Goal: Task Accomplishment & Management: Manage account settings

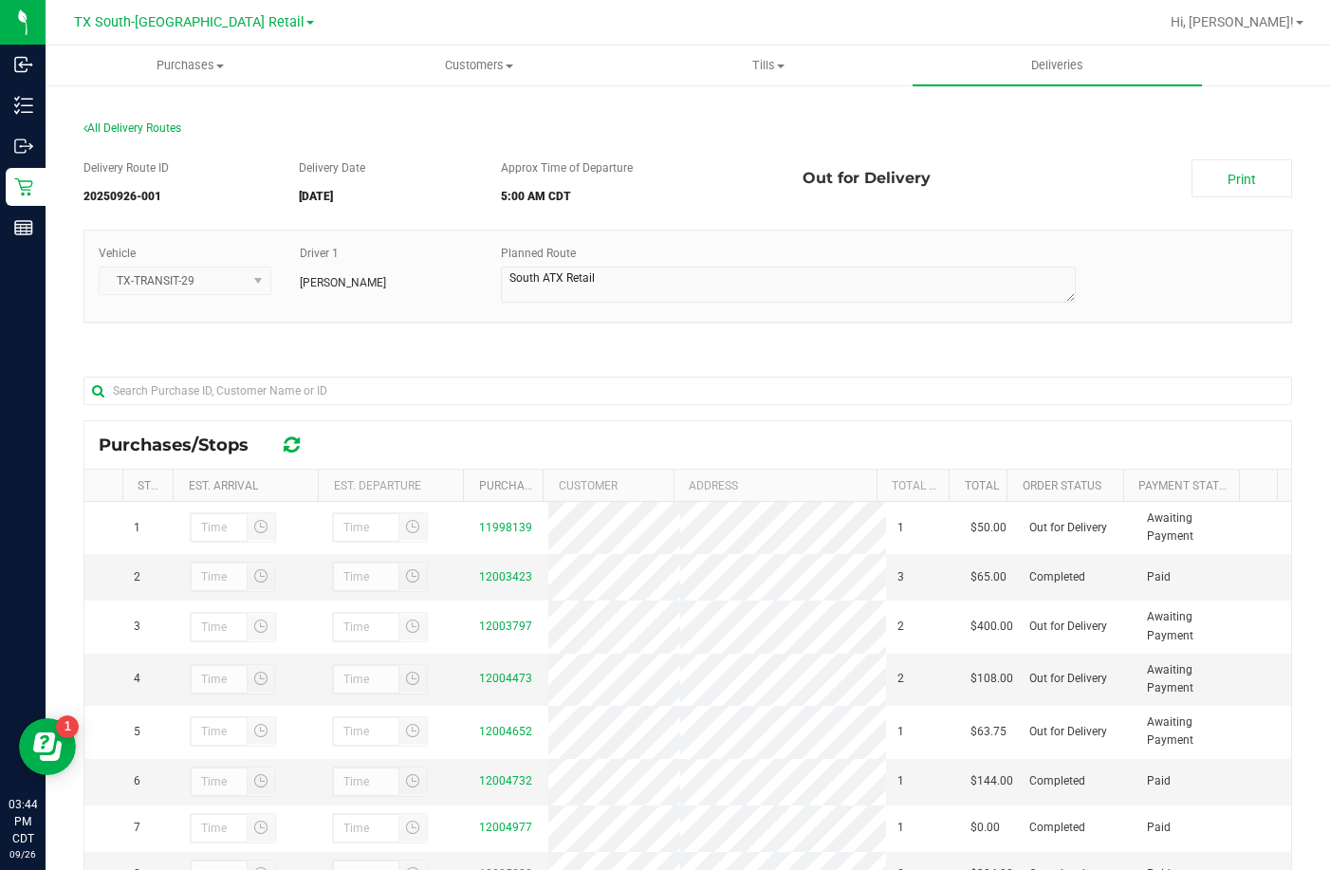
scroll to position [276, 0]
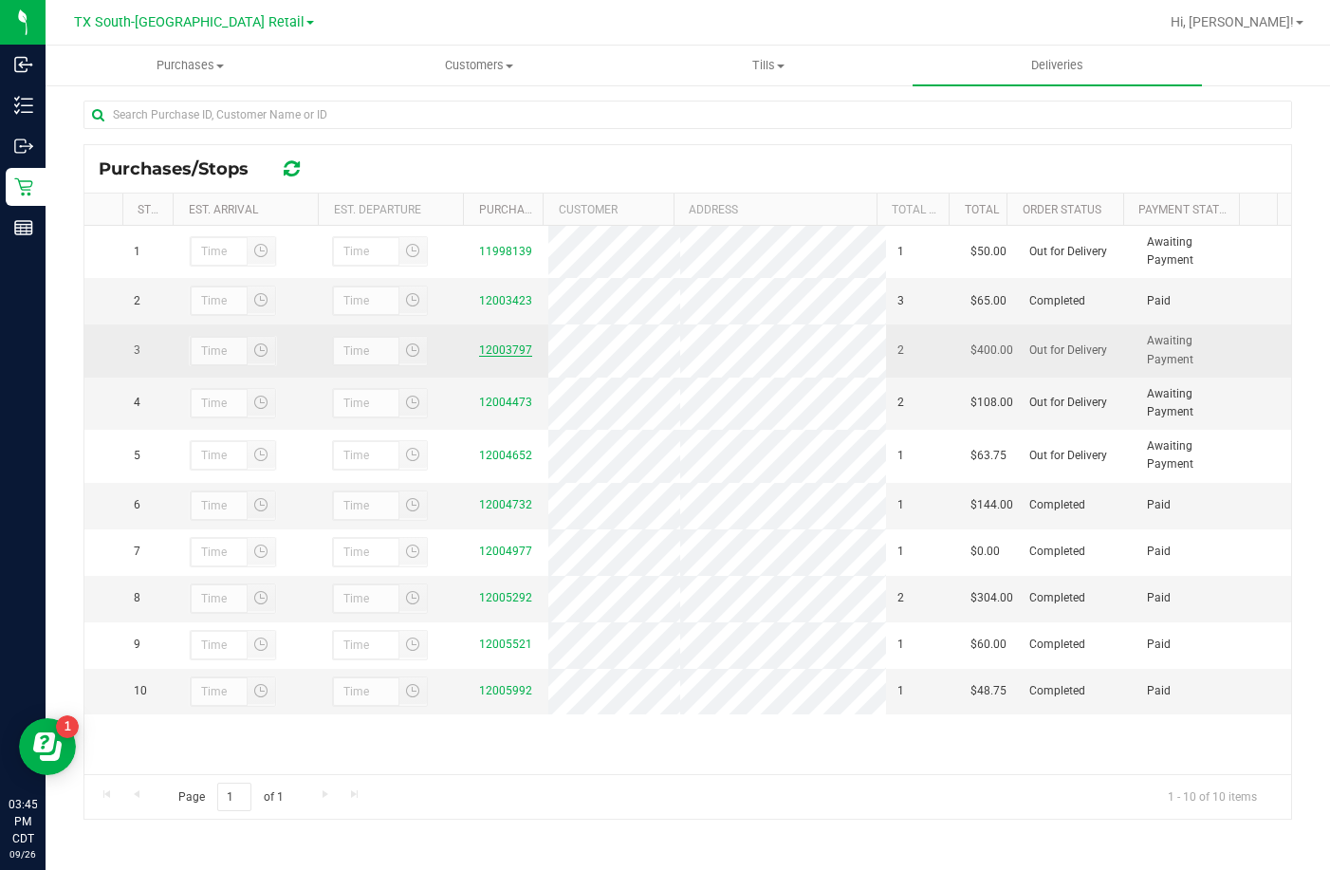
click at [502, 357] on link "12003797" at bounding box center [505, 349] width 53 height 13
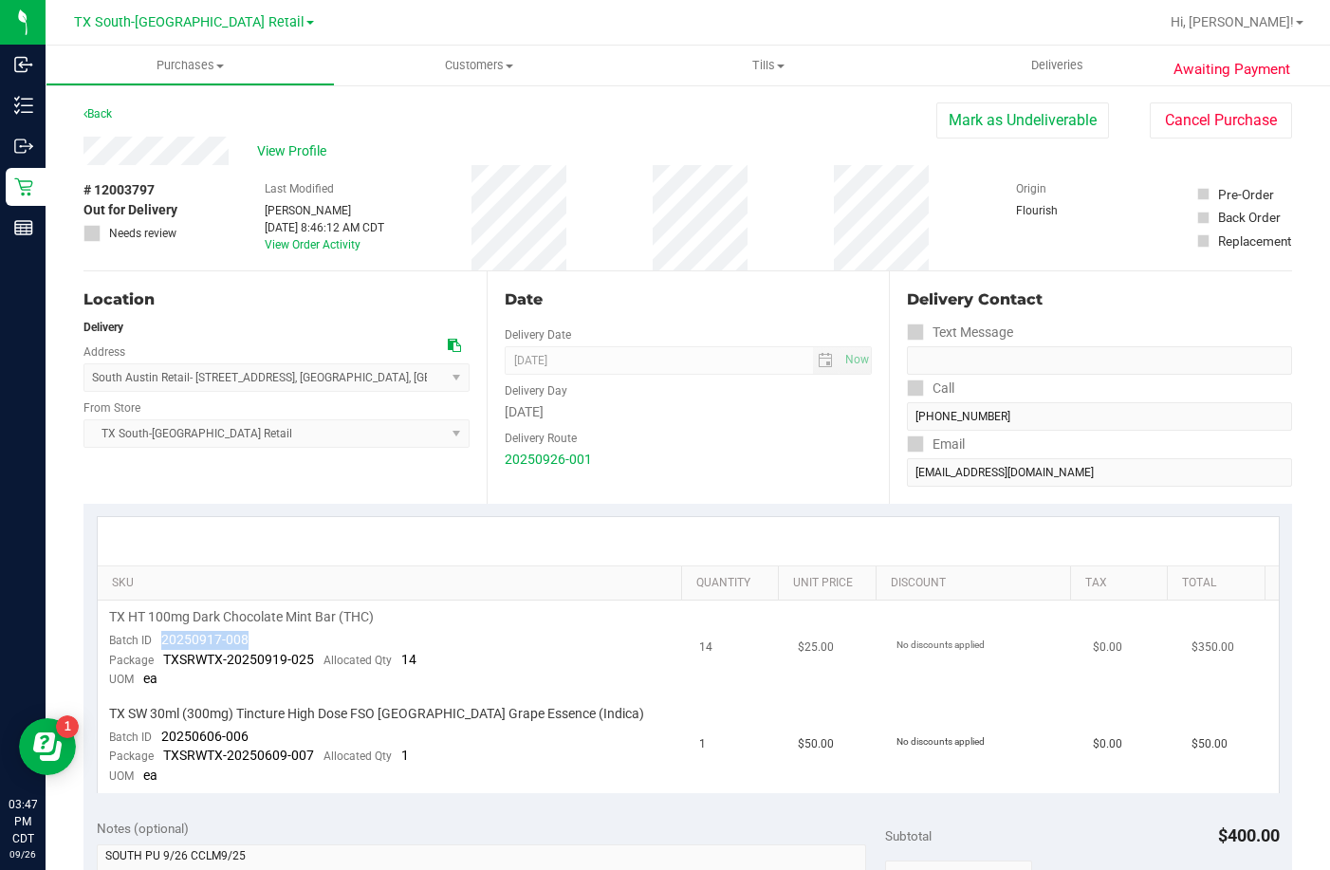
drag, startPoint x: 277, startPoint y: 635, endPoint x: 158, endPoint y: 644, distance: 118.9
click at [158, 644] on td "TX HT 100mg Dark Chocolate Mint Bar (THC) Batch ID 20250917-008 Package TXSRWTX…" at bounding box center [393, 648] width 591 height 97
drag, startPoint x: 255, startPoint y: 732, endPoint x: 159, endPoint y: 739, distance: 96.0
click at [159, 739] on td "TX SW 30ml (300mg) Tincture High Dose FSO TX Grape Essence (Indica) Batch ID 20…" at bounding box center [393, 745] width 591 height 96
click at [1042, 58] on span "Deliveries" at bounding box center [1056, 65] width 103 height 17
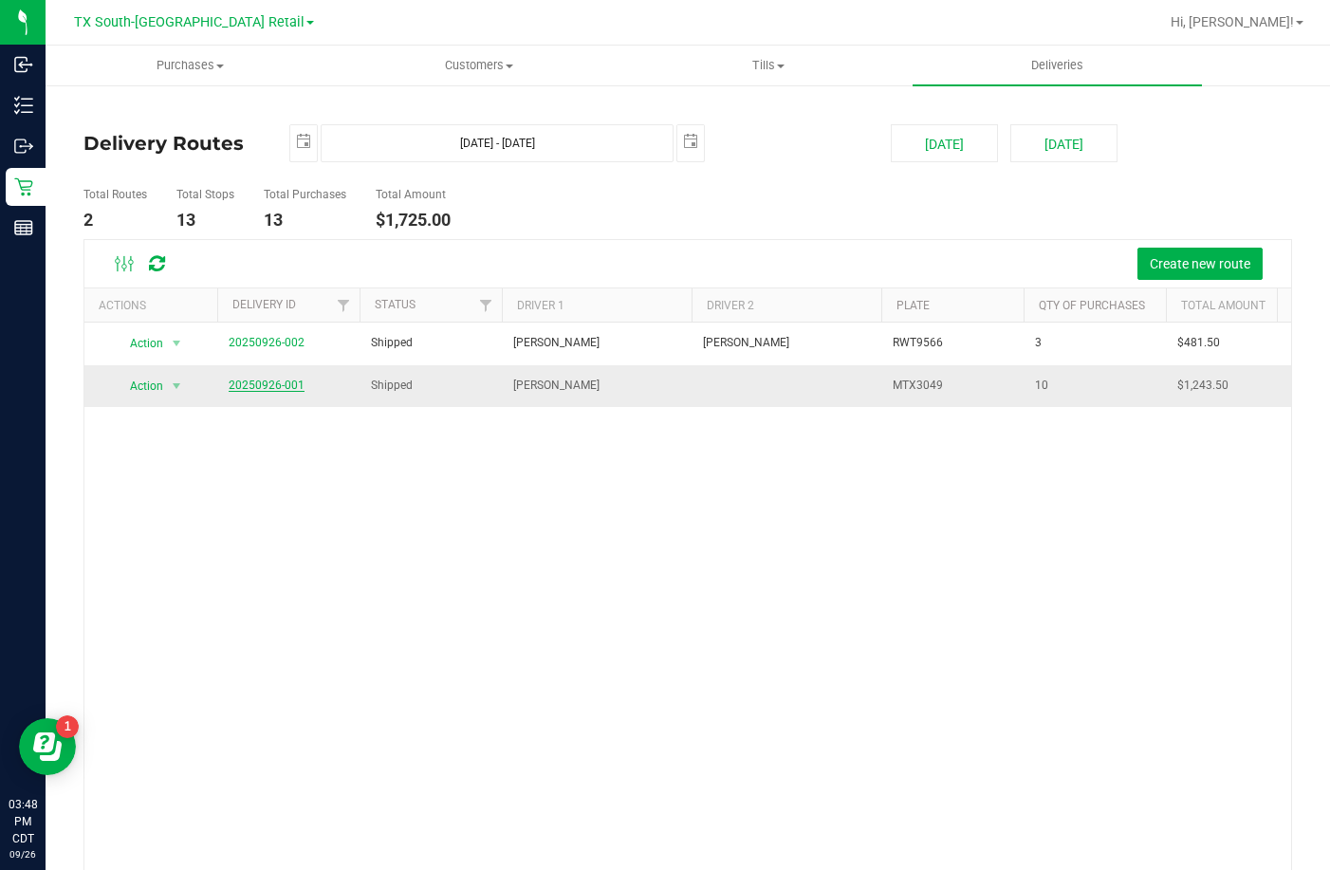
click at [277, 385] on link "20250926-001" at bounding box center [267, 384] width 76 height 13
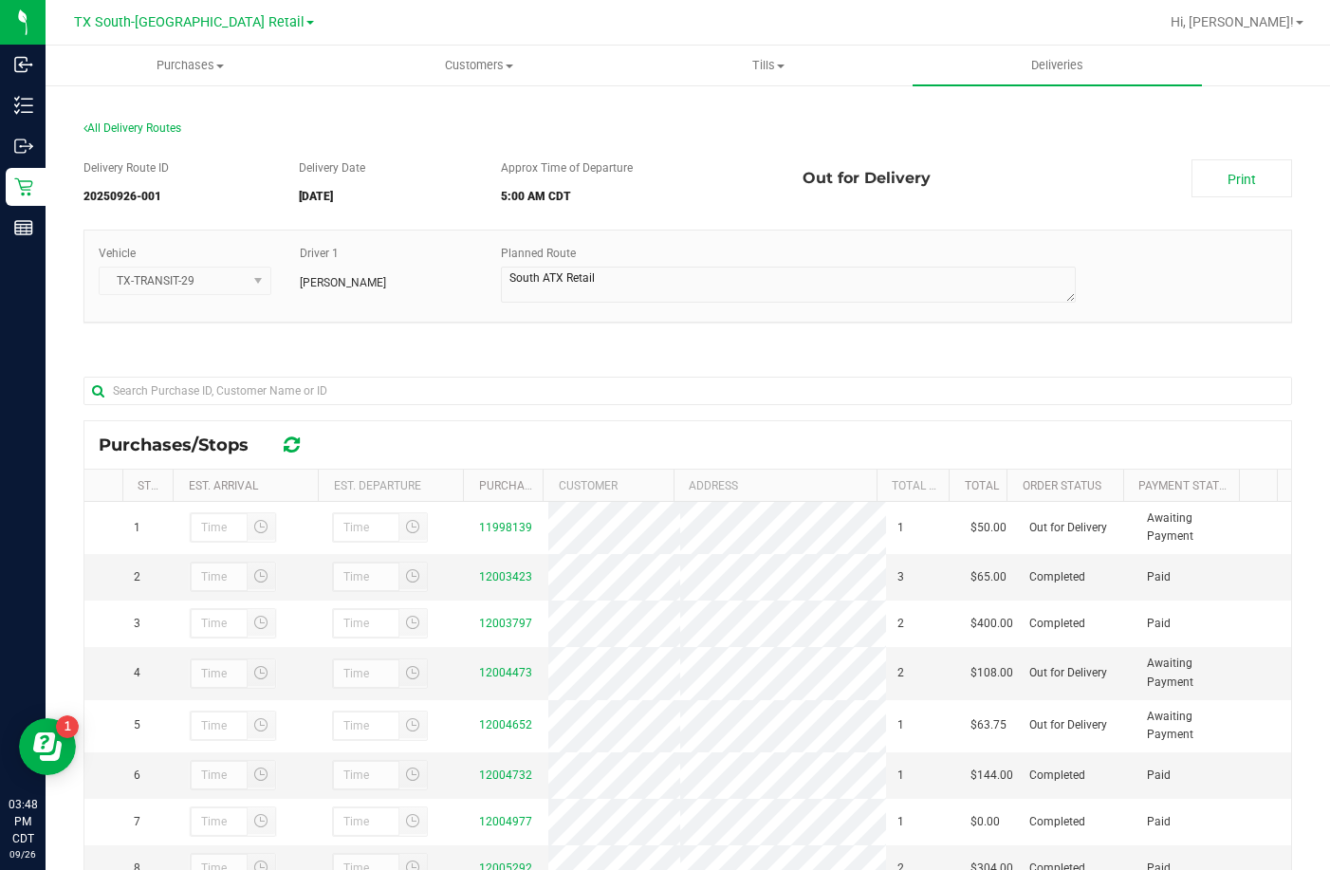
scroll to position [276, 0]
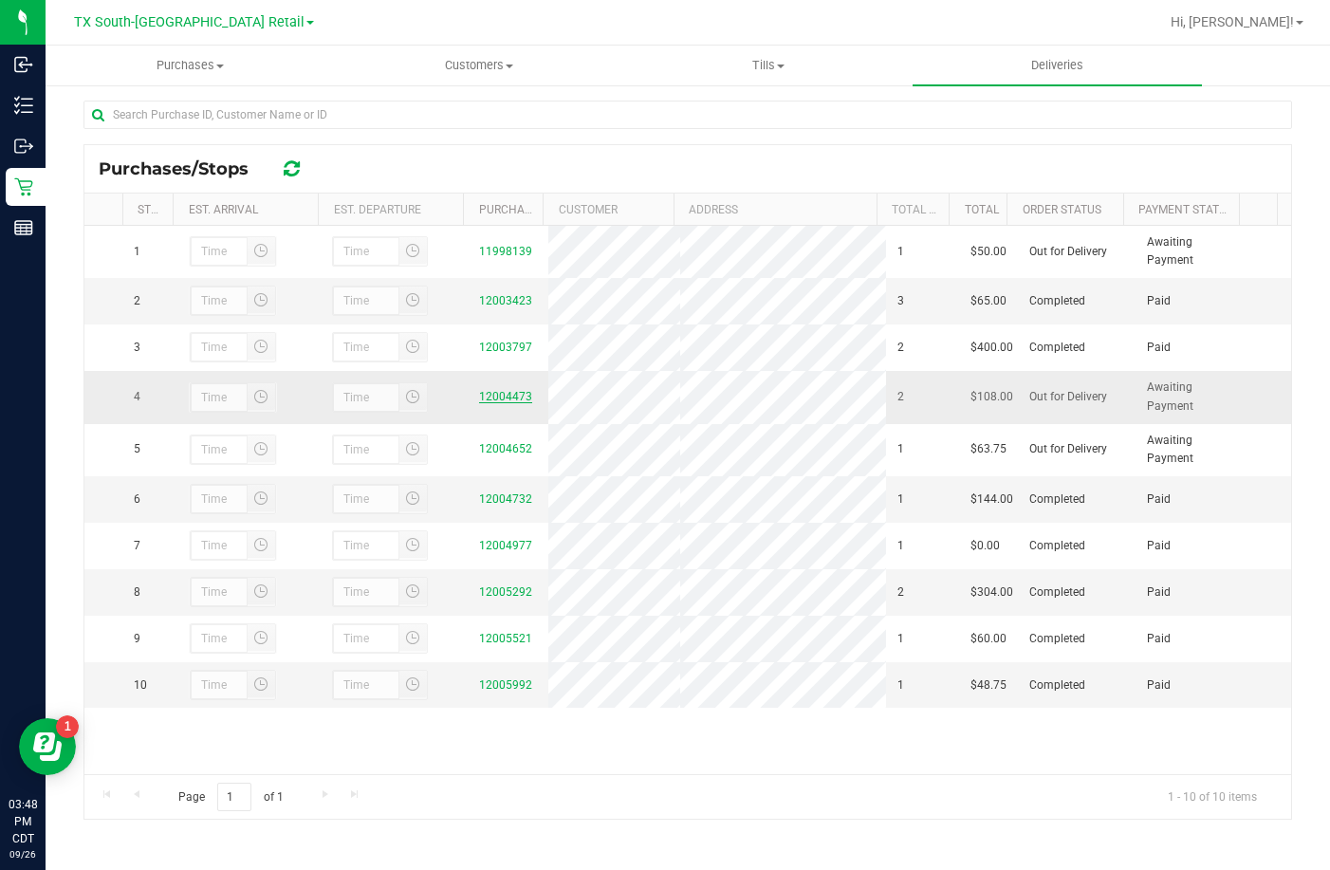
click at [488, 403] on link "12004473" at bounding box center [505, 396] width 53 height 13
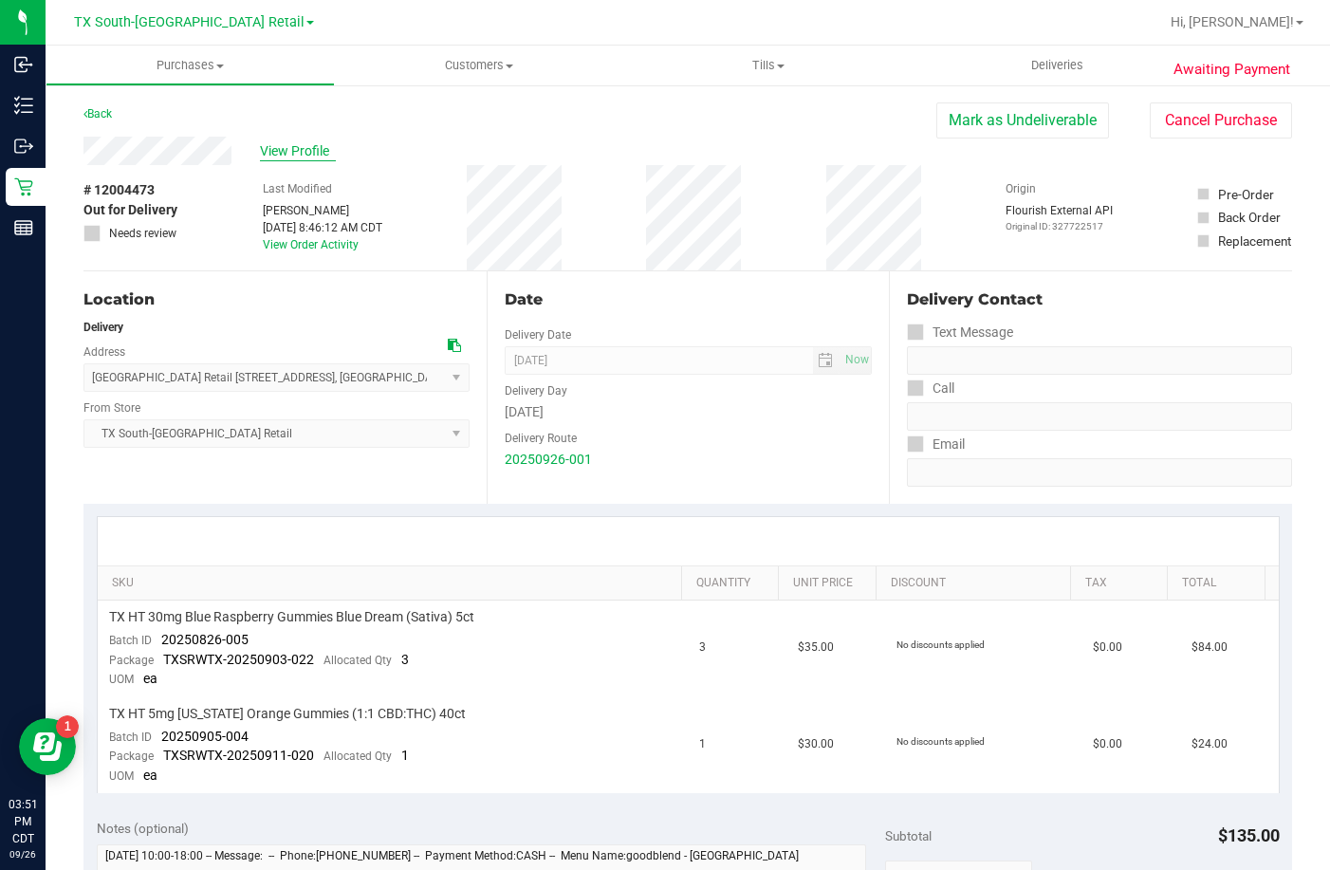
click at [288, 149] on span "View Profile" at bounding box center [298, 151] width 76 height 20
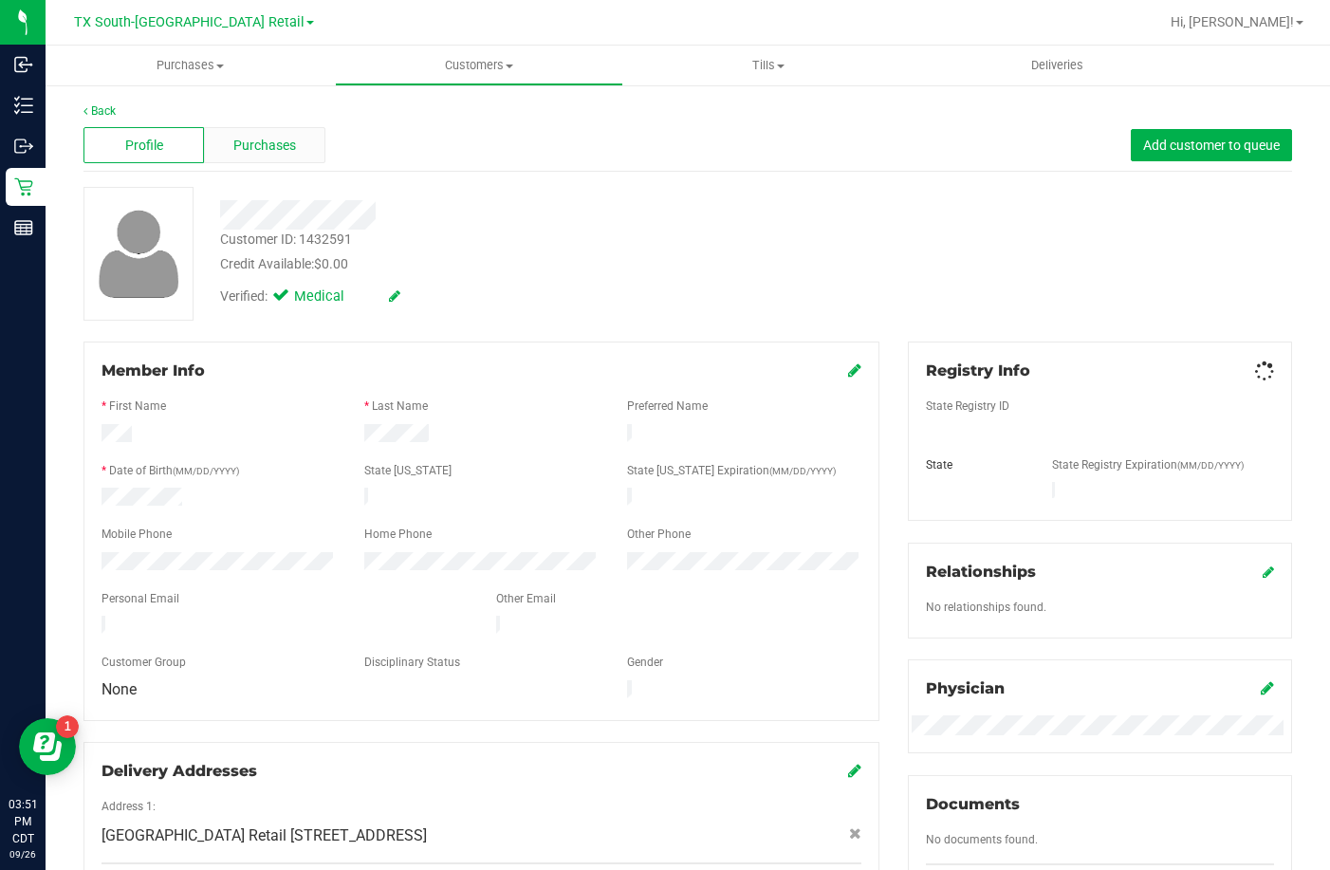
drag, startPoint x: 248, startPoint y: 123, endPoint x: 246, endPoint y: 141, distance: 18.1
click at [246, 141] on div "Profile Purchases Add customer to queue" at bounding box center [687, 146] width 1208 height 52
click at [243, 155] on span "Purchases" at bounding box center [264, 146] width 63 height 20
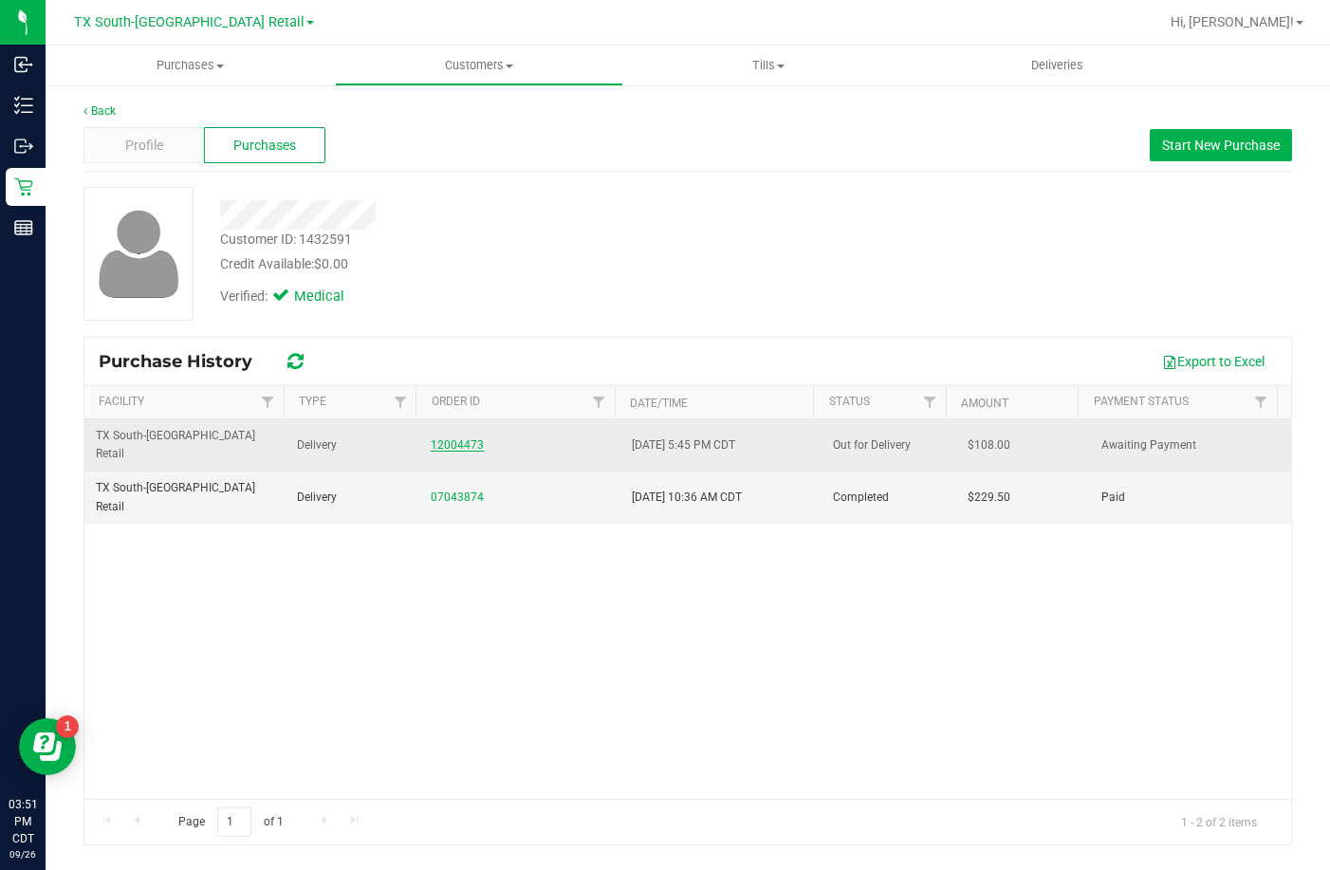
click at [454, 438] on link "12004473" at bounding box center [457, 444] width 53 height 13
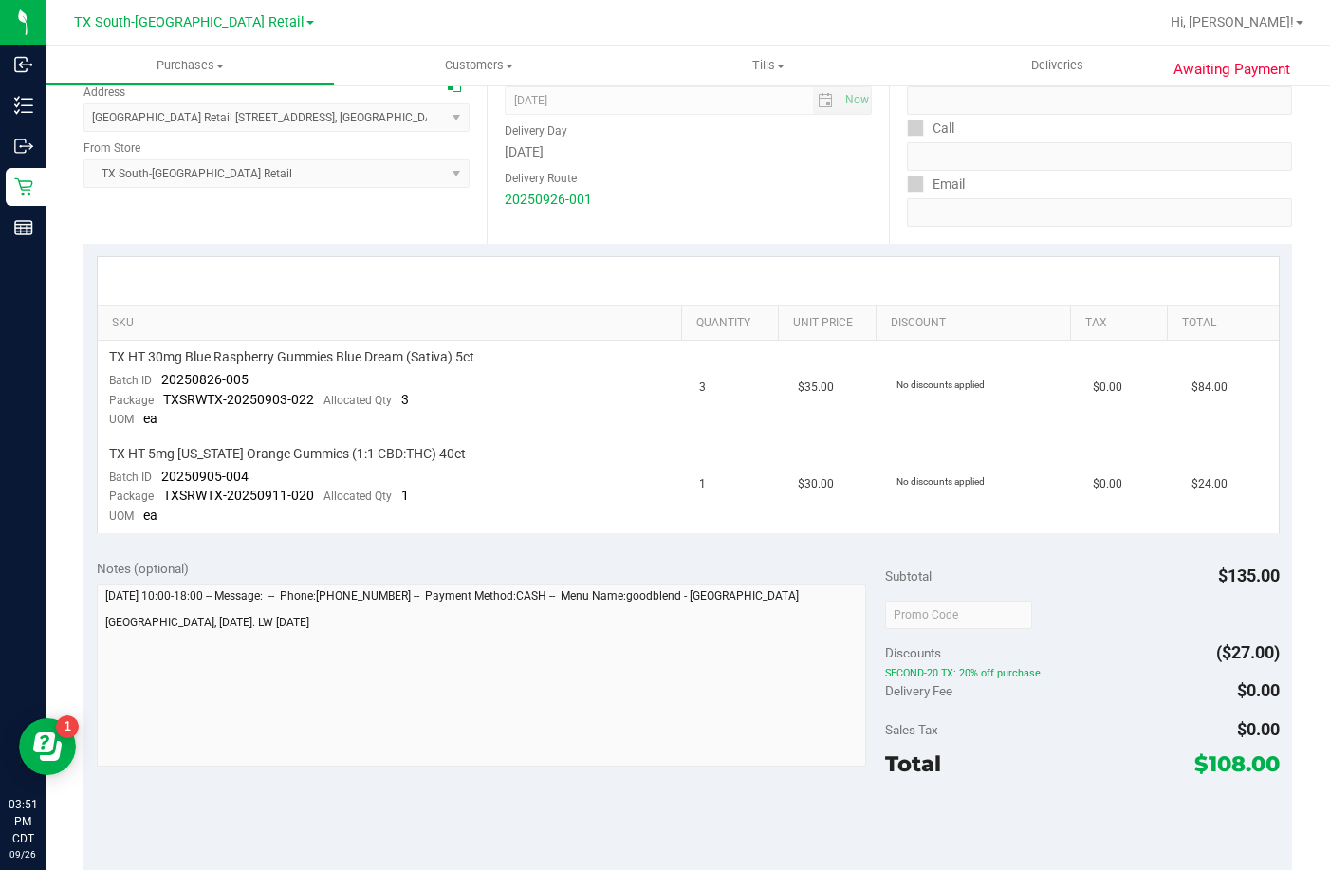
scroll to position [285, 0]
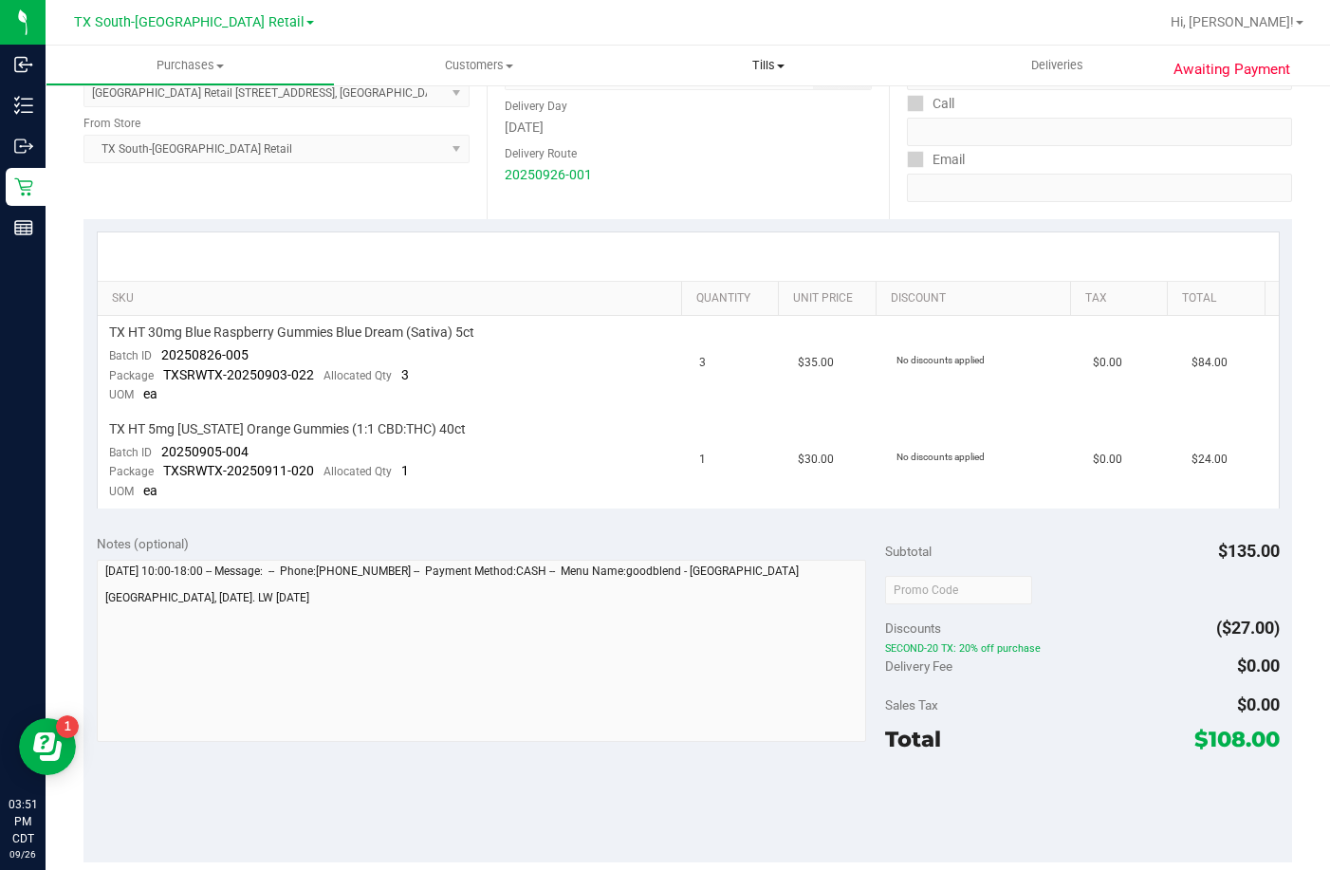
drag, startPoint x: 326, startPoint y: 4, endPoint x: 732, endPoint y: 74, distance: 412.0
click at [676, 139] on div "Delivery Route" at bounding box center [689, 152] width 368 height 28
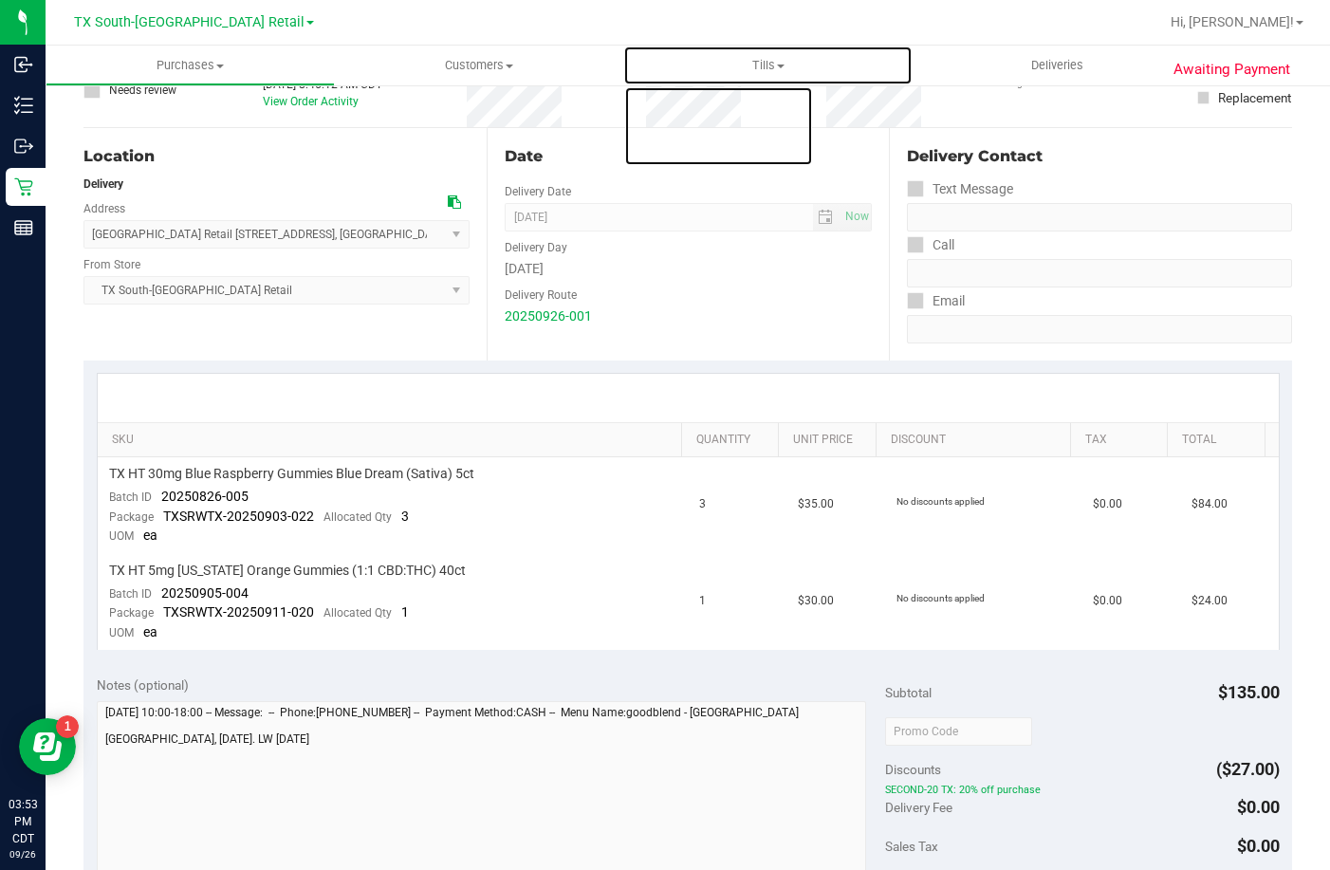
scroll to position [0, 0]
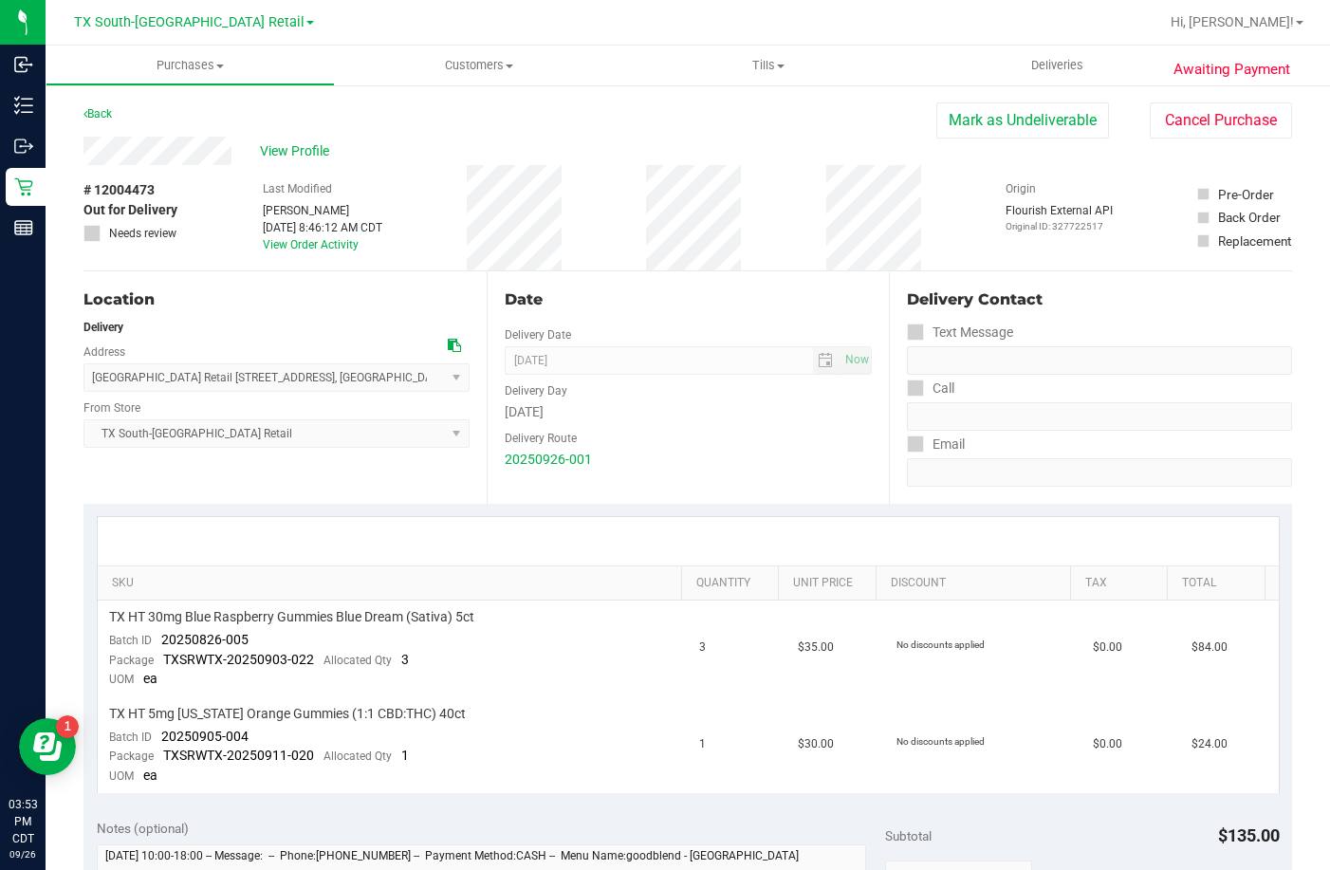
click at [277, 289] on div "Location" at bounding box center [276, 299] width 386 height 23
click at [1038, 59] on span "Deliveries" at bounding box center [1056, 65] width 103 height 17
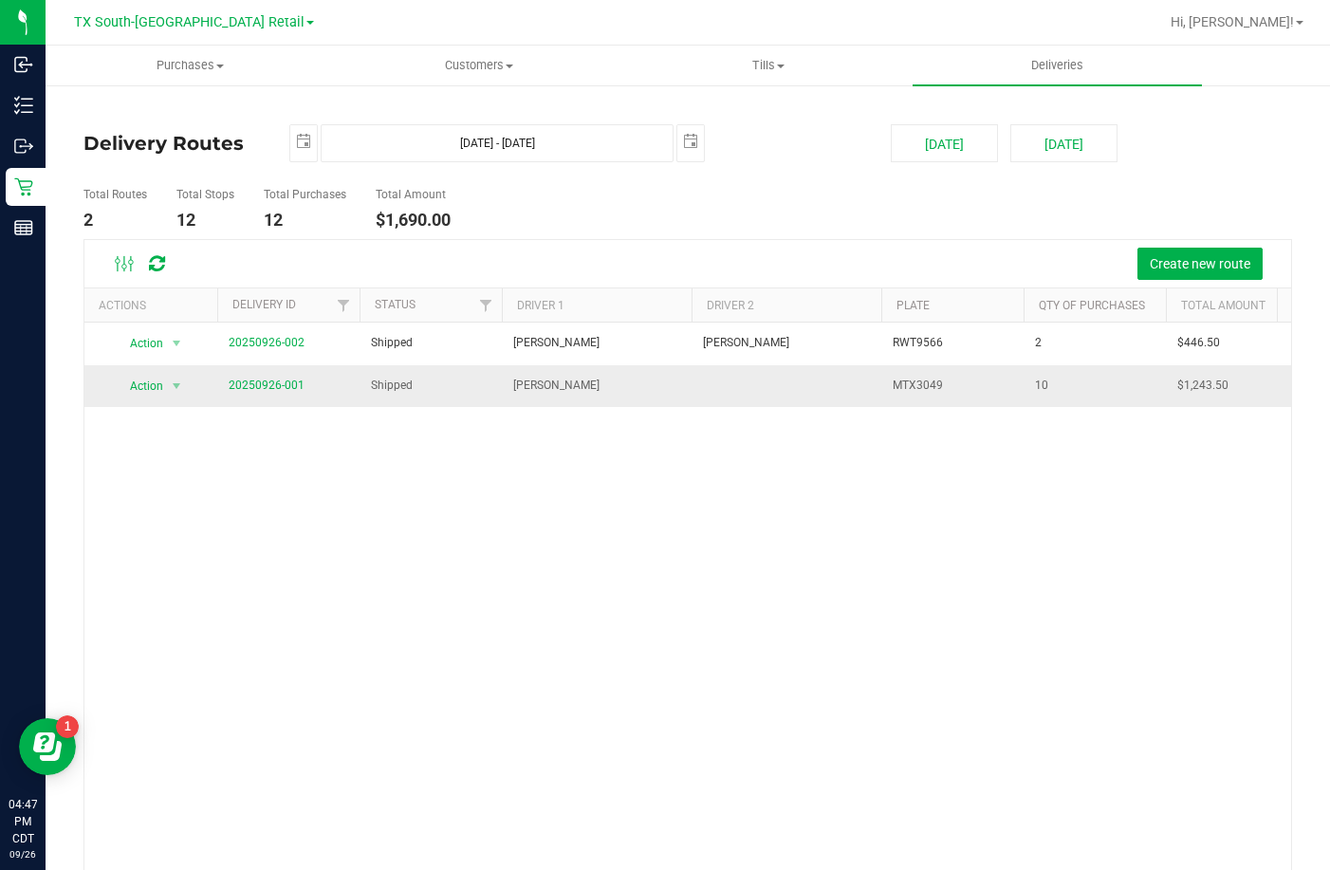
click at [247, 394] on span "20250926-001" at bounding box center [267, 386] width 76 height 18
click at [247, 385] on link "20250926-001" at bounding box center [267, 384] width 76 height 13
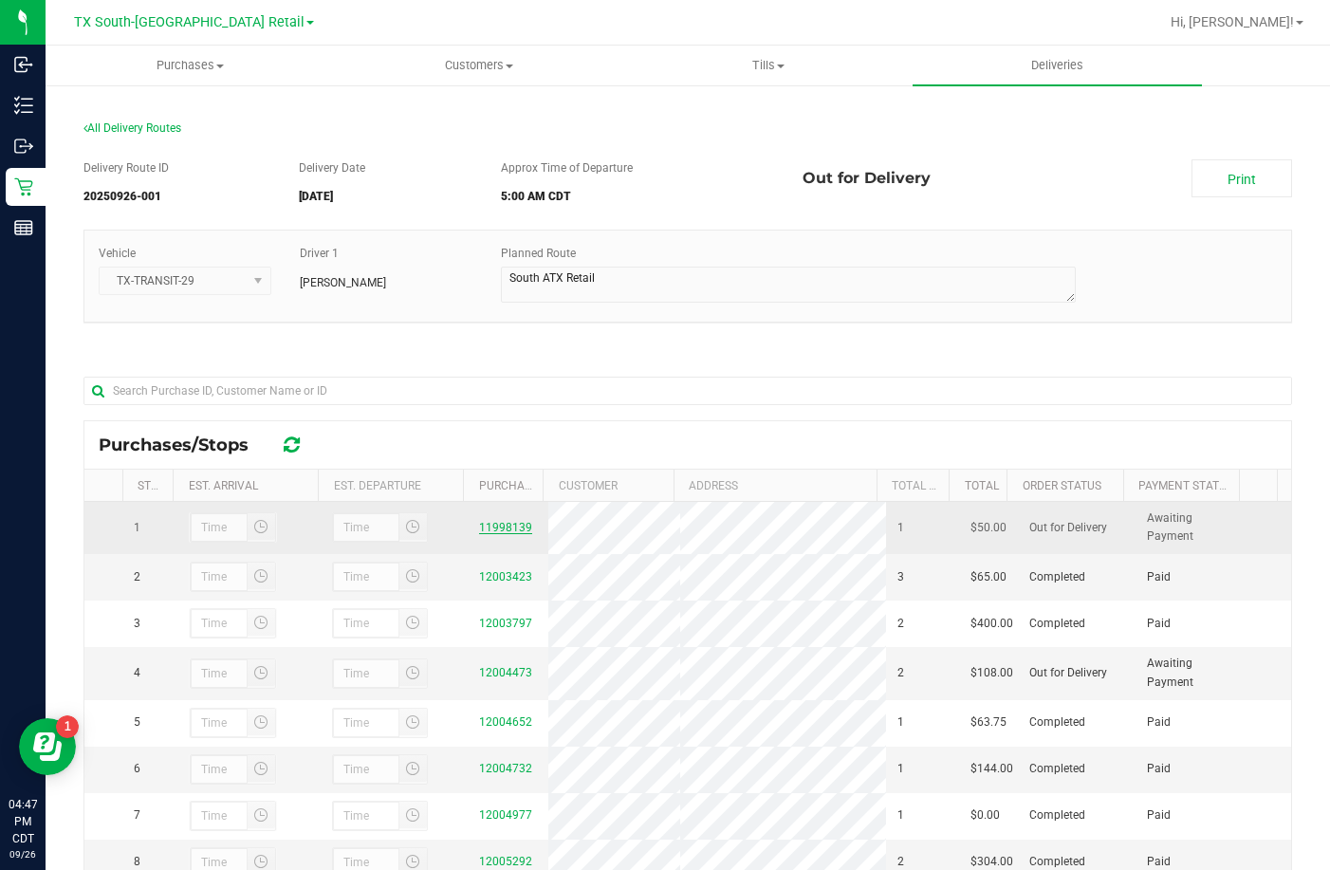
click at [489, 531] on link "11998139" at bounding box center [505, 527] width 53 height 13
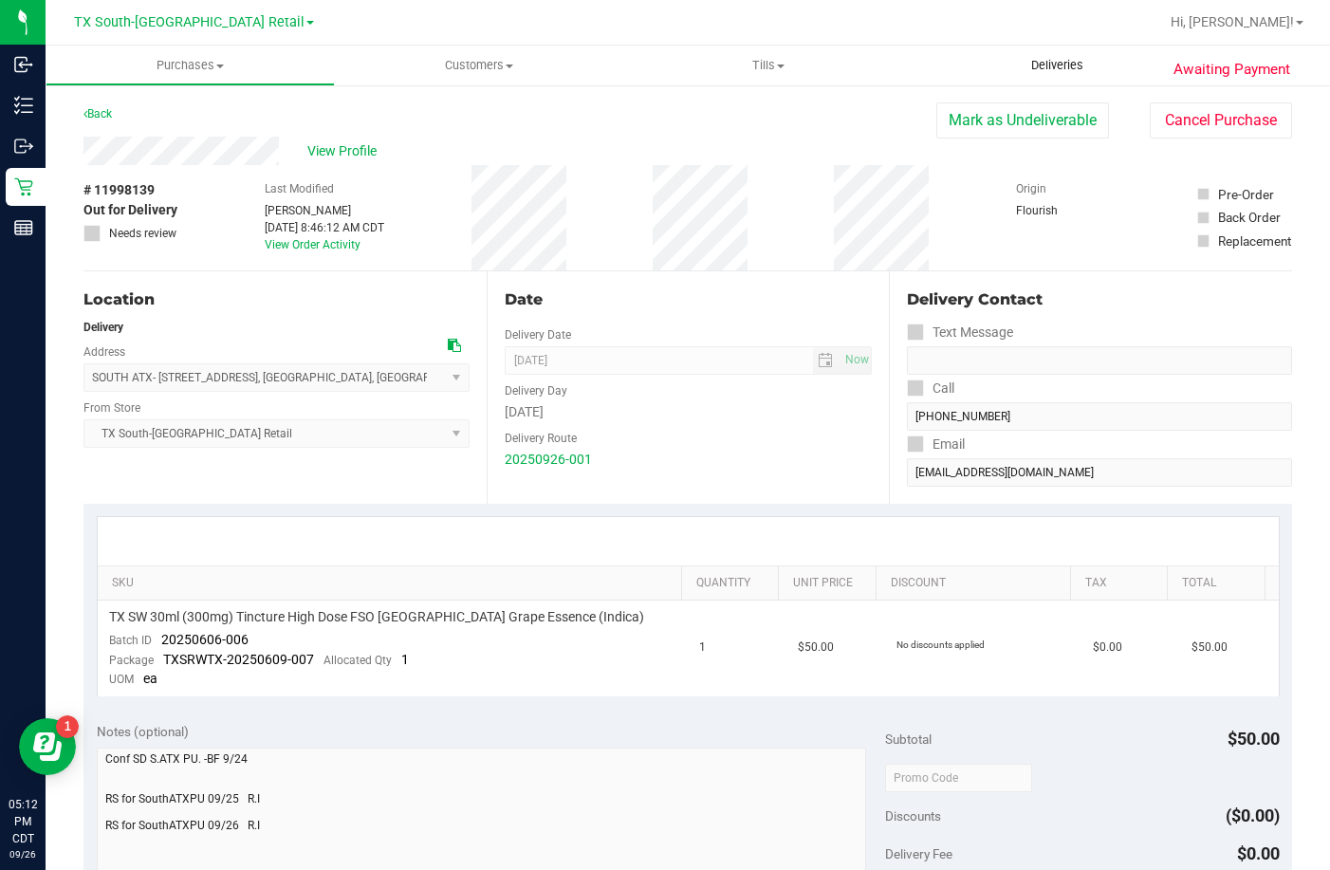
click at [1064, 69] on span "Deliveries" at bounding box center [1056, 65] width 103 height 17
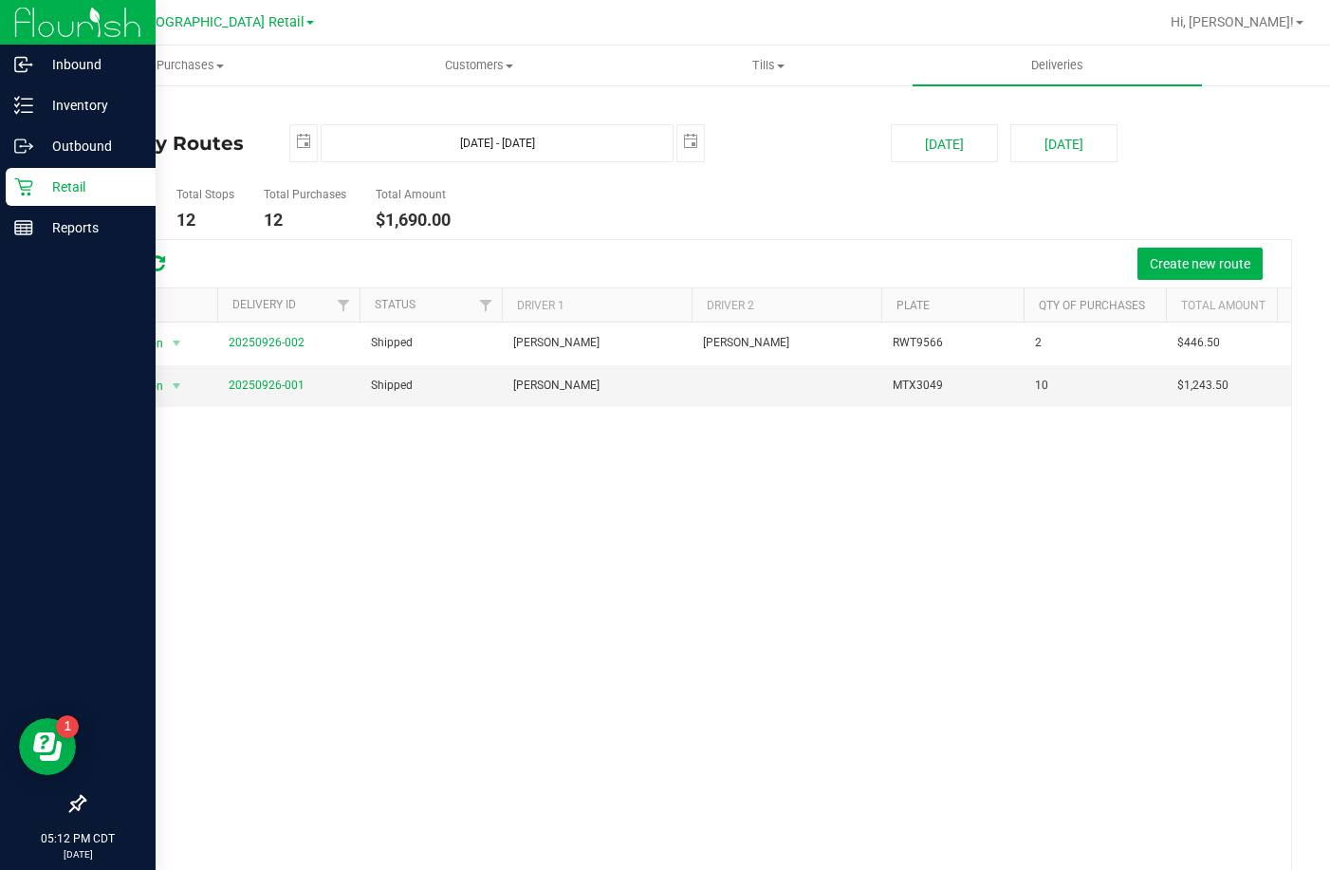
click at [18, 175] on div "Retail" at bounding box center [81, 187] width 150 height 38
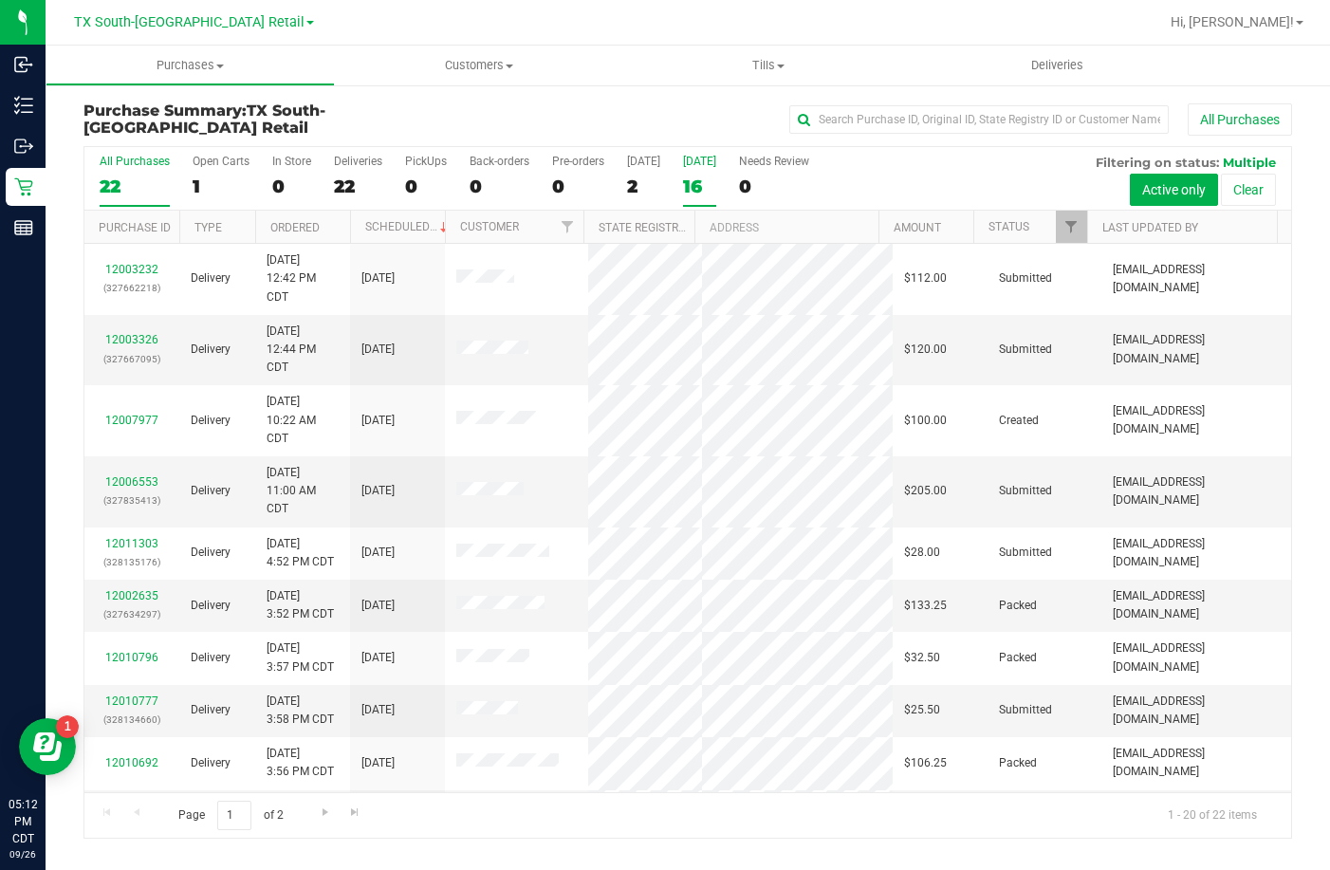
click at [683, 180] on div "16" at bounding box center [699, 186] width 33 height 22
click at [0, 0] on input "Tomorrow 16" at bounding box center [0, 0] width 0 height 0
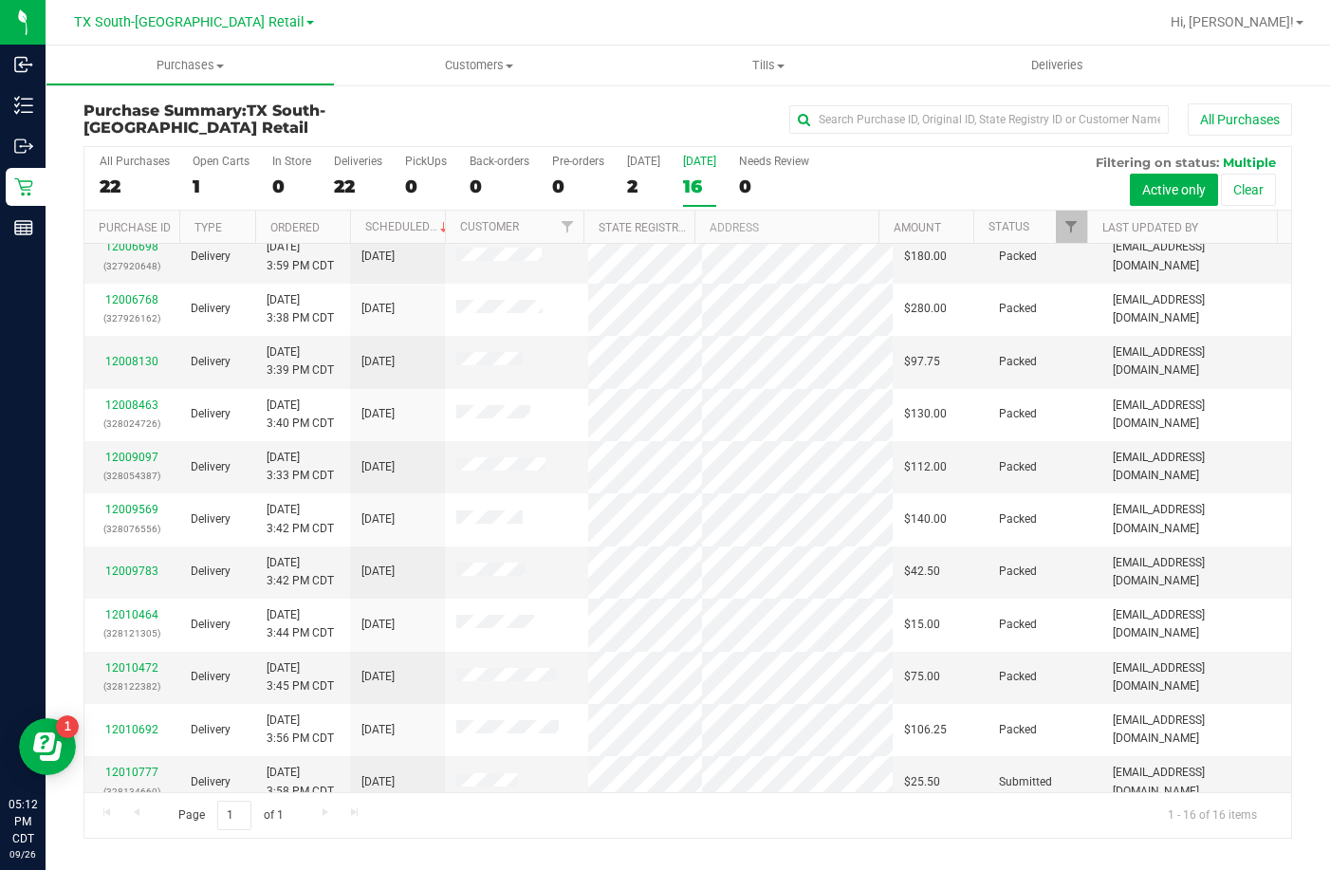
scroll to position [190, 0]
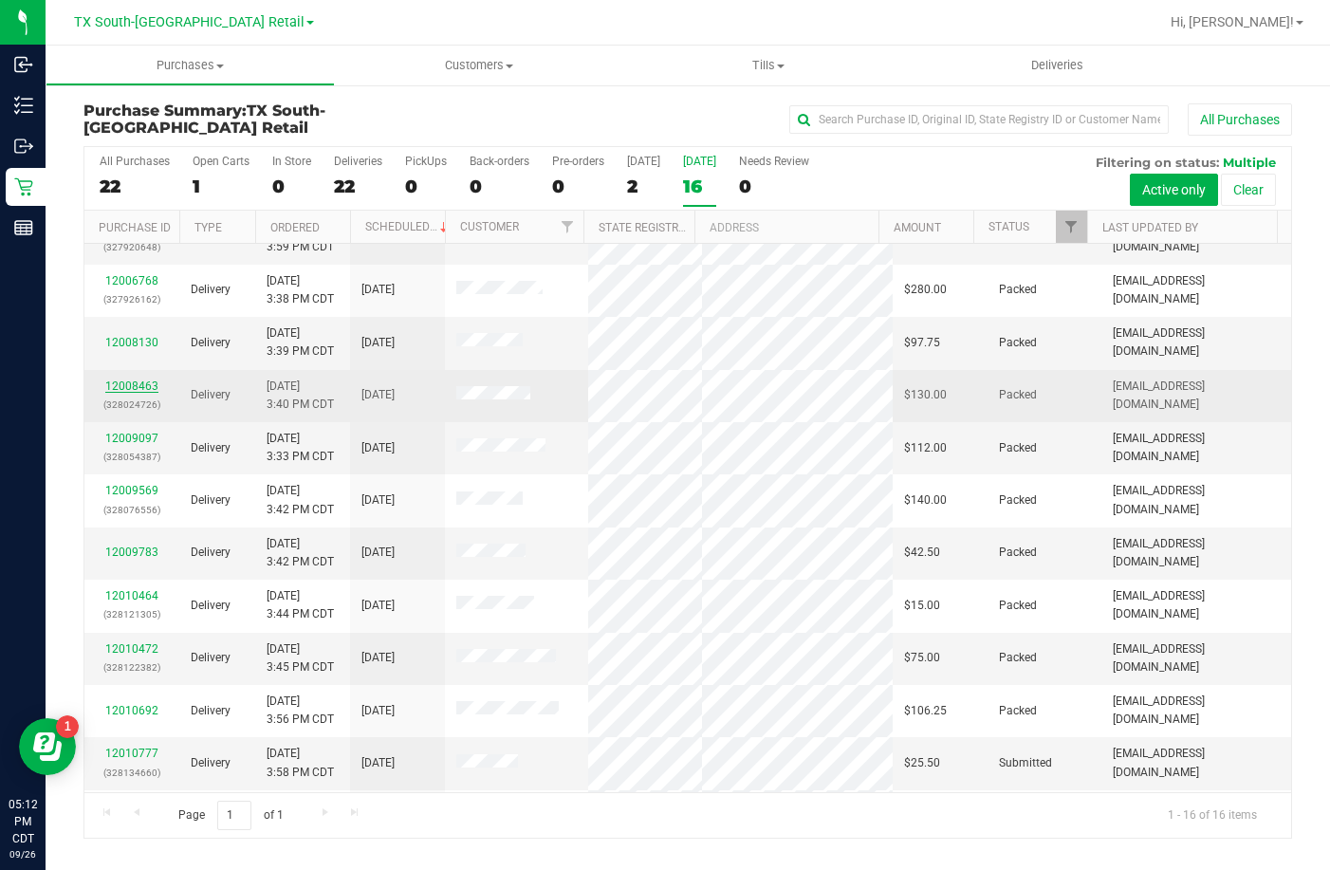
click at [130, 393] on link "12008463" at bounding box center [131, 385] width 53 height 13
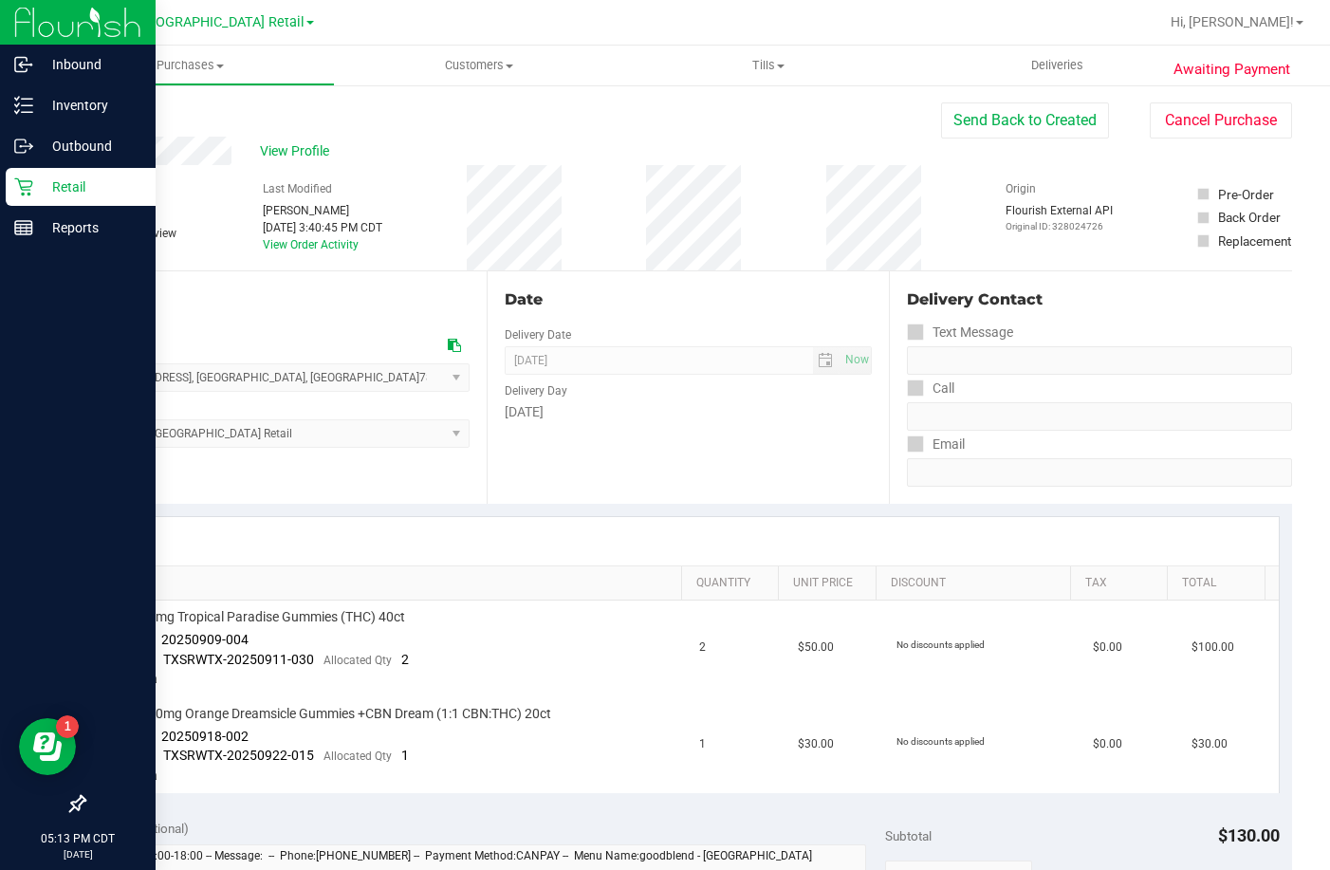
click at [31, 184] on icon at bounding box center [23, 187] width 18 height 18
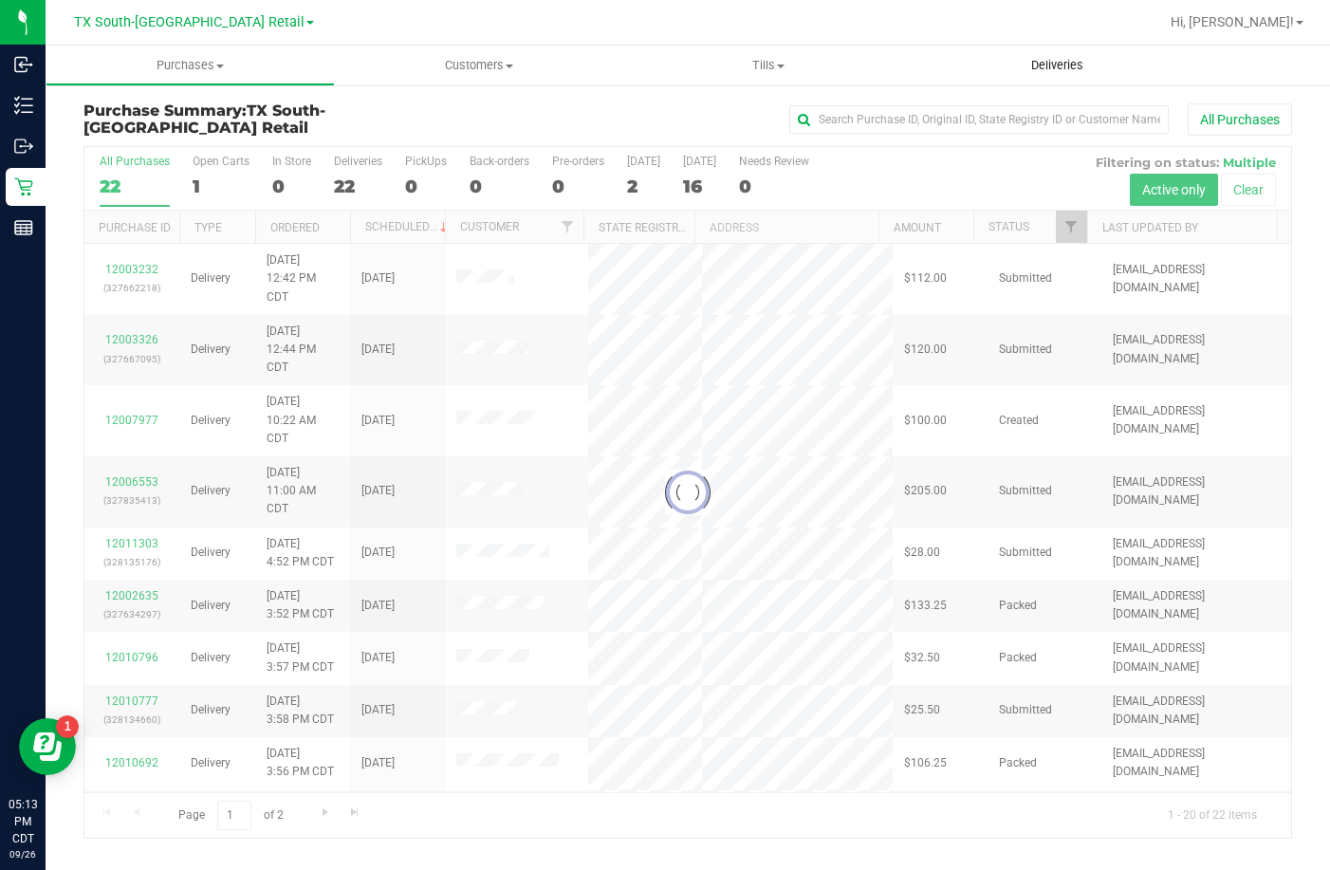
click at [1042, 74] on uib-tab-heading "Deliveries" at bounding box center [1056, 66] width 289 height 40
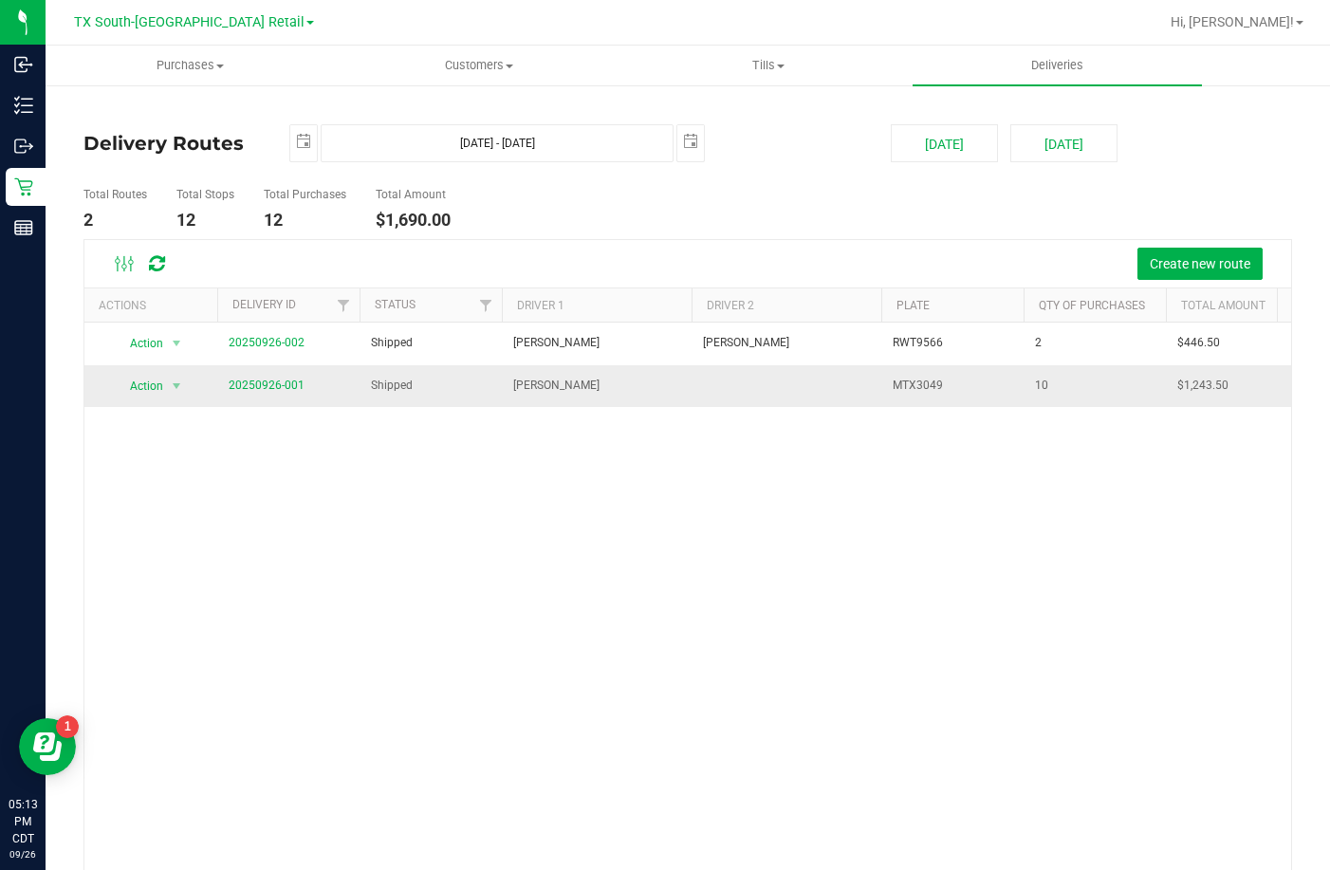
click at [268, 393] on span "20250926-001" at bounding box center [267, 386] width 76 height 18
click at [267, 381] on link "20250926-001" at bounding box center [267, 384] width 76 height 13
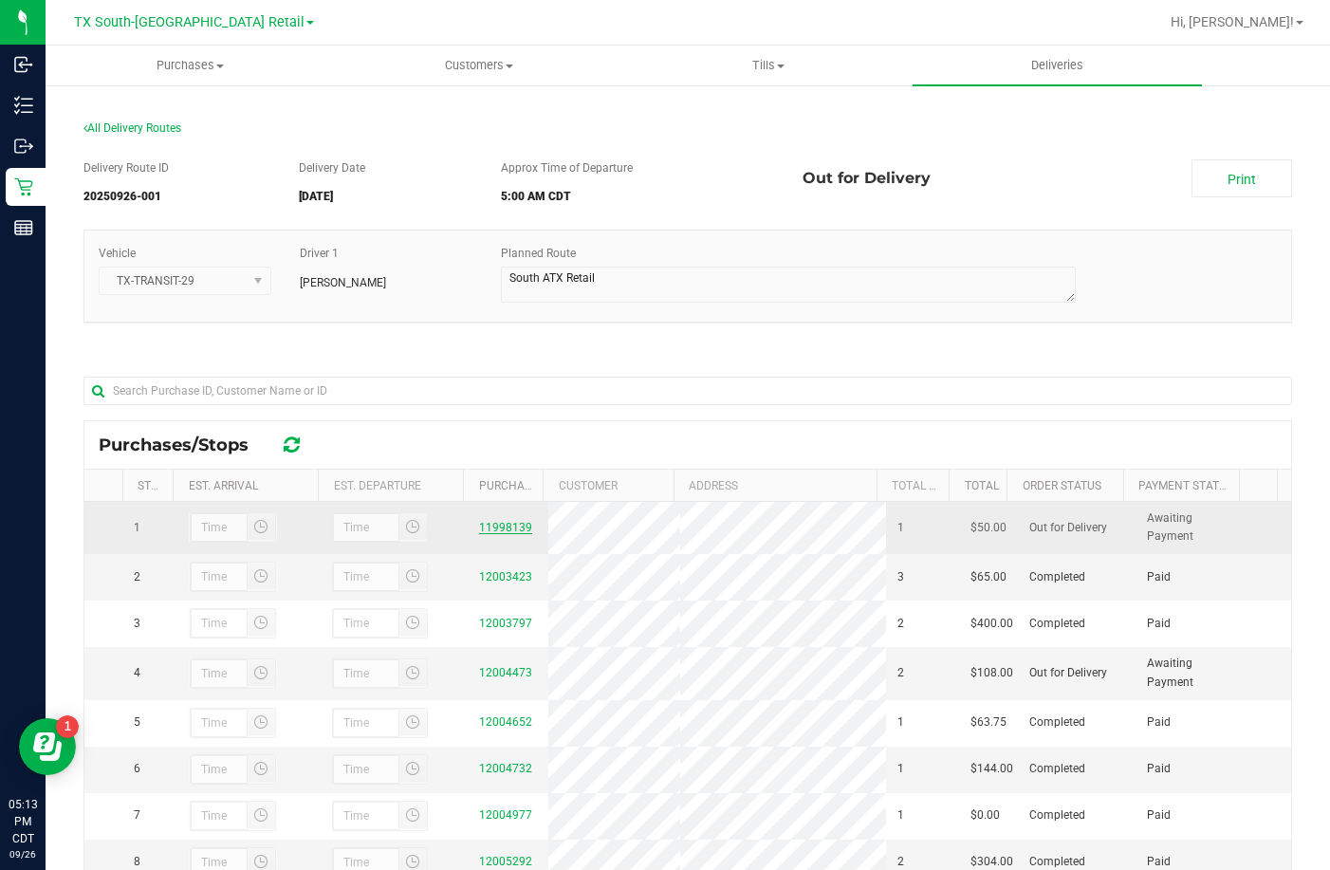
click at [479, 523] on link "11998139" at bounding box center [505, 527] width 53 height 13
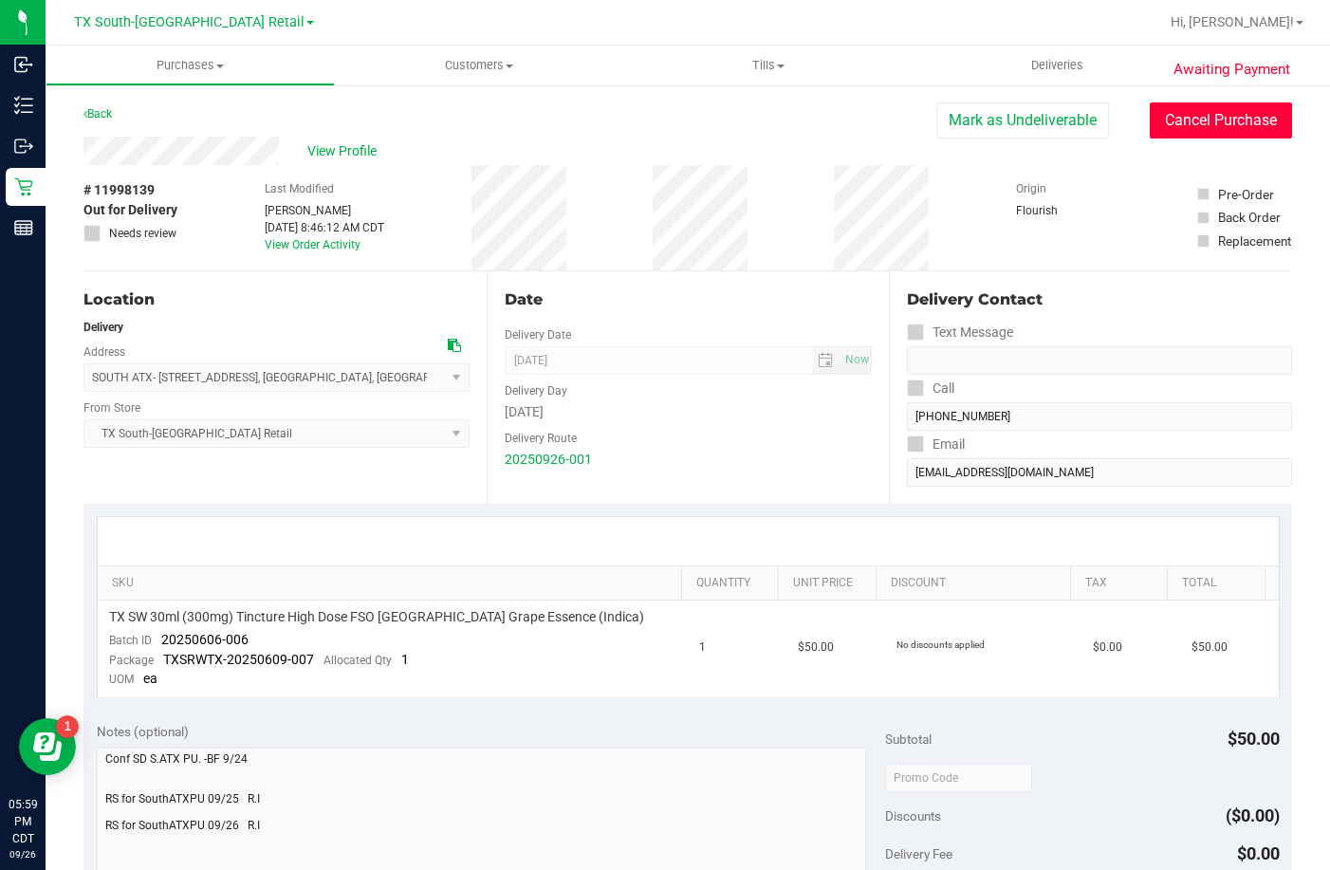
click at [1240, 115] on button "Cancel Purchase" at bounding box center [1221, 120] width 142 height 36
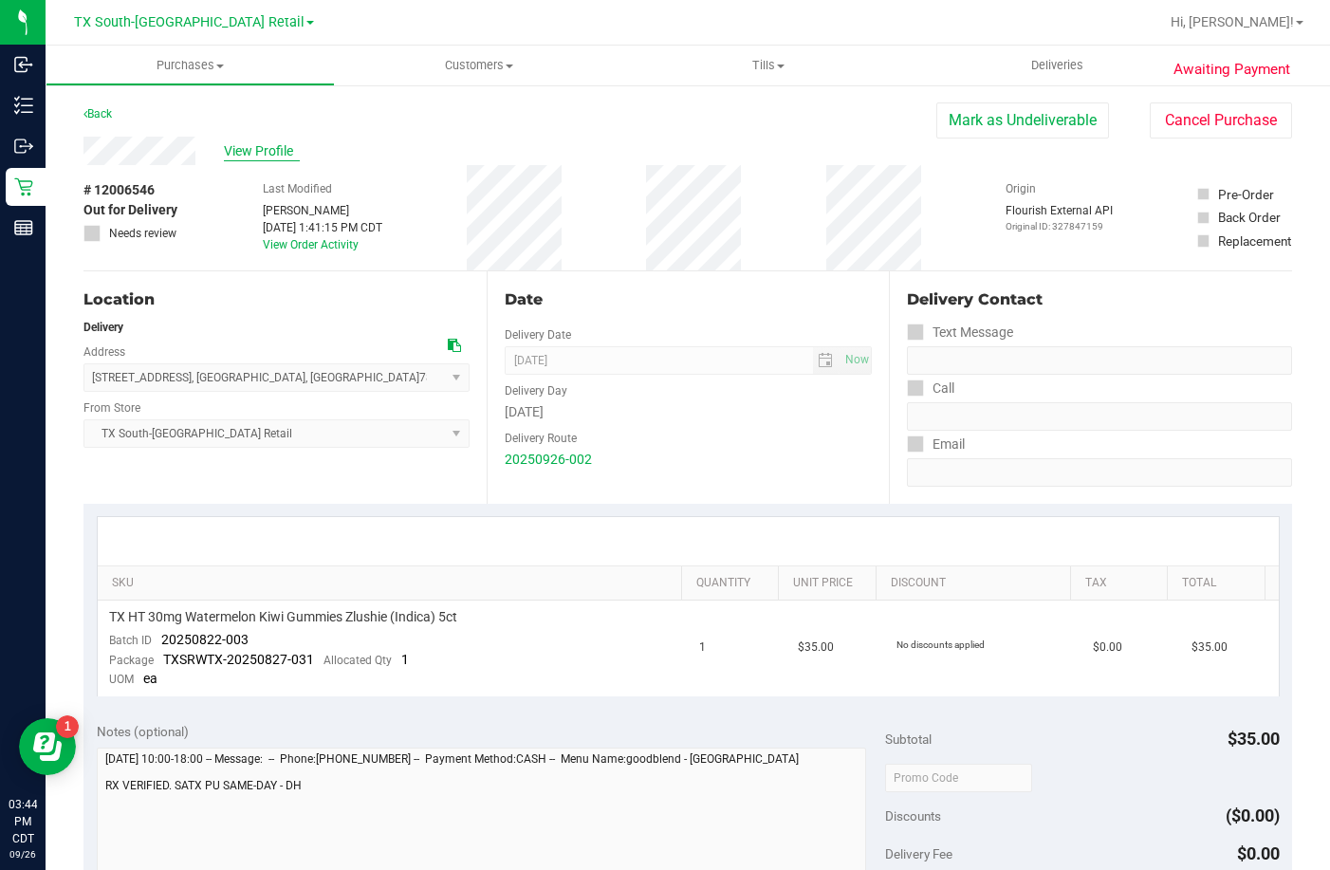
click at [272, 154] on span "View Profile" at bounding box center [262, 151] width 76 height 20
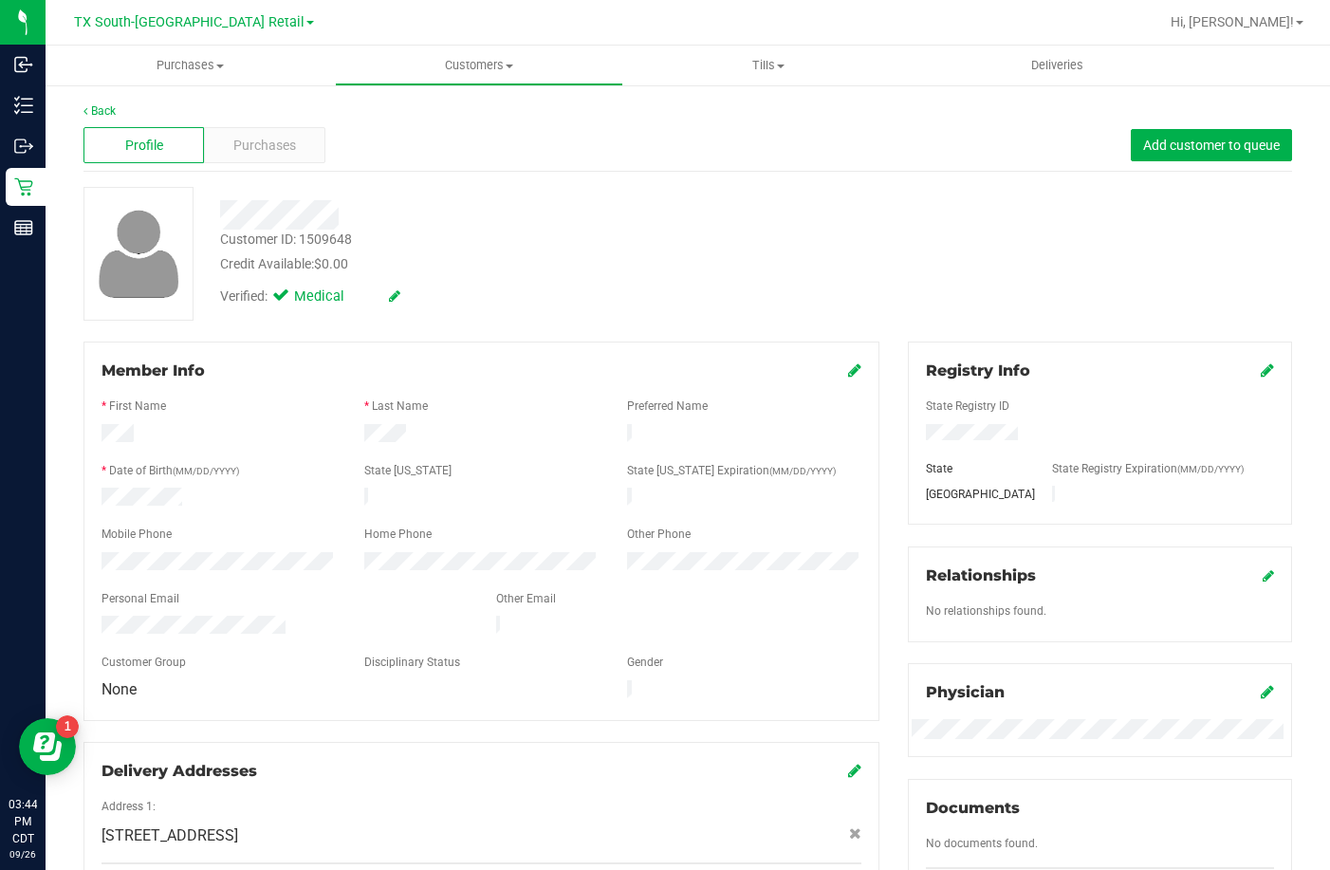
drag, startPoint x: 286, startPoint y: 615, endPoint x: 94, endPoint y: 620, distance: 192.6
click at [94, 620] on div at bounding box center [284, 627] width 395 height 23
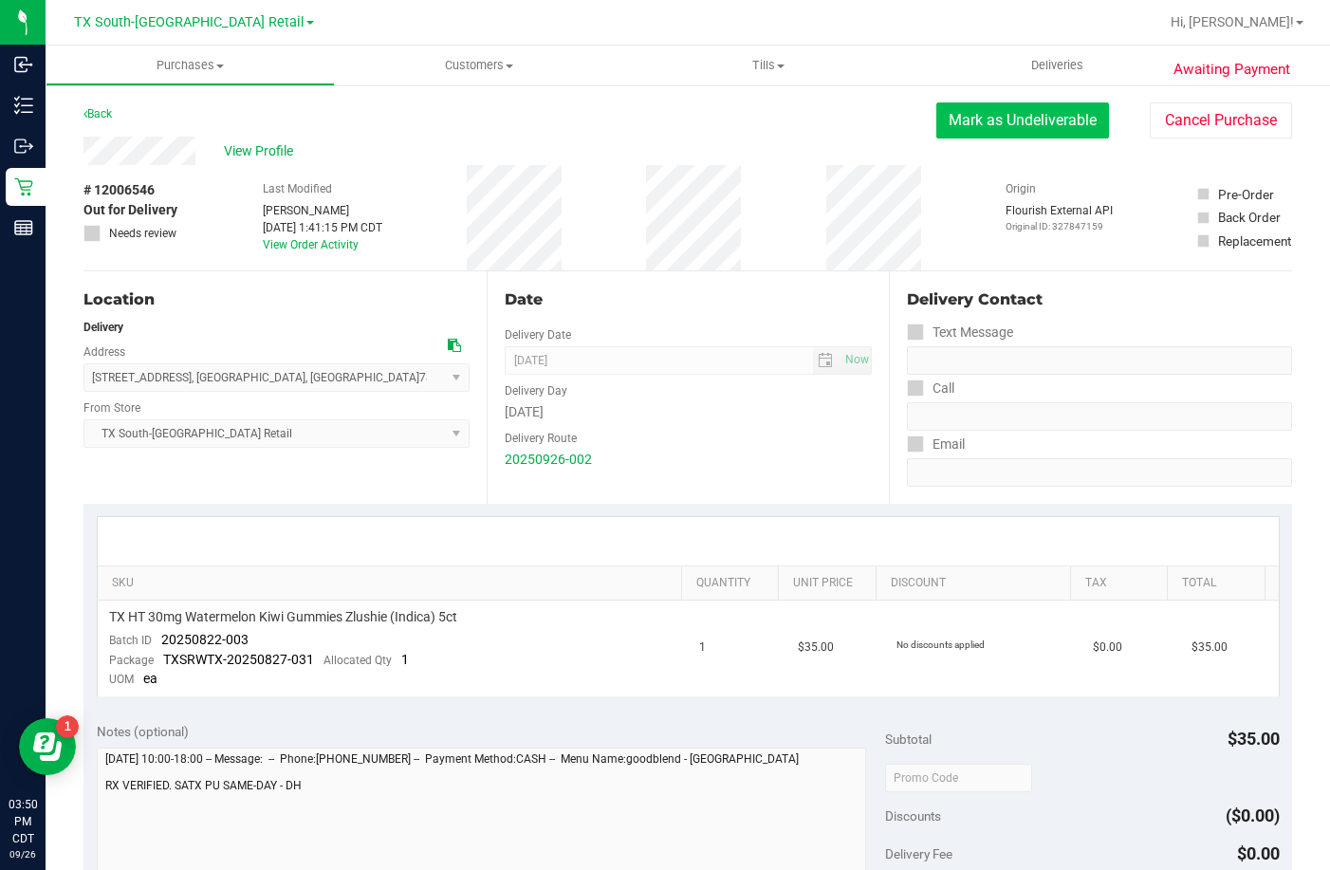
click at [981, 106] on button "Mark as Undeliverable" at bounding box center [1022, 120] width 173 height 36
click at [948, 122] on div "Back [PERSON_NAME] as Packed Cancel Purchase" at bounding box center [687, 119] width 1208 height 34
click at [997, 123] on button "Mark as Packed" at bounding box center [1037, 120] width 142 height 36
click at [1023, 116] on button "Send Back to Created" at bounding box center [1025, 120] width 168 height 36
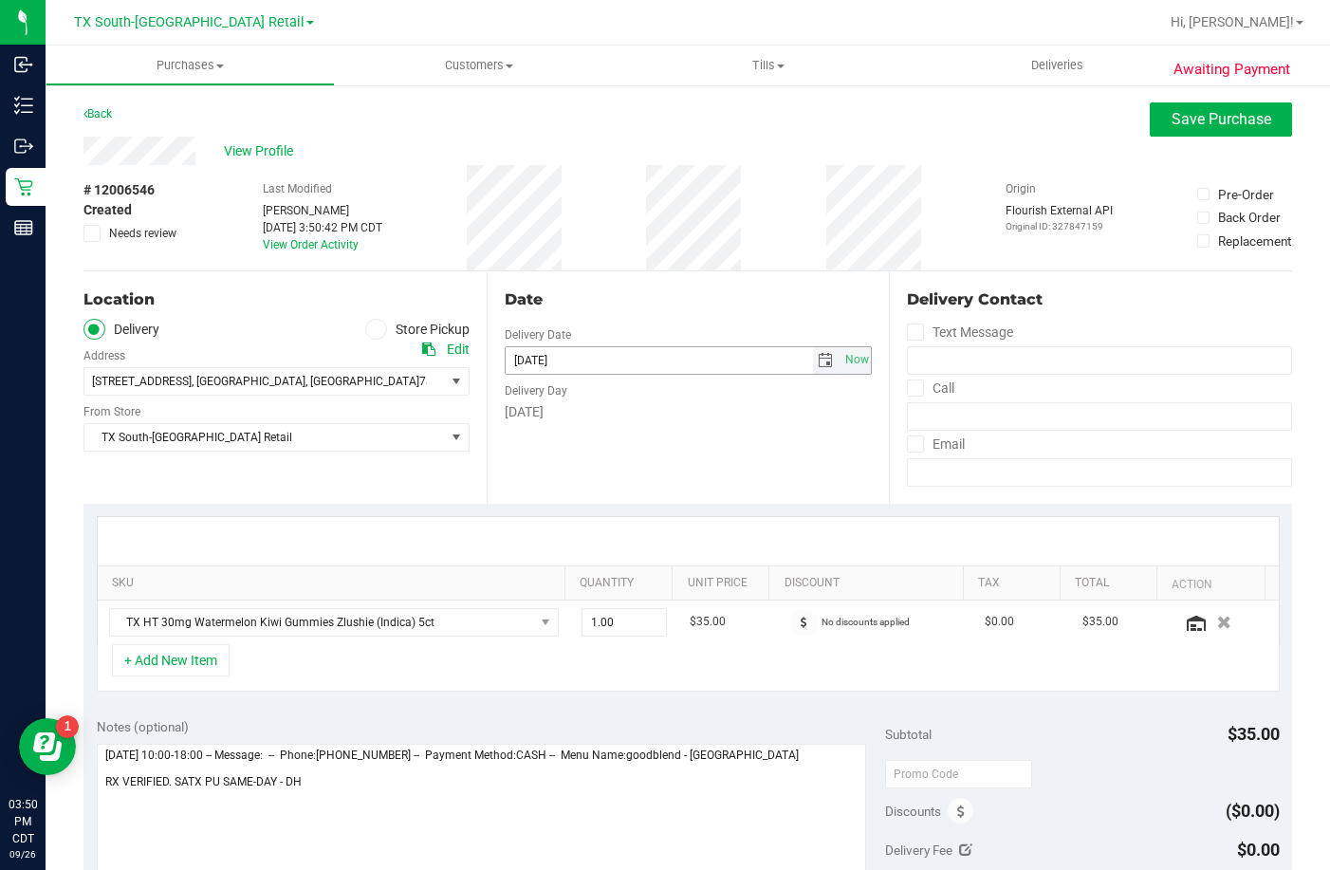
click at [819, 365] on span "select" at bounding box center [825, 360] width 15 height 15
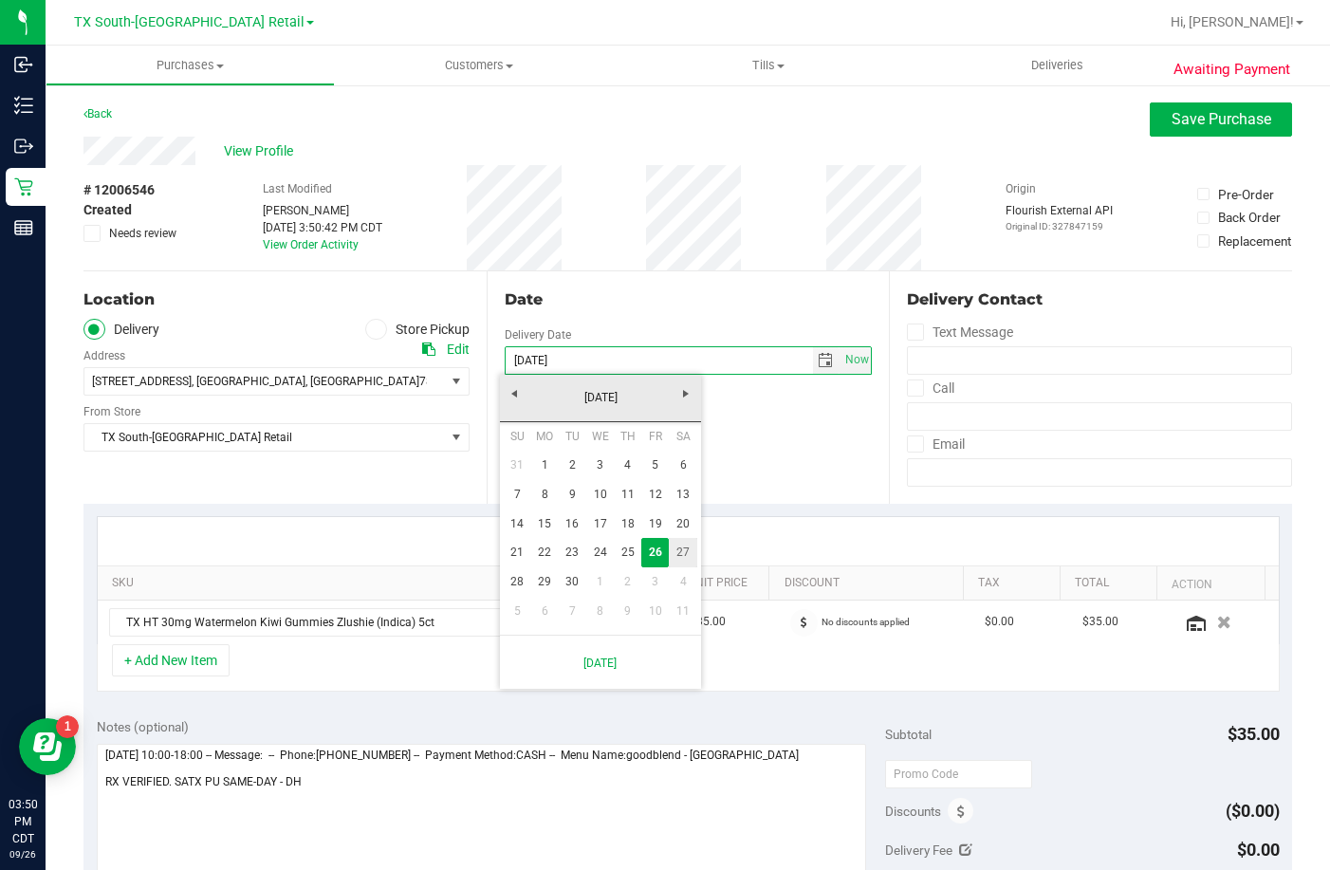
click at [696, 547] on link "27" at bounding box center [683, 552] width 28 height 29
type input "[DATE]"
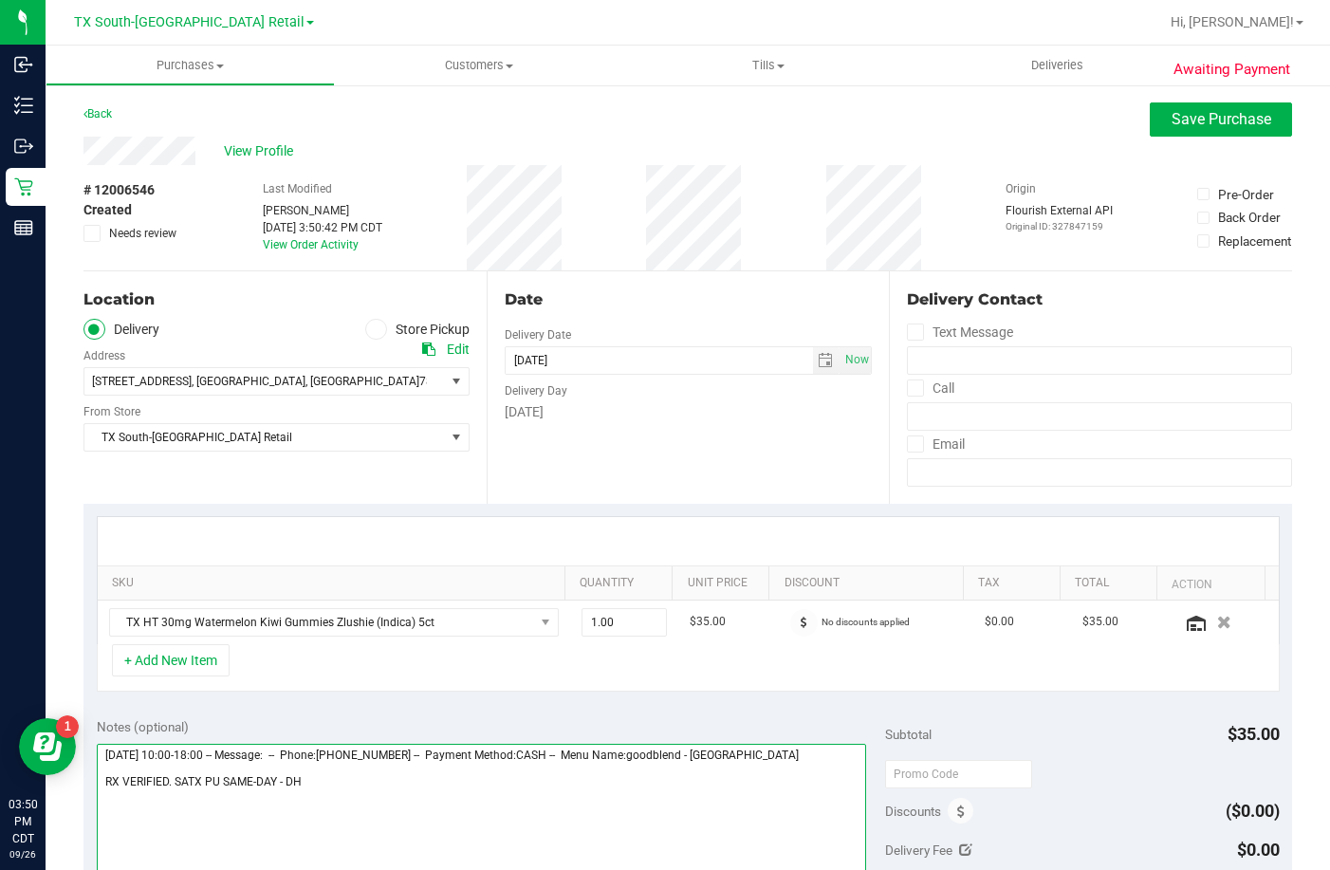
click at [505, 771] on textarea at bounding box center [481, 835] width 769 height 182
click at [506, 782] on textarea at bounding box center [481, 835] width 769 height 182
type textarea "[DATE] 10:00-18:00 -- Message: -- Phone:[PHONE_NUMBER] -- Payment Method:CASH -…"
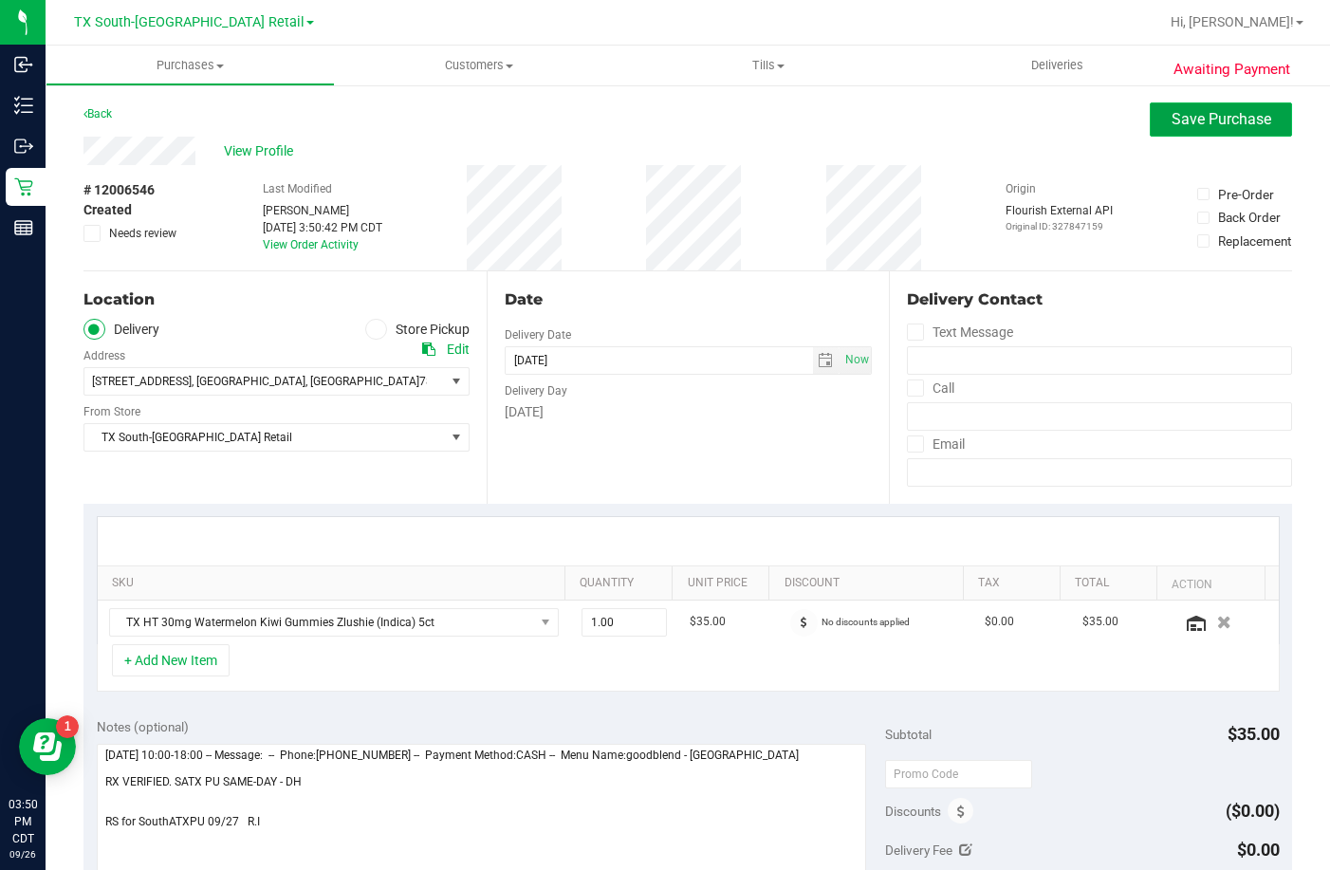
click at [1205, 122] on span "Save Purchase" at bounding box center [1221, 119] width 100 height 18
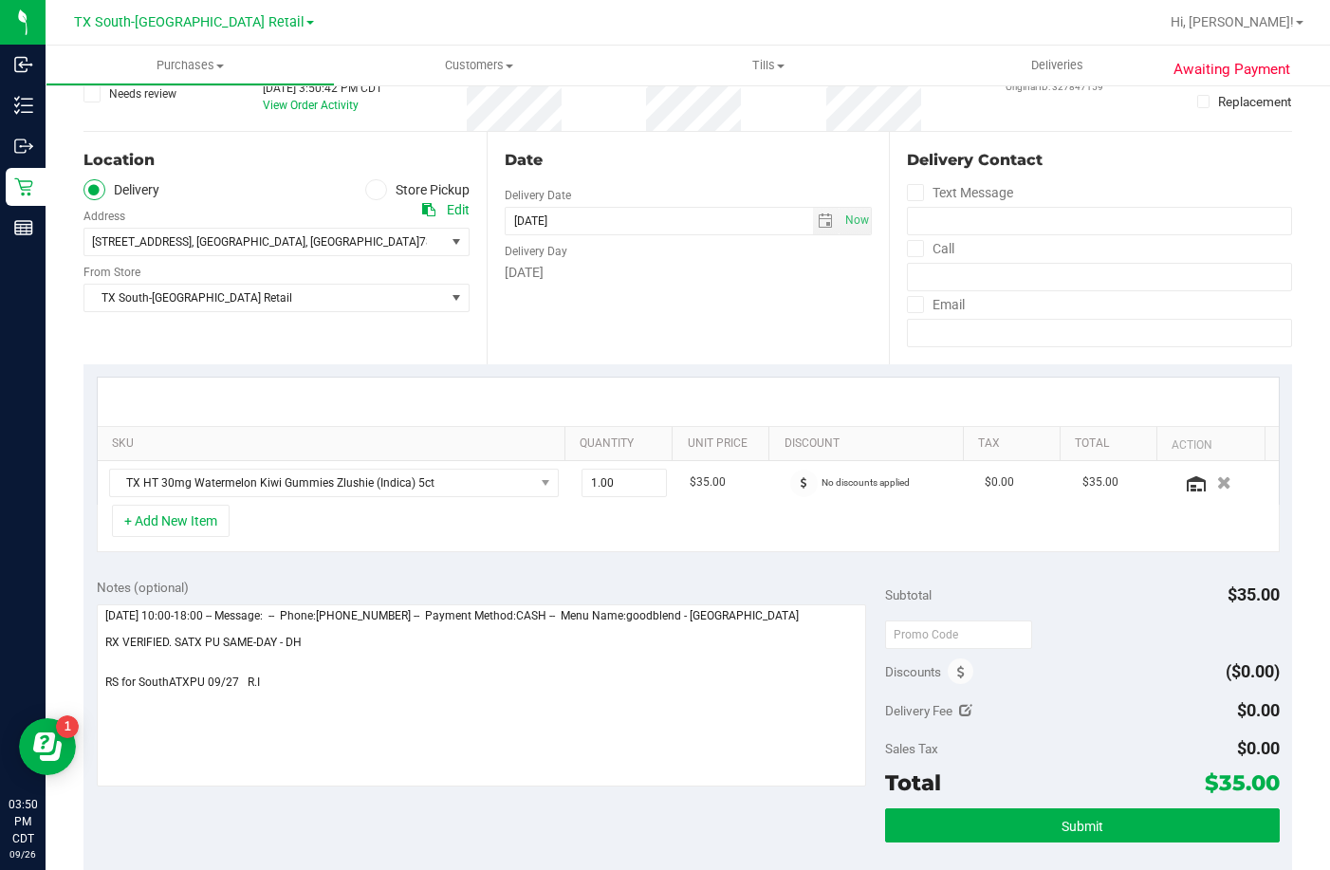
scroll to position [285, 0]
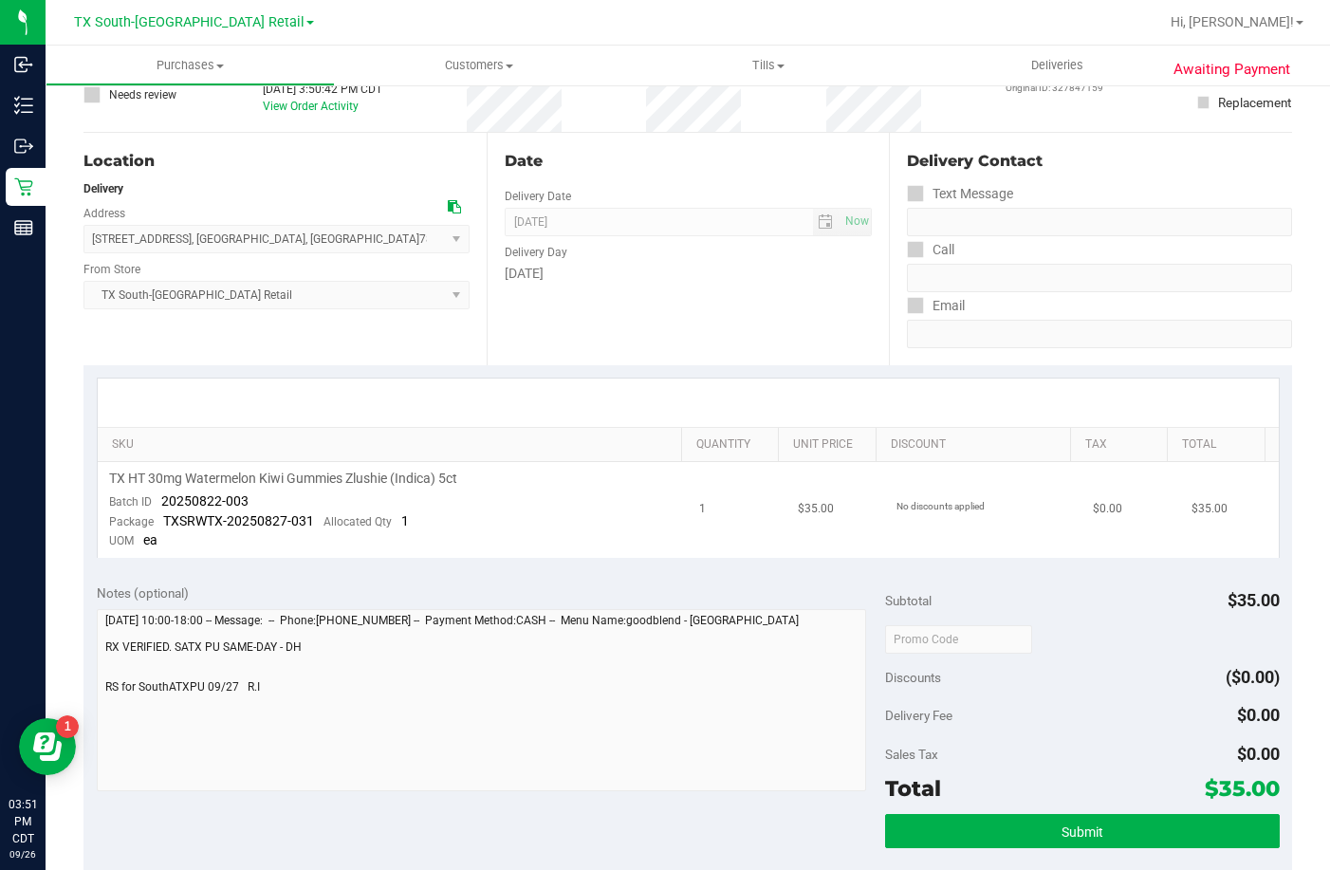
scroll to position [285, 0]
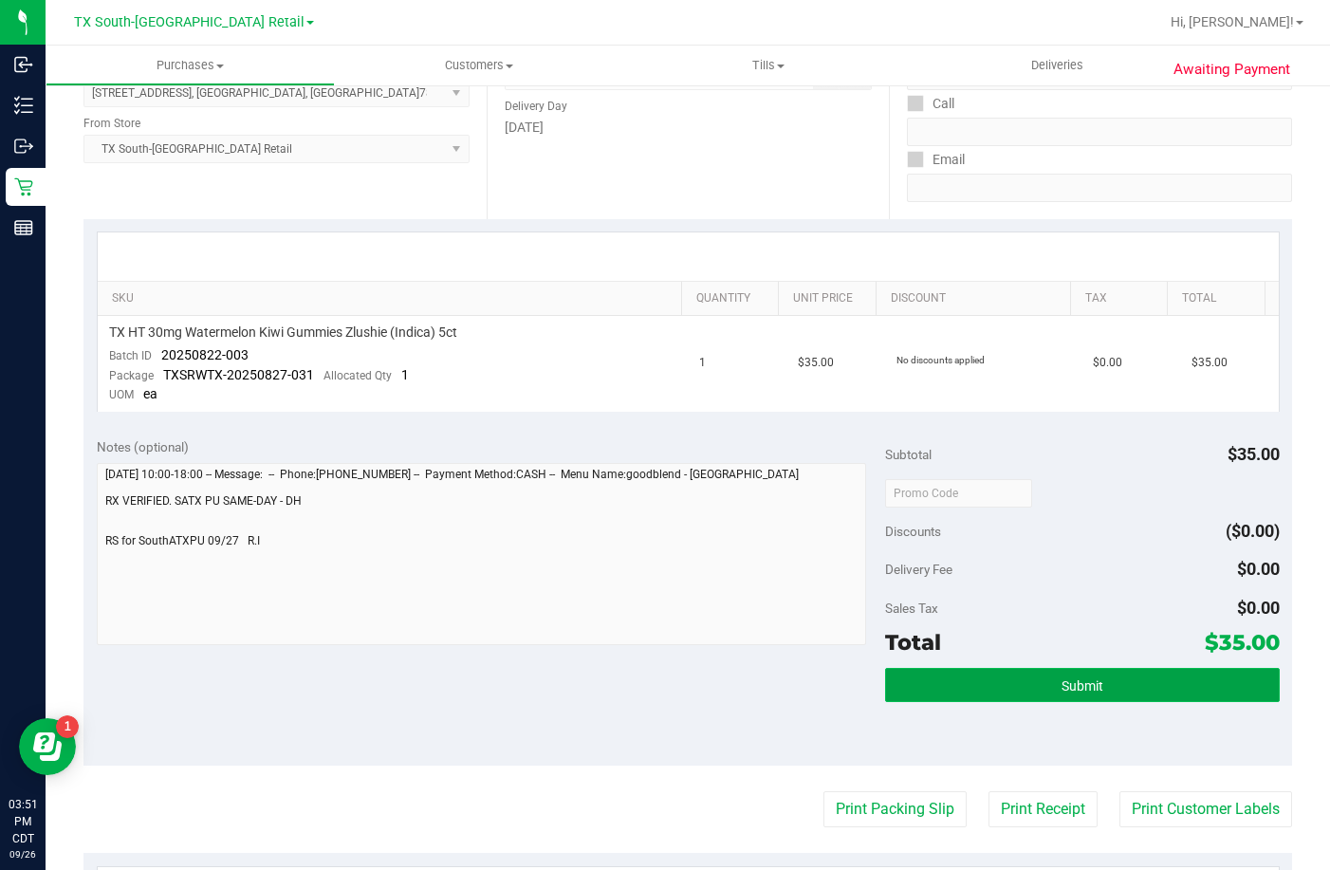
click at [993, 694] on button "Submit" at bounding box center [1082, 685] width 395 height 34
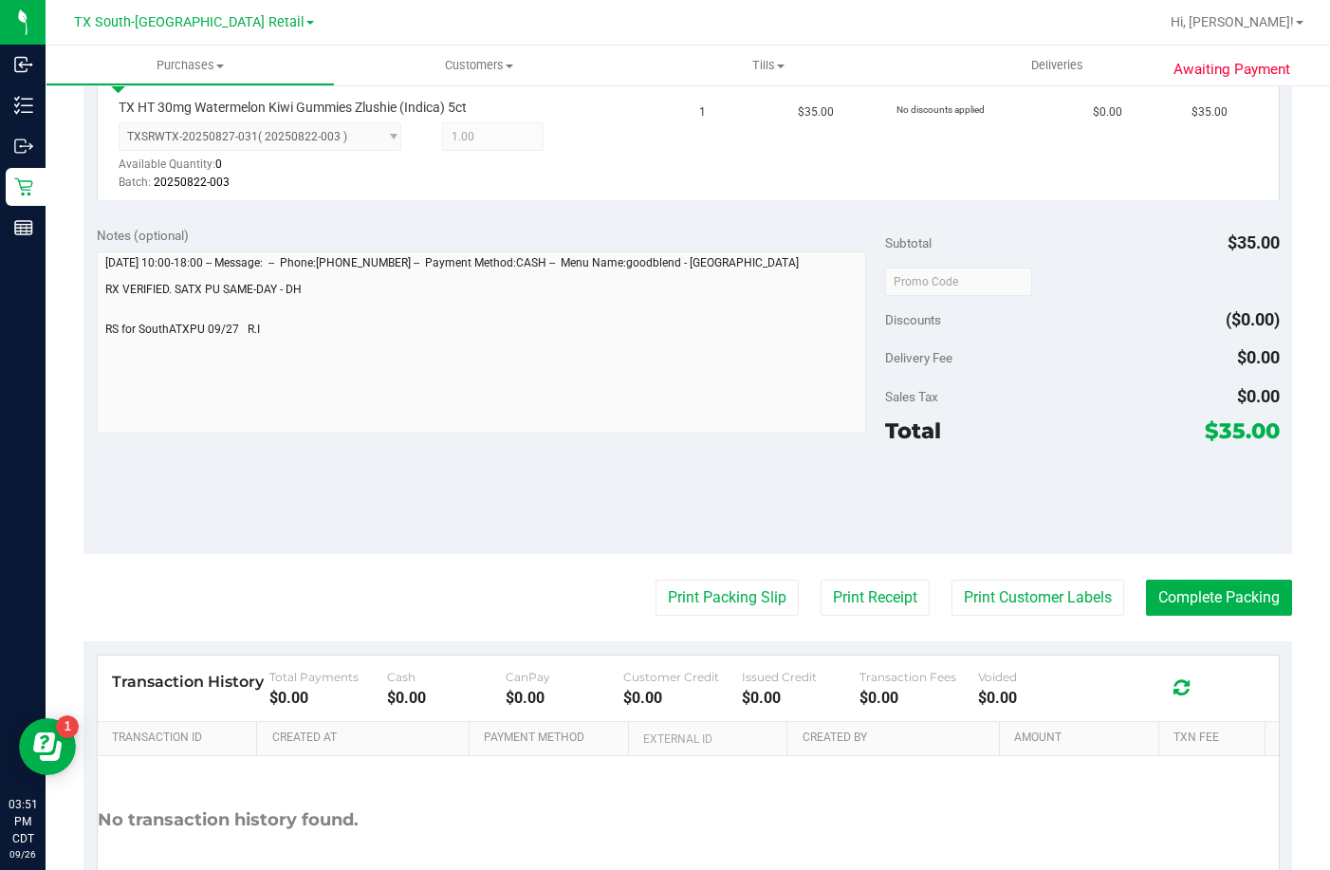
scroll to position [569, 0]
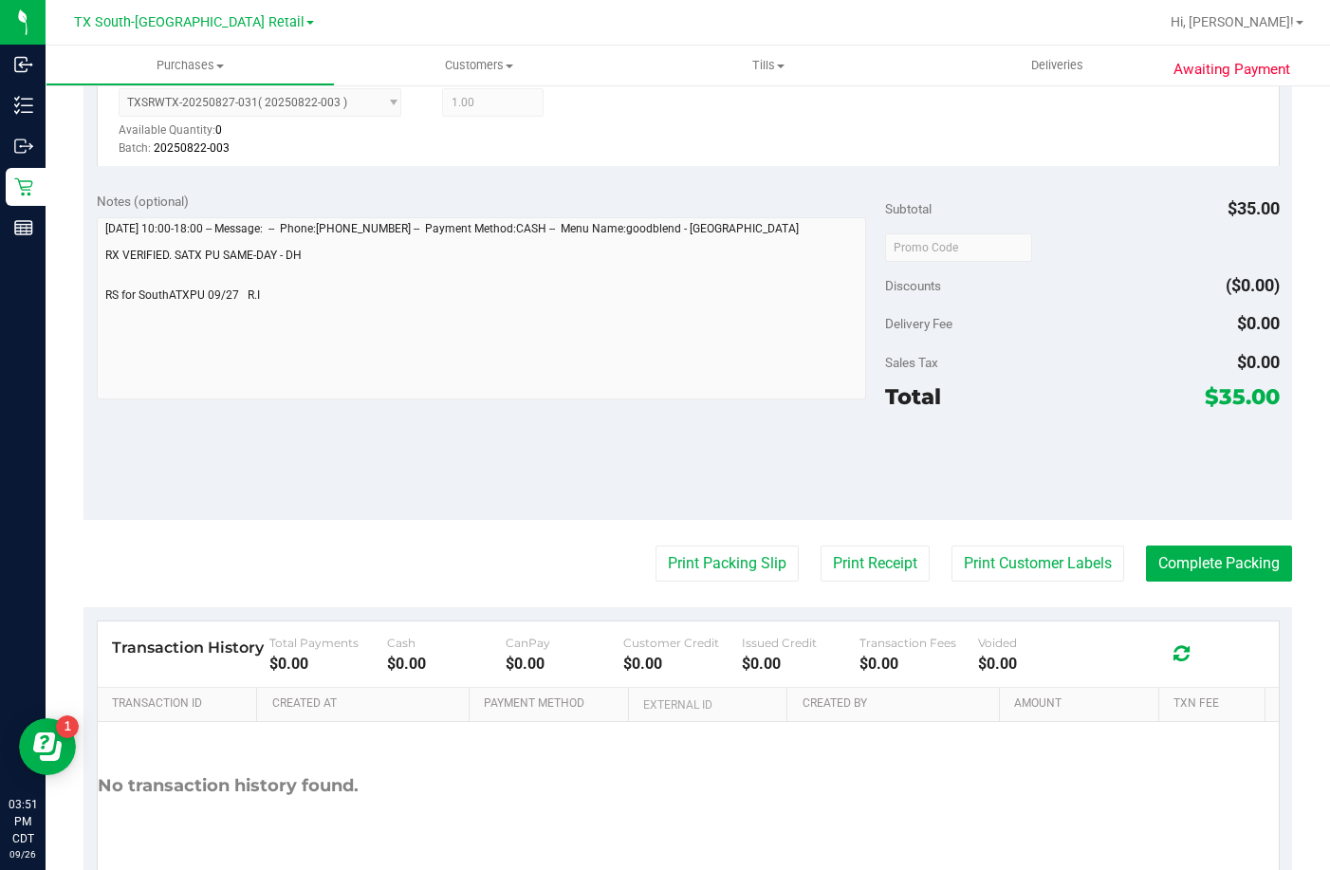
click at [1279, 567] on div "Awaiting Payment Back Edit Purchase Cancel Purchase View Profile # 12006546 Sub…" at bounding box center [688, 238] width 1284 height 1448
click at [1207, 570] on button "Complete Packing" at bounding box center [1219, 563] width 146 height 36
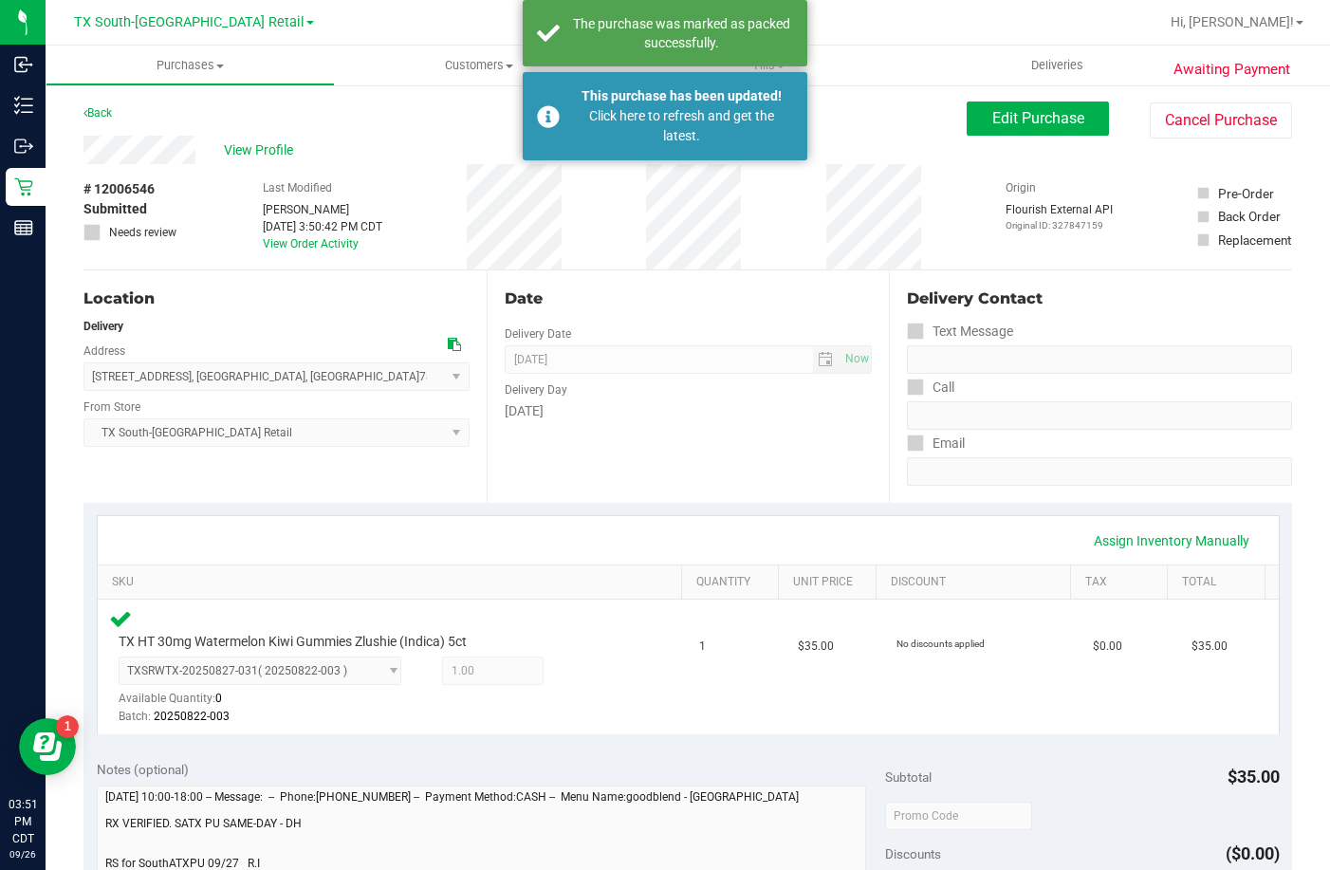
scroll to position [0, 0]
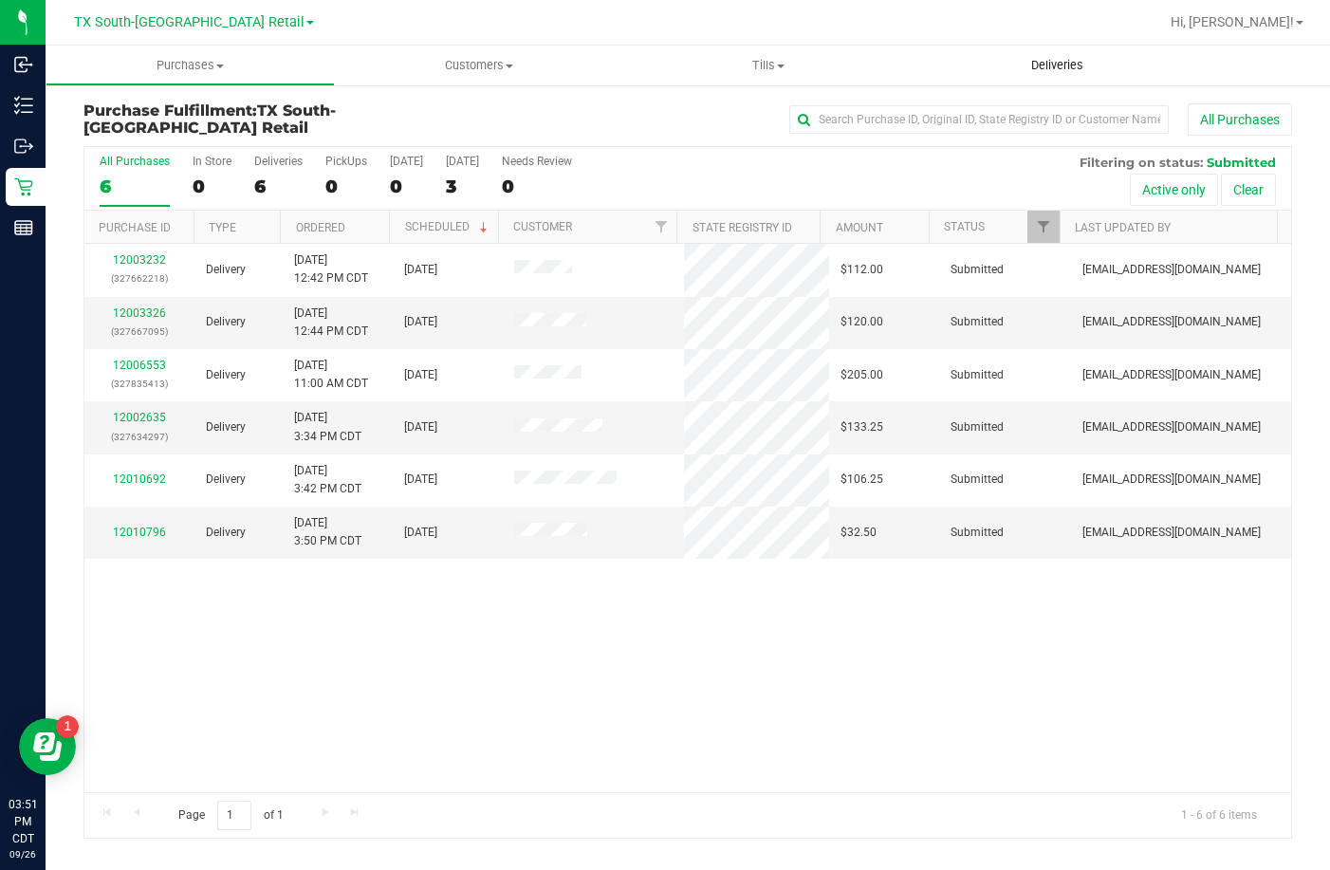
click at [1057, 64] on span "Deliveries" at bounding box center [1056, 65] width 103 height 17
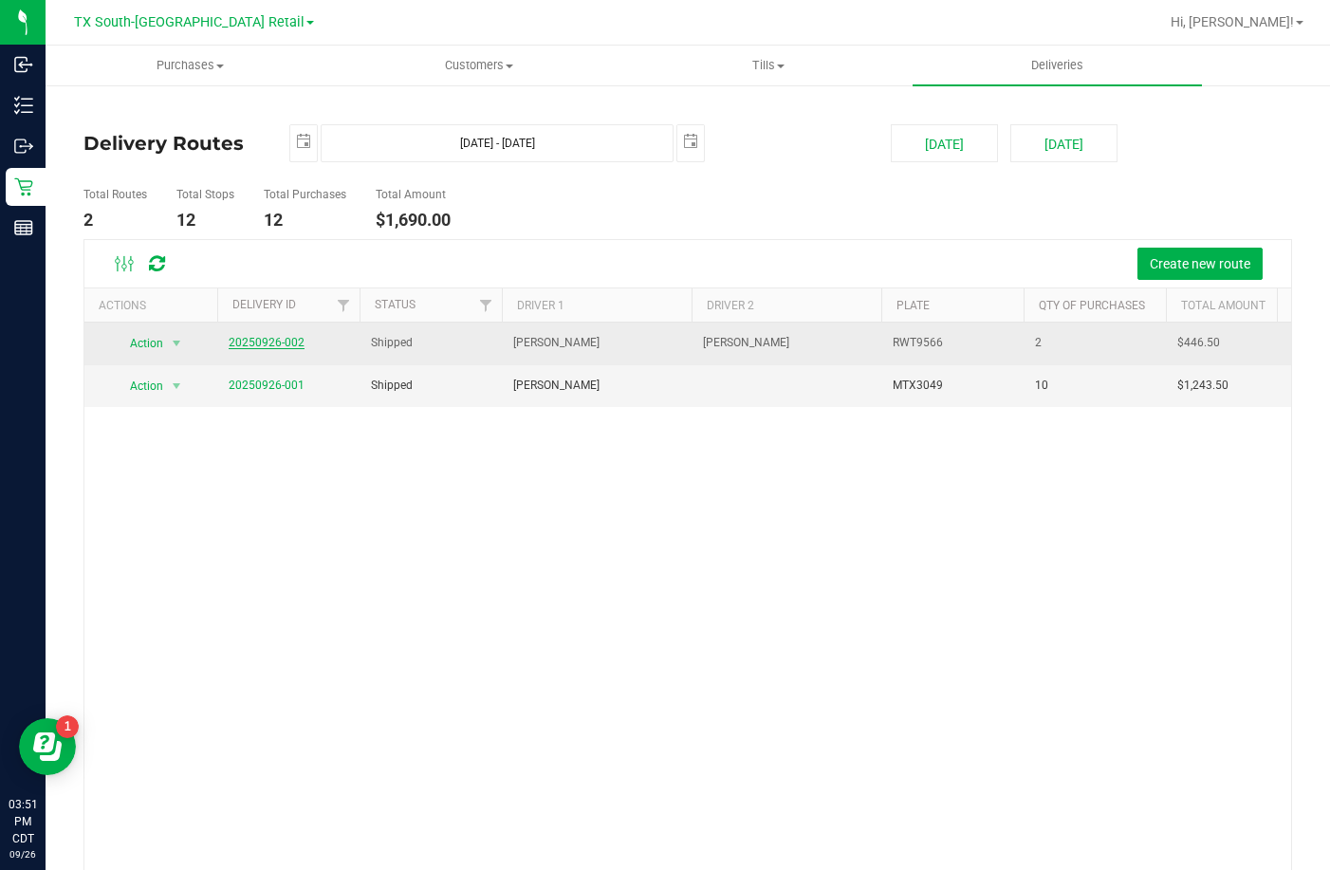
click at [264, 346] on link "20250926-002" at bounding box center [267, 342] width 76 height 13
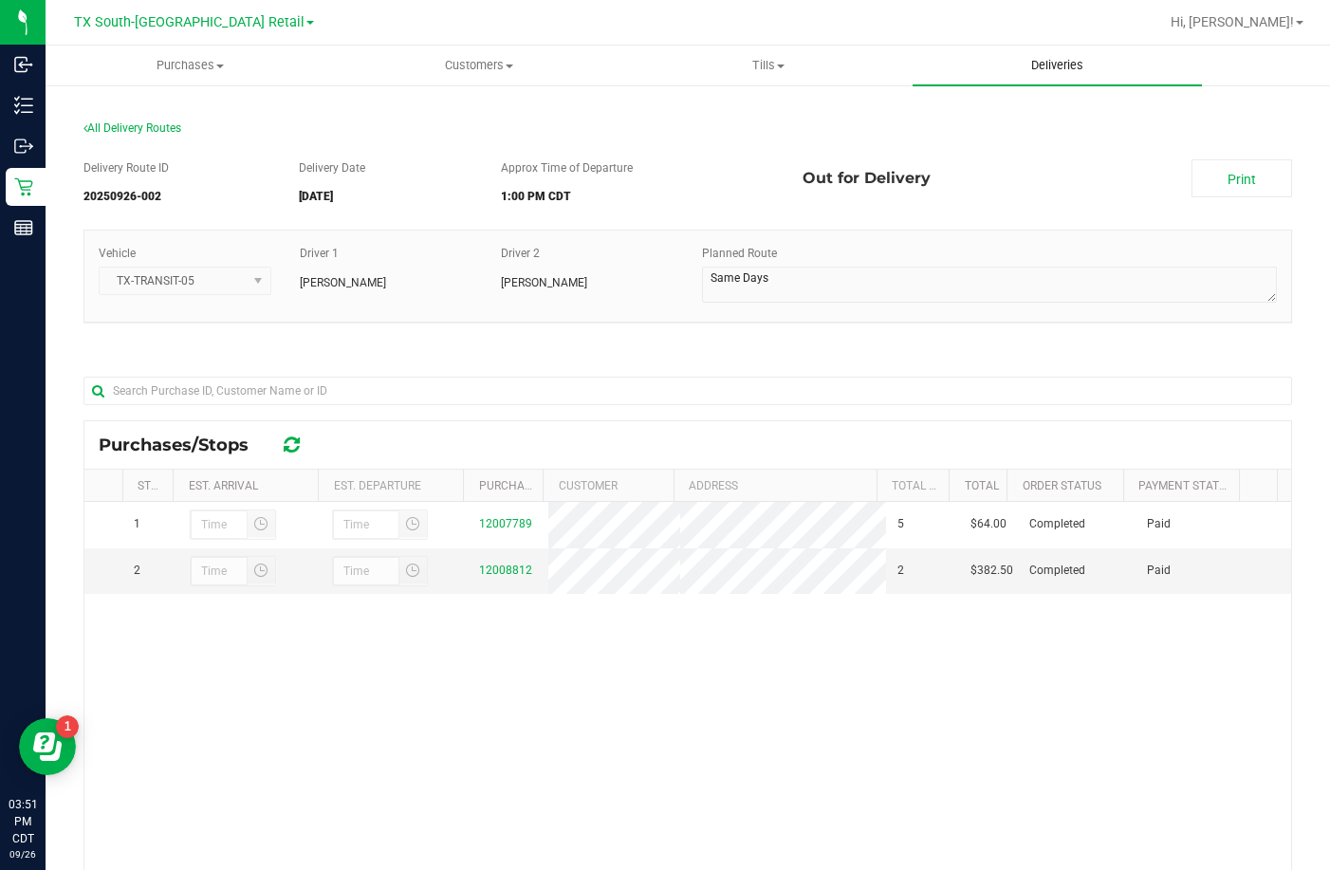
click at [1061, 55] on uib-tab-heading "Deliveries" at bounding box center [1056, 66] width 289 height 40
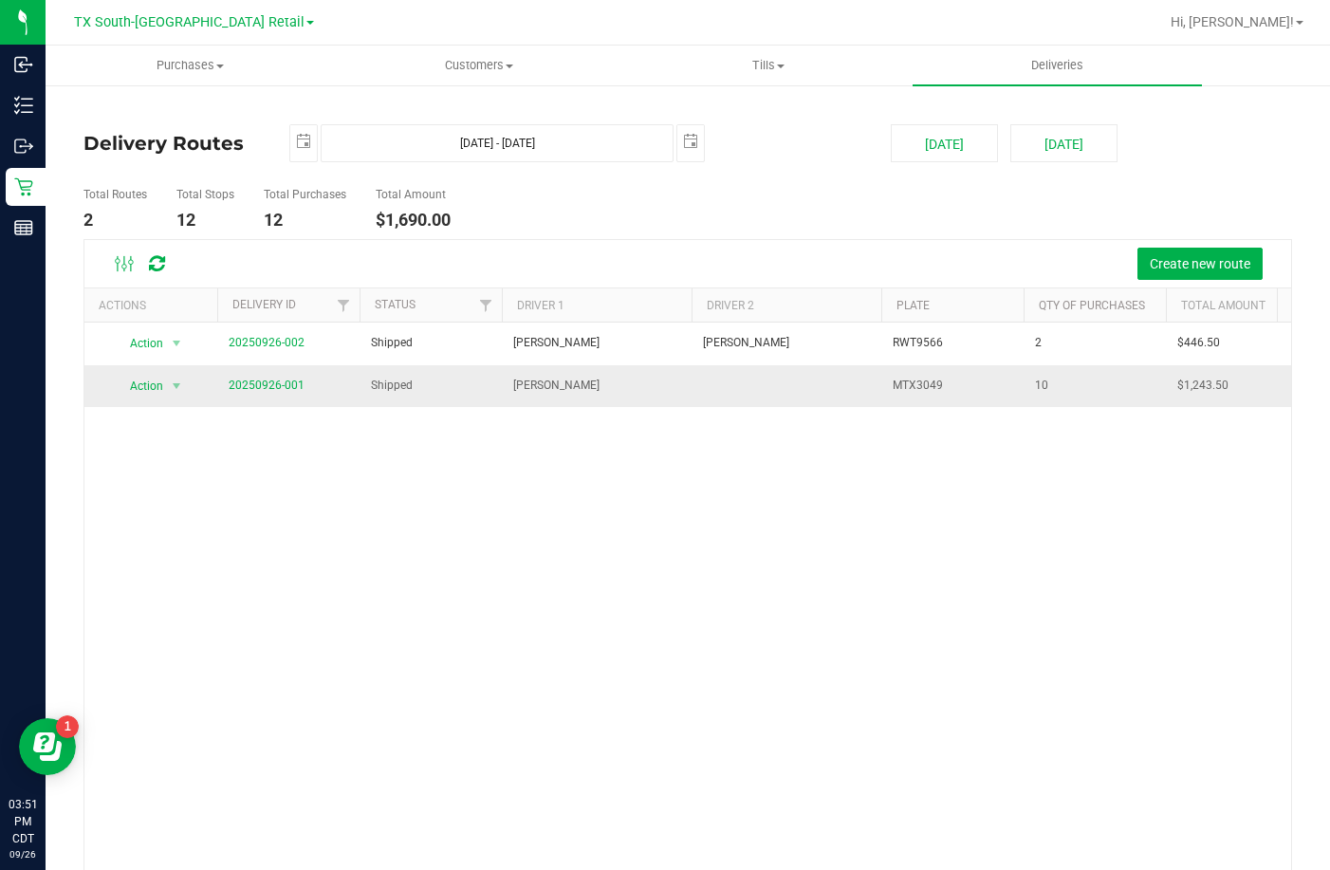
click at [271, 375] on td "20250926-001" at bounding box center [288, 386] width 142 height 42
click at [269, 383] on link "20250926-001" at bounding box center [267, 384] width 76 height 13
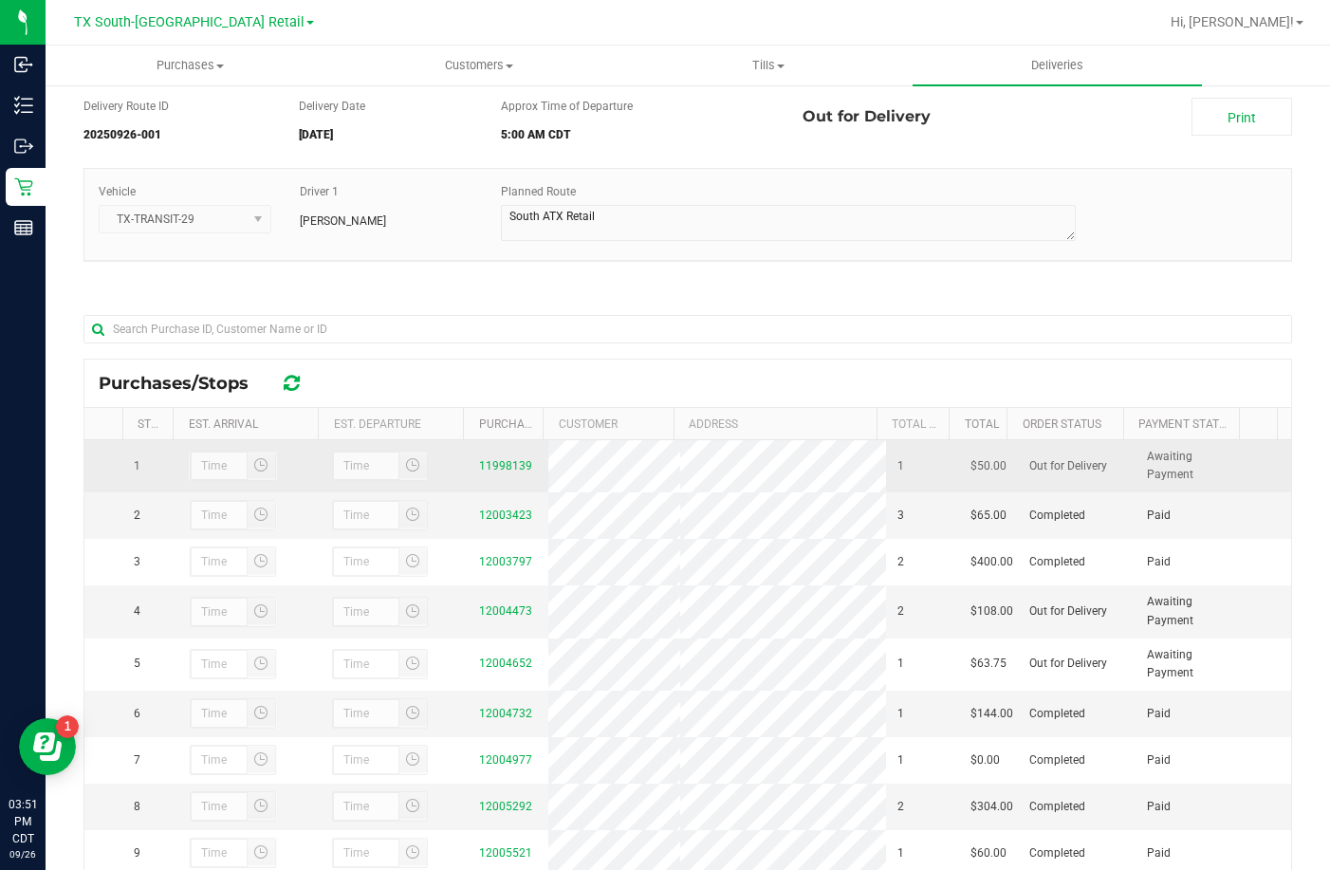
scroll to position [276, 0]
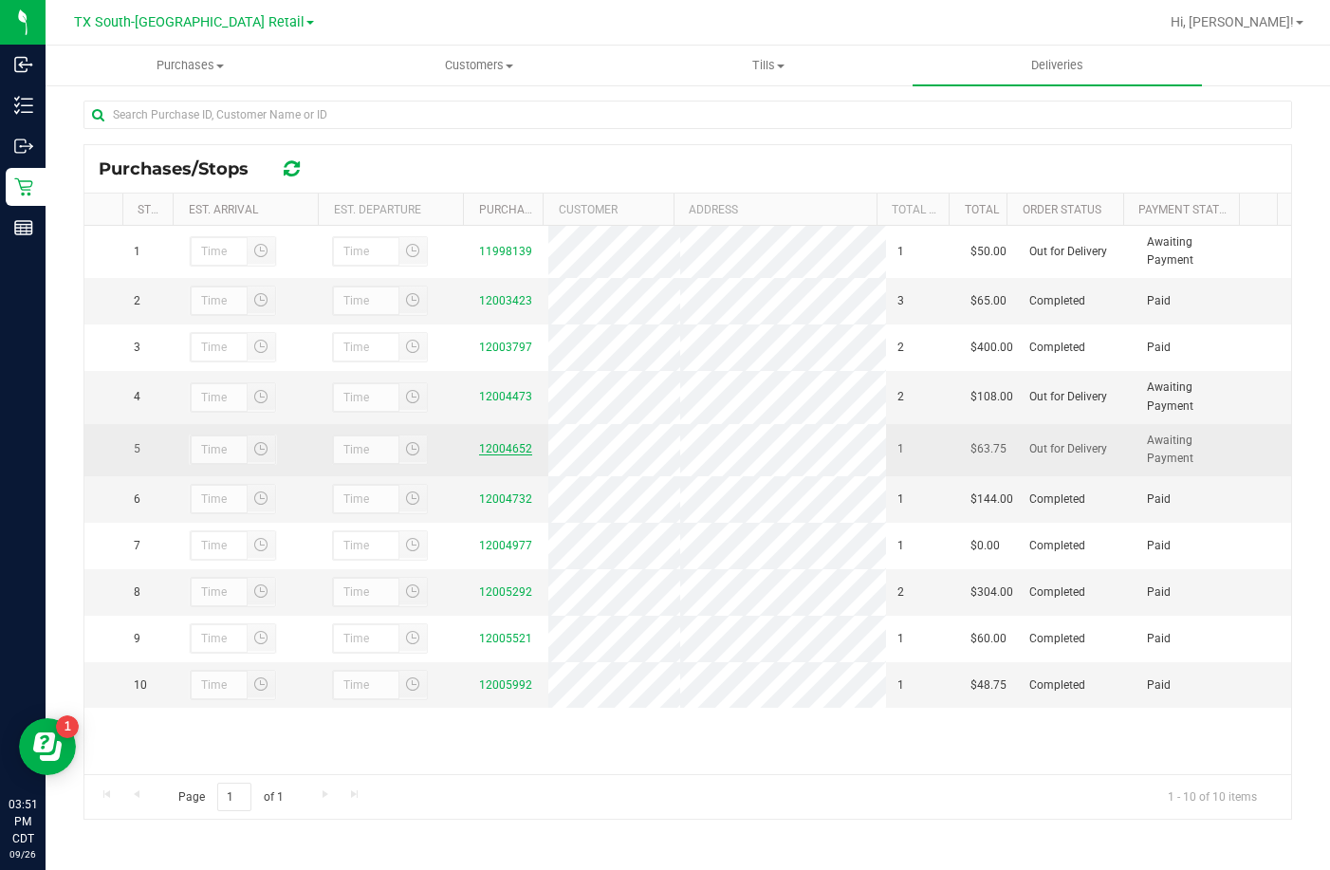
click at [479, 455] on link "12004652" at bounding box center [505, 448] width 53 height 13
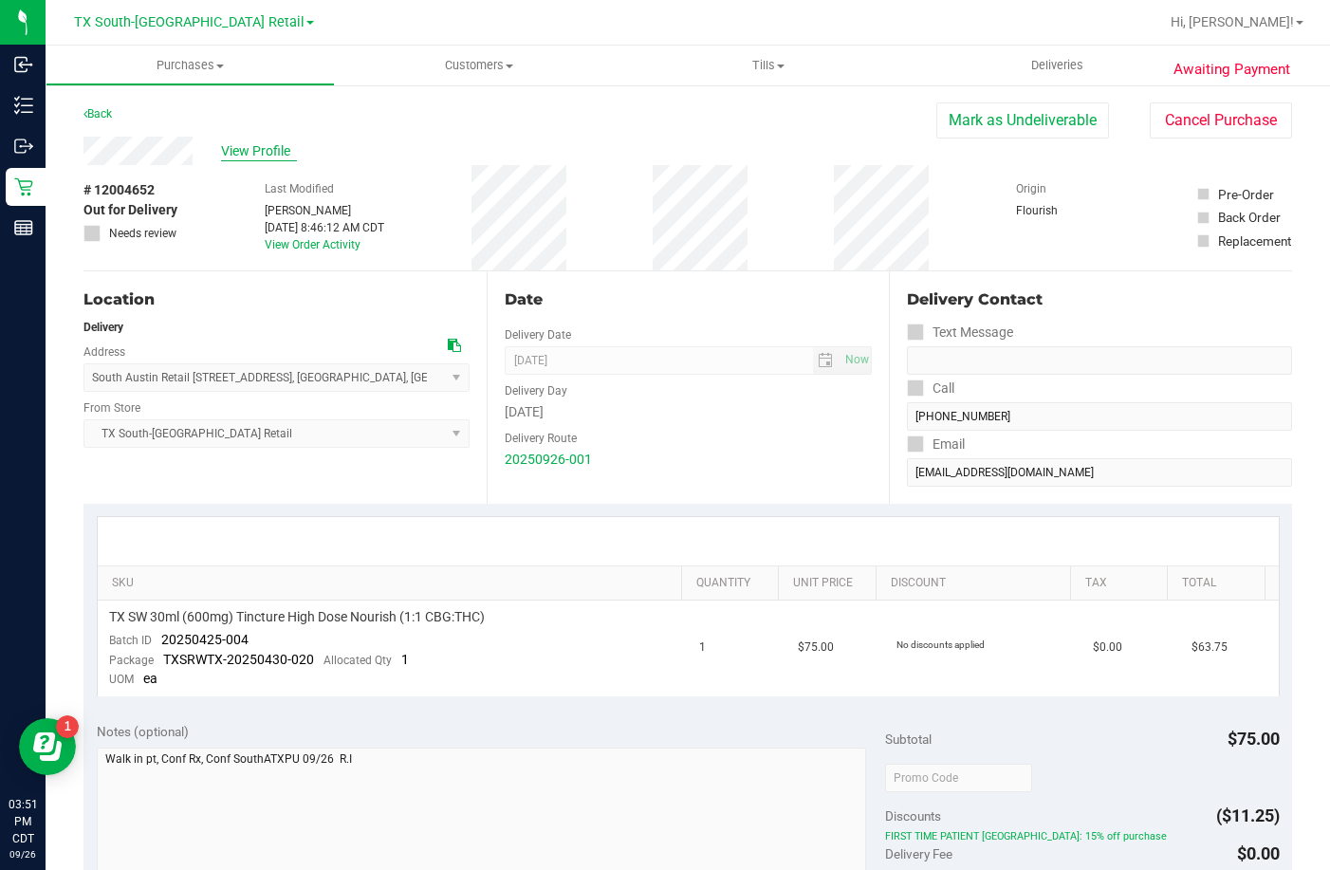
click at [252, 157] on span "View Profile" at bounding box center [259, 151] width 76 height 20
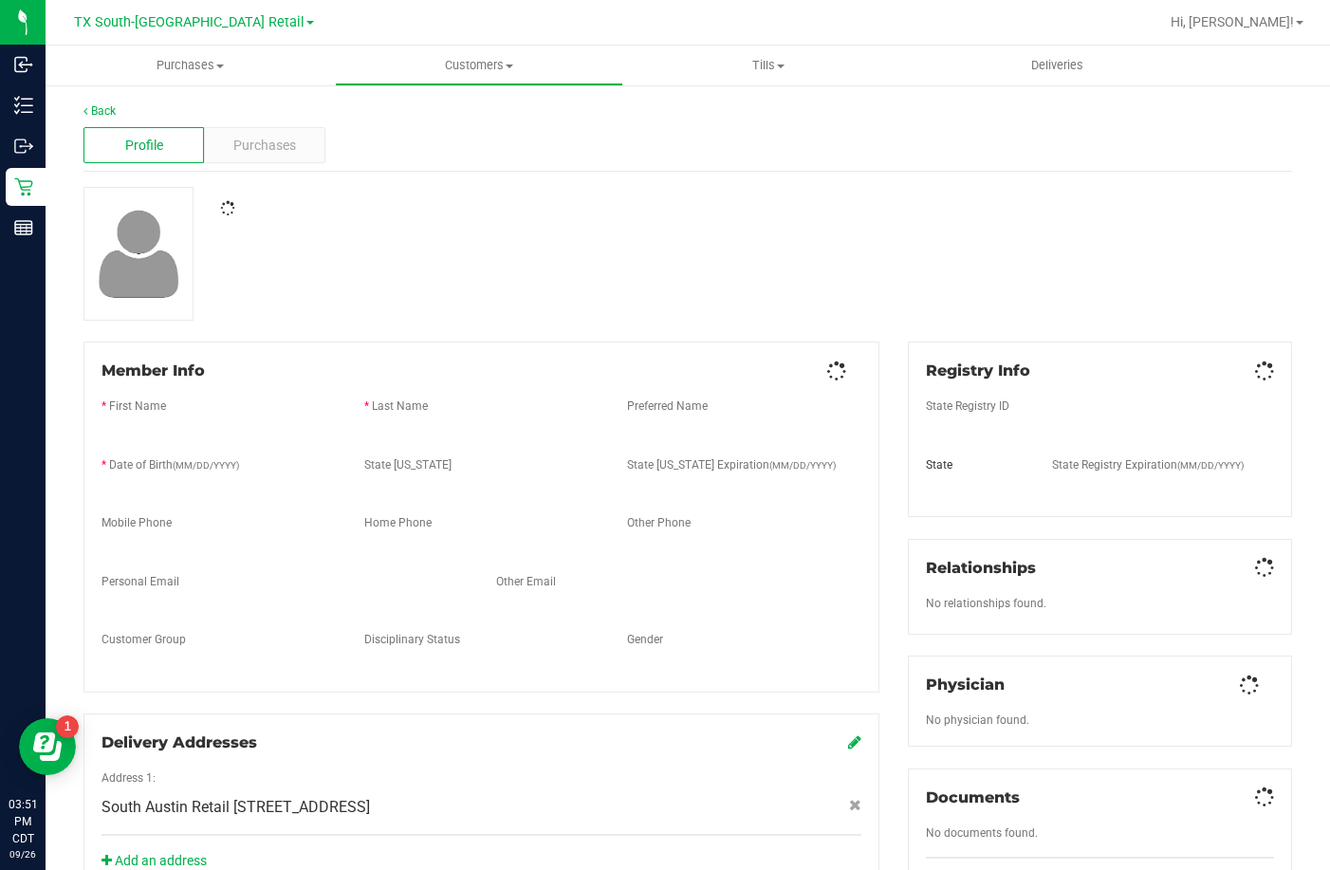
click at [215, 176] on div "Back Profile Purchases Member Info * First Name * Last Name Preferred Name * Da…" at bounding box center [687, 717] width 1208 height 1230
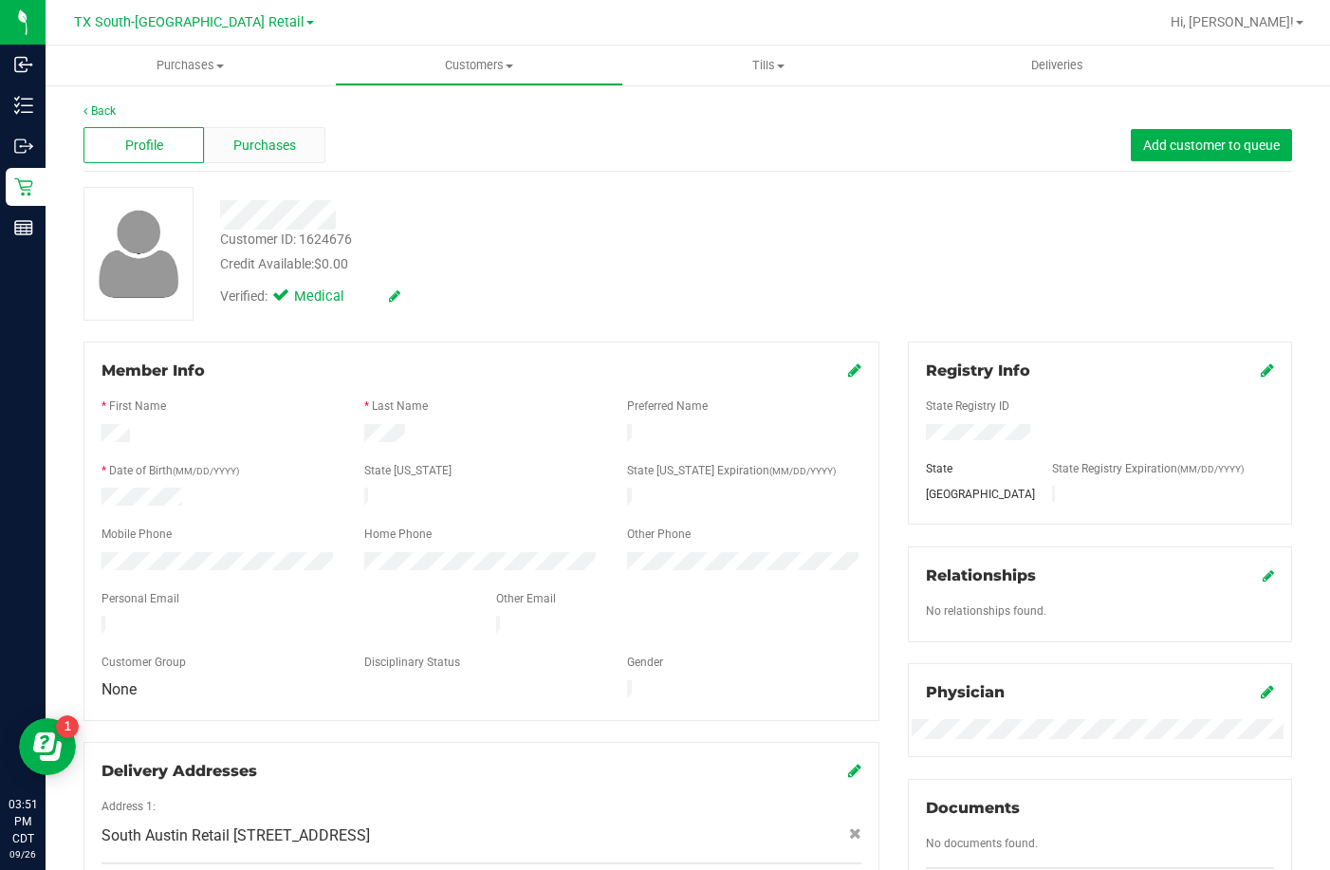
drag, startPoint x: 246, startPoint y: 135, endPoint x: 246, endPoint y: 155, distance: 19.9
click at [246, 155] on span "Purchases" at bounding box center [264, 146] width 63 height 20
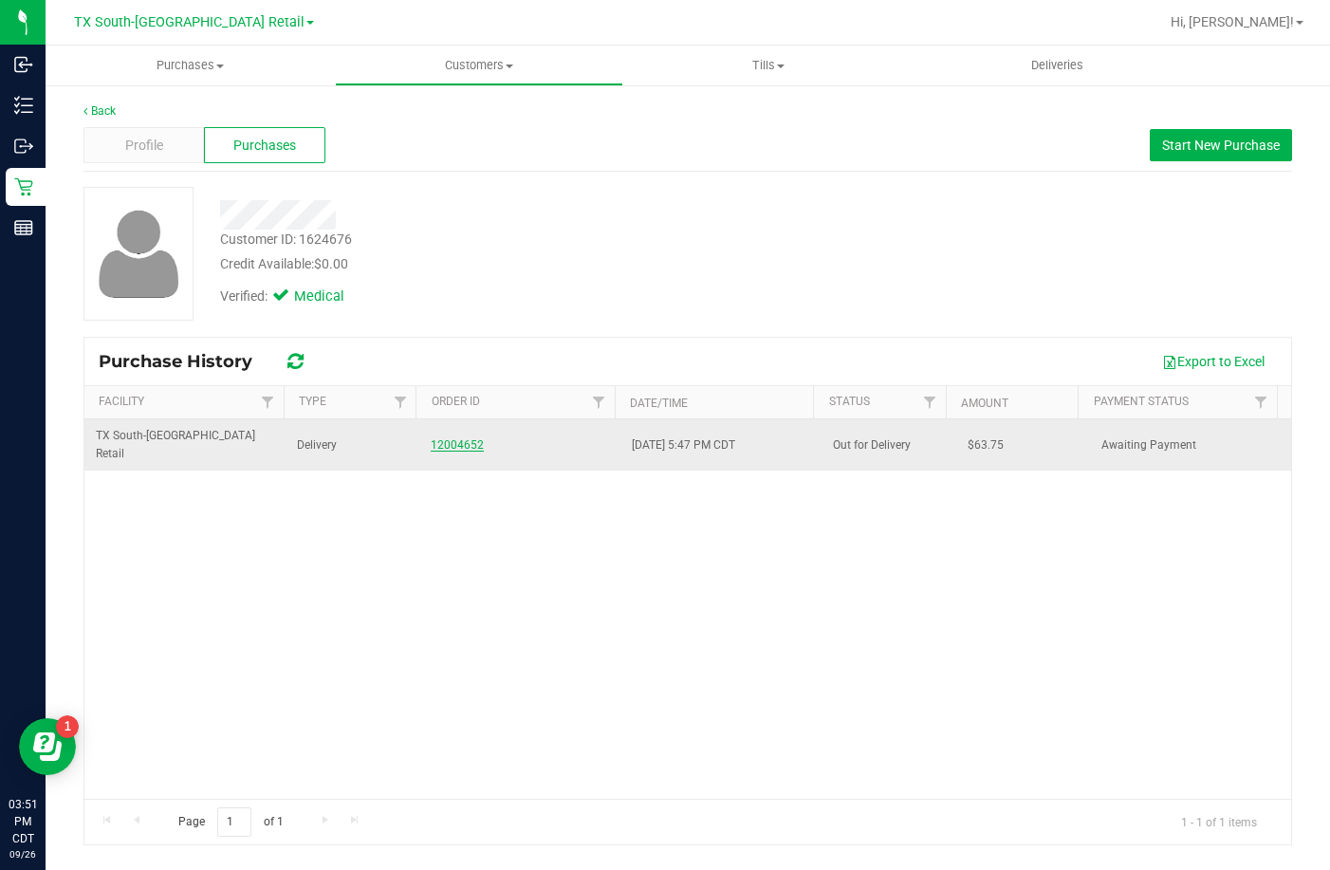
click at [436, 438] on link "12004652" at bounding box center [457, 444] width 53 height 13
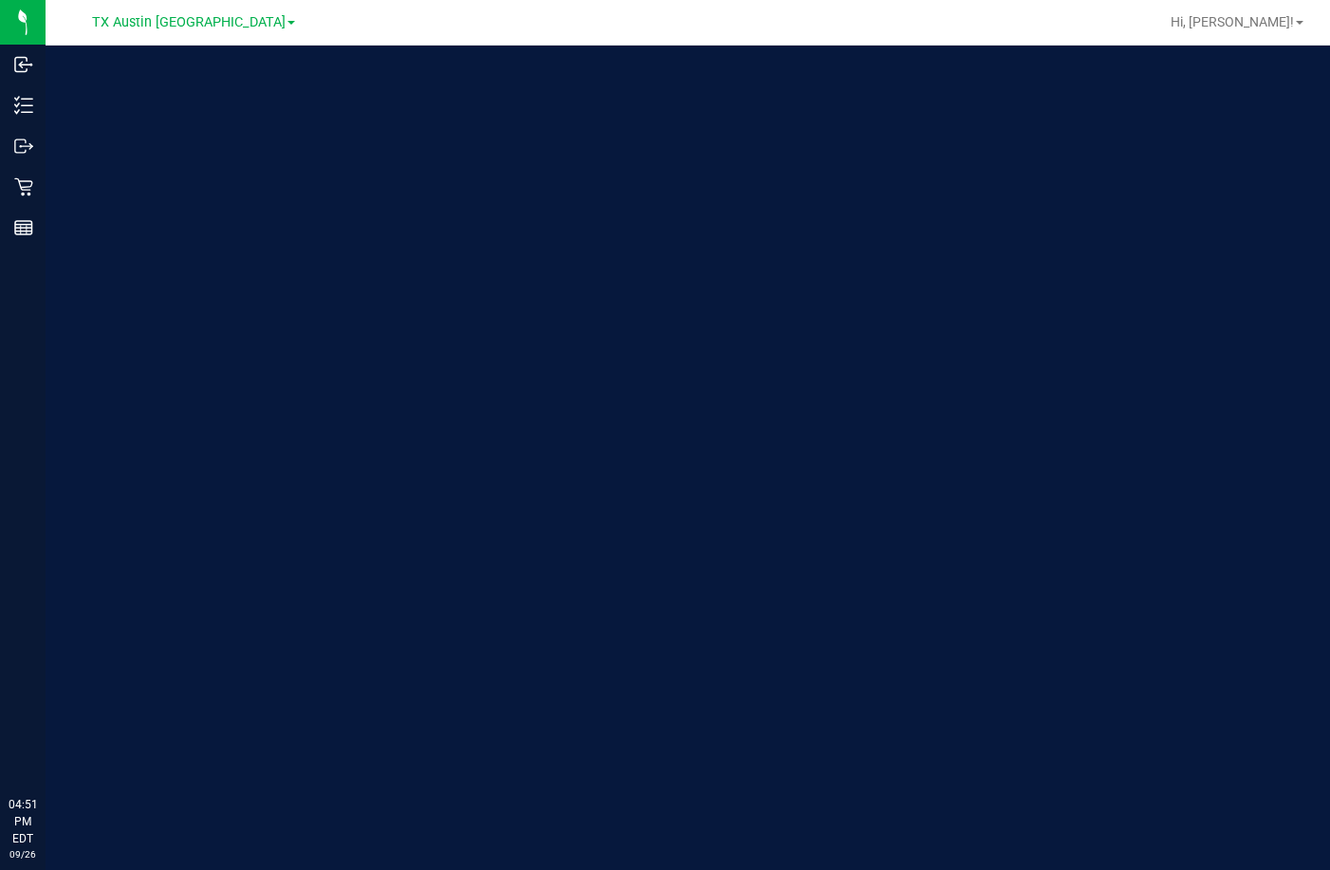
click at [210, 42] on nav "TX Austin DC Hi, Reiji!" at bounding box center [688, 23] width 1284 height 46
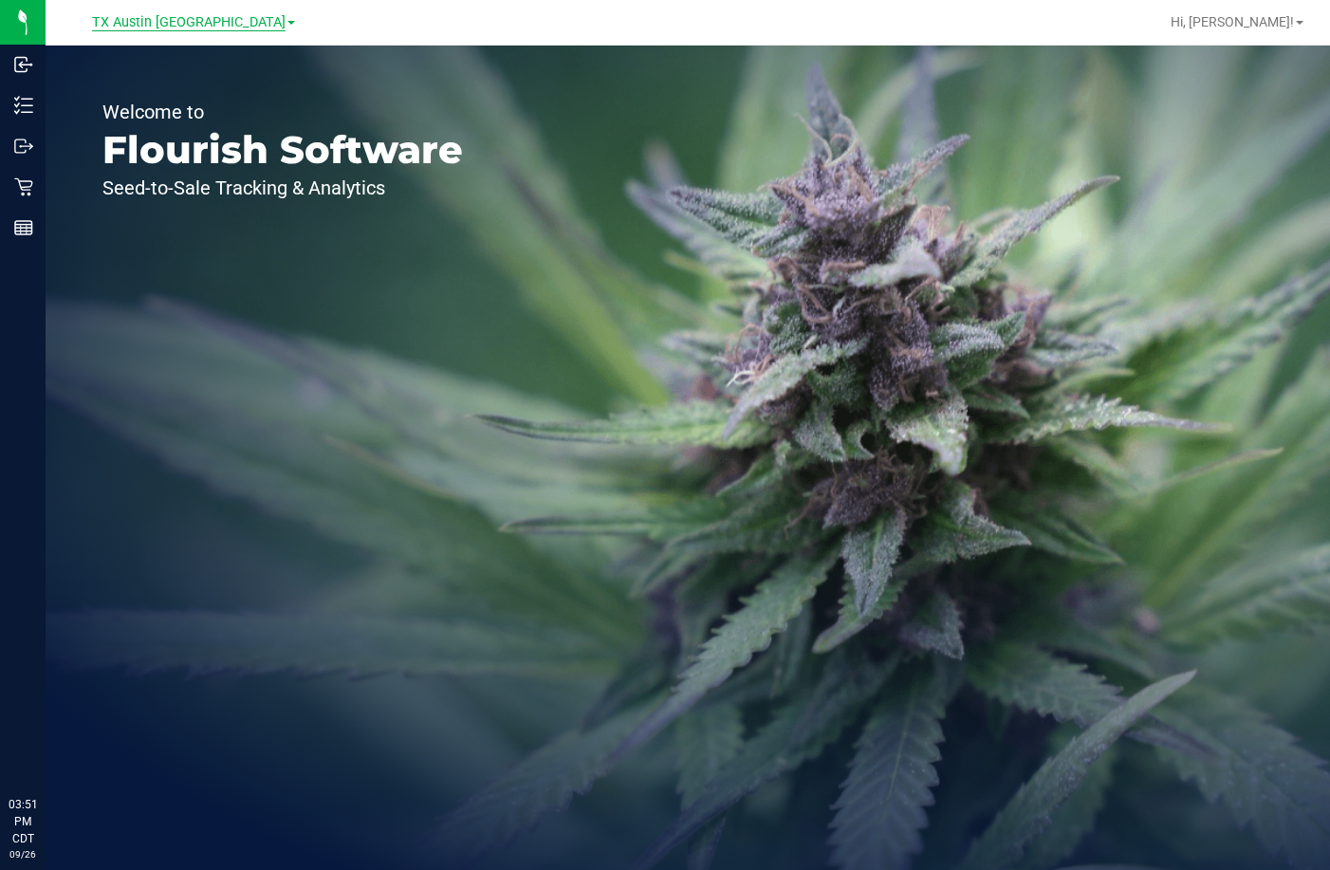
click at [208, 20] on span "TX Austin [GEOGRAPHIC_DATA]" at bounding box center [188, 22] width 193 height 17
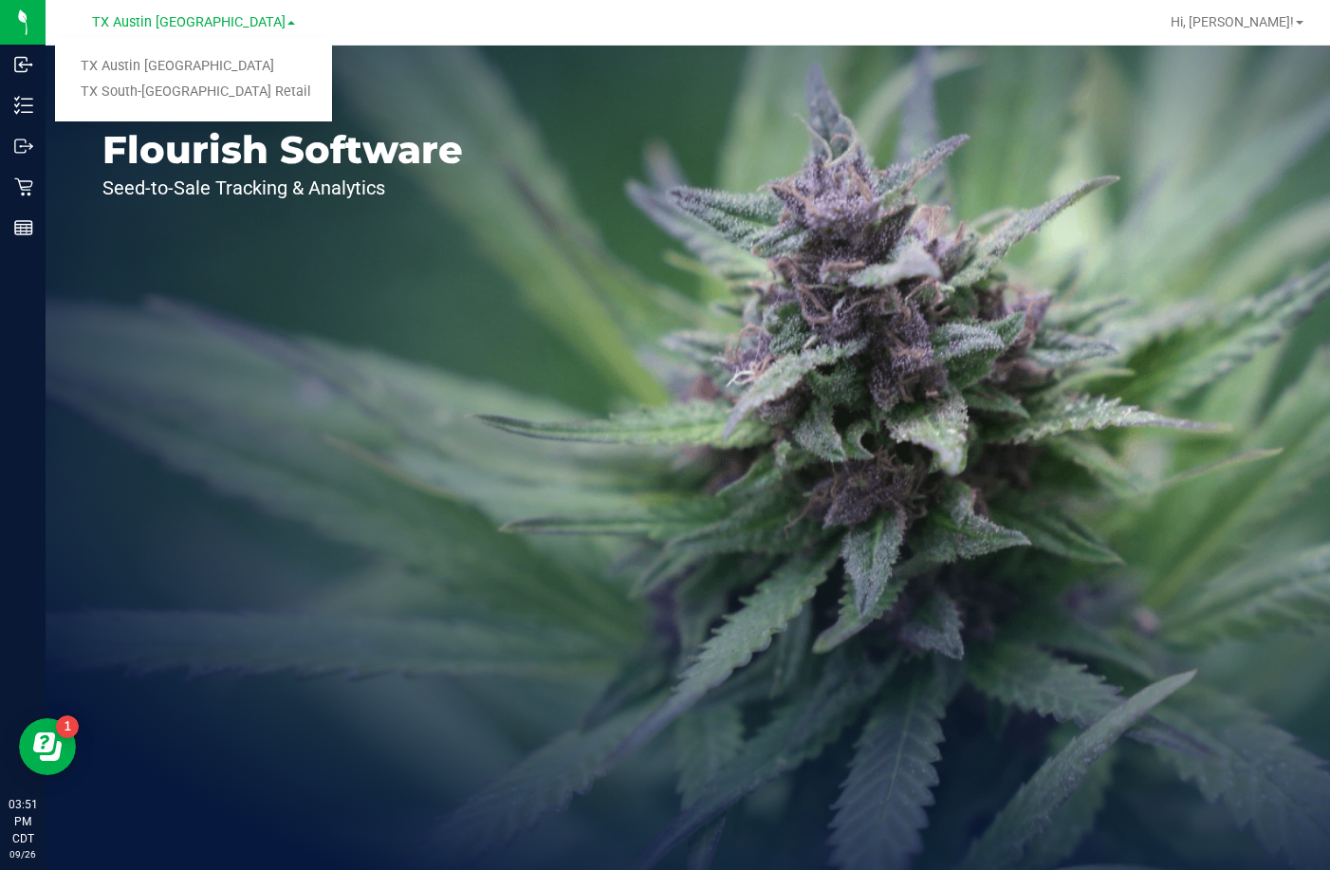
click at [181, 94] on link "TX South-[GEOGRAPHIC_DATA] Retail" at bounding box center [193, 93] width 277 height 26
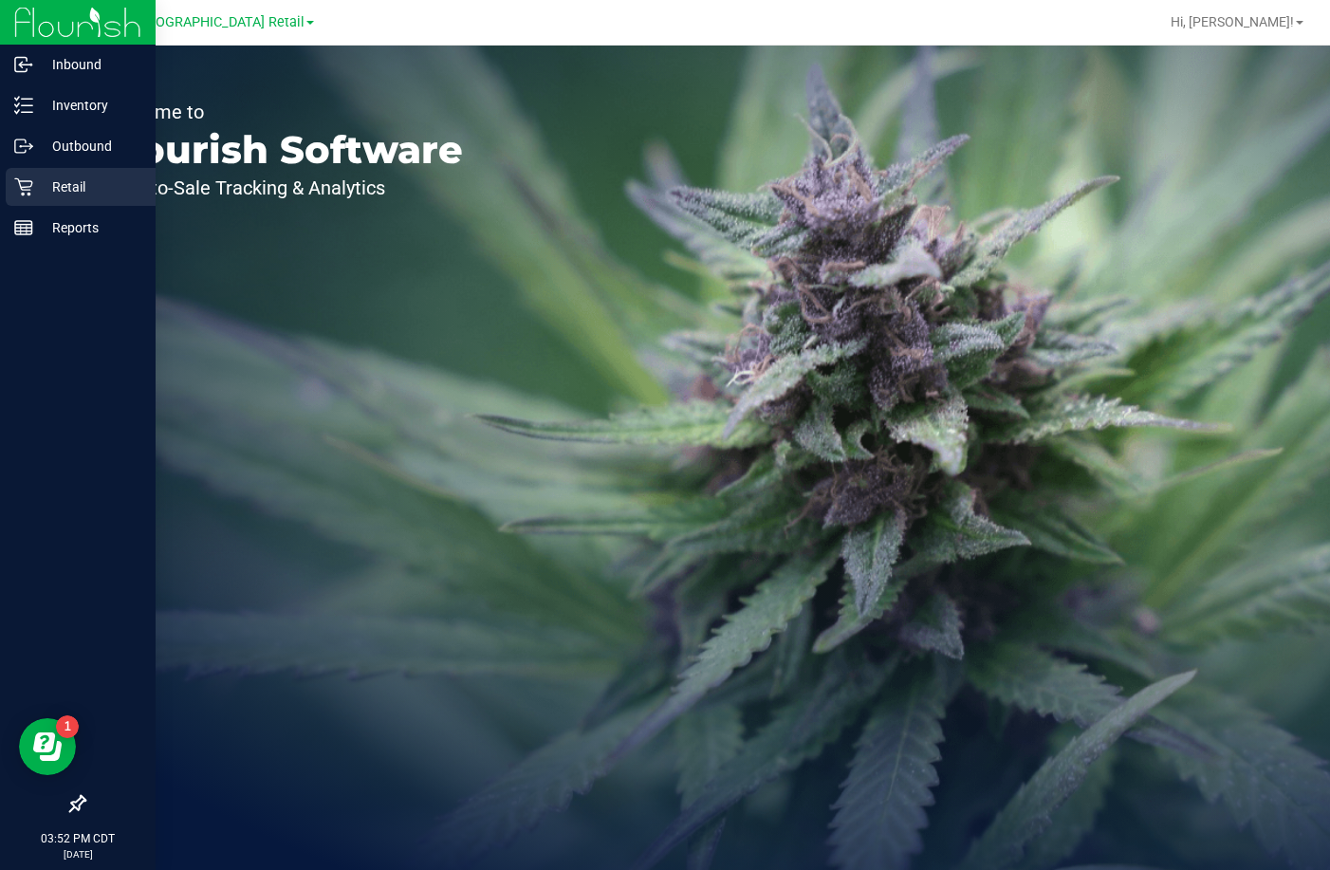
click at [25, 193] on icon at bounding box center [23, 186] width 19 height 19
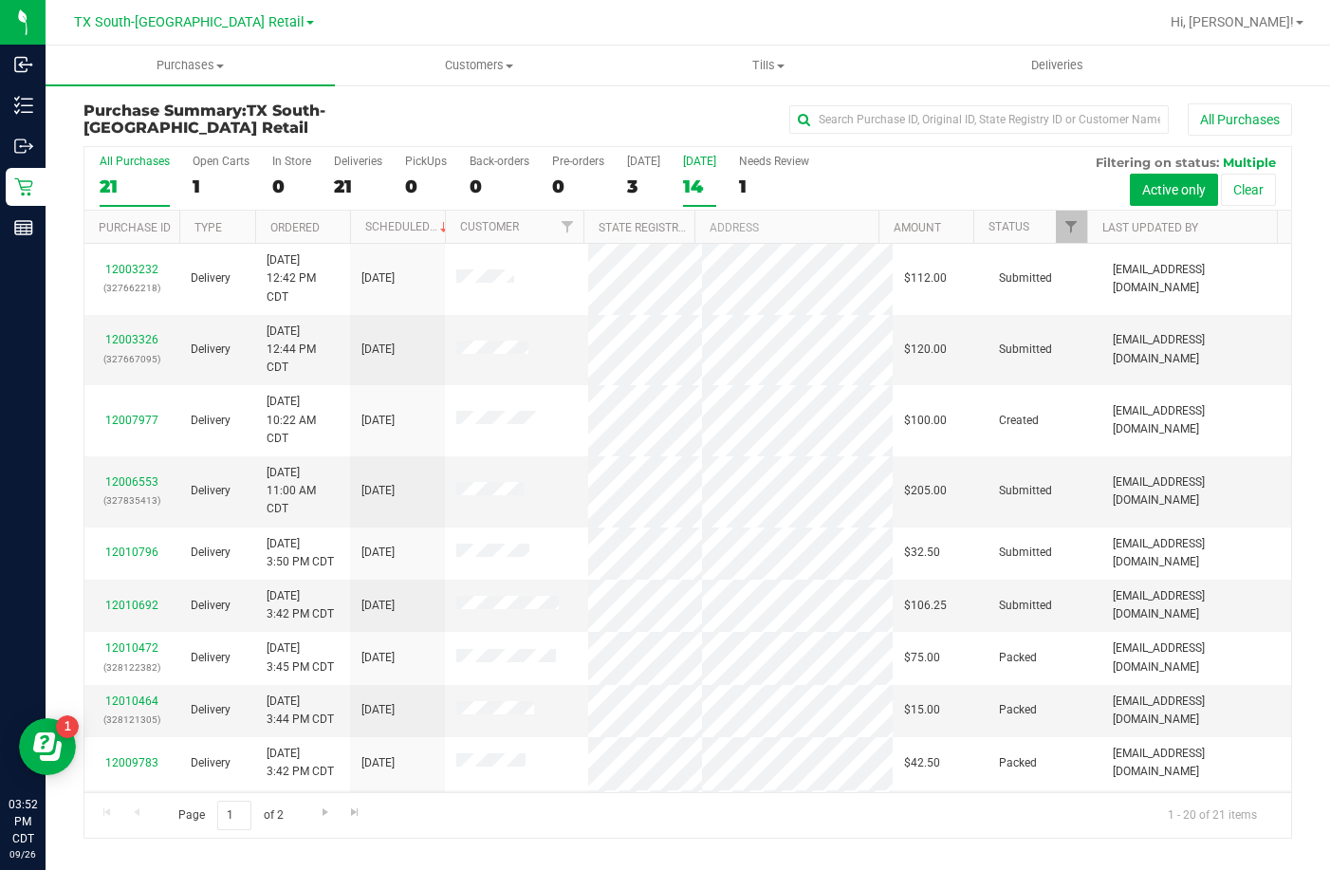
click at [687, 190] on div "14" at bounding box center [699, 186] width 33 height 22
click at [0, 0] on input "Tomorrow 14" at bounding box center [0, 0] width 0 height 0
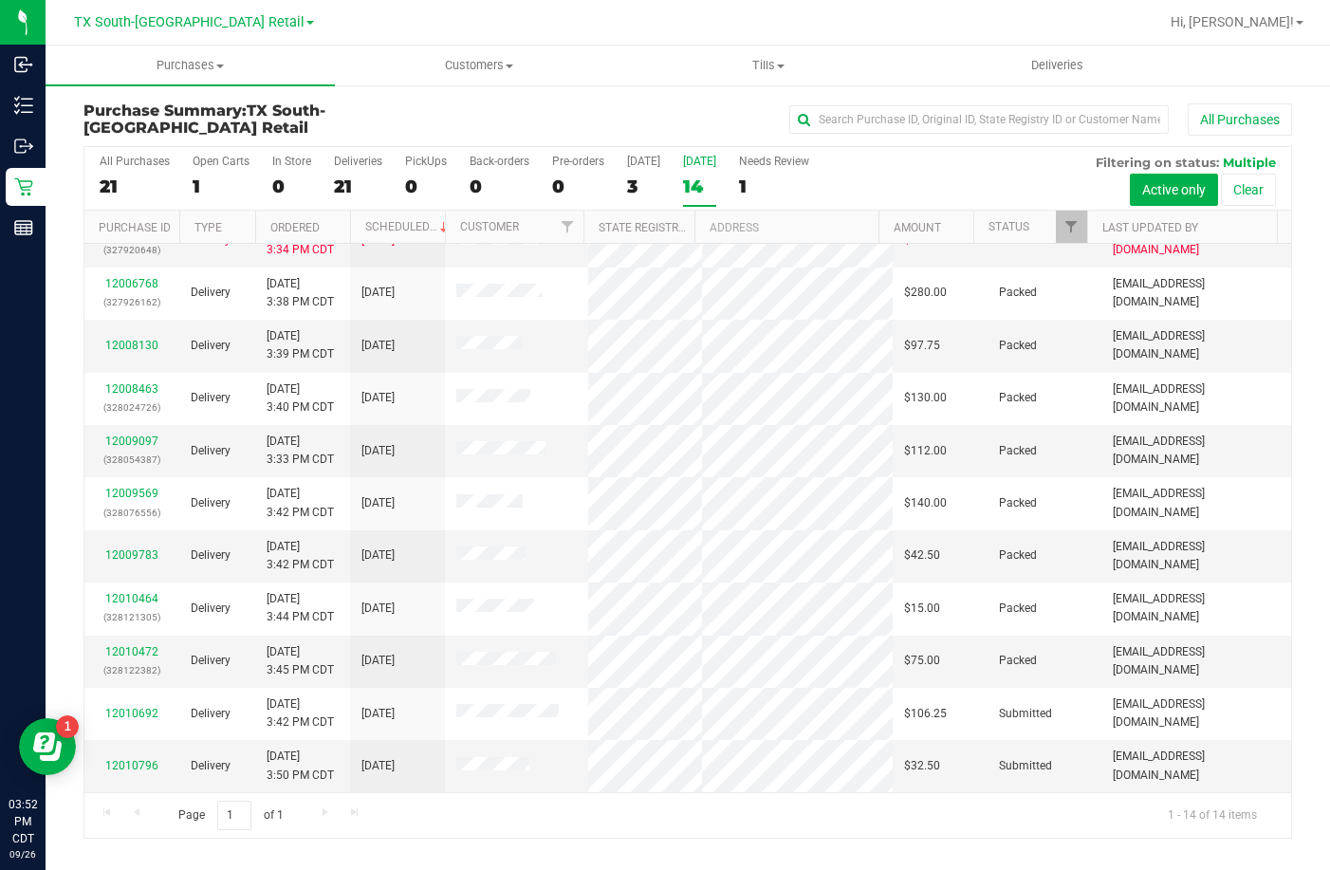
scroll to position [241, 0]
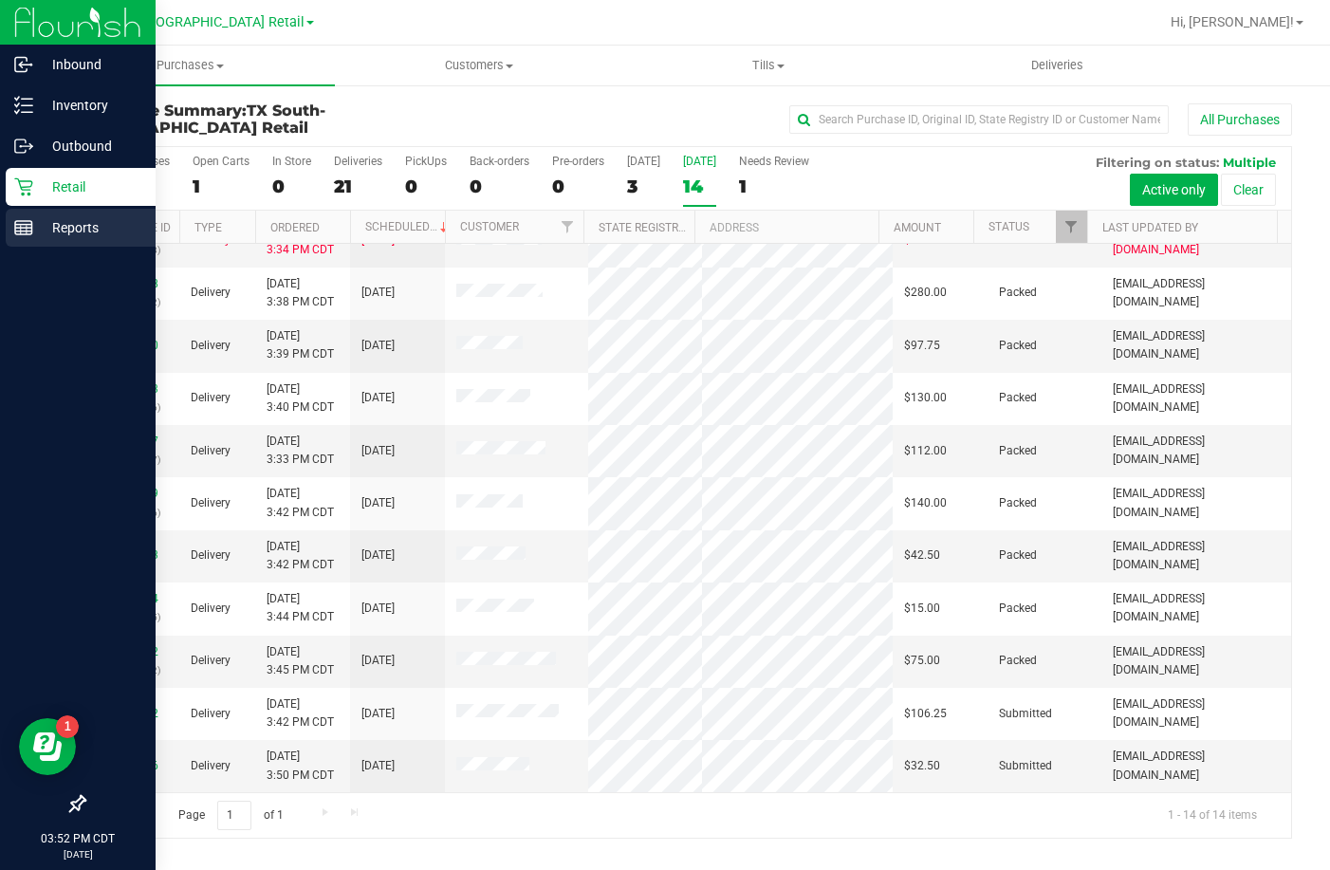
click at [21, 243] on div "Reports" at bounding box center [81, 228] width 150 height 38
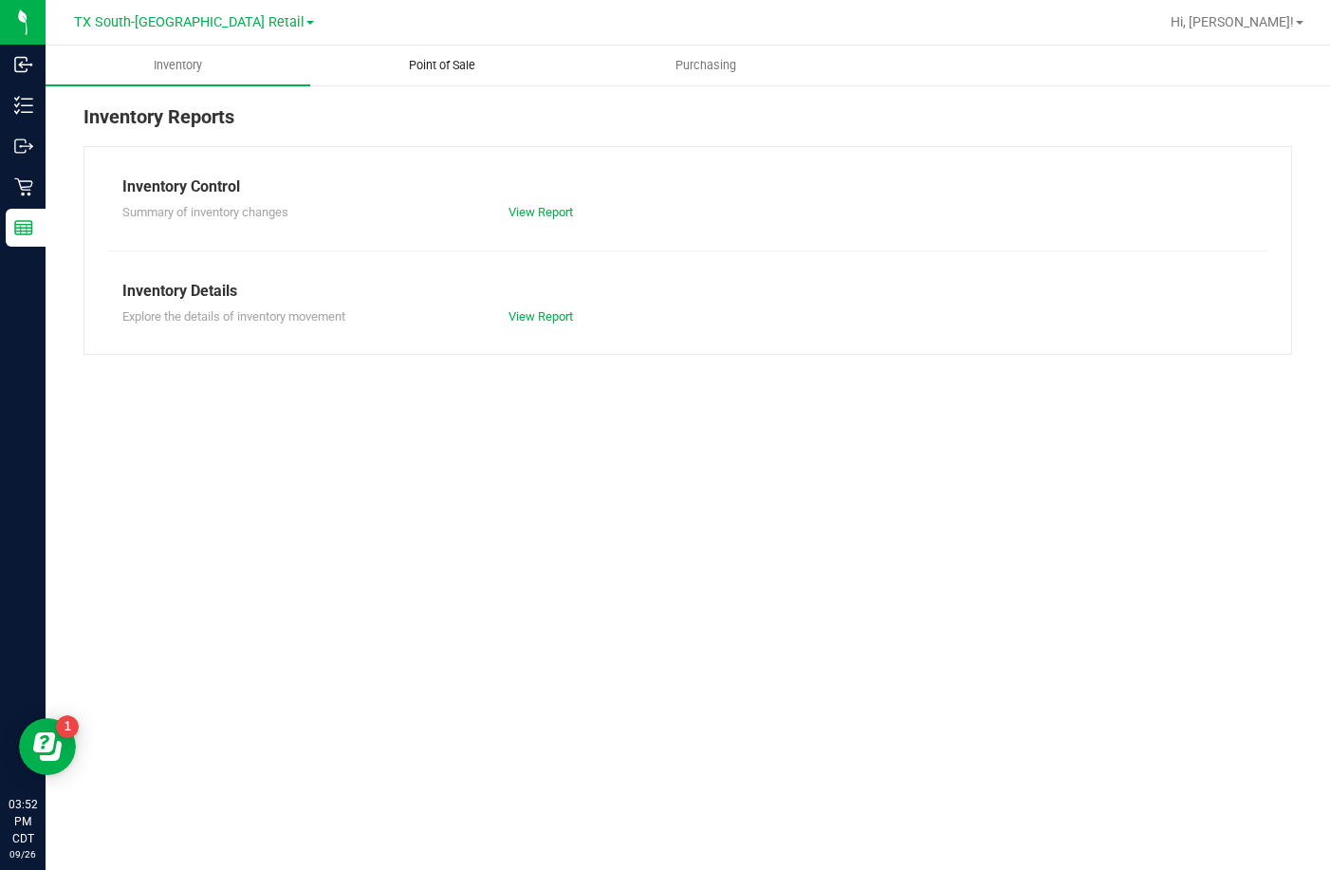
click at [444, 68] on span "Point of Sale" at bounding box center [442, 65] width 118 height 17
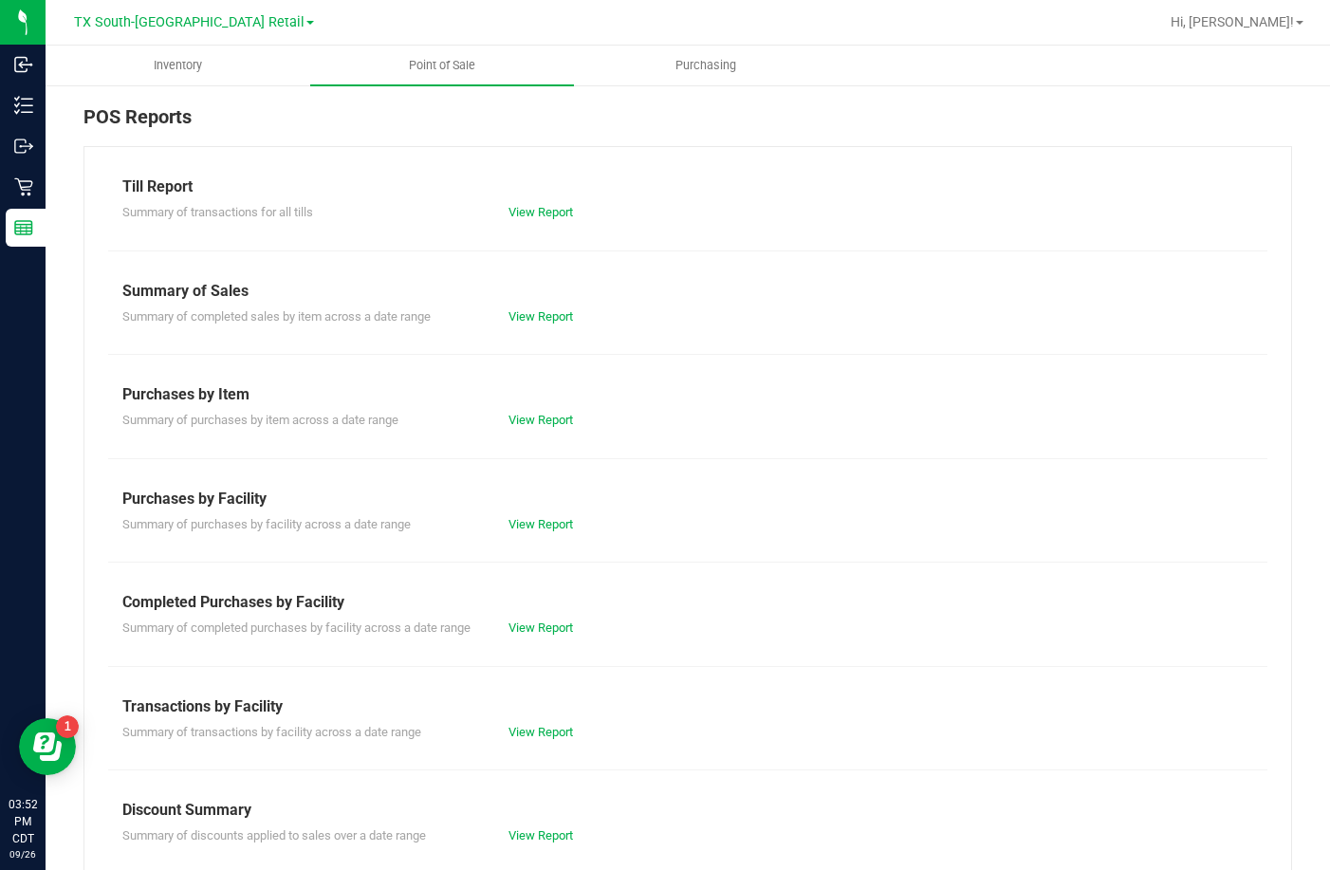
click at [557, 619] on div "View Report" at bounding box center [590, 627] width 193 height 19
click at [546, 613] on div "Completed Purchases by Facility" at bounding box center [687, 602] width 1131 height 23
click at [546, 619] on div "View Report" at bounding box center [590, 627] width 193 height 19
click at [548, 622] on link "View Report" at bounding box center [540, 627] width 64 height 14
click at [548, 623] on div "Inventory Point of Sale Purchasing POS Reports Till Report Summary of transacti…" at bounding box center [688, 458] width 1284 height 824
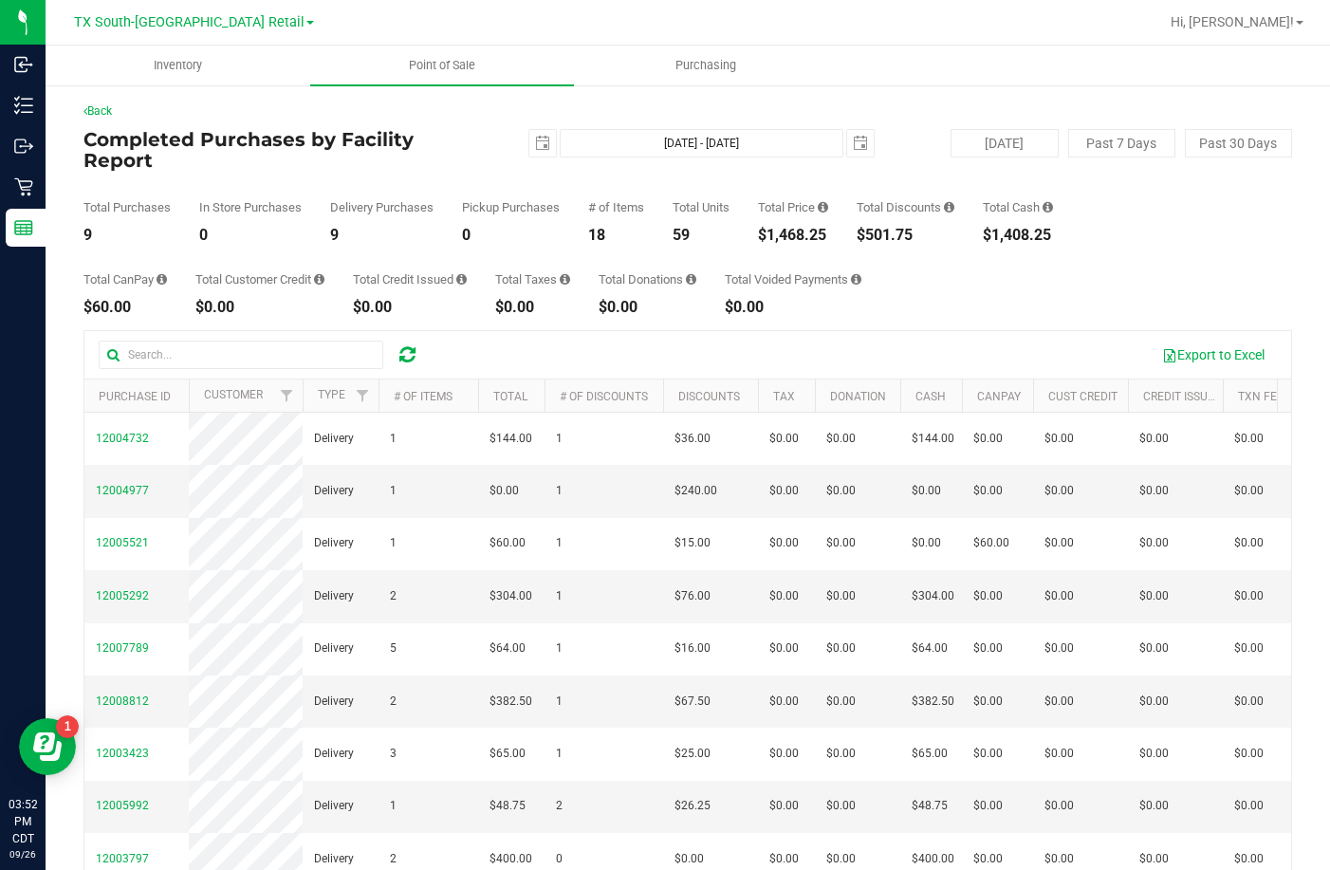
click at [540, 228] on div "0" at bounding box center [511, 235] width 98 height 15
drag, startPoint x: 20, startPoint y: 193, endPoint x: 614, endPoint y: 99, distance: 601.1
click at [614, 99] on div "Back Completed Purchases by Facility Report 2025-09-26 Sep 26, 2025 - Sep 26, 2…" at bounding box center [688, 554] width 1284 height 943
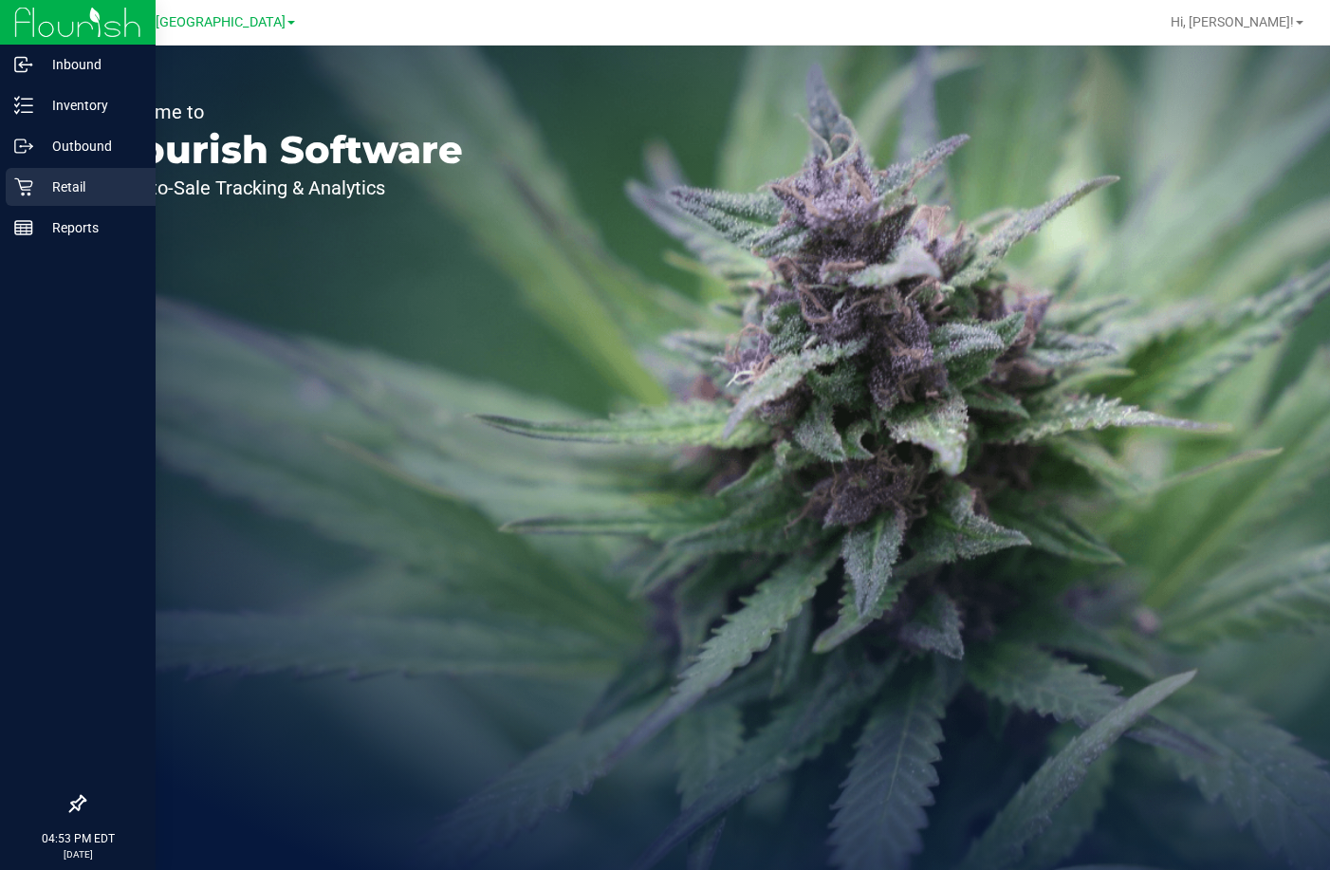
click at [30, 184] on icon at bounding box center [23, 186] width 19 height 19
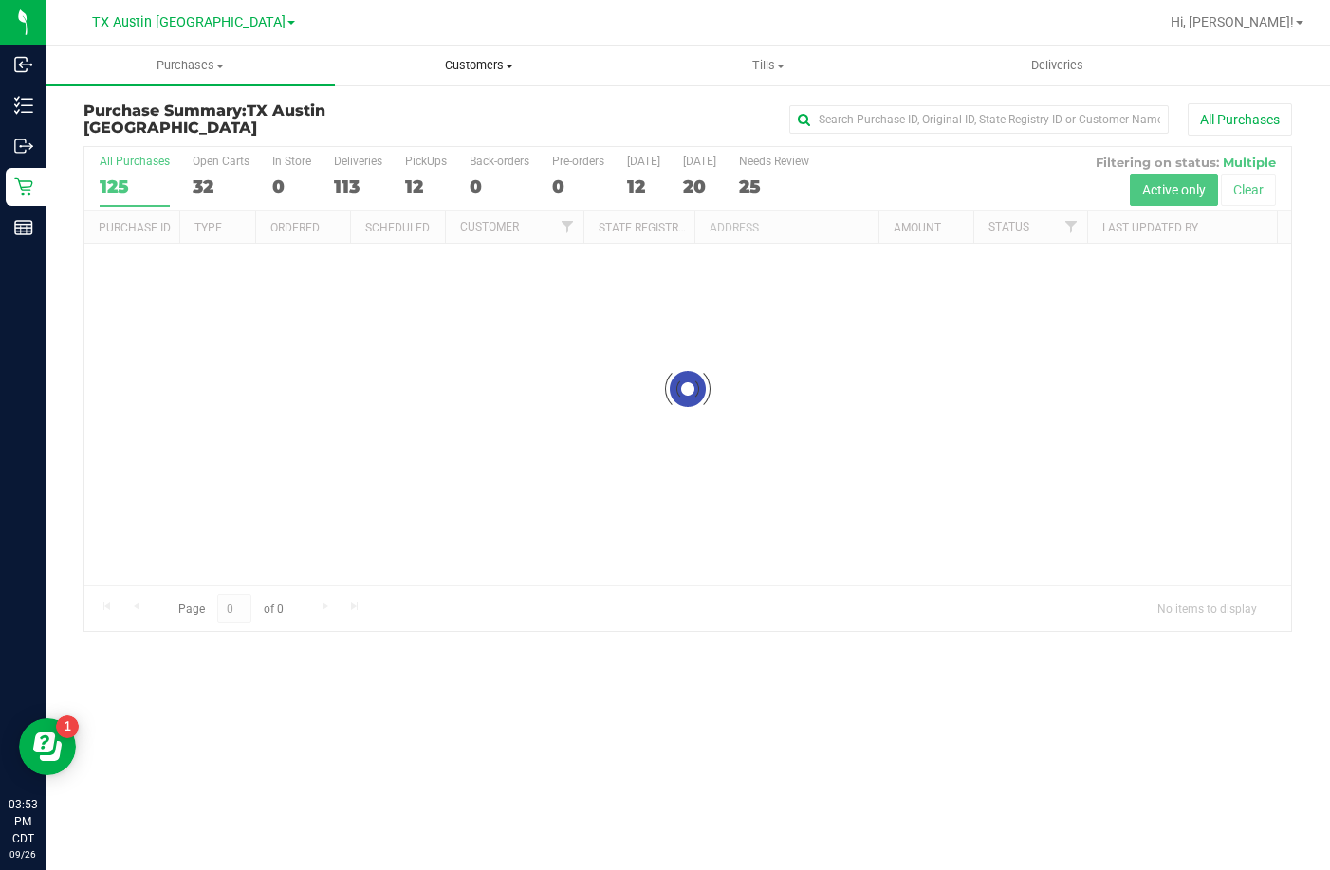
click at [514, 59] on span "Customers" at bounding box center [479, 65] width 287 height 17
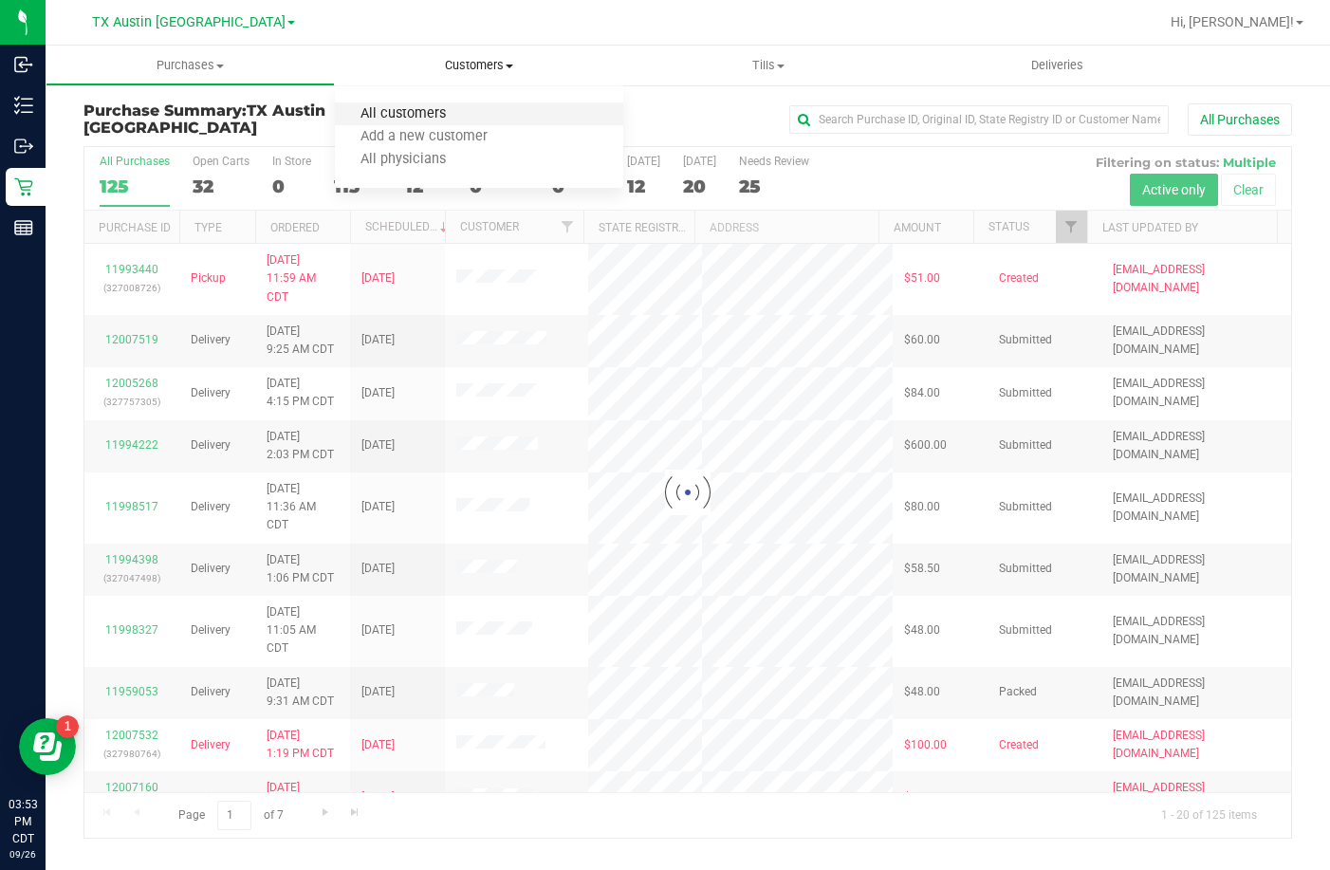
click at [464, 106] on span "All customers" at bounding box center [403, 114] width 137 height 16
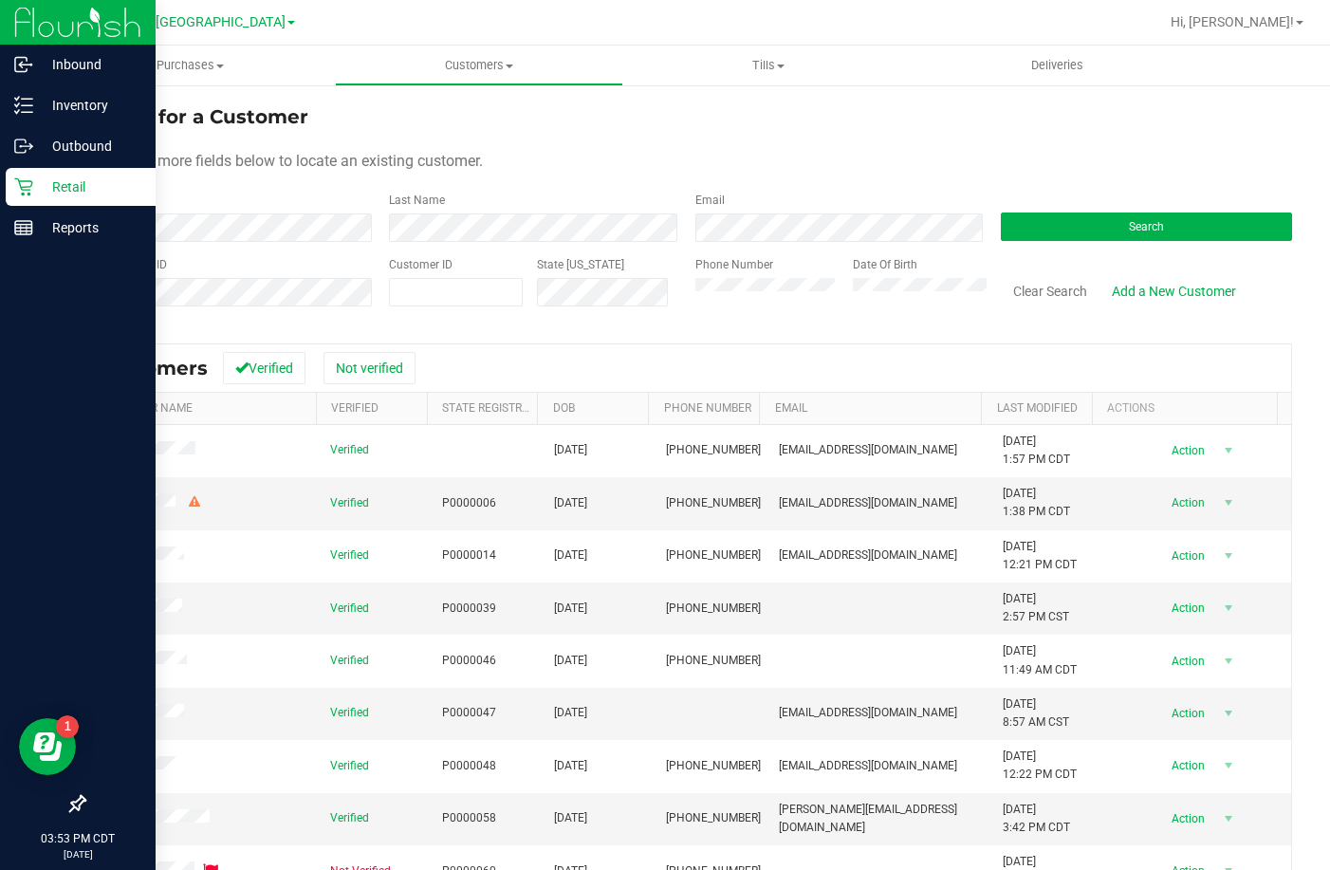
click at [31, 174] on div "Retail" at bounding box center [81, 187] width 150 height 38
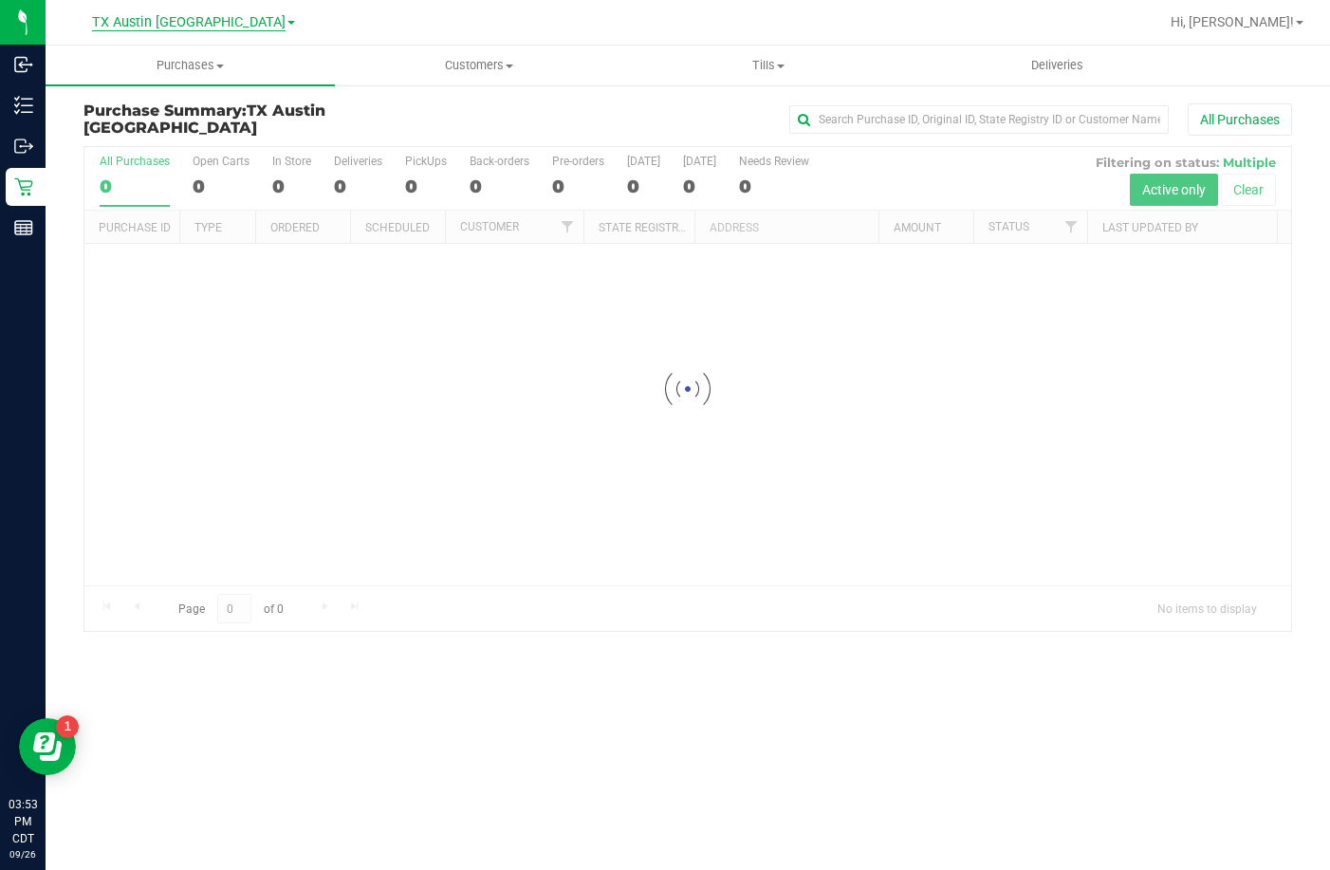
click at [199, 29] on span "TX Austin [GEOGRAPHIC_DATA]" at bounding box center [188, 22] width 193 height 17
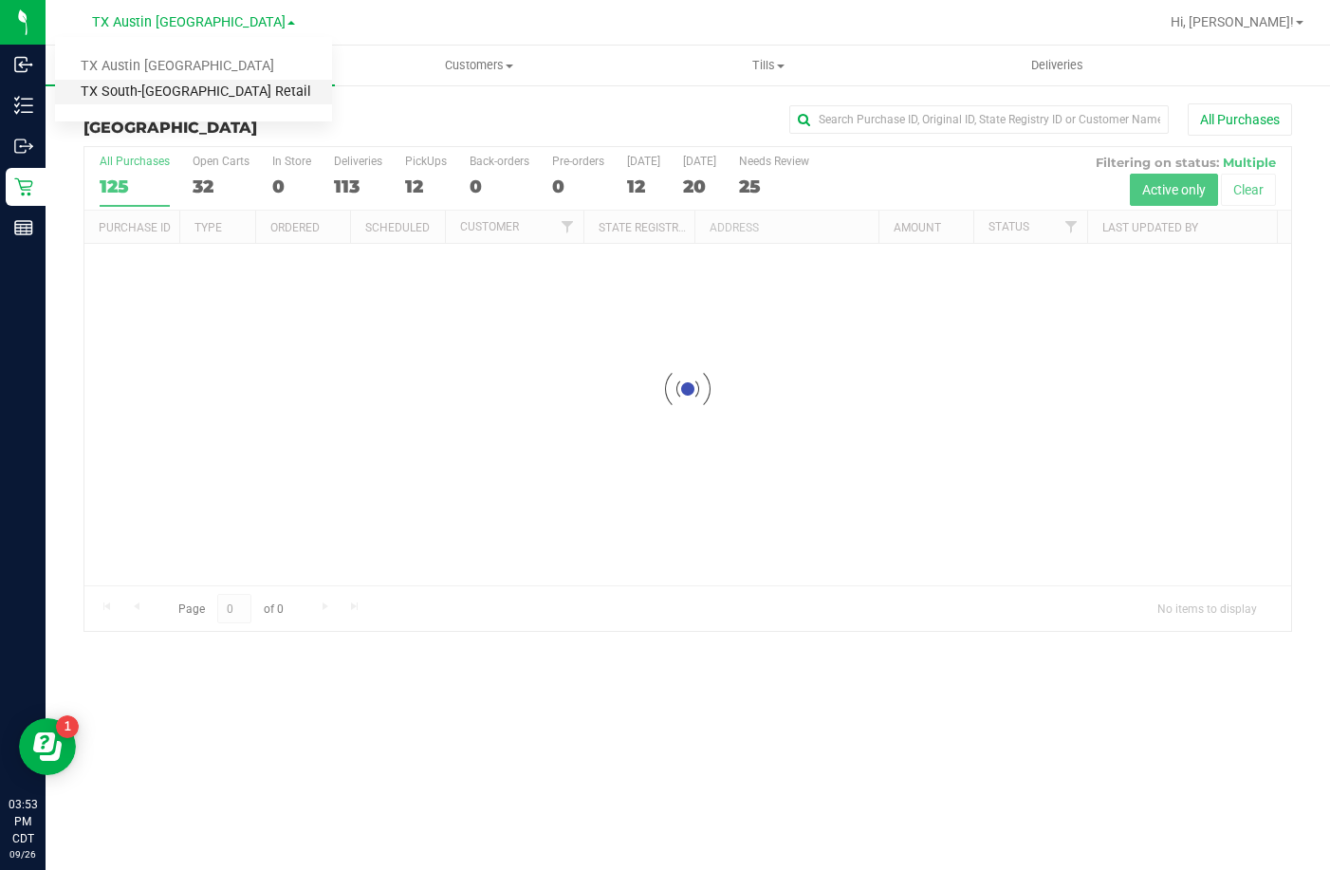
click at [175, 91] on link "TX South-[GEOGRAPHIC_DATA] Retail" at bounding box center [193, 93] width 277 height 26
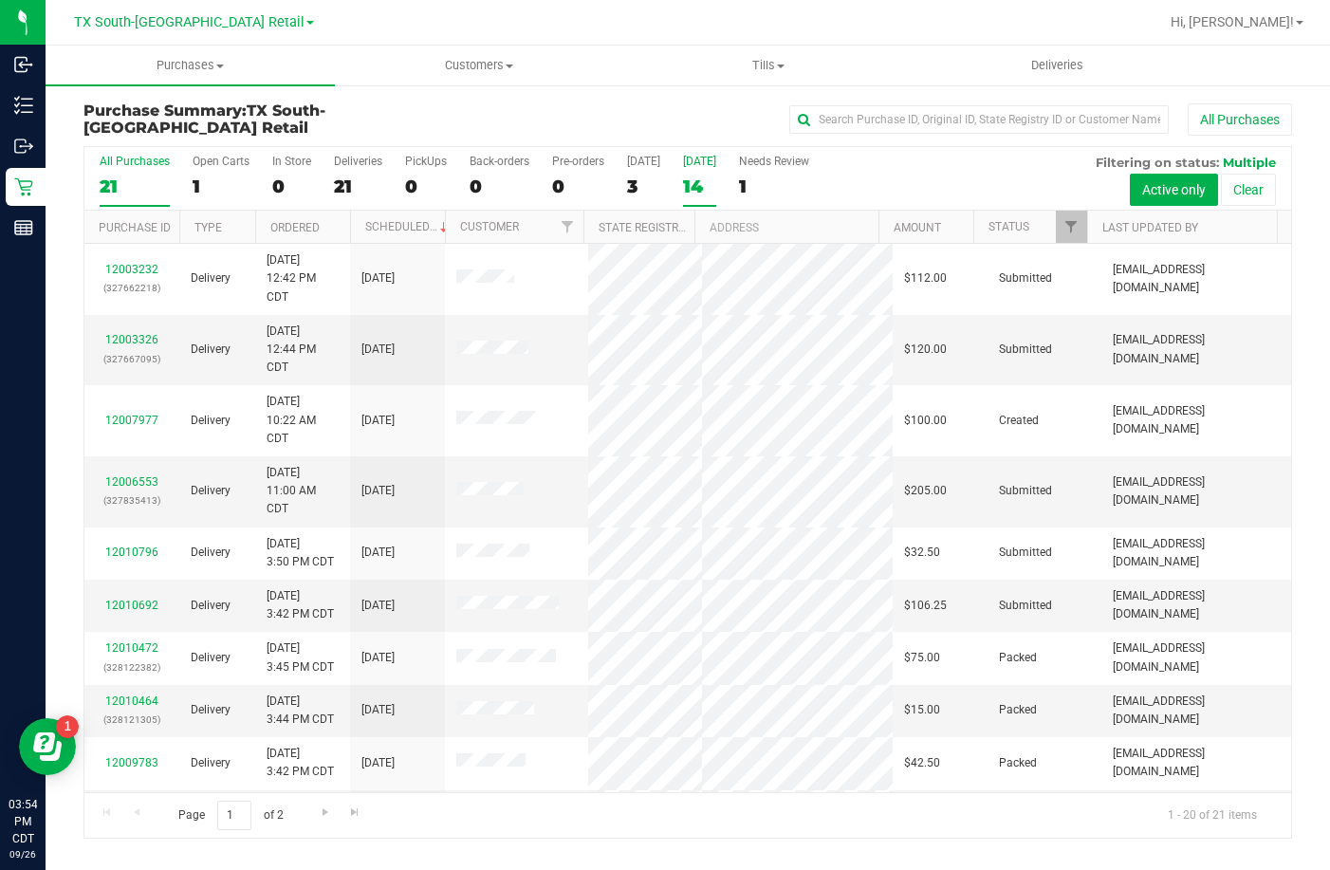
click at [693, 178] on div "14" at bounding box center [699, 186] width 33 height 22
click at [0, 0] on input "Tomorrow 14" at bounding box center [0, 0] width 0 height 0
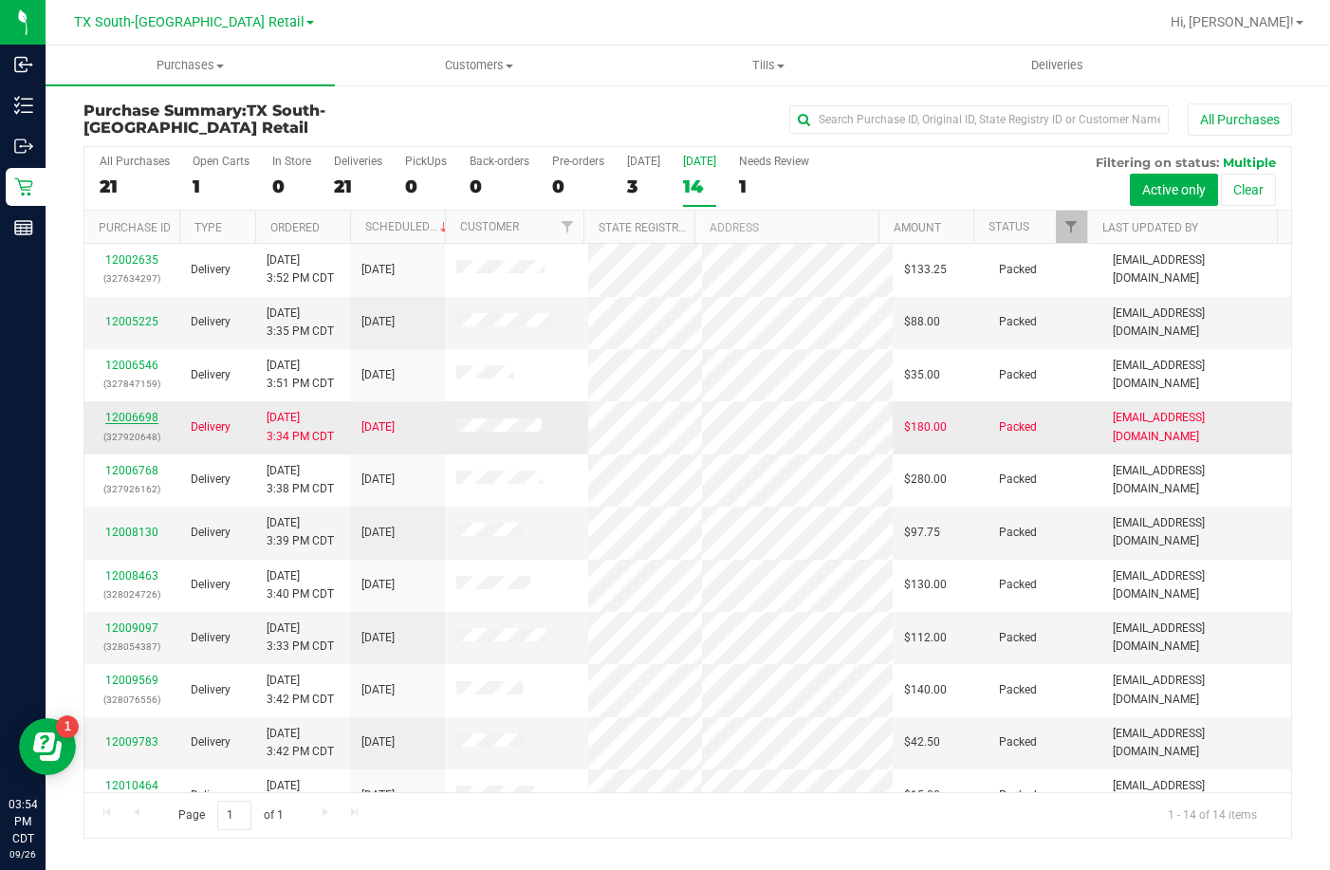
click at [134, 415] on link "12006698" at bounding box center [131, 417] width 53 height 13
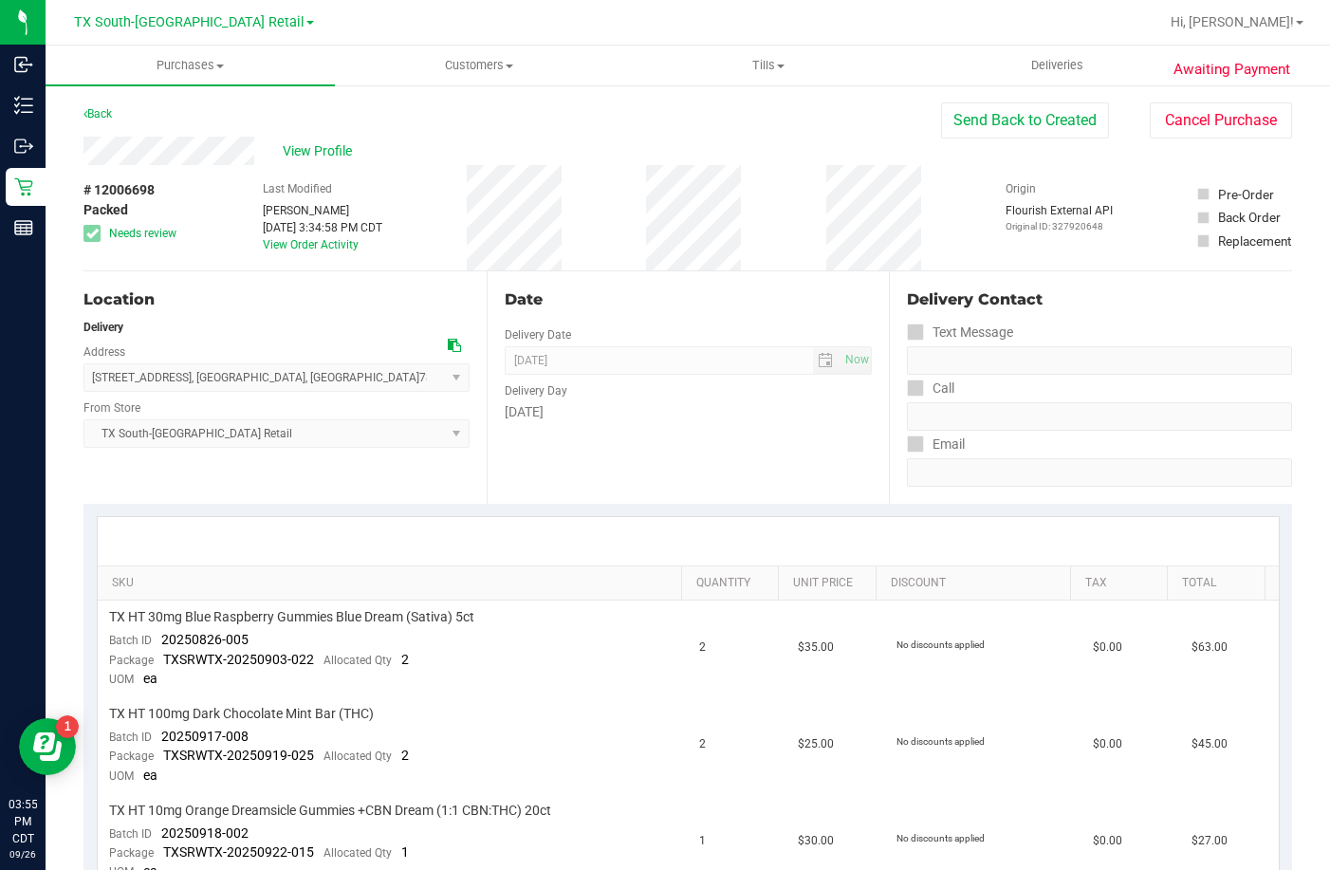
click at [304, 131] on div "Back Send Back to Created Cancel Purchase" at bounding box center [687, 119] width 1208 height 34
click at [300, 150] on span "View Profile" at bounding box center [321, 151] width 76 height 20
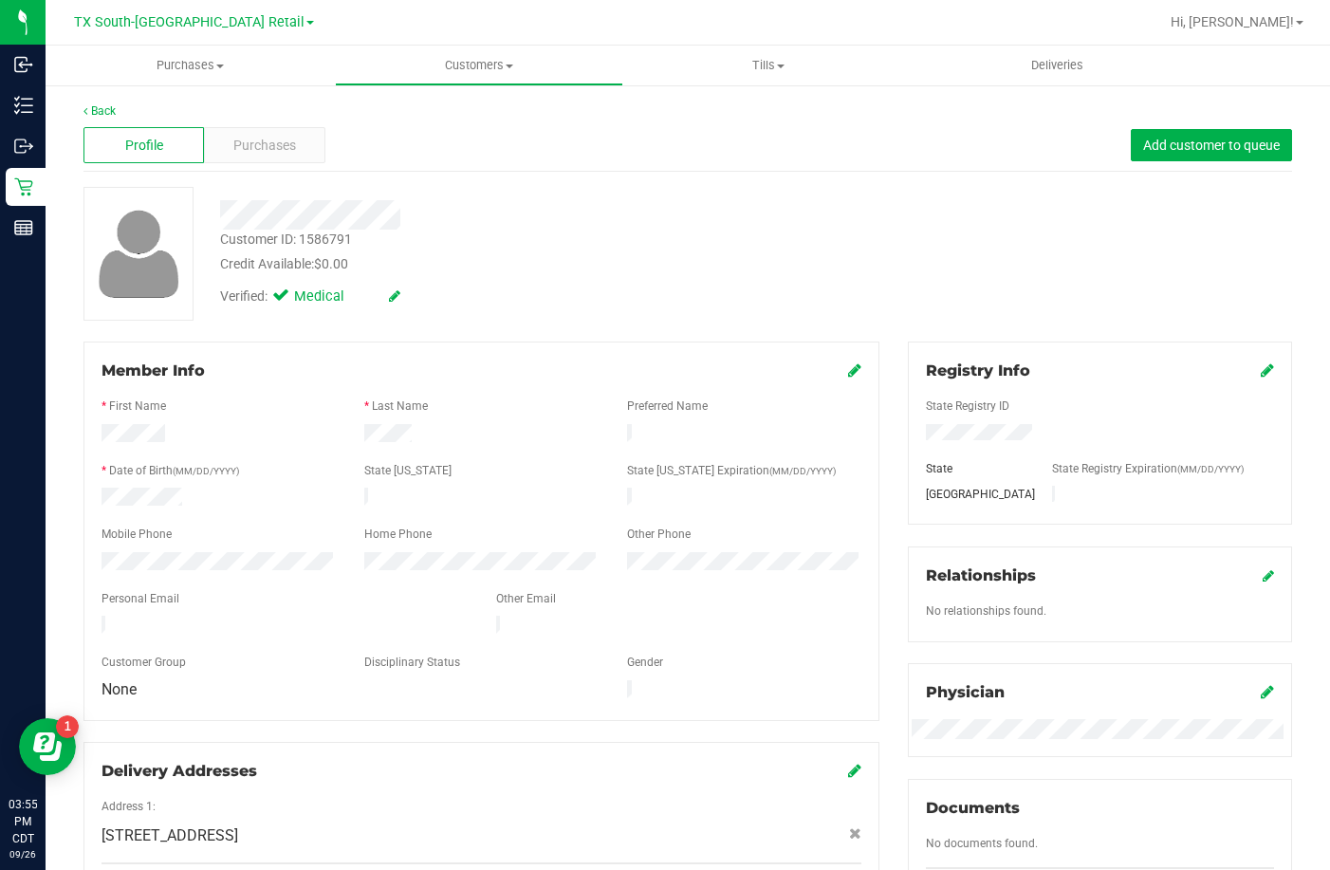
click at [848, 364] on icon at bounding box center [854, 369] width 13 height 15
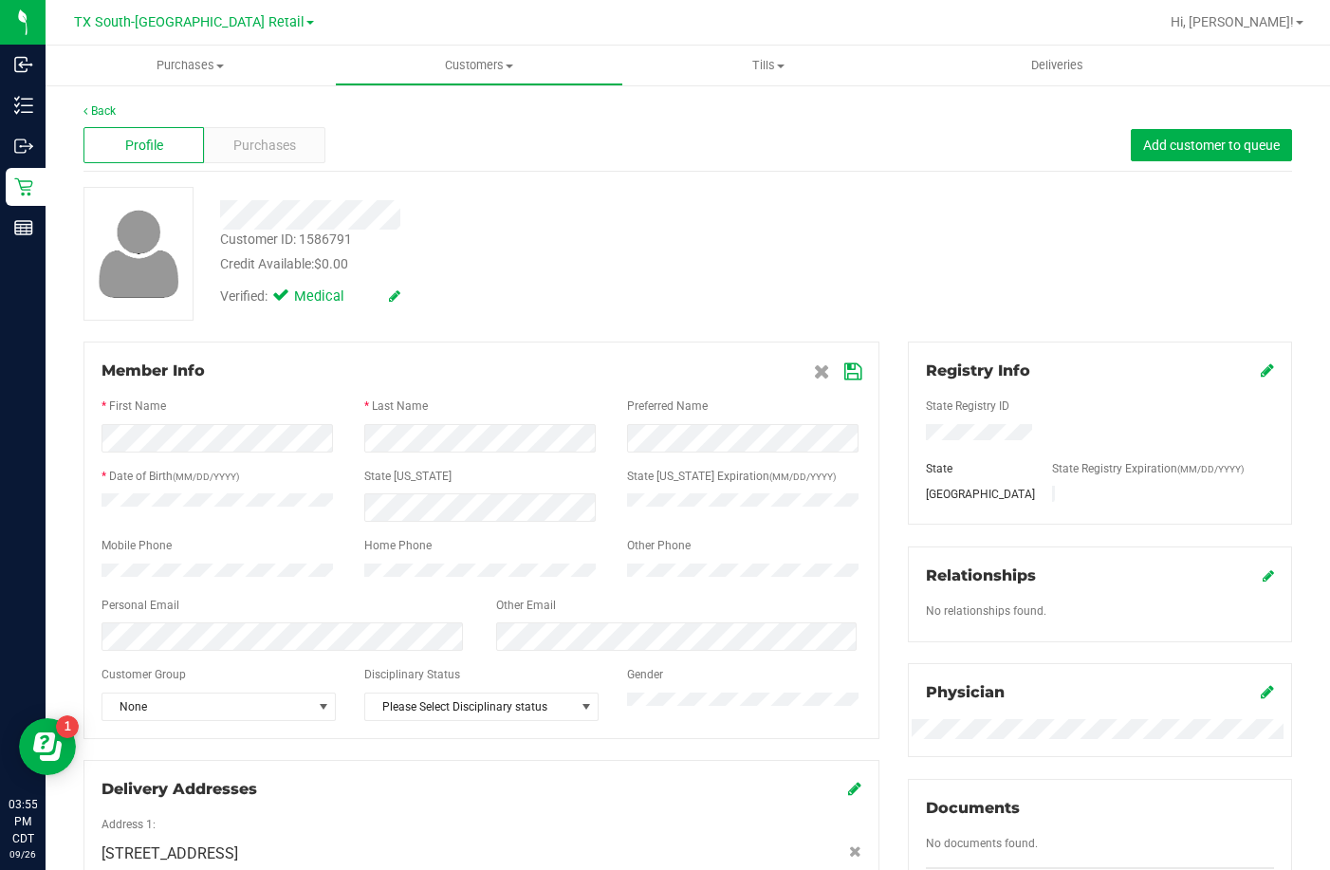
click at [849, 381] on span at bounding box center [837, 370] width 47 height 23
click at [848, 377] on icon at bounding box center [852, 371] width 17 height 15
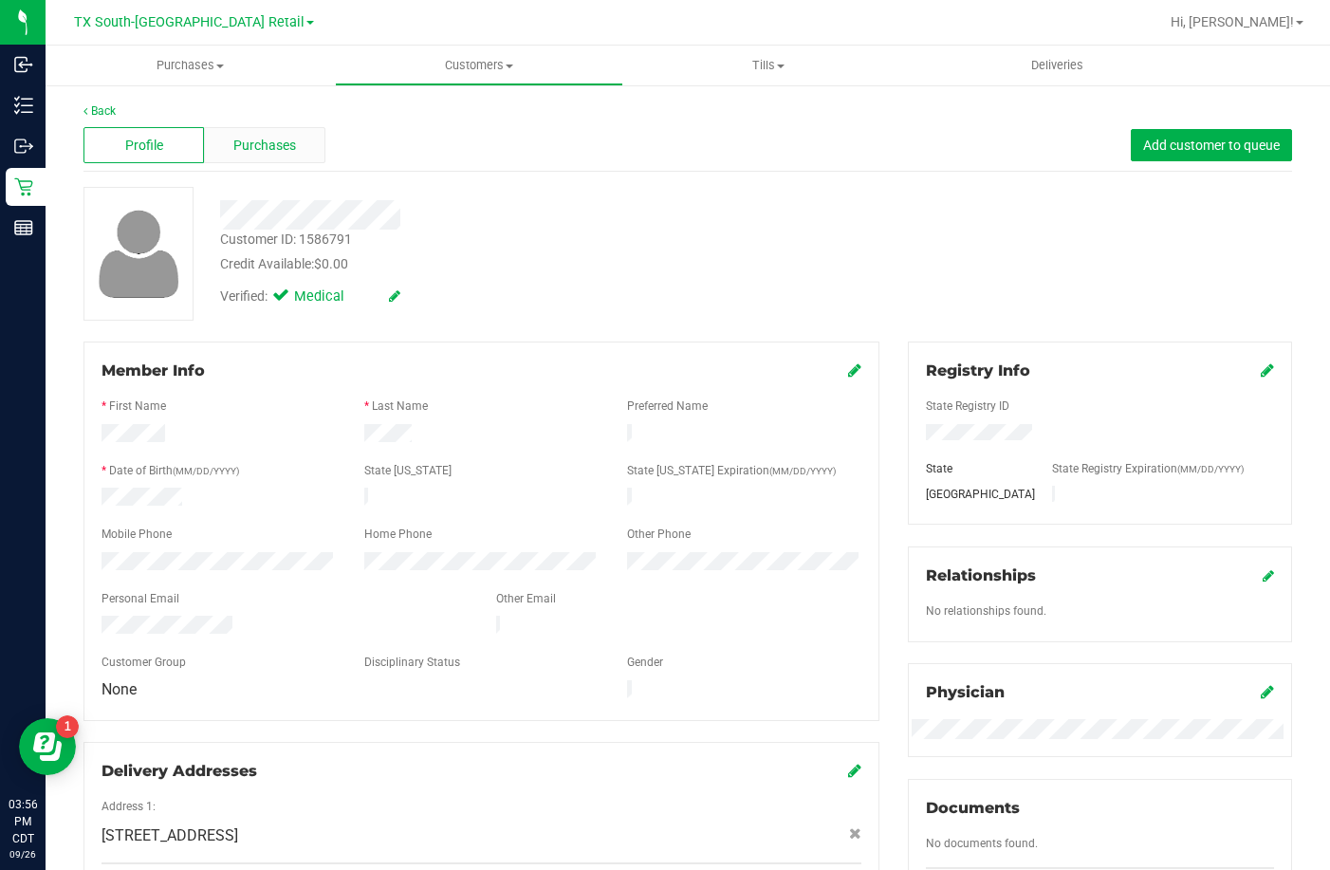
click at [244, 136] on span "Purchases" at bounding box center [264, 146] width 63 height 20
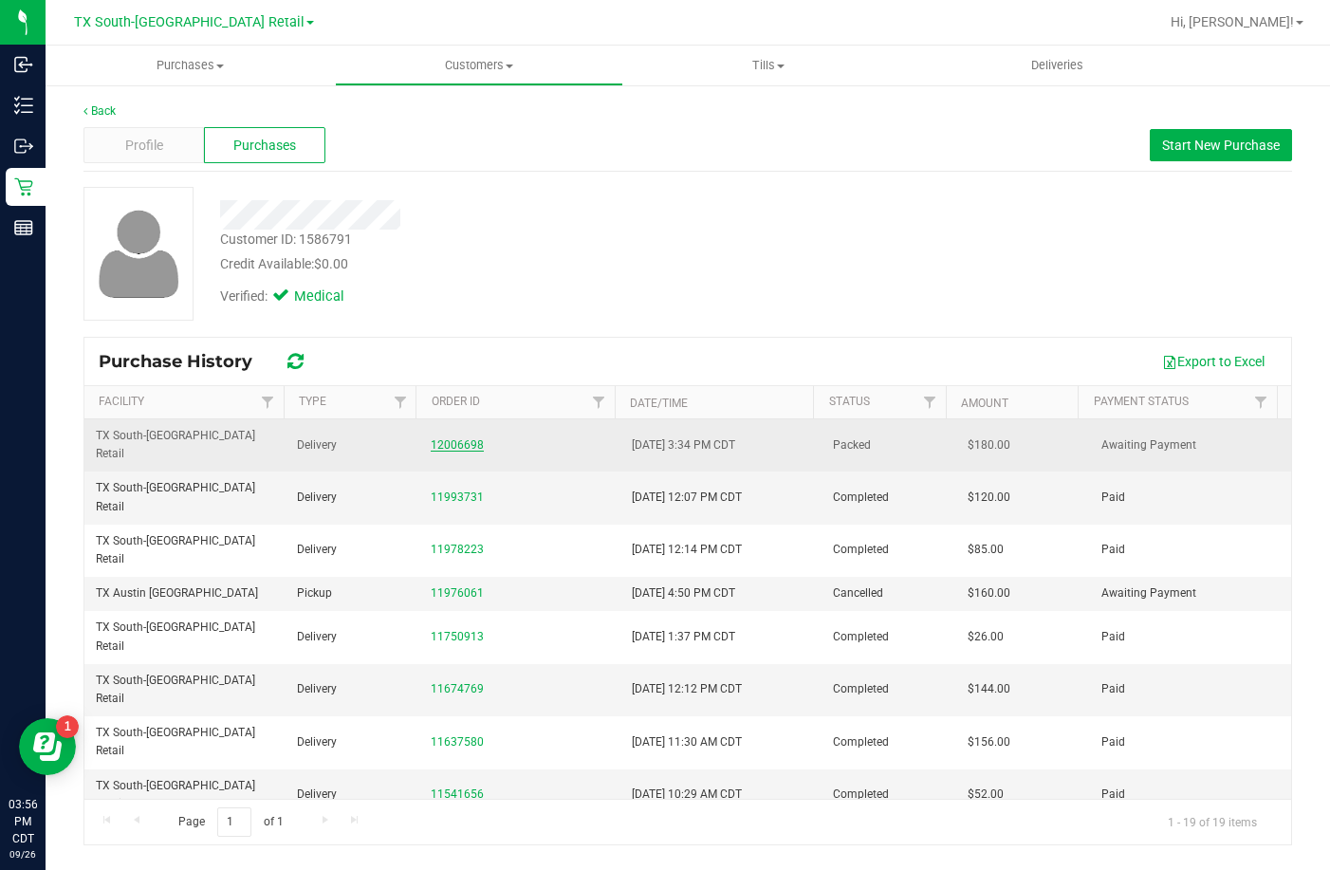
click at [466, 438] on link "12006698" at bounding box center [457, 444] width 53 height 13
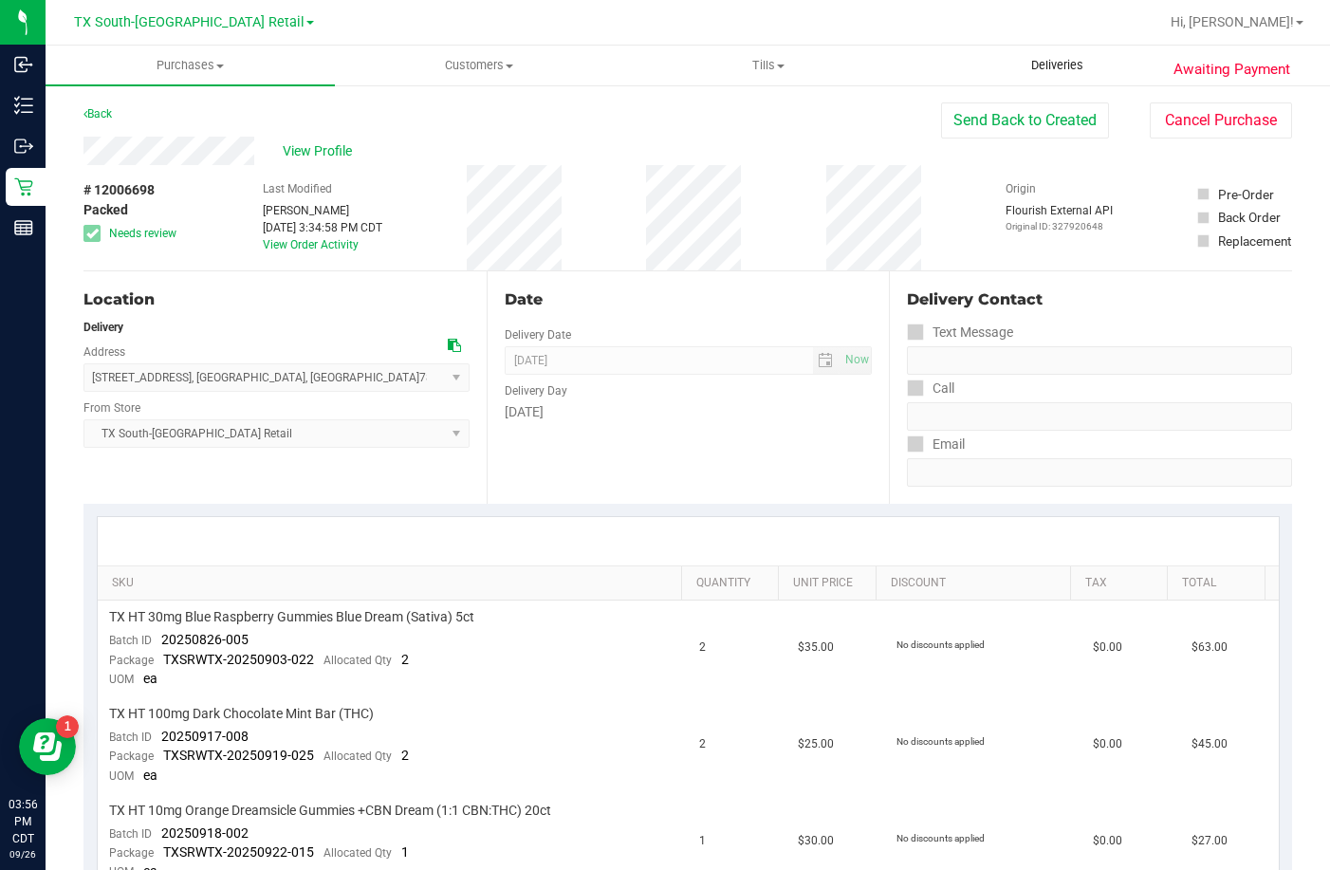
click at [1060, 56] on uib-tab-heading "Deliveries" at bounding box center [1056, 65] width 287 height 38
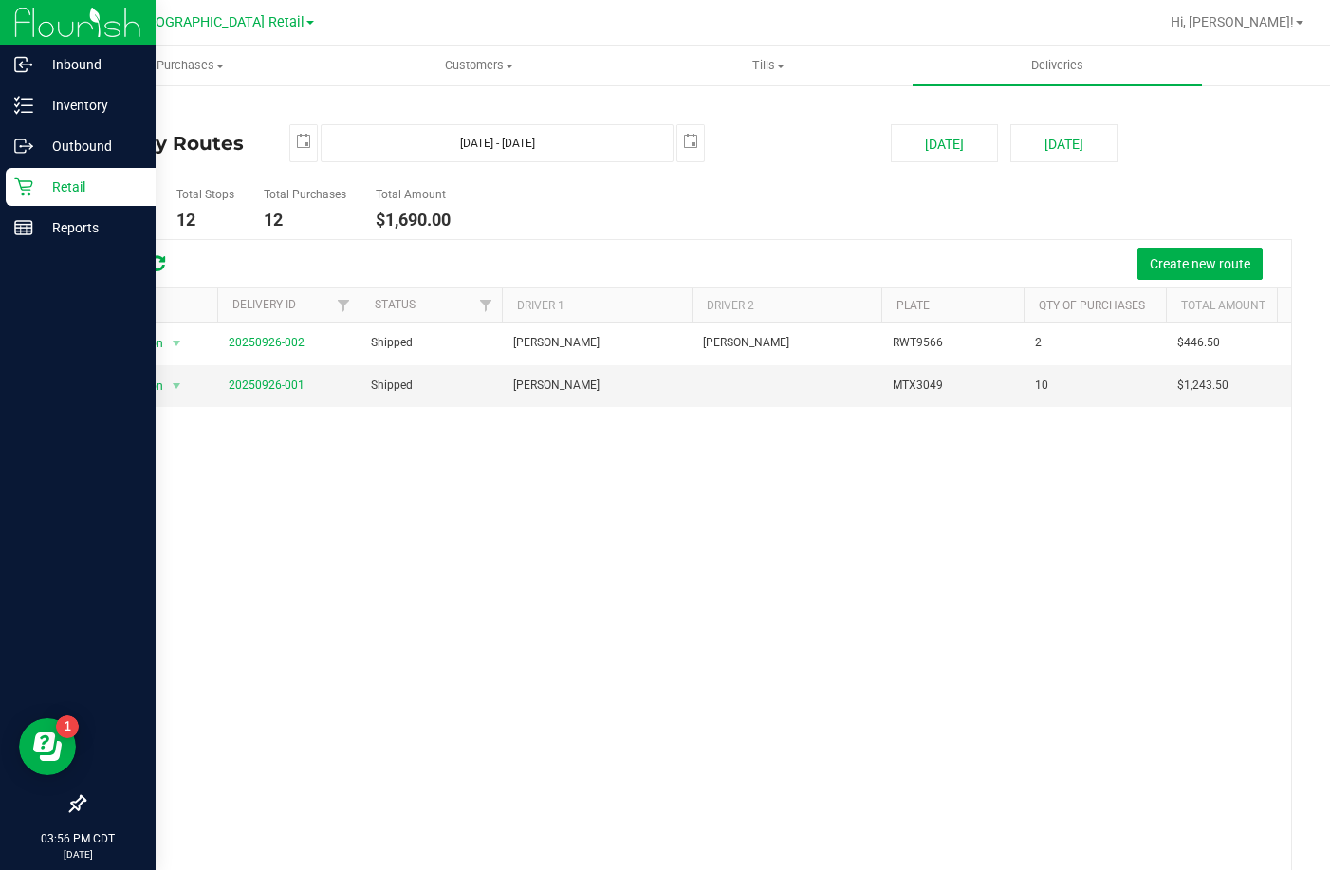
click at [23, 174] on div "Retail" at bounding box center [81, 187] width 150 height 38
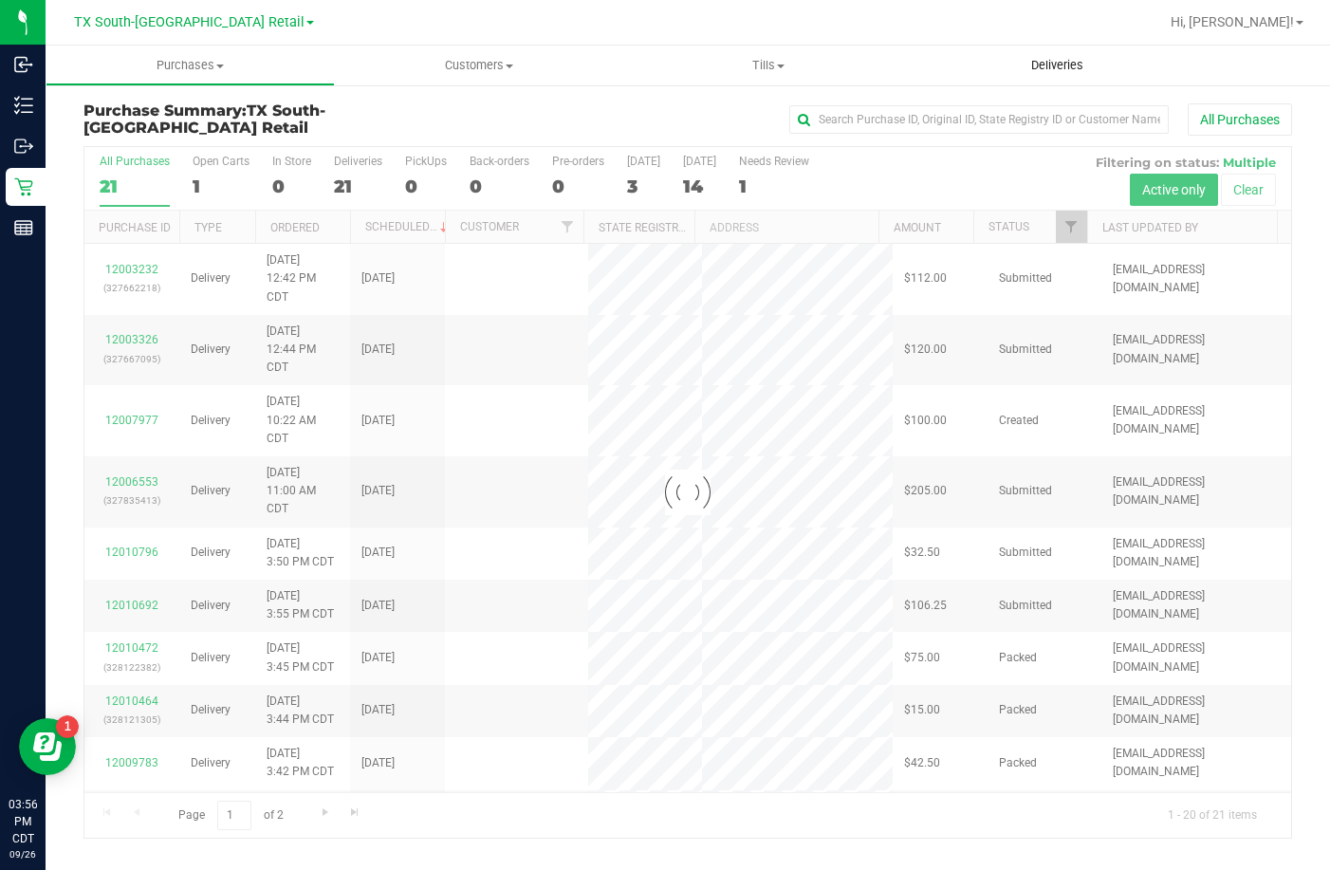
click at [1001, 60] on uib-tab-heading "Deliveries" at bounding box center [1056, 66] width 289 height 40
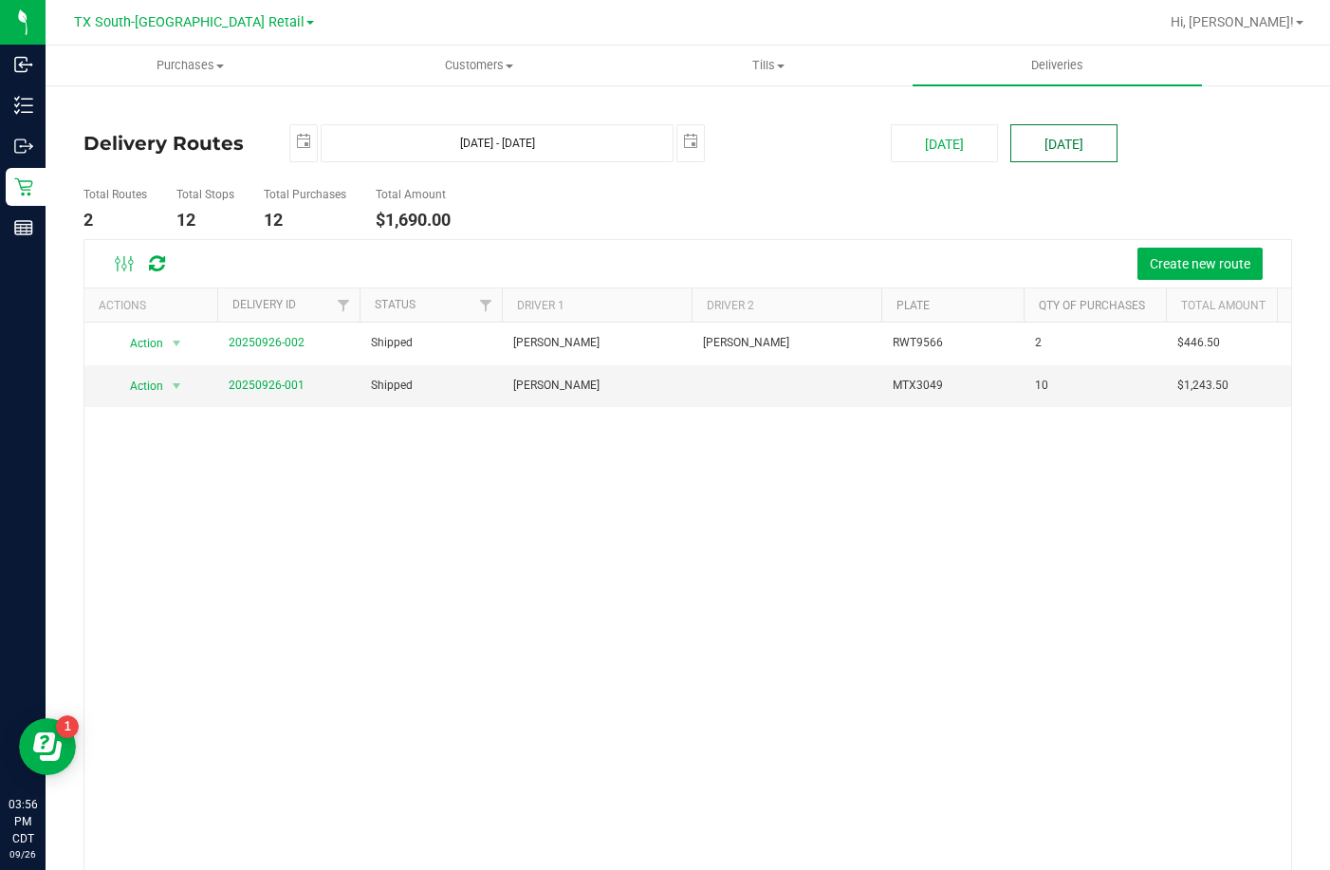
click at [1063, 135] on button "[DATE]" at bounding box center [1063, 143] width 107 height 38
type input "Sep 27, 2025 - Sep 27, 2025"
type input "2025-09-27"
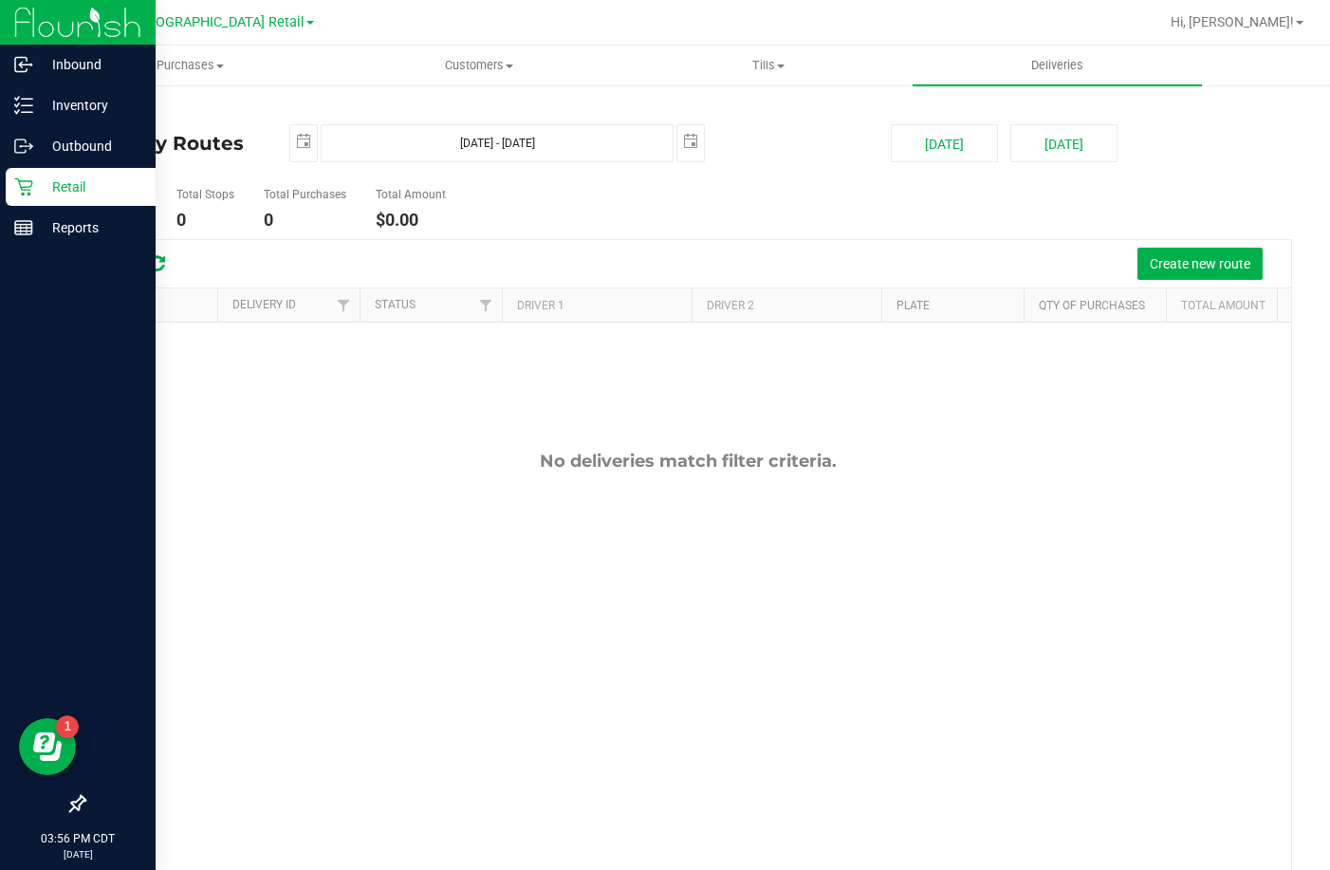
click at [23, 191] on icon at bounding box center [23, 186] width 19 height 19
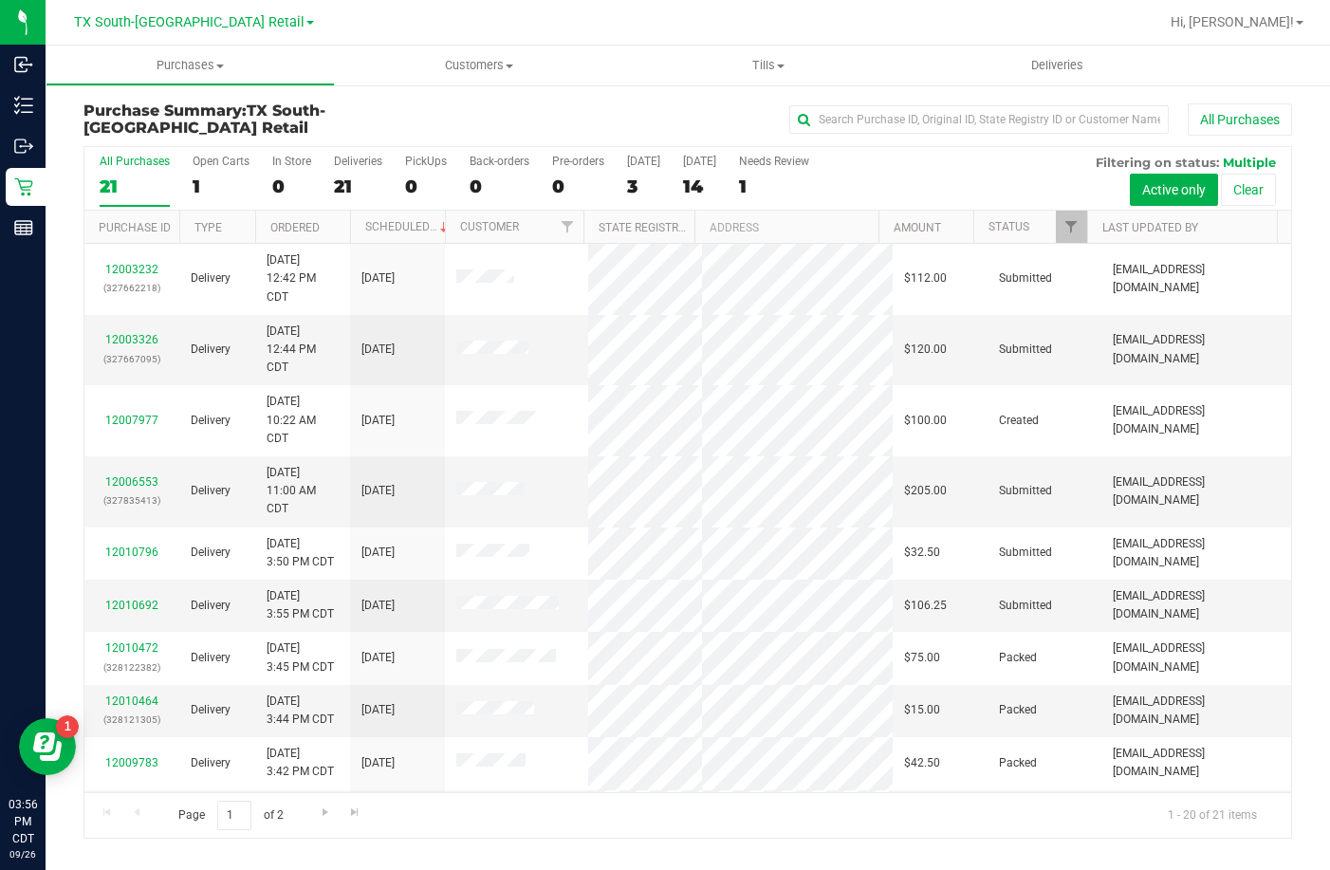
click at [711, 179] on div "14" at bounding box center [699, 186] width 33 height 22
click at [0, 0] on input "Tomorrow 14" at bounding box center [0, 0] width 0 height 0
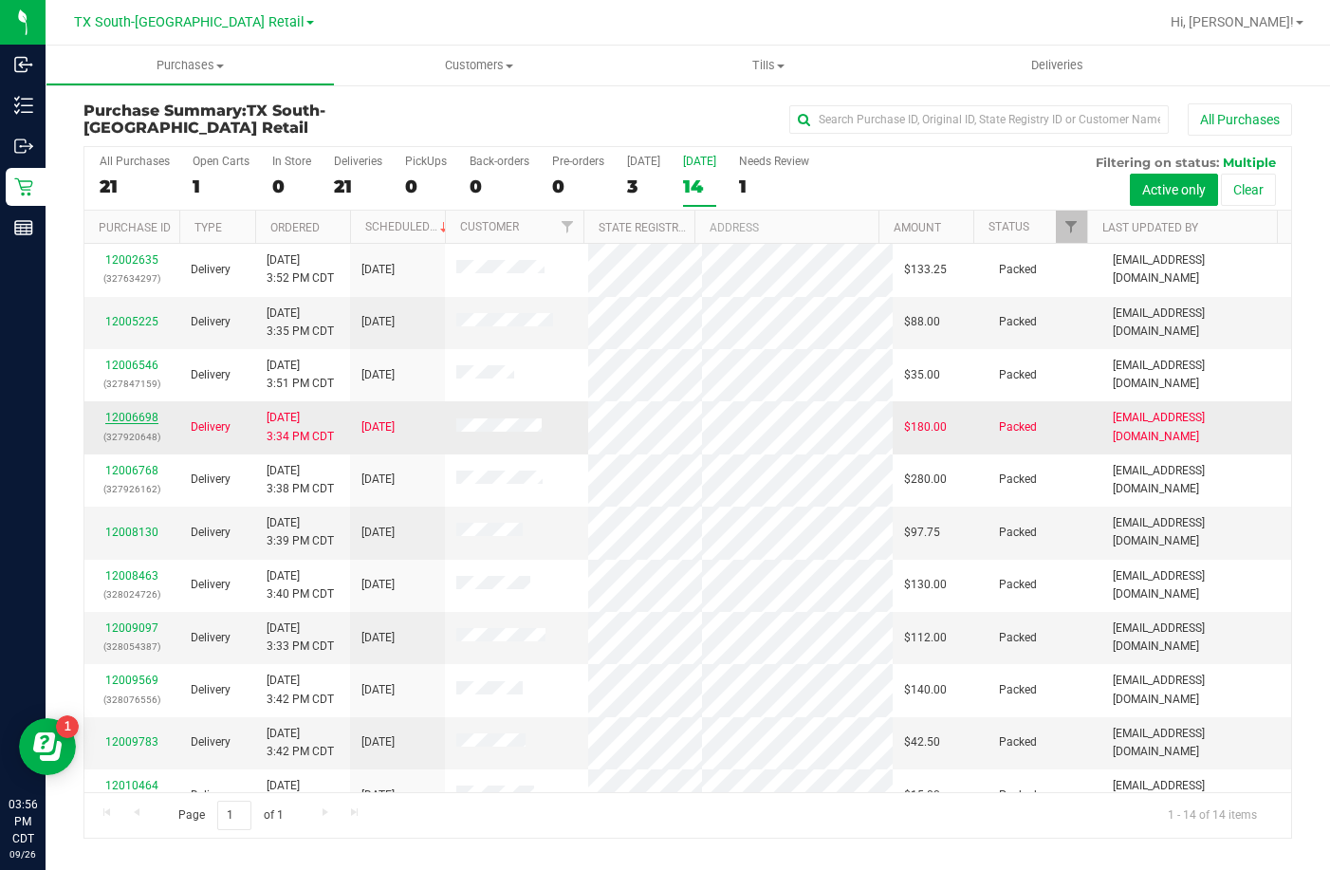
click at [129, 418] on link "12006698" at bounding box center [131, 417] width 53 height 13
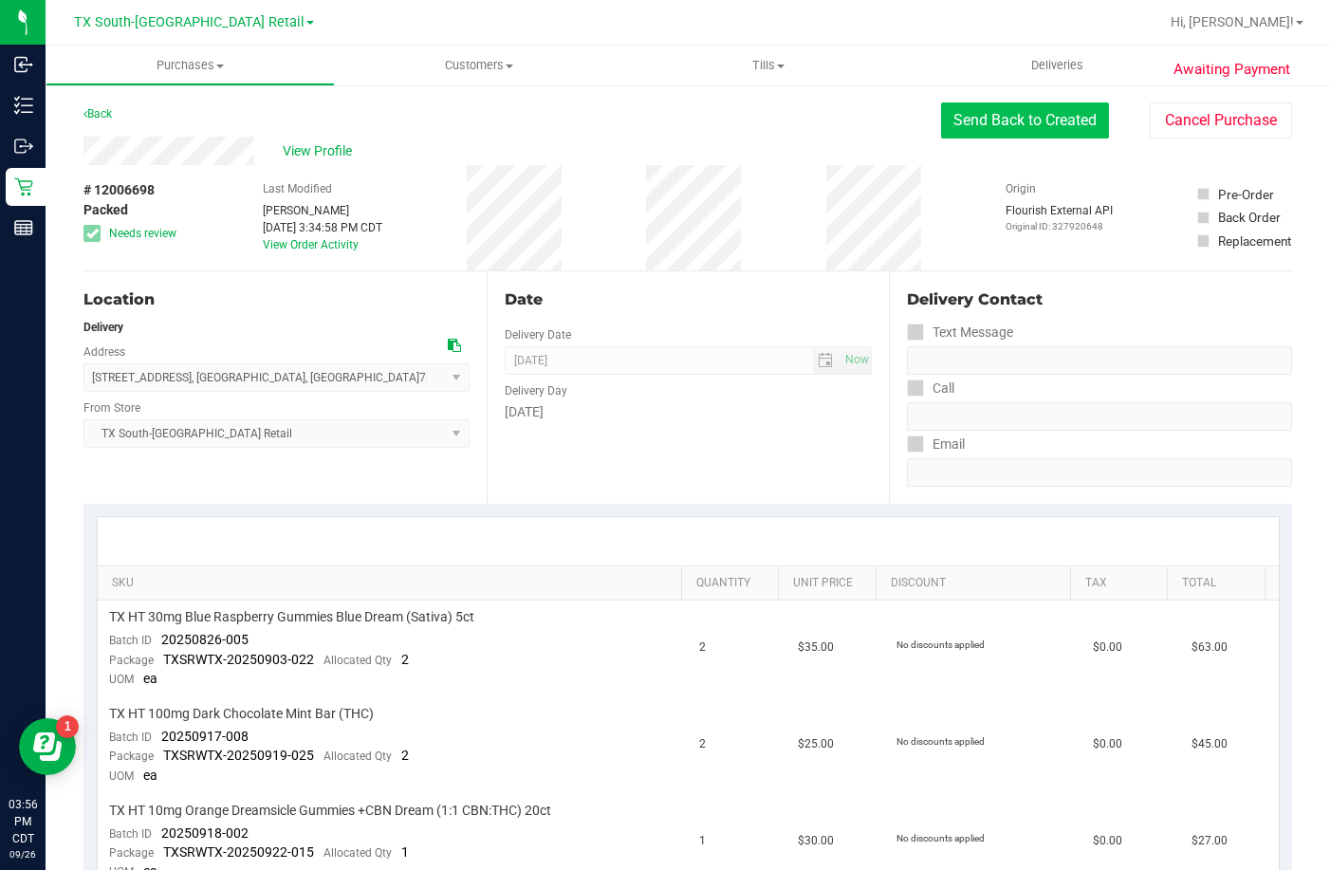
click at [1030, 120] on button "Send Back to Created" at bounding box center [1025, 120] width 168 height 36
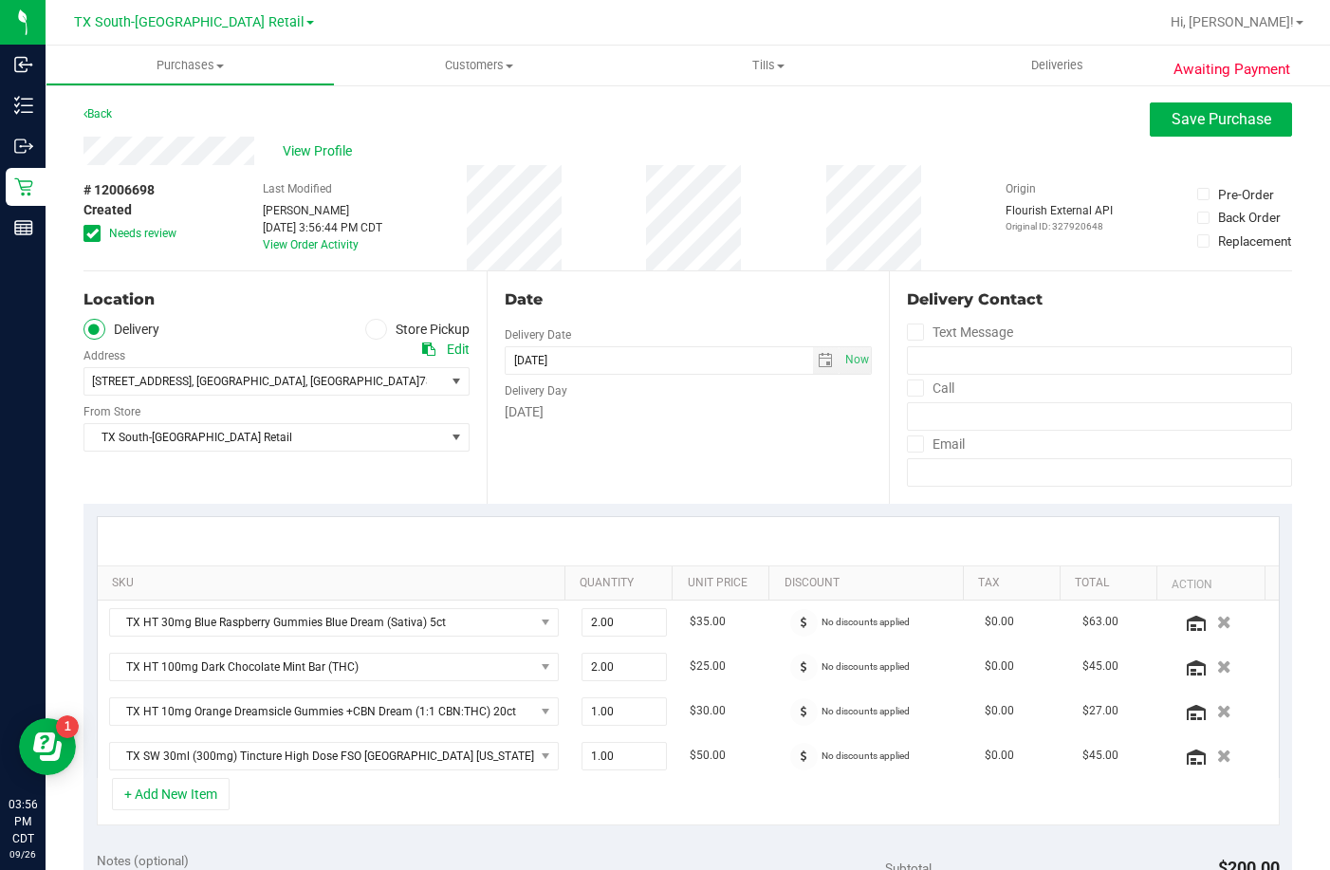
click at [110, 233] on span "Needs review" at bounding box center [142, 233] width 67 height 17
click at [0, 0] on input "Needs review" at bounding box center [0, 0] width 0 height 0
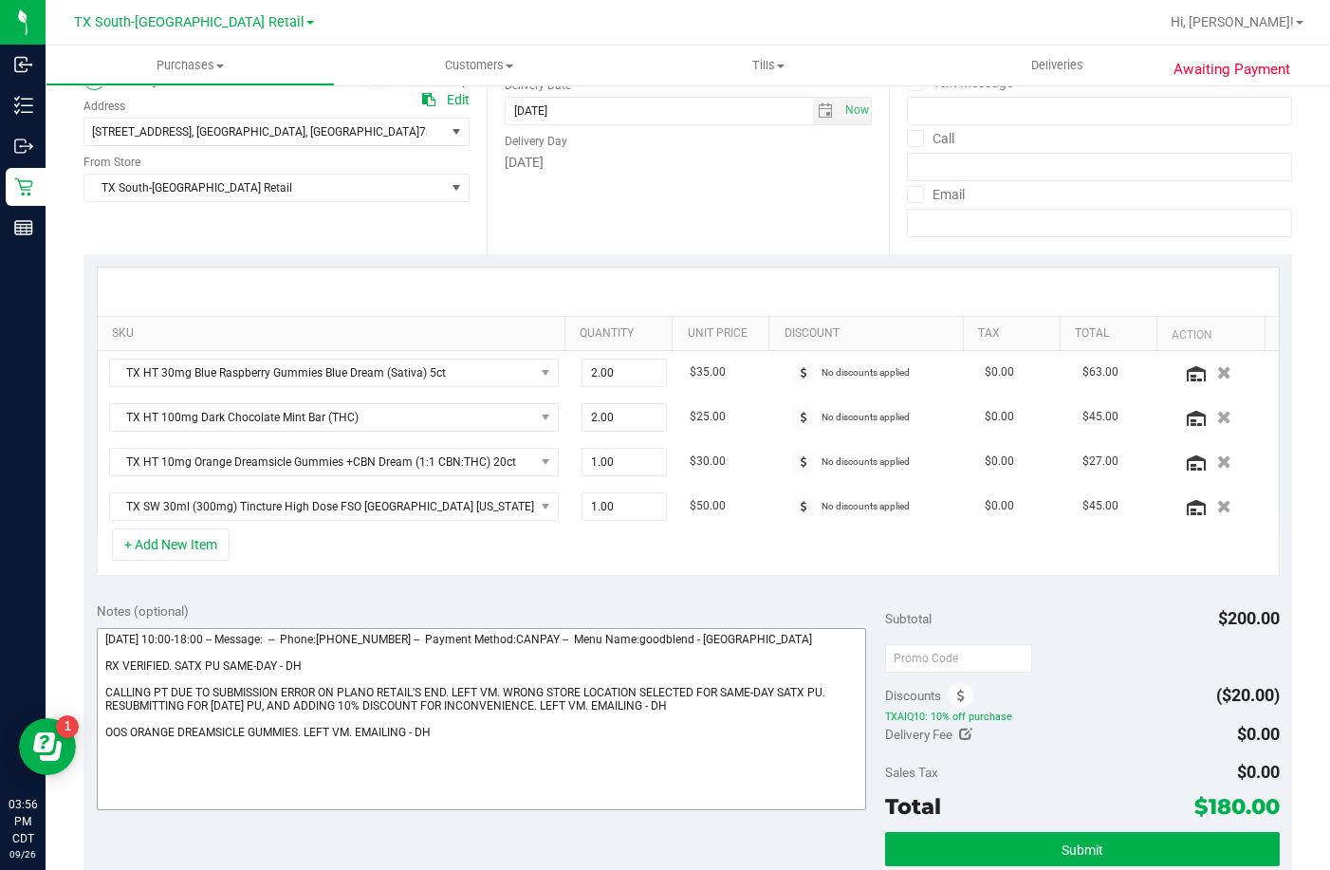
scroll to position [285, 0]
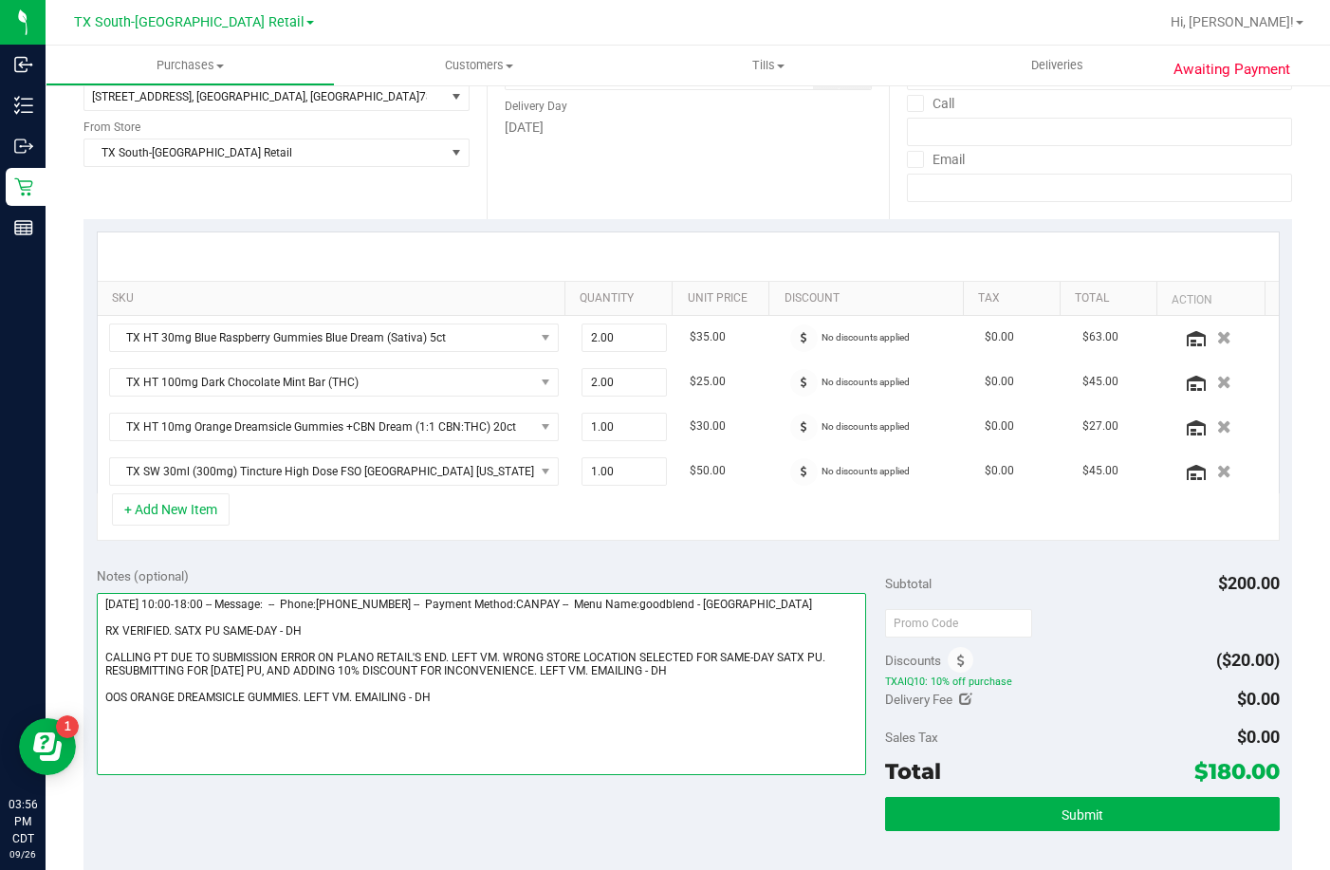
click at [500, 712] on textarea at bounding box center [481, 684] width 769 height 182
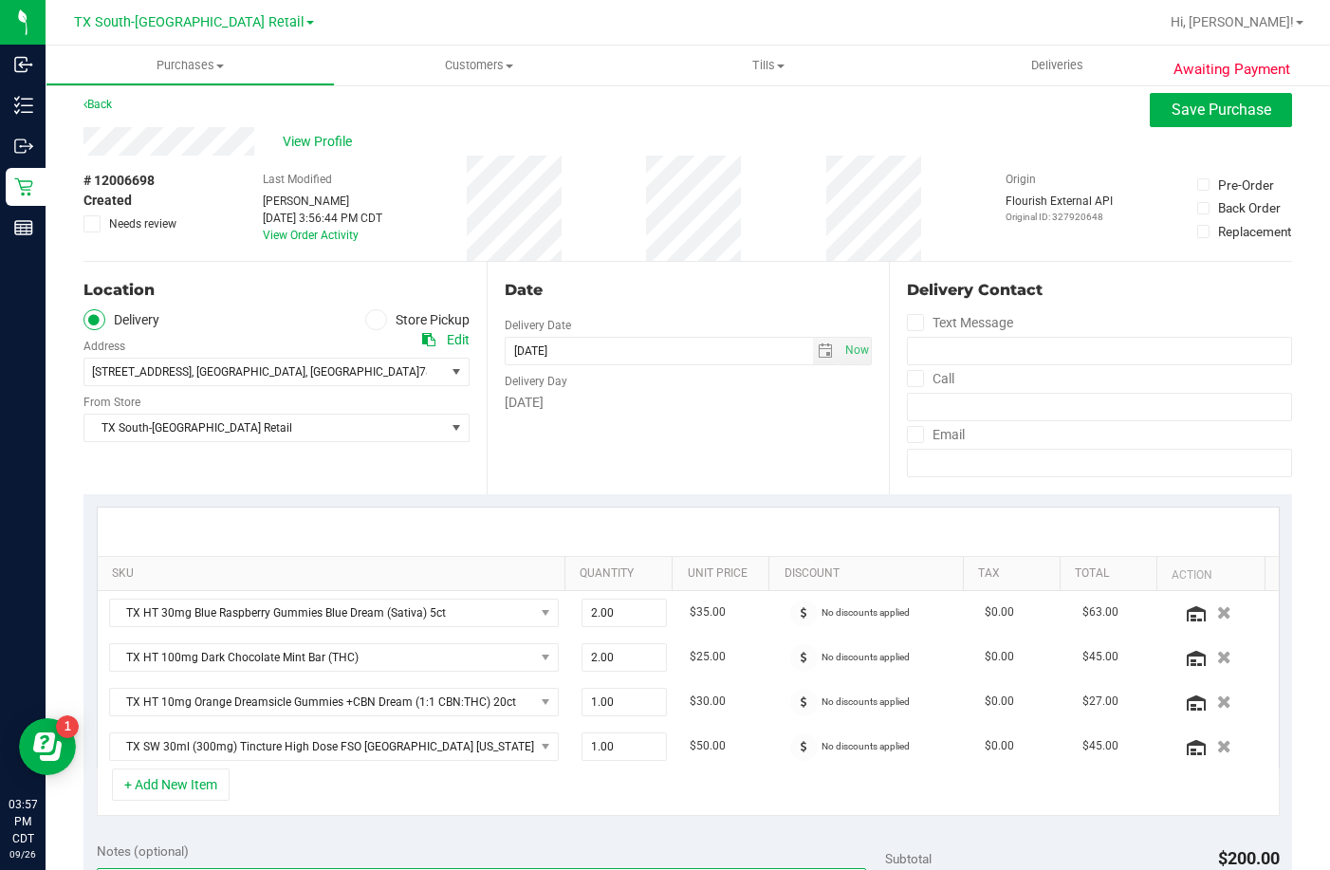
scroll to position [0, 0]
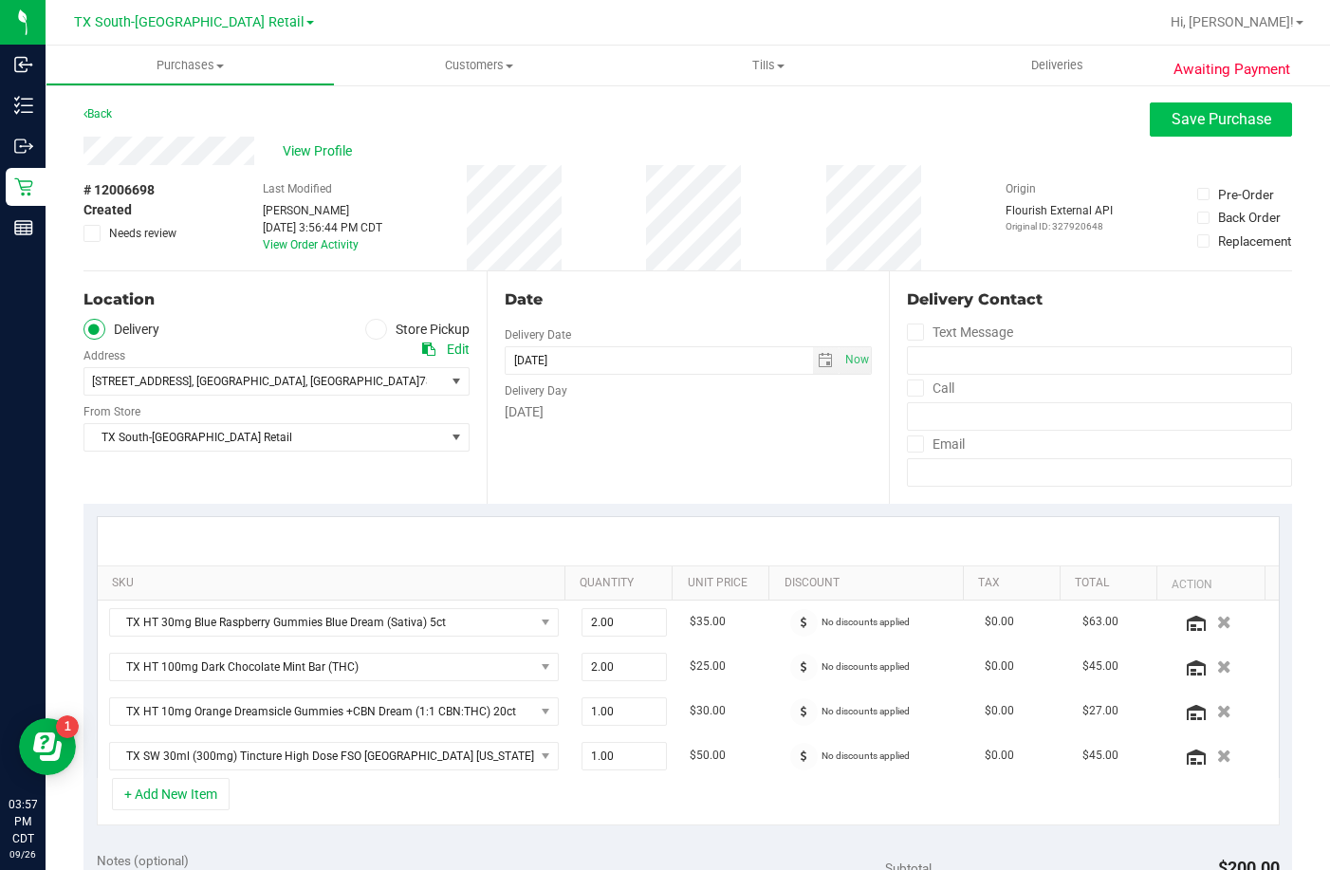
type textarea "Friday 09/26/2025 10:00-18:00 -- Message: -- Phone:5127819065 -- Payment Method…"
click at [1171, 112] on span "Save Purchase" at bounding box center [1221, 119] width 100 height 18
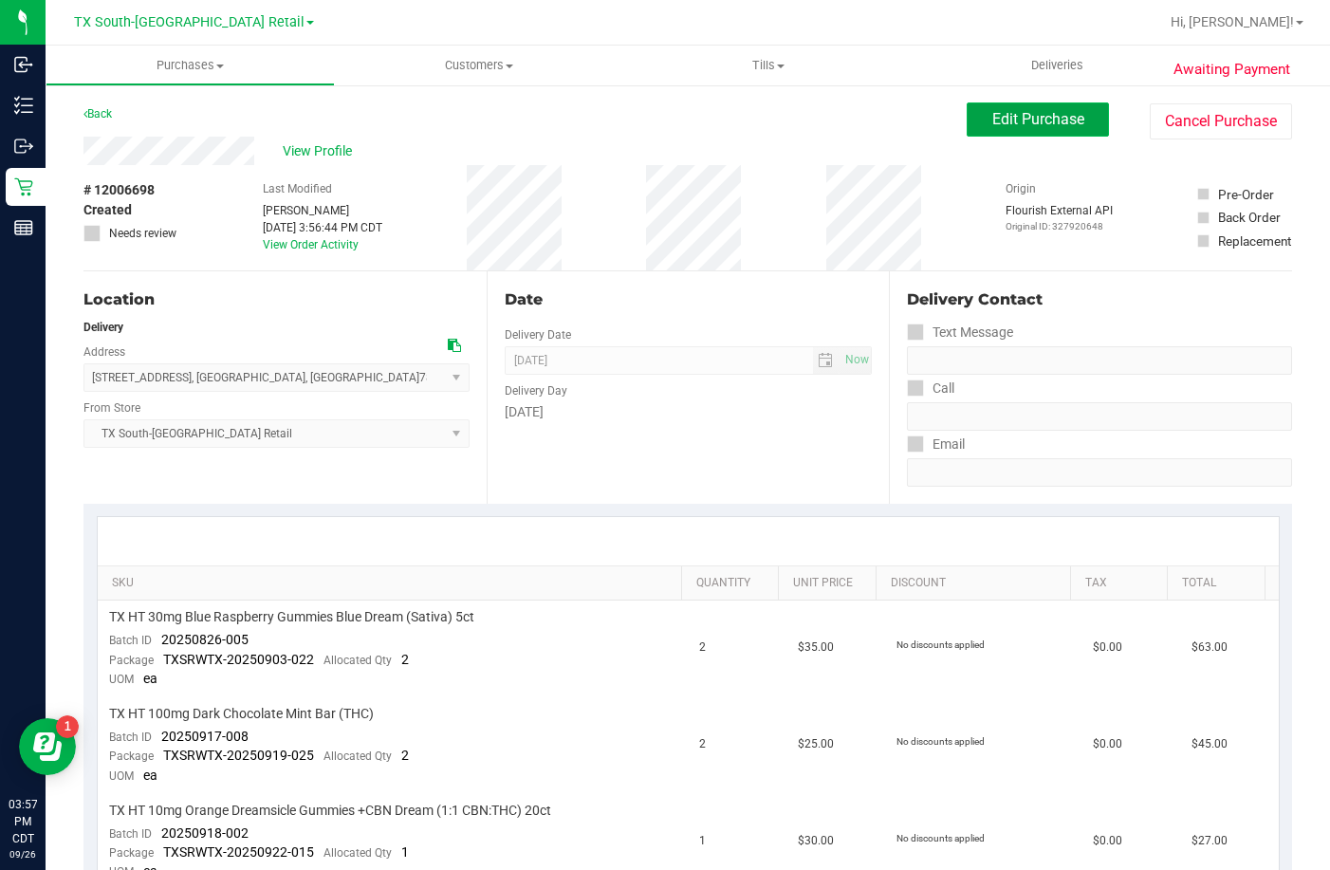
click at [1014, 125] on span "Edit Purchase" at bounding box center [1038, 119] width 92 height 18
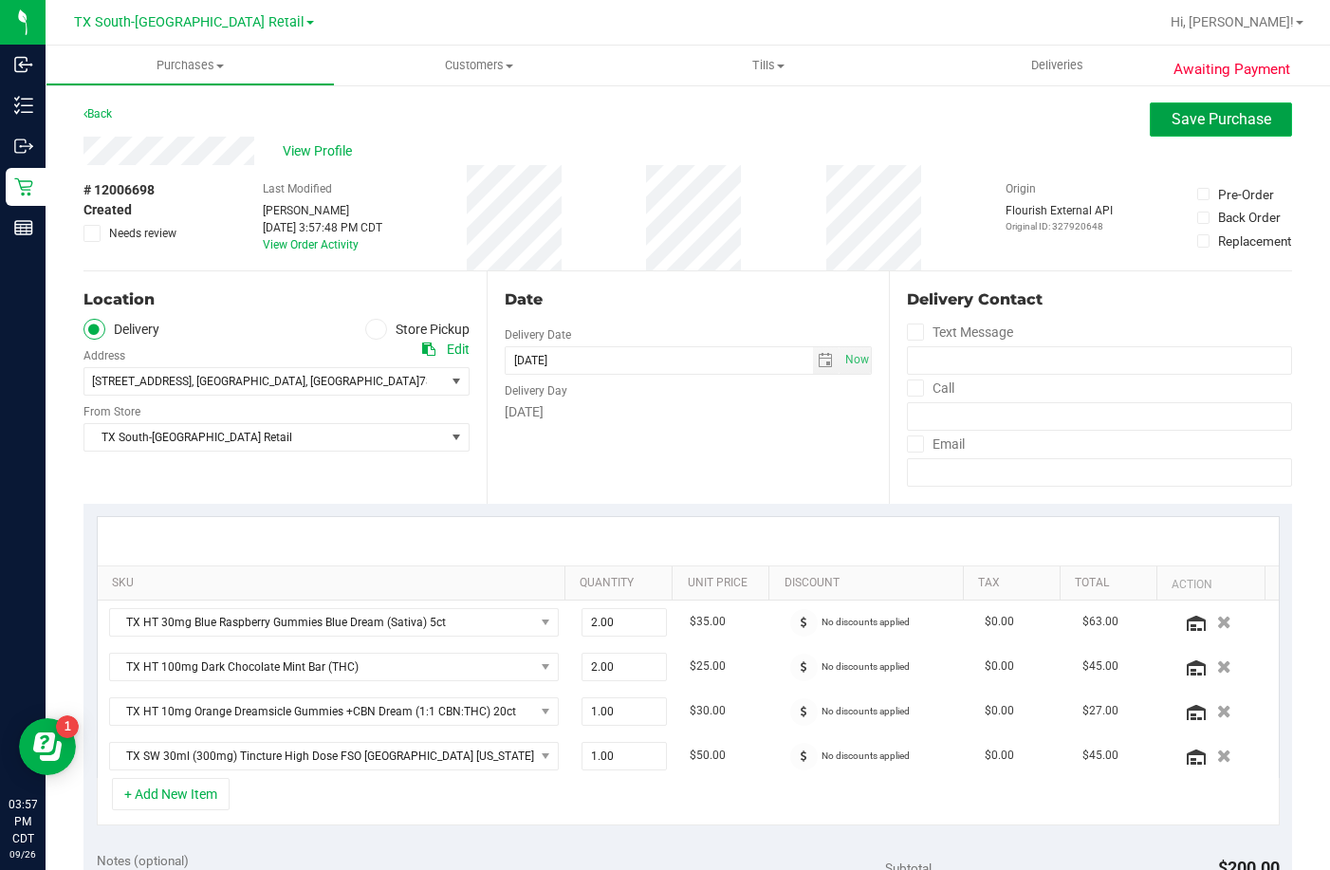
click at [1171, 122] on span "Save Purchase" at bounding box center [1221, 119] width 100 height 18
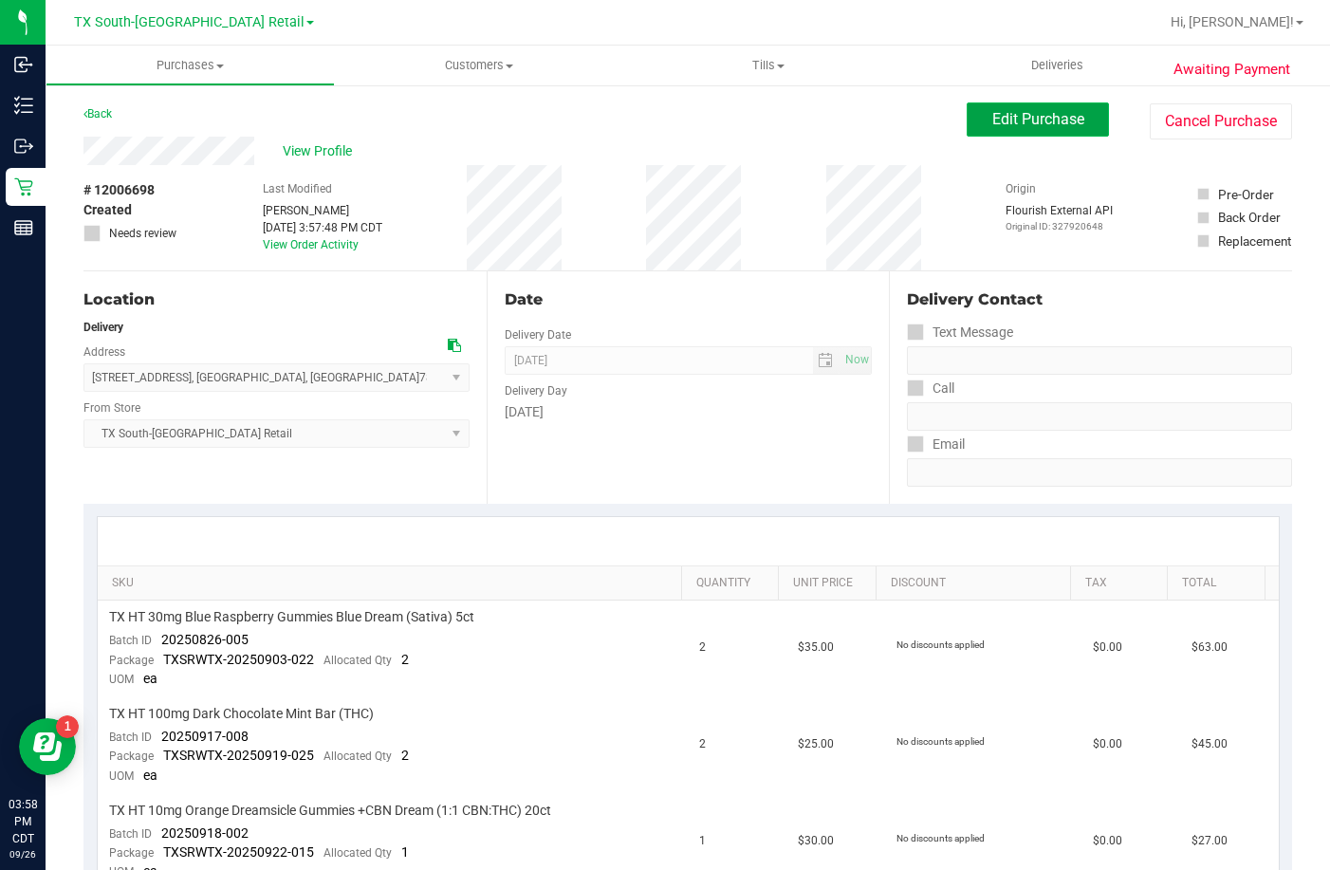
click at [992, 123] on span "Edit Purchase" at bounding box center [1038, 119] width 92 height 18
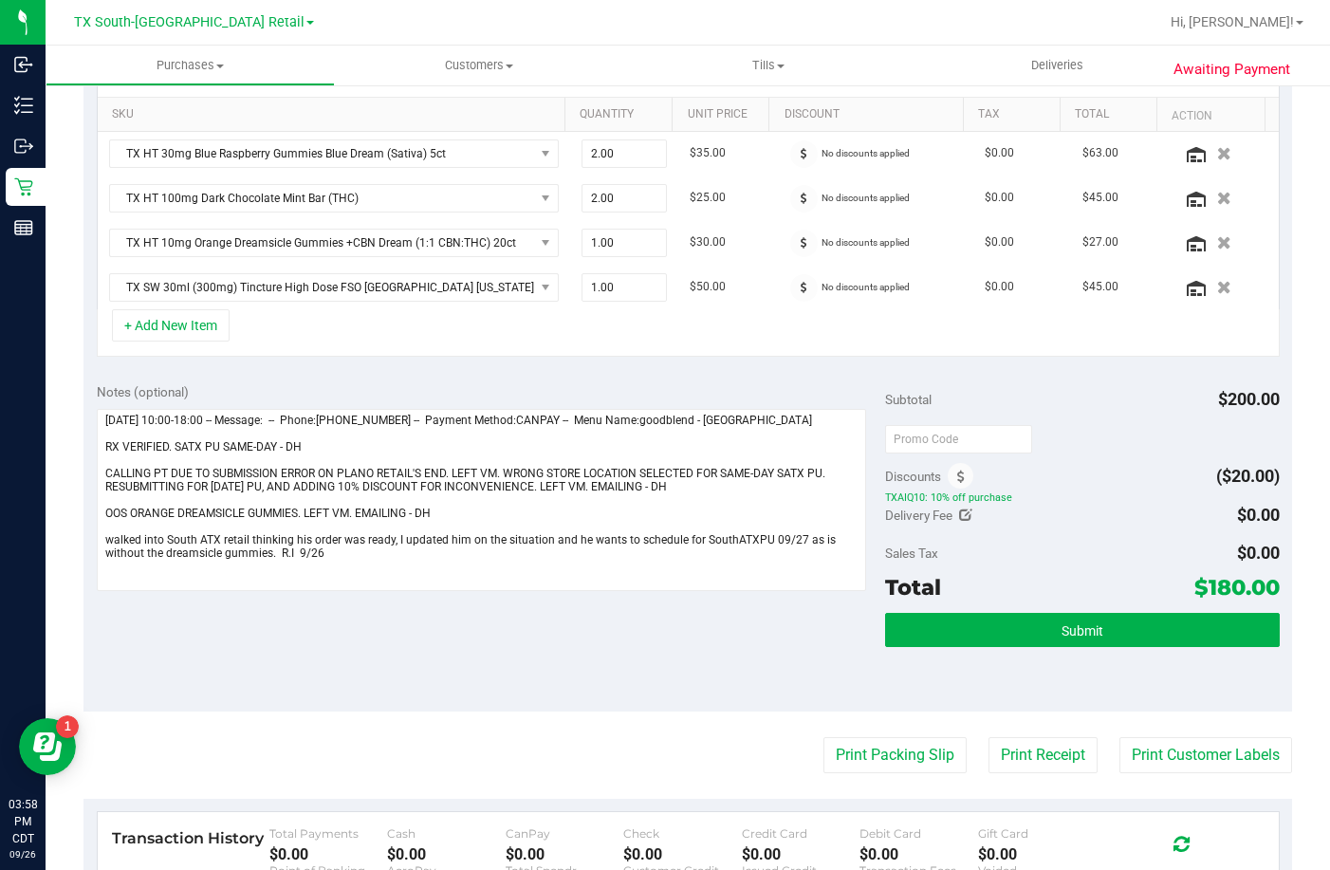
scroll to position [474, 0]
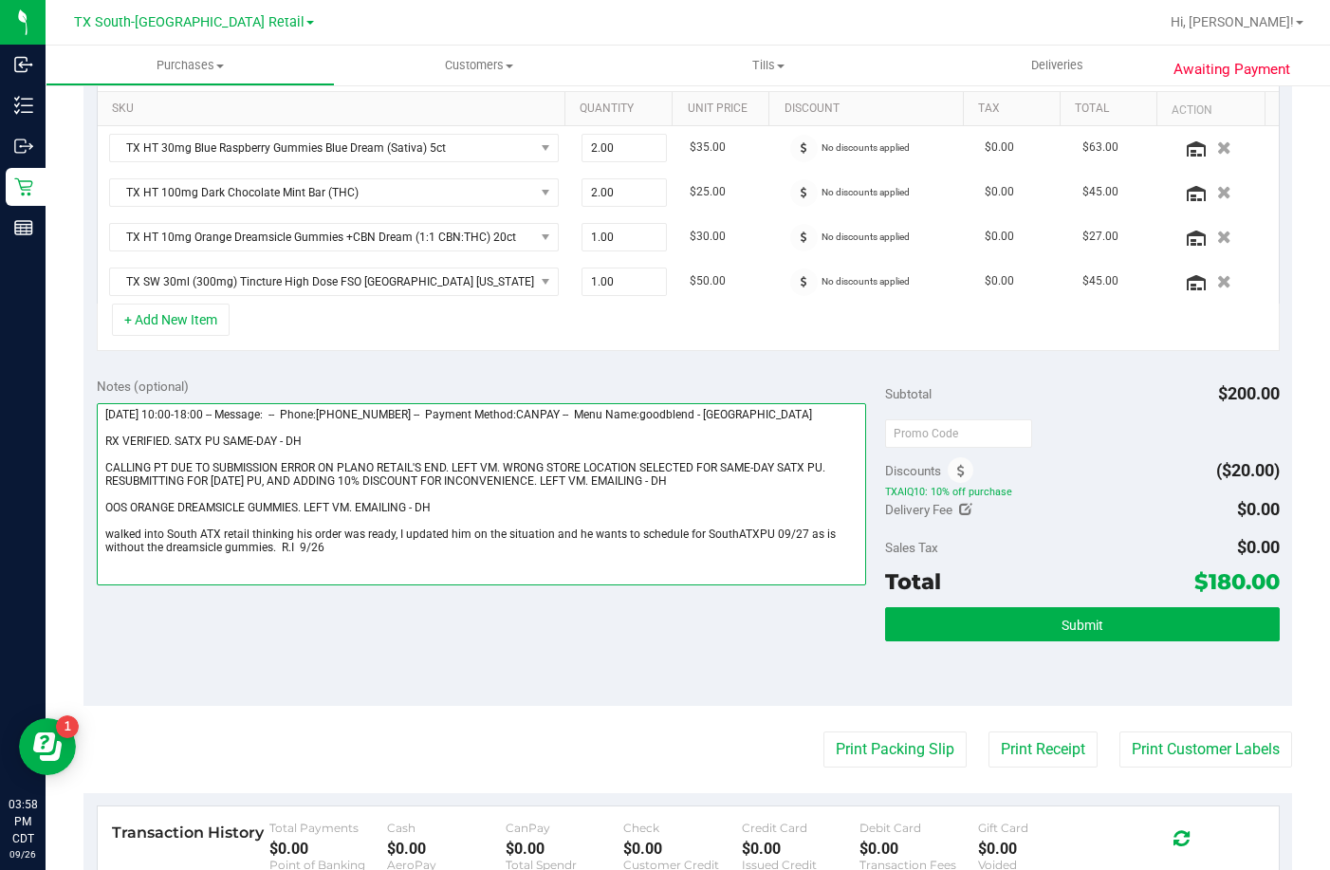
click at [386, 554] on textarea at bounding box center [481, 494] width 769 height 182
drag, startPoint x: 274, startPoint y: 545, endPoint x: 794, endPoint y: 532, distance: 519.9
click at [794, 532] on textarea at bounding box center [481, 494] width 769 height 182
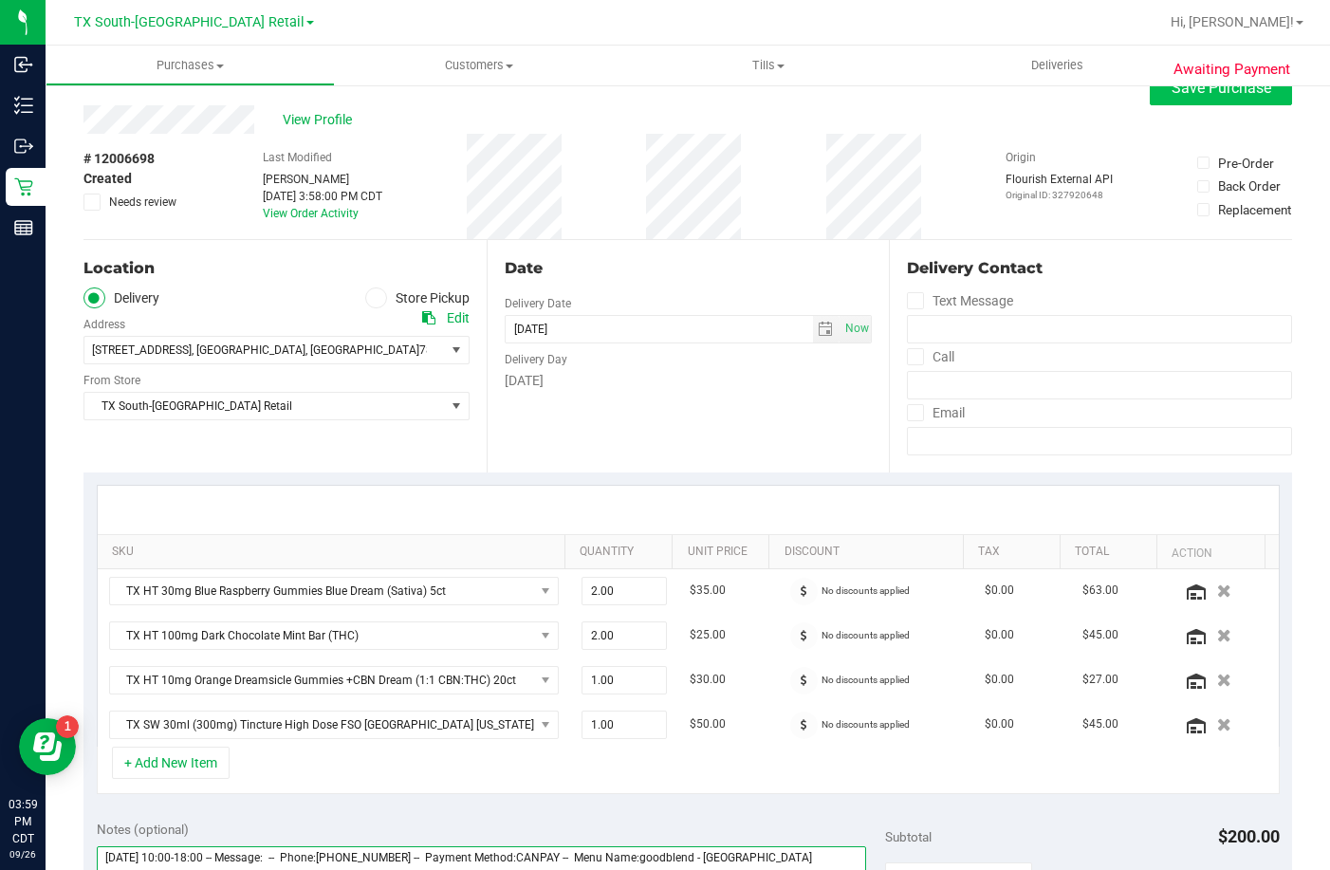
scroll to position [0, 0]
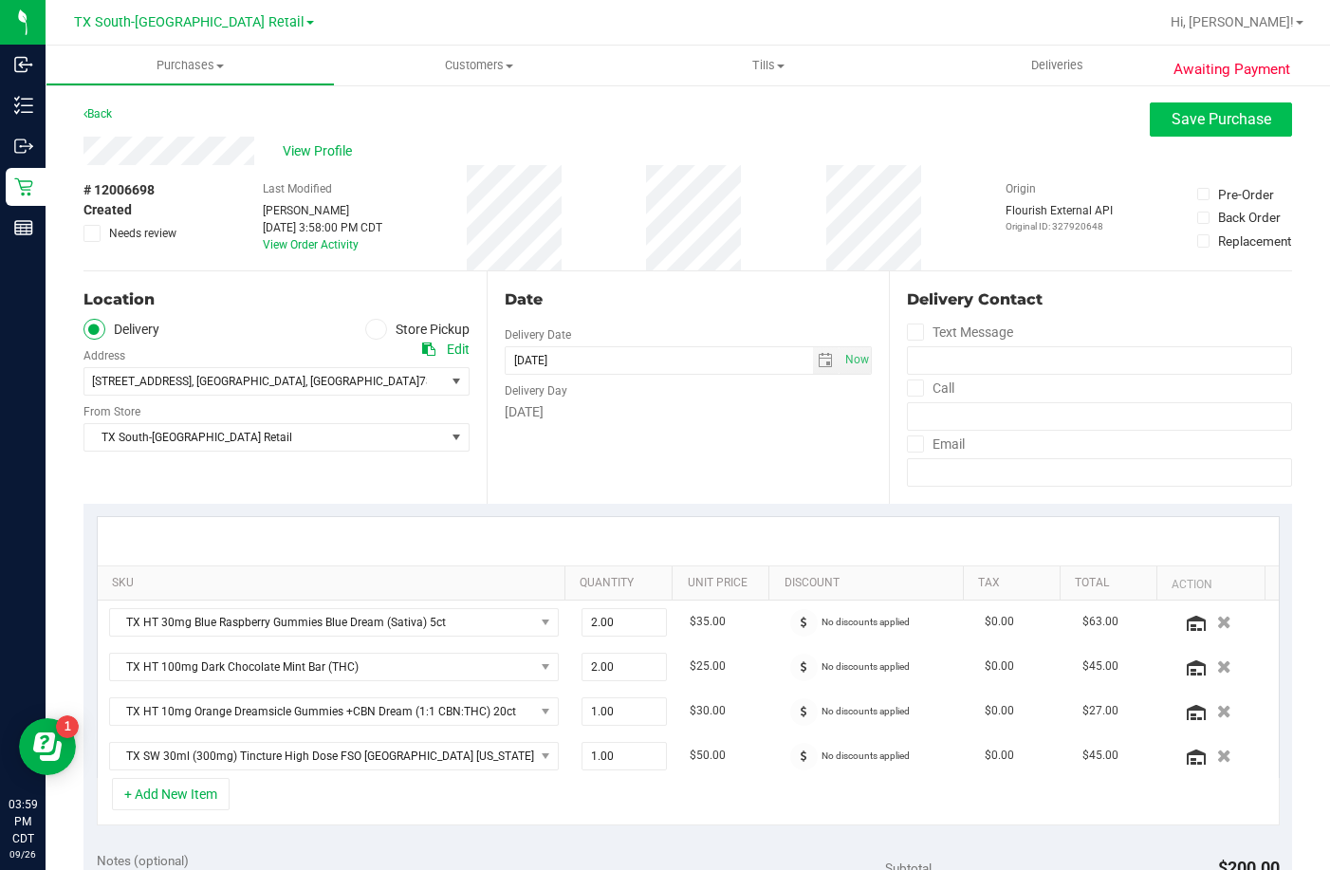
type textarea "[DATE] 10:00-18:00 -- Message: -- Phone:[PHONE_NUMBER] -- Payment Method:CANPAY…"
click at [1150, 110] on button "Save Purchase" at bounding box center [1221, 119] width 142 height 34
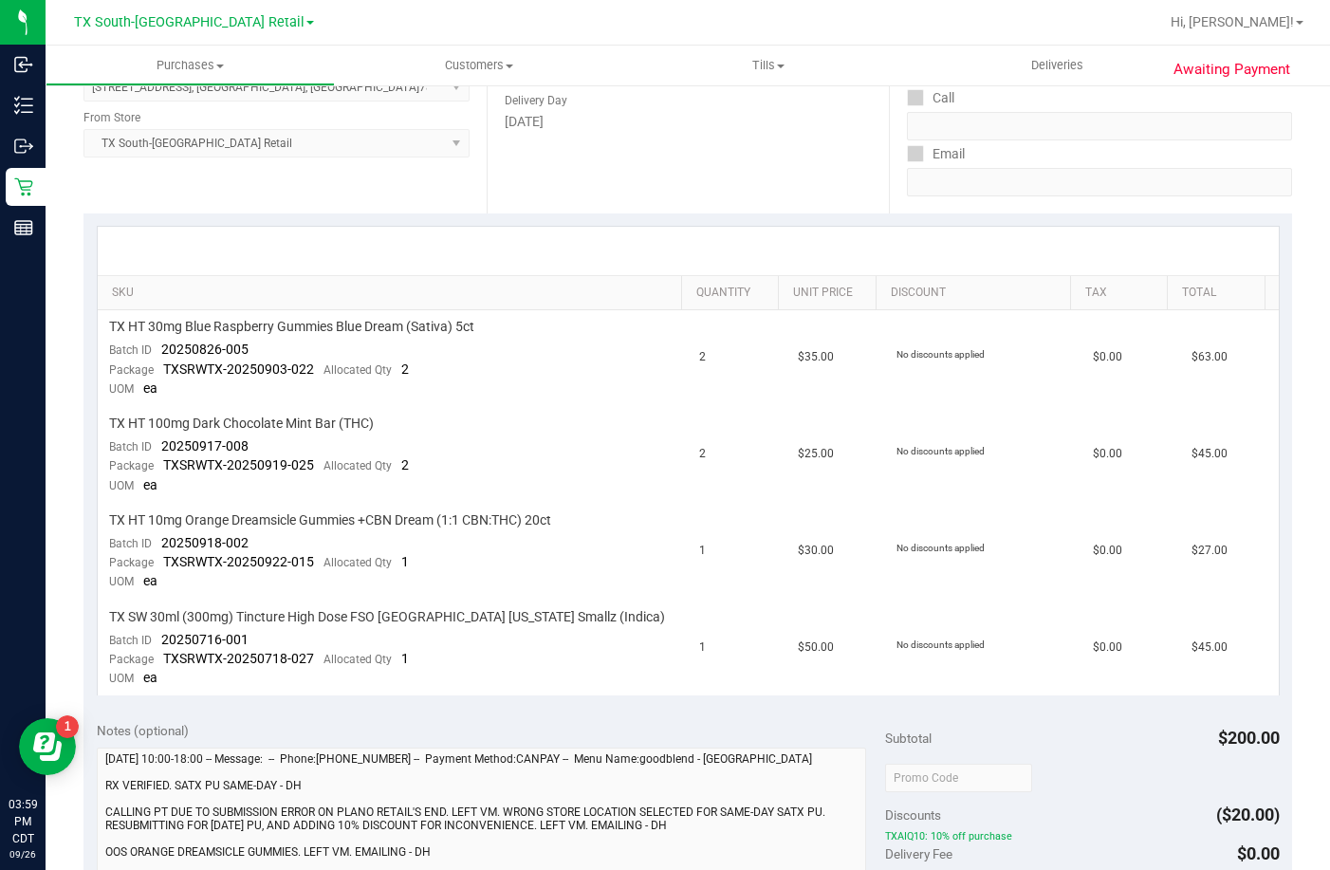
scroll to position [474, 0]
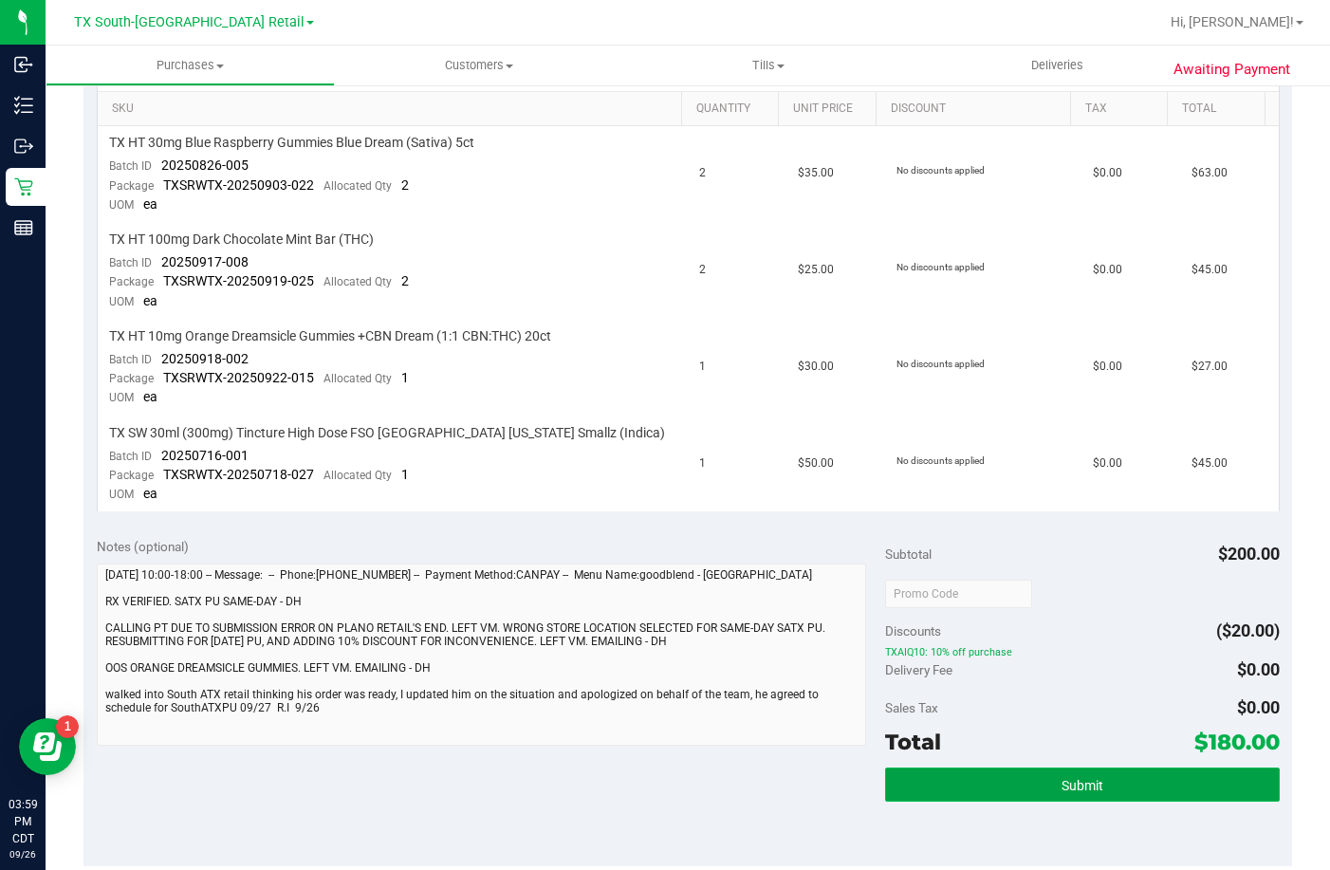
click at [992, 799] on button "Submit" at bounding box center [1082, 784] width 395 height 34
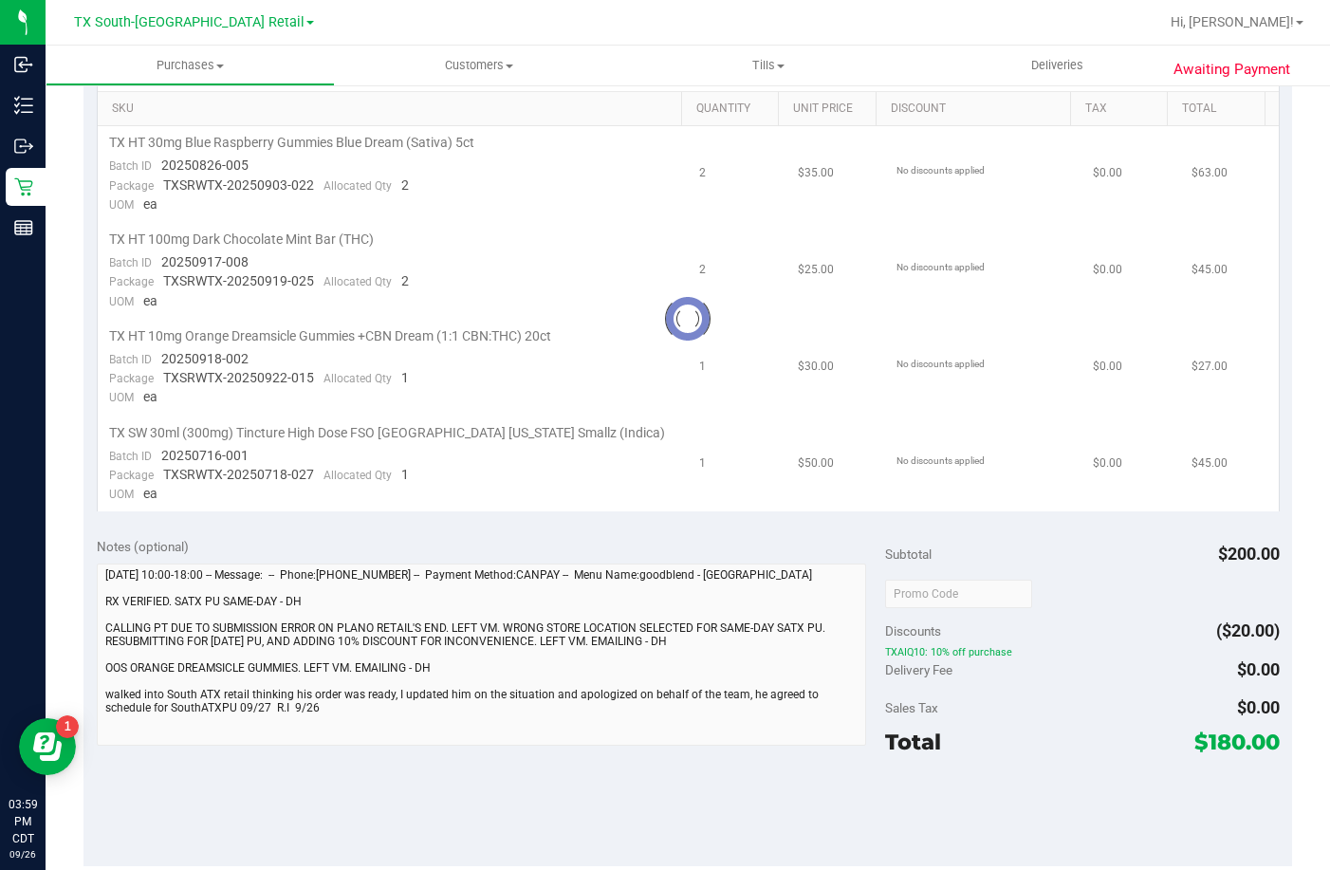
scroll to position [0, 0]
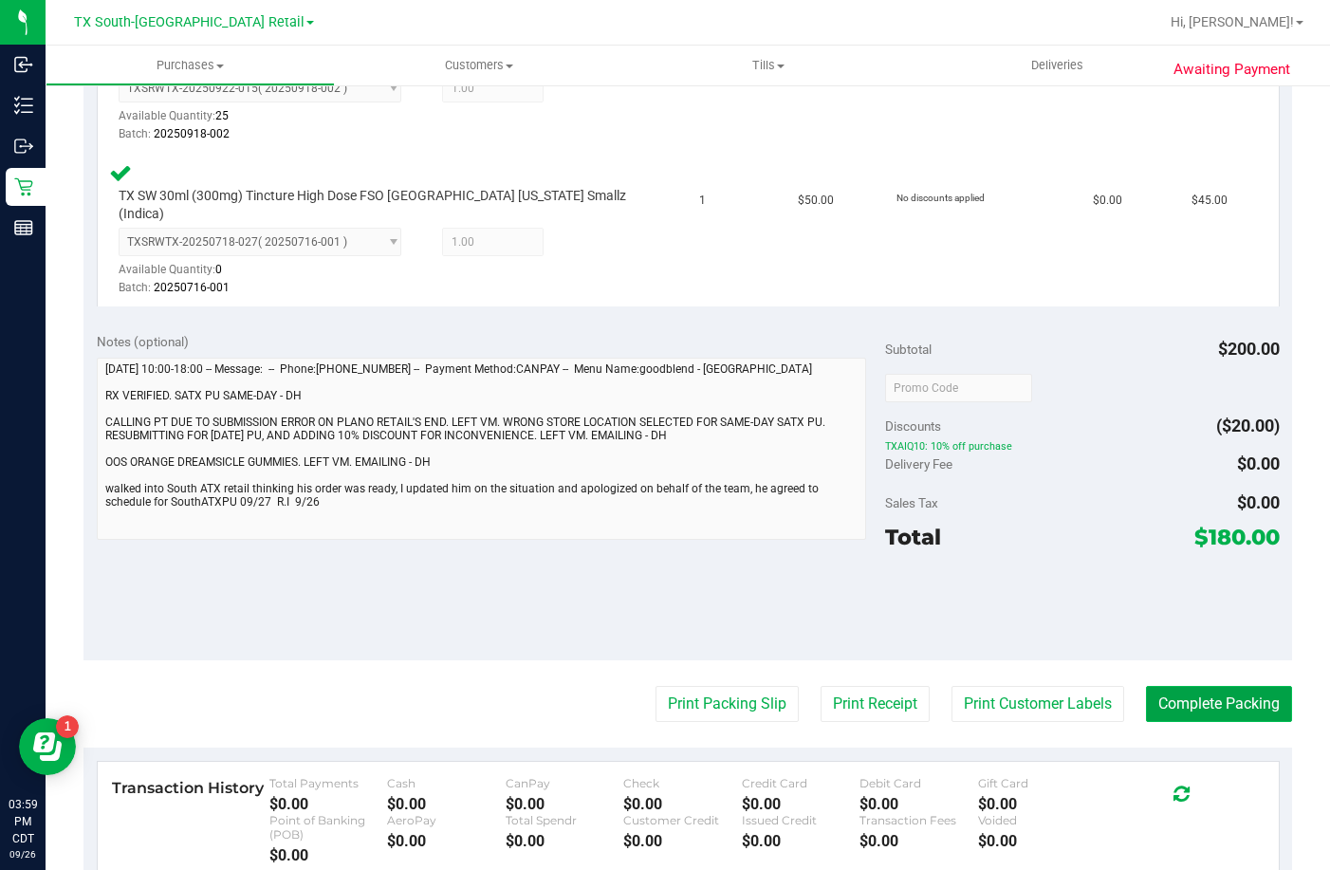
click at [1173, 691] on button "Complete Packing" at bounding box center [1219, 704] width 146 height 36
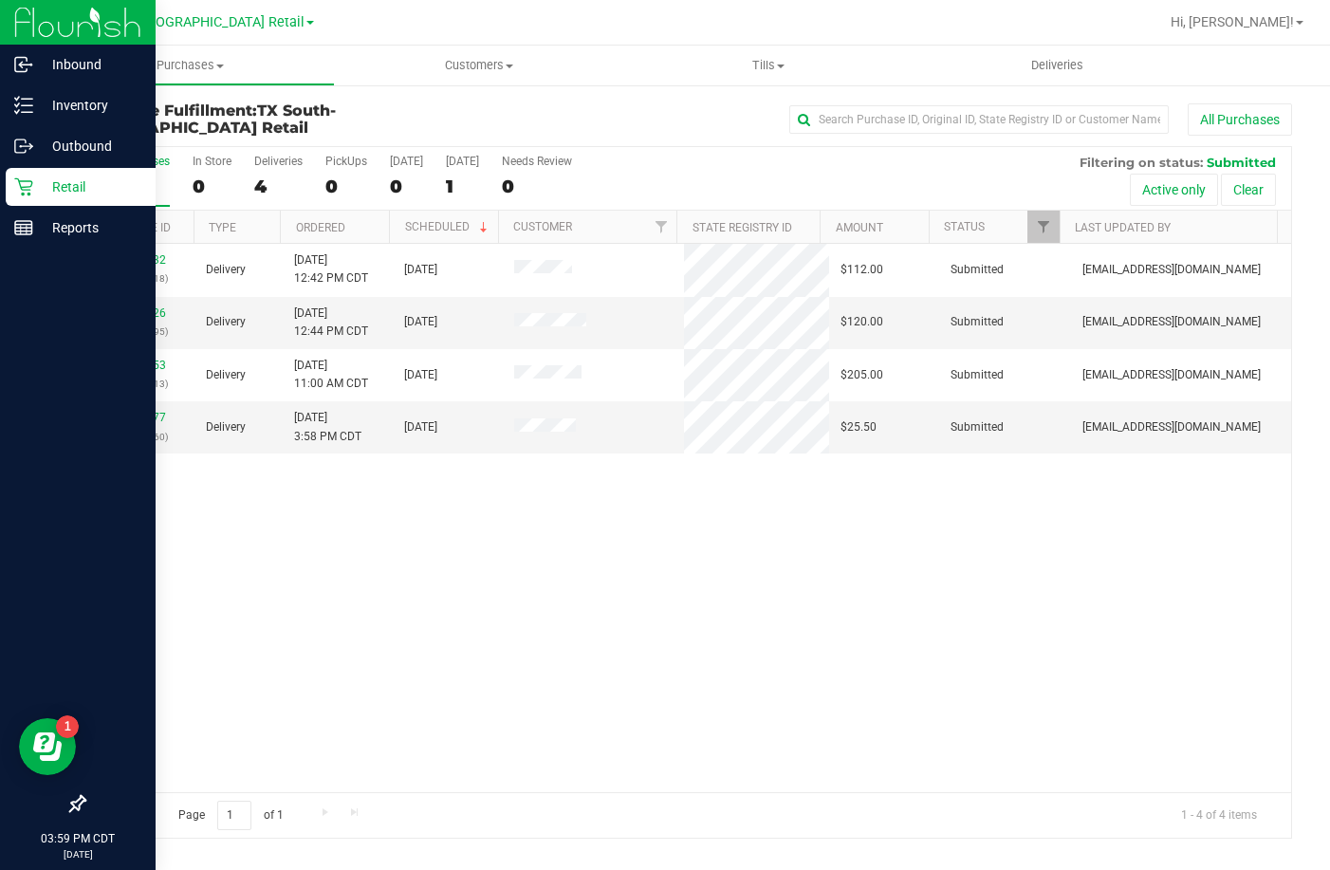
click at [22, 187] on icon at bounding box center [23, 187] width 18 height 18
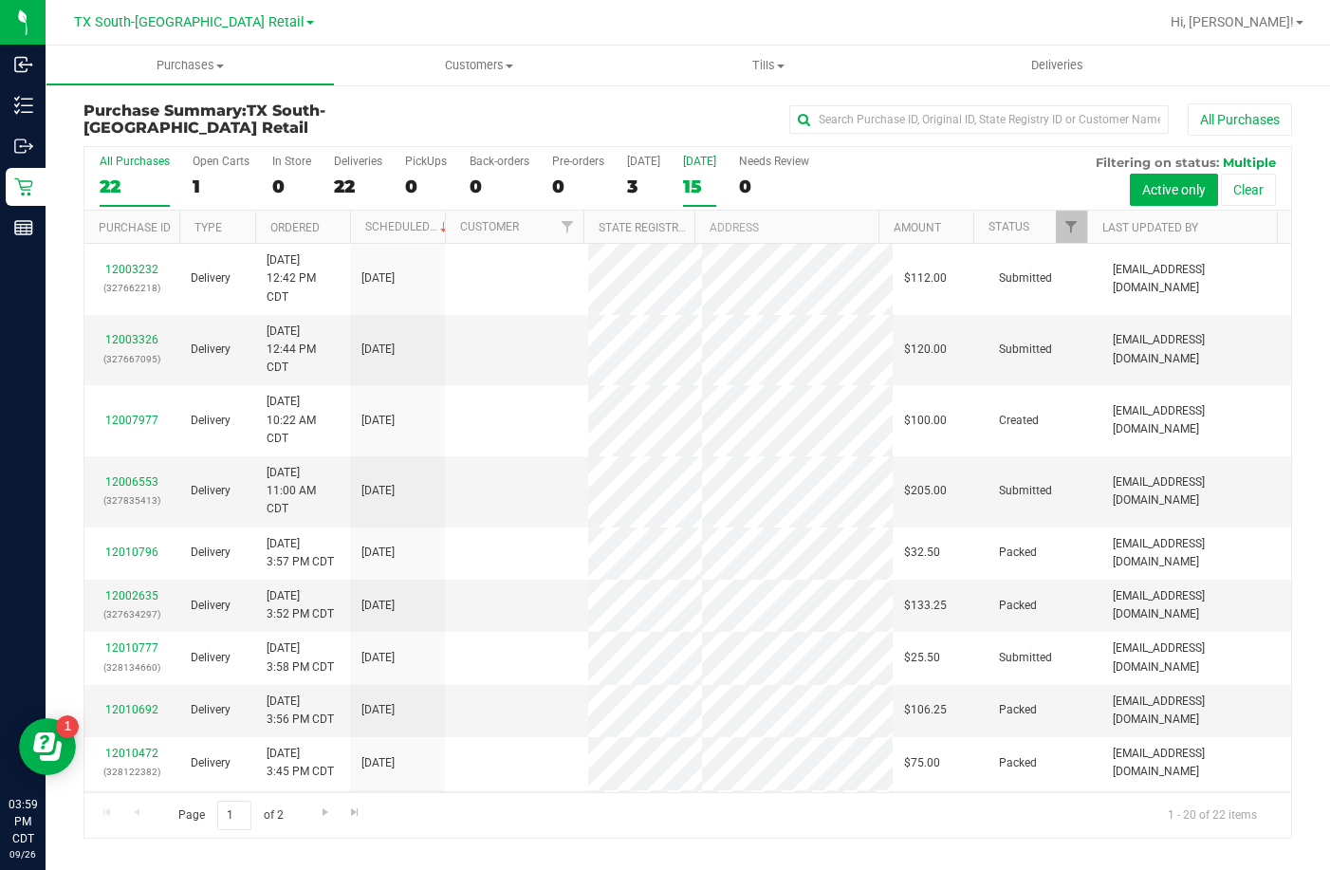
click at [687, 178] on div "15" at bounding box center [699, 186] width 33 height 22
click at [0, 0] on input "Tomorrow 15" at bounding box center [0, 0] width 0 height 0
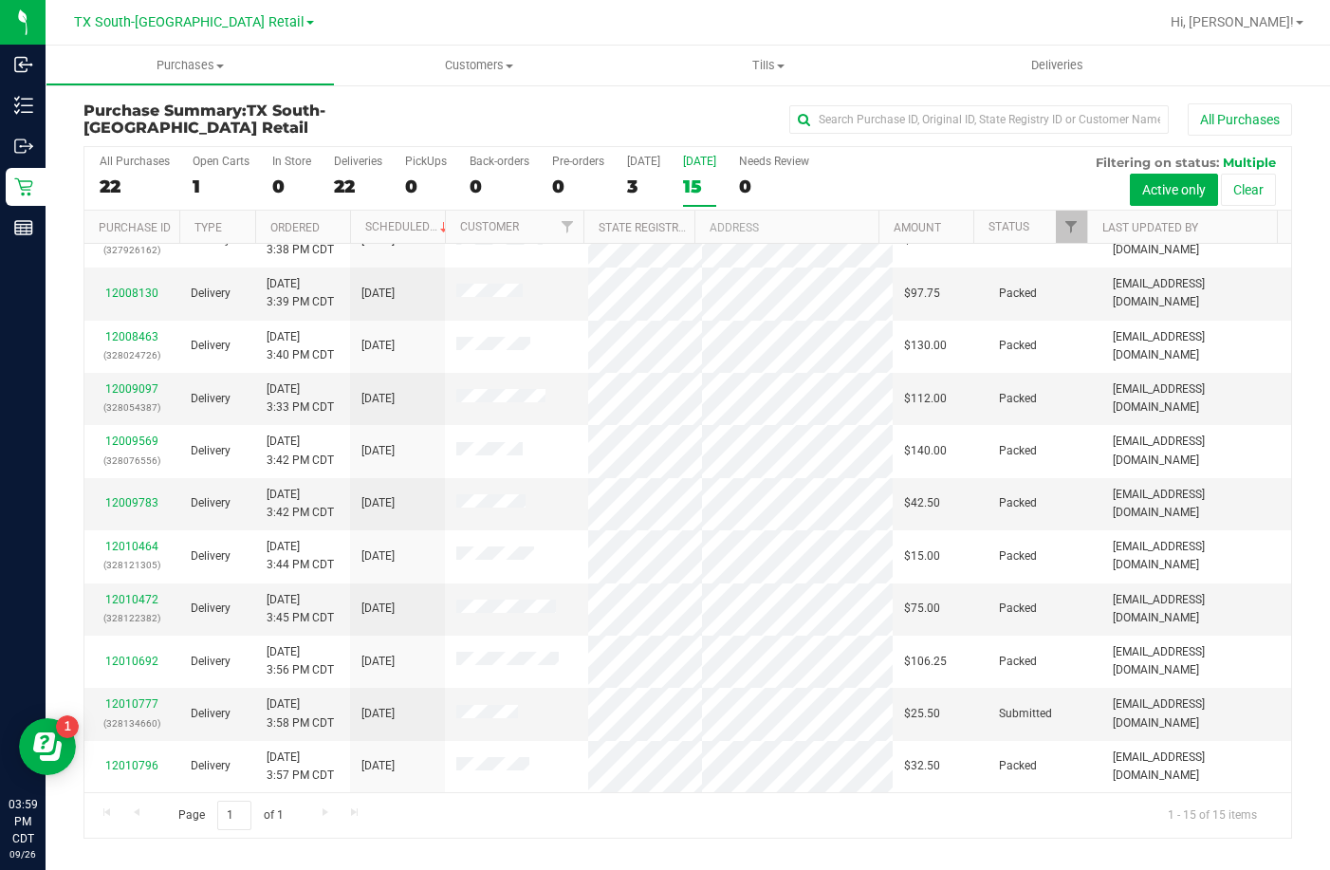
scroll to position [330, 0]
click at [1075, 56] on uib-tab-heading "Deliveries" at bounding box center [1056, 66] width 289 height 40
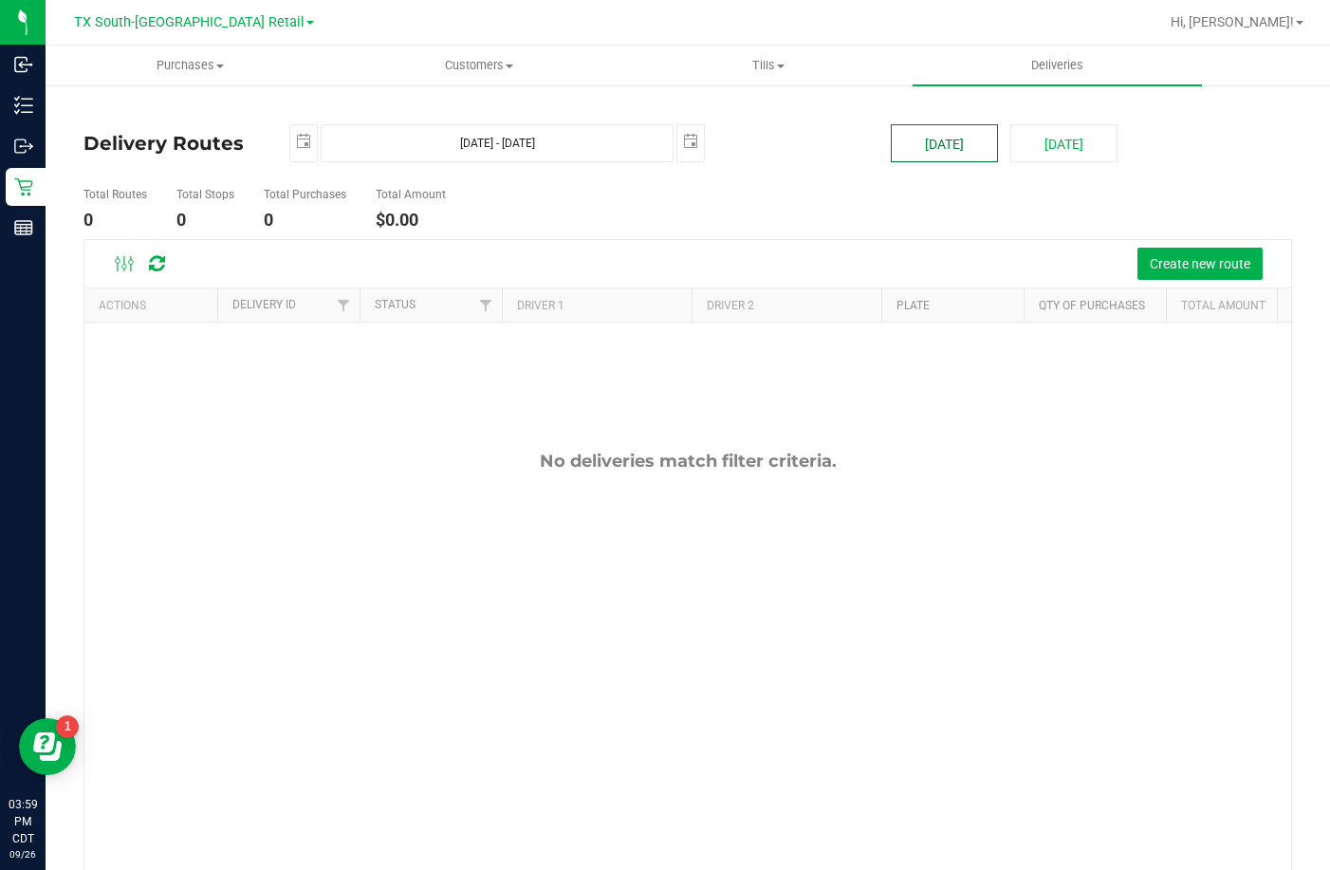
click at [977, 138] on button "[DATE]" at bounding box center [944, 143] width 107 height 38
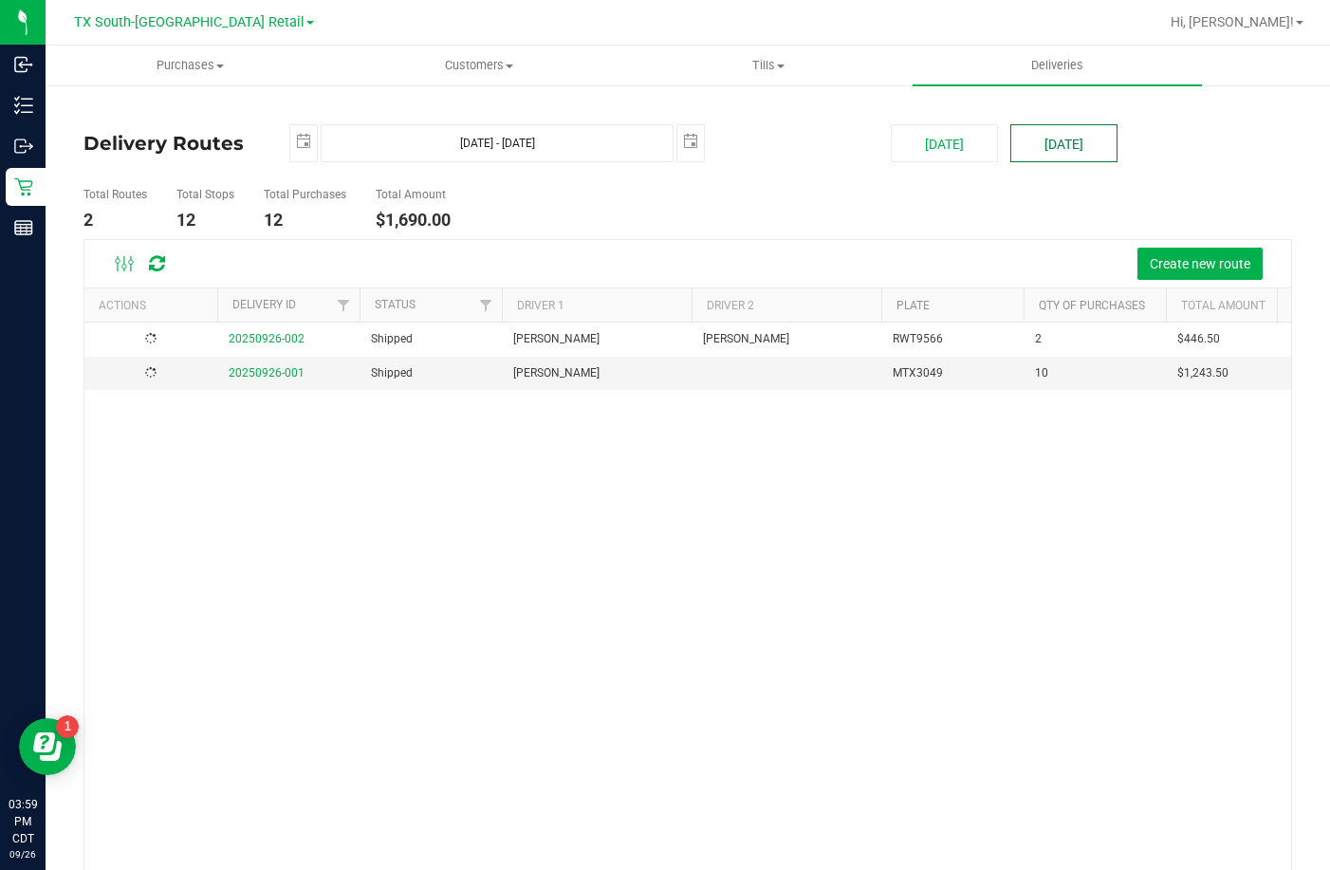
click at [1084, 138] on button "Tomorrow" at bounding box center [1063, 143] width 107 height 38
type input "Sep 27, 2025 - Sep 27, 2025"
type input "2025-09-27"
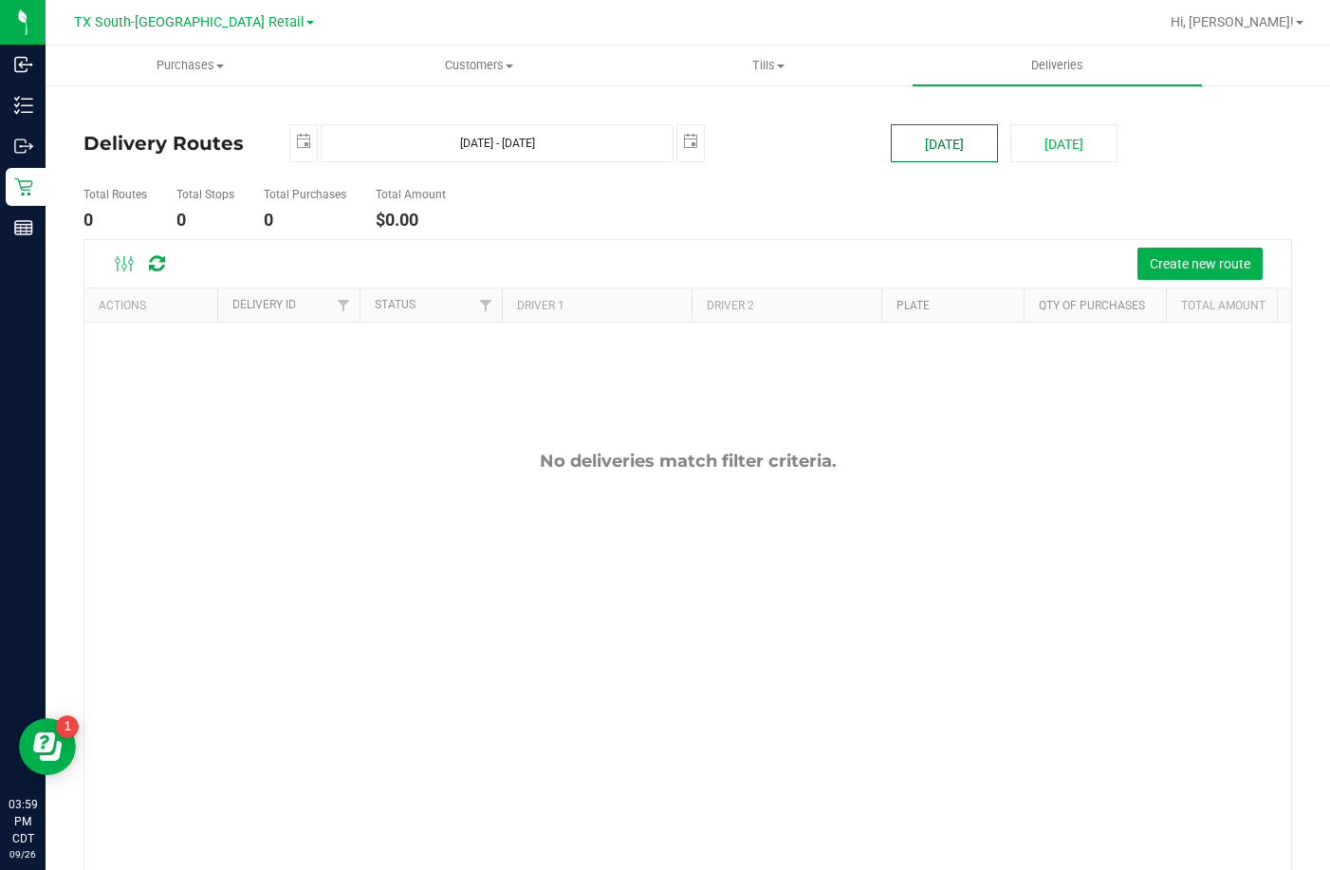
click at [924, 151] on button "[DATE]" at bounding box center [944, 143] width 107 height 38
type input "[DATE] - [DATE]"
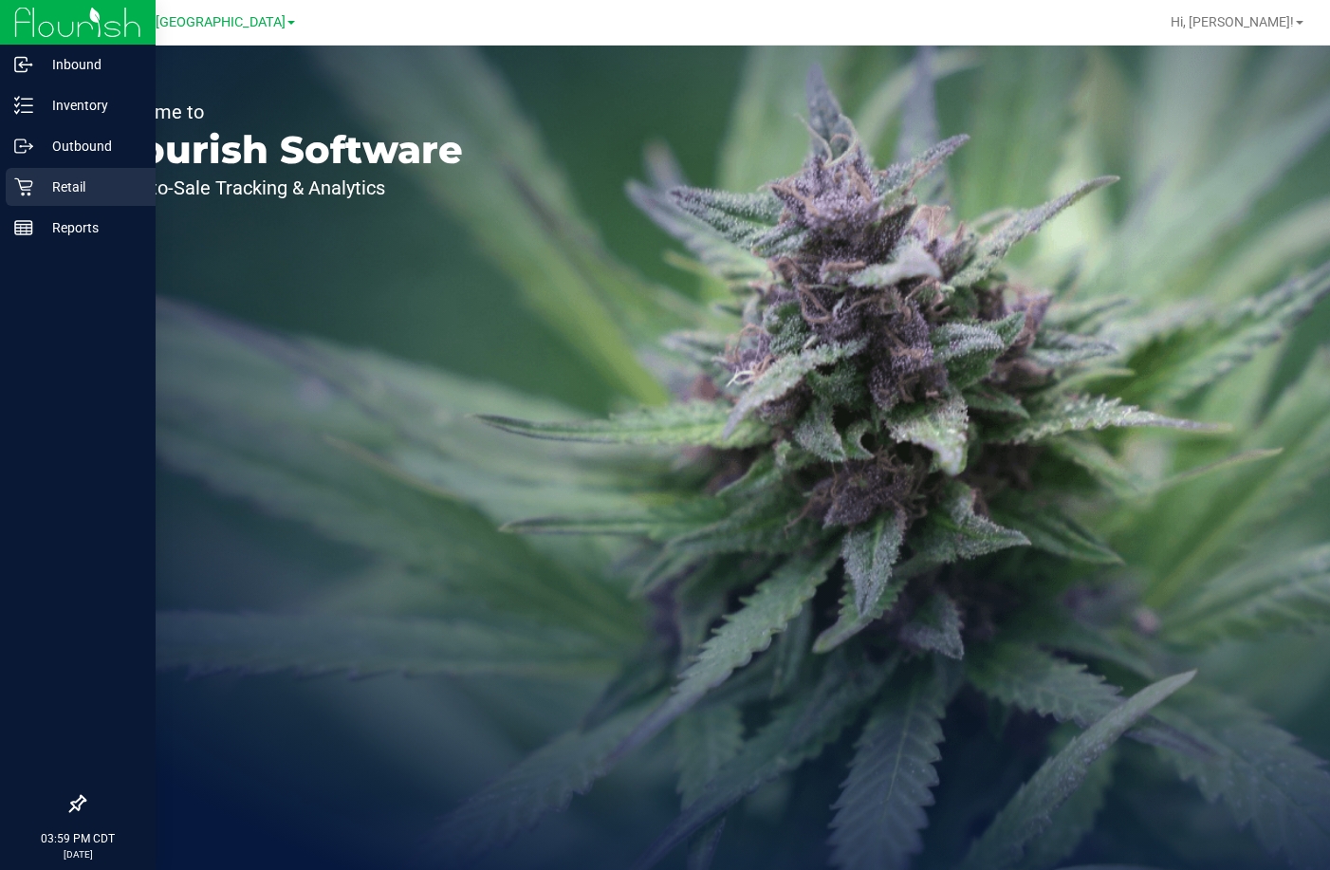
click at [12, 184] on div "Retail" at bounding box center [81, 187] width 150 height 38
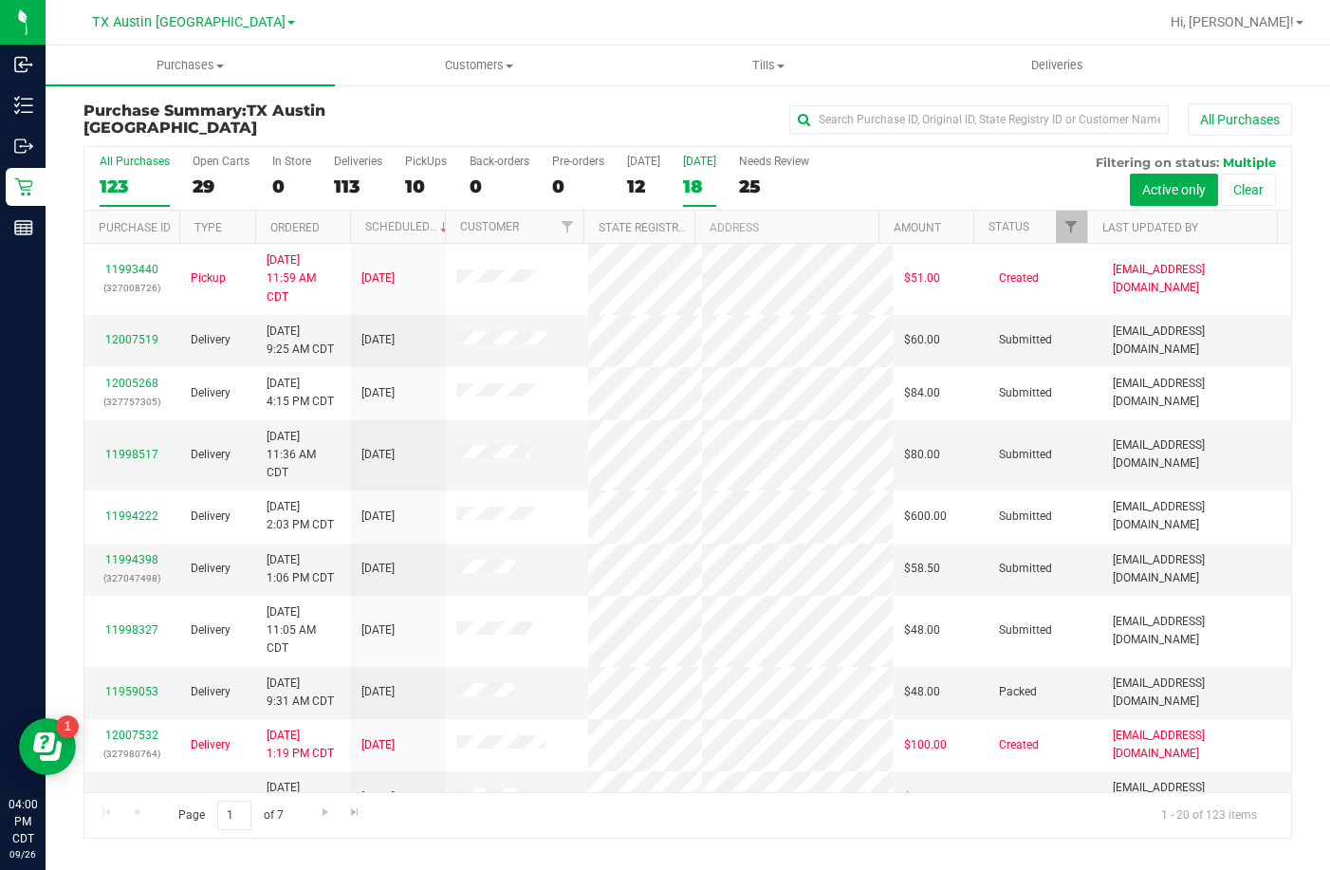
click at [714, 192] on div "18" at bounding box center [699, 186] width 33 height 22
click at [0, 0] on input "[DATE] 18" at bounding box center [0, 0] width 0 height 0
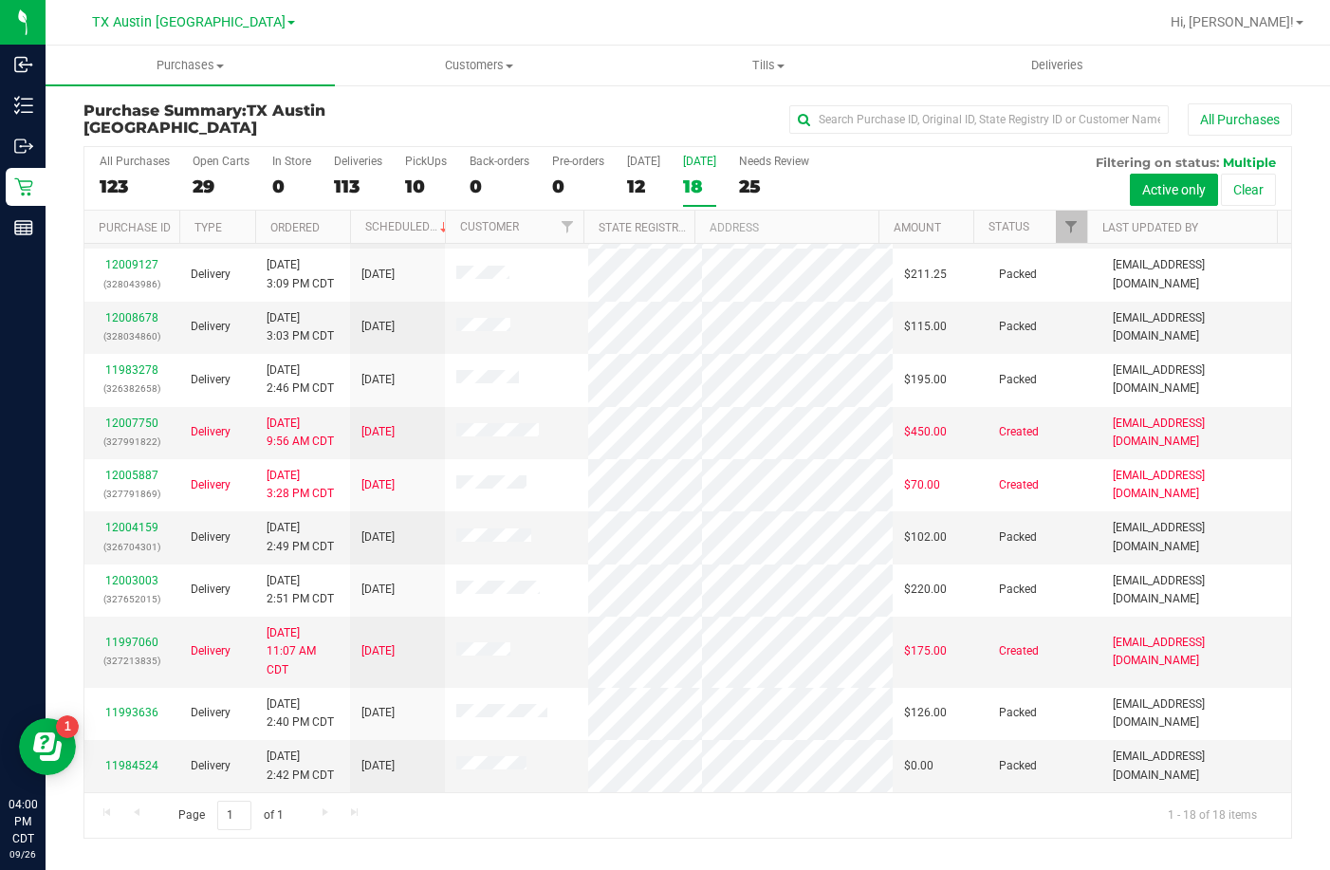
scroll to position [543, 0]
click at [204, 26] on span "TX Austin [GEOGRAPHIC_DATA]" at bounding box center [188, 22] width 193 height 17
click at [173, 81] on link "TX South-[GEOGRAPHIC_DATA] Retail" at bounding box center [193, 93] width 277 height 26
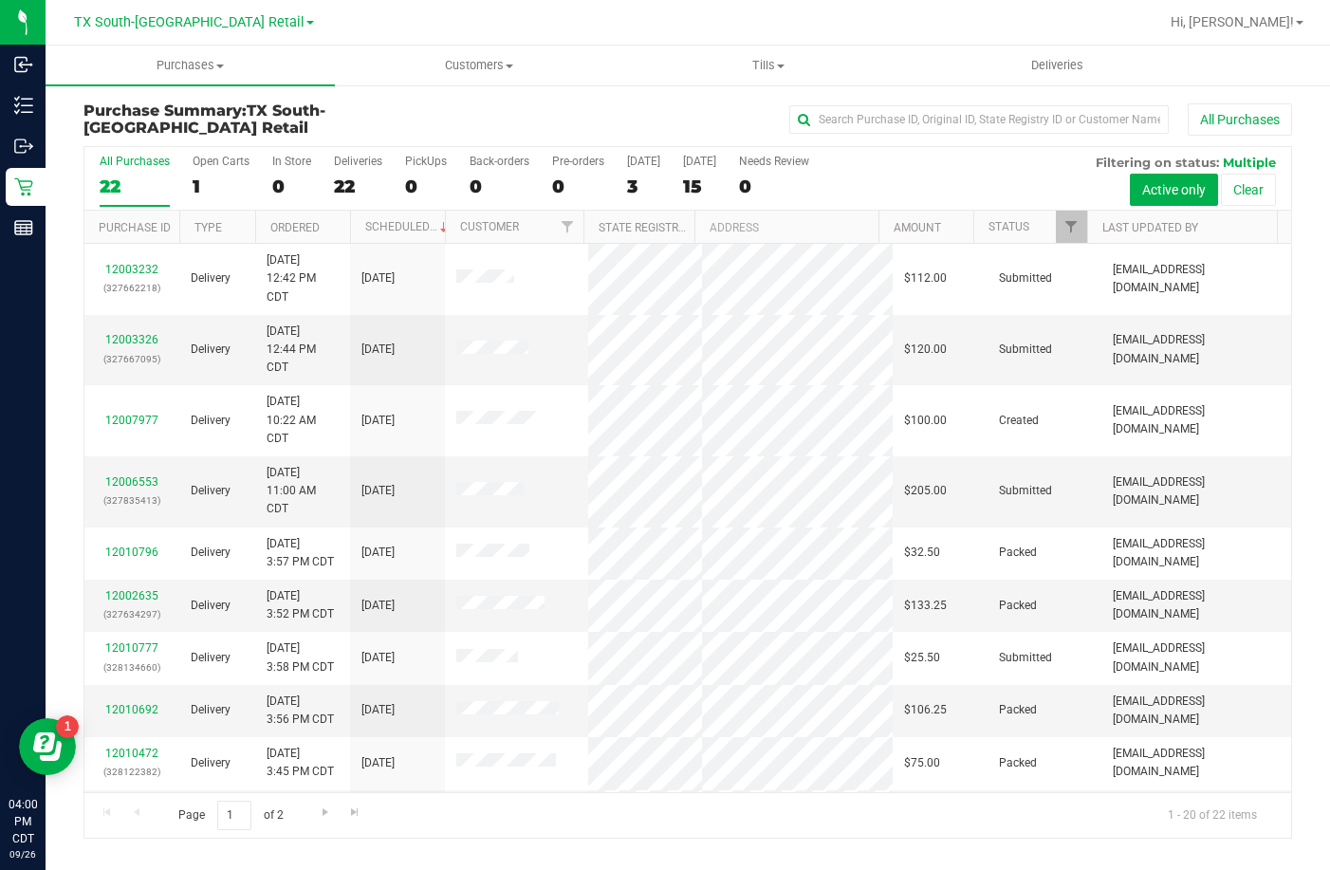
click at [706, 176] on div "15" at bounding box center [699, 186] width 33 height 22
click at [0, 0] on input "[DATE] 15" at bounding box center [0, 0] width 0 height 0
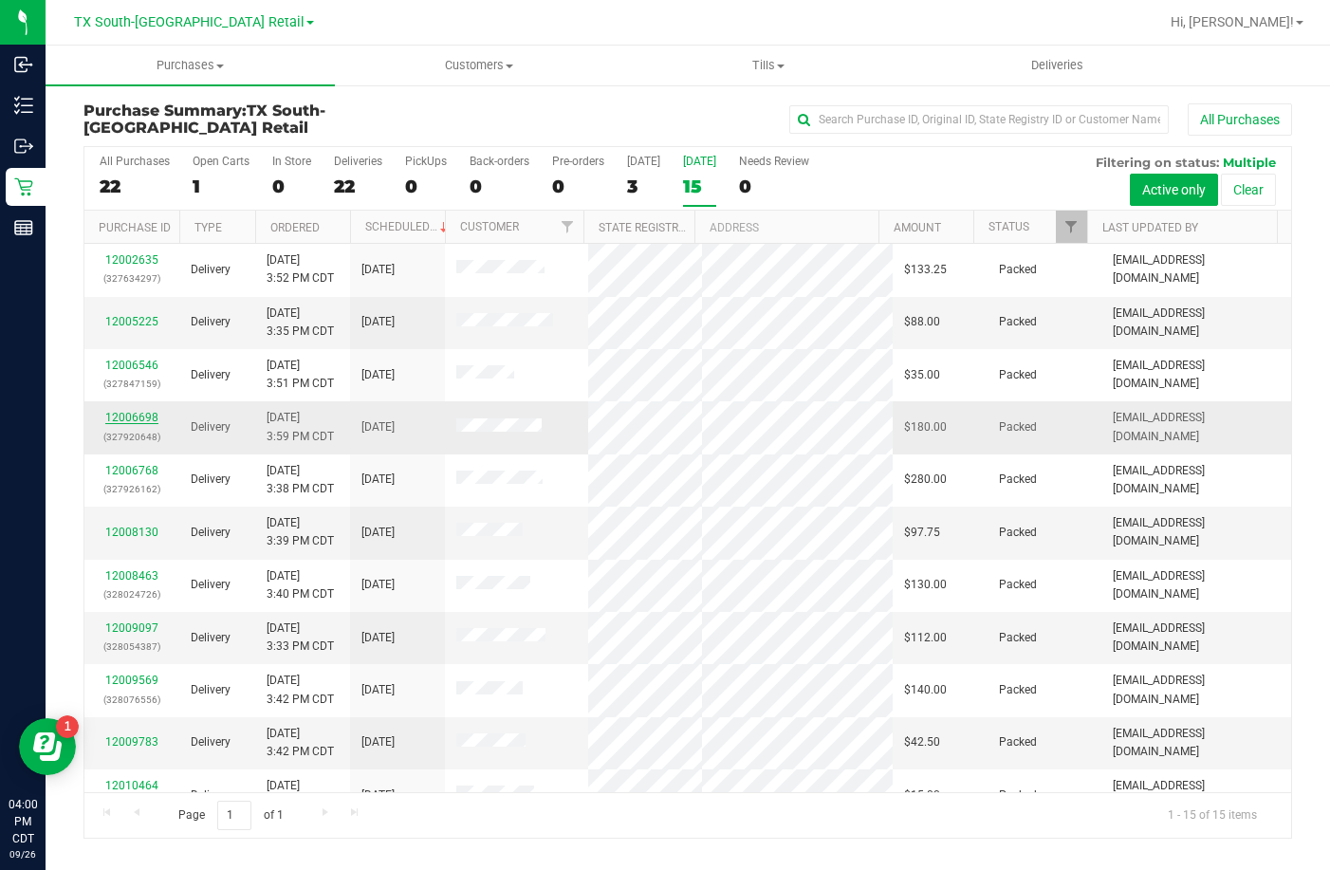
click at [136, 421] on link "12006698" at bounding box center [131, 417] width 53 height 13
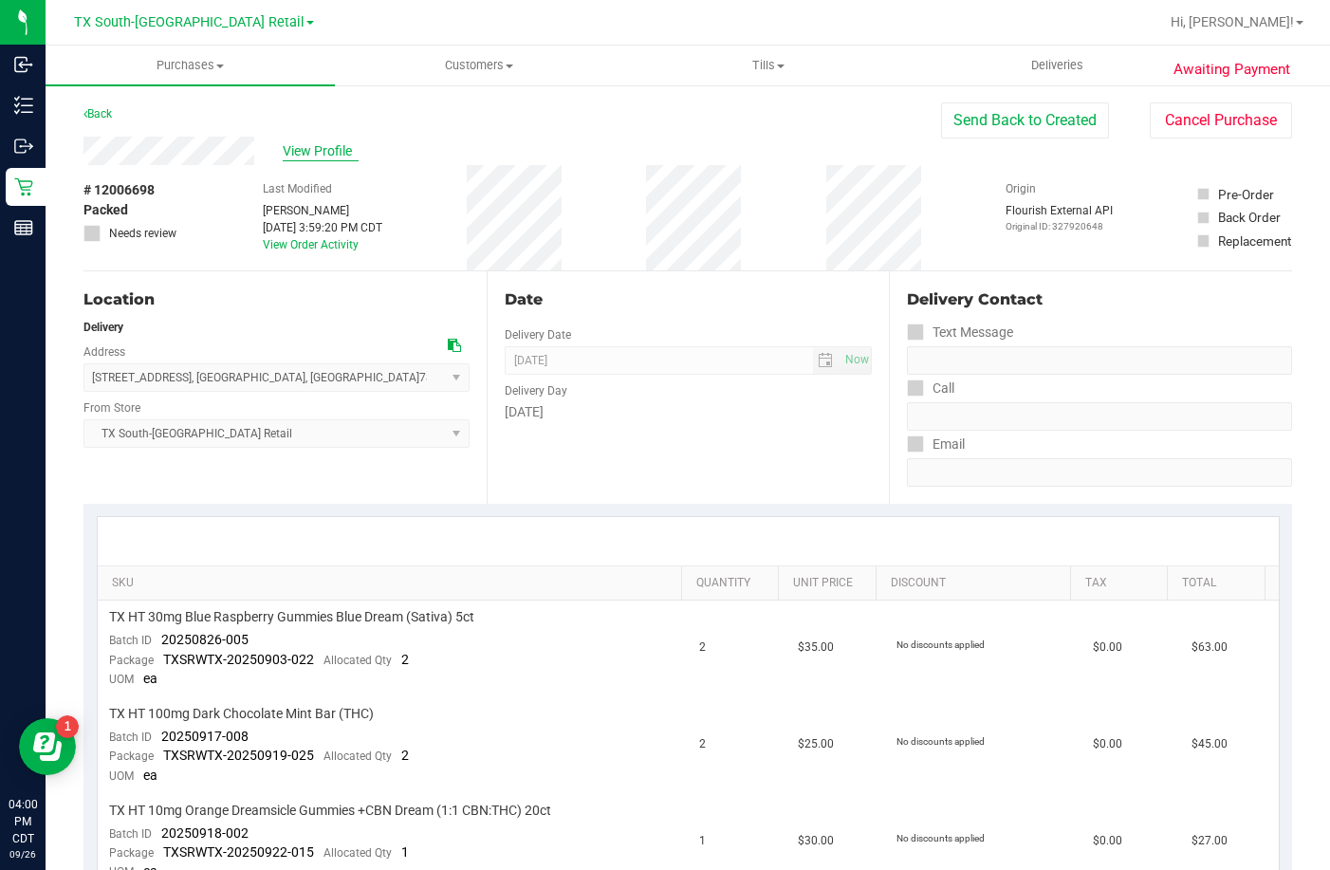
click at [311, 145] on span "View Profile" at bounding box center [321, 151] width 76 height 20
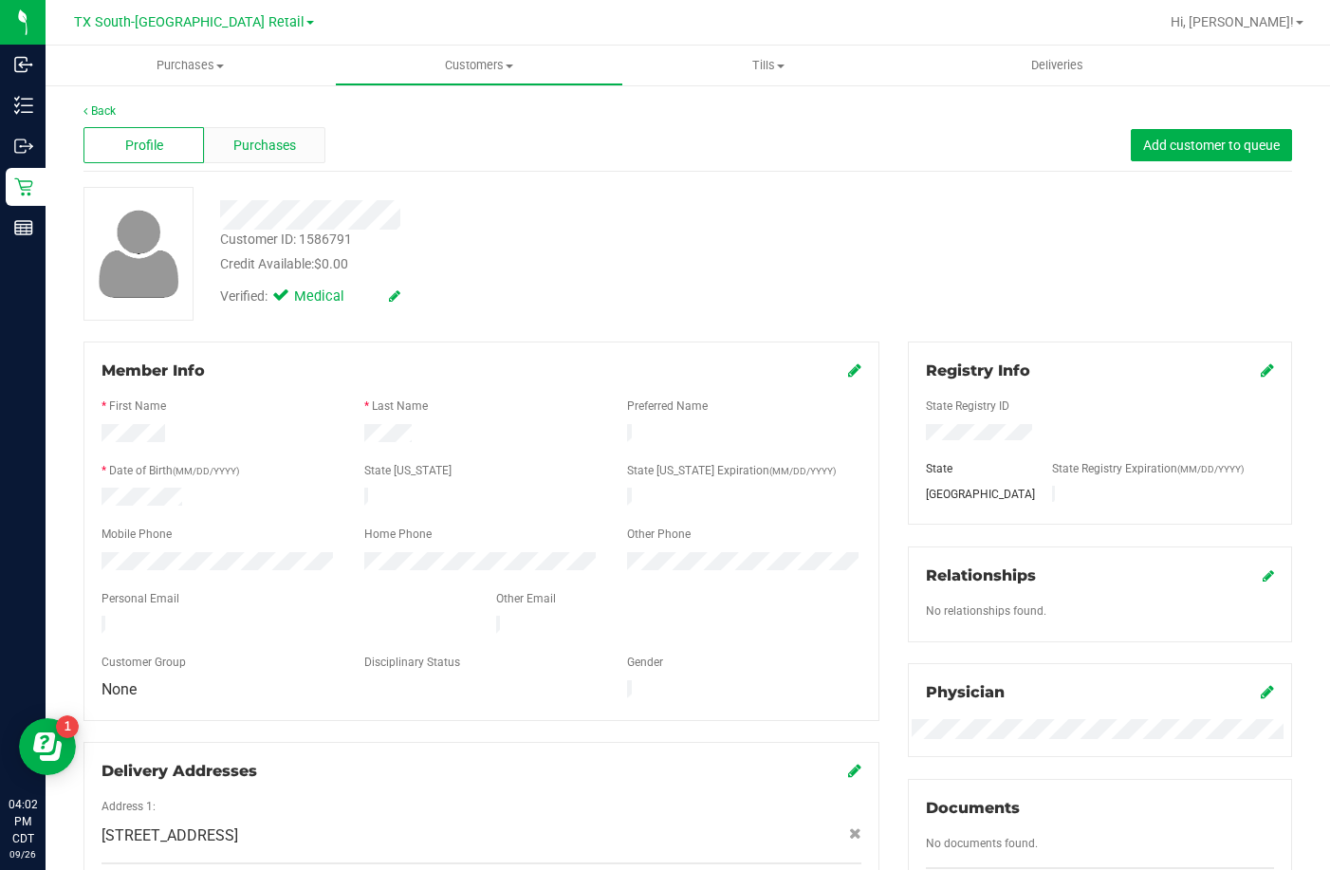
click at [276, 130] on div "Purchases" at bounding box center [264, 145] width 120 height 36
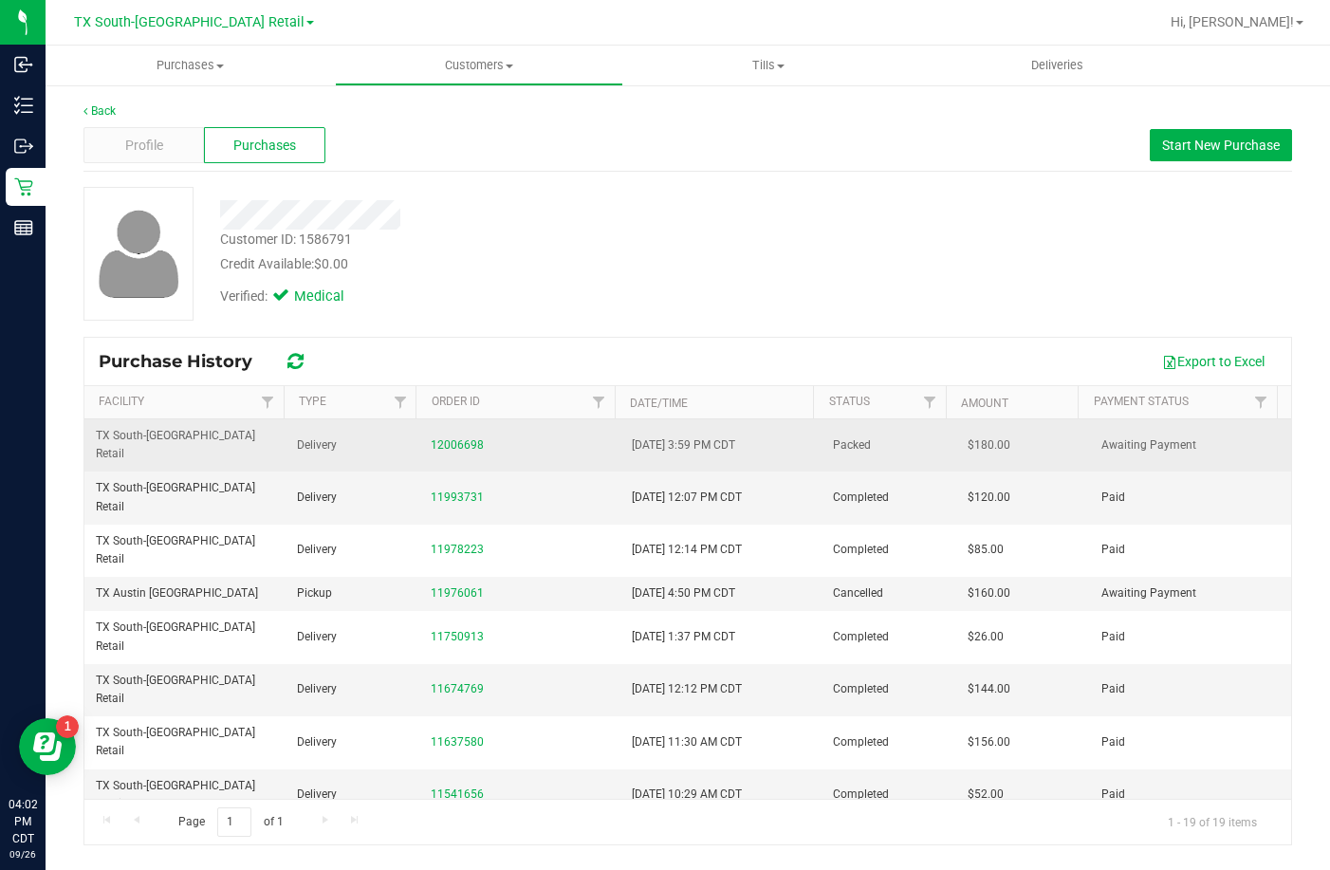
click at [434, 436] on div "12006698" at bounding box center [520, 445] width 178 height 18
click at [442, 438] on link "12006698" at bounding box center [457, 444] width 53 height 13
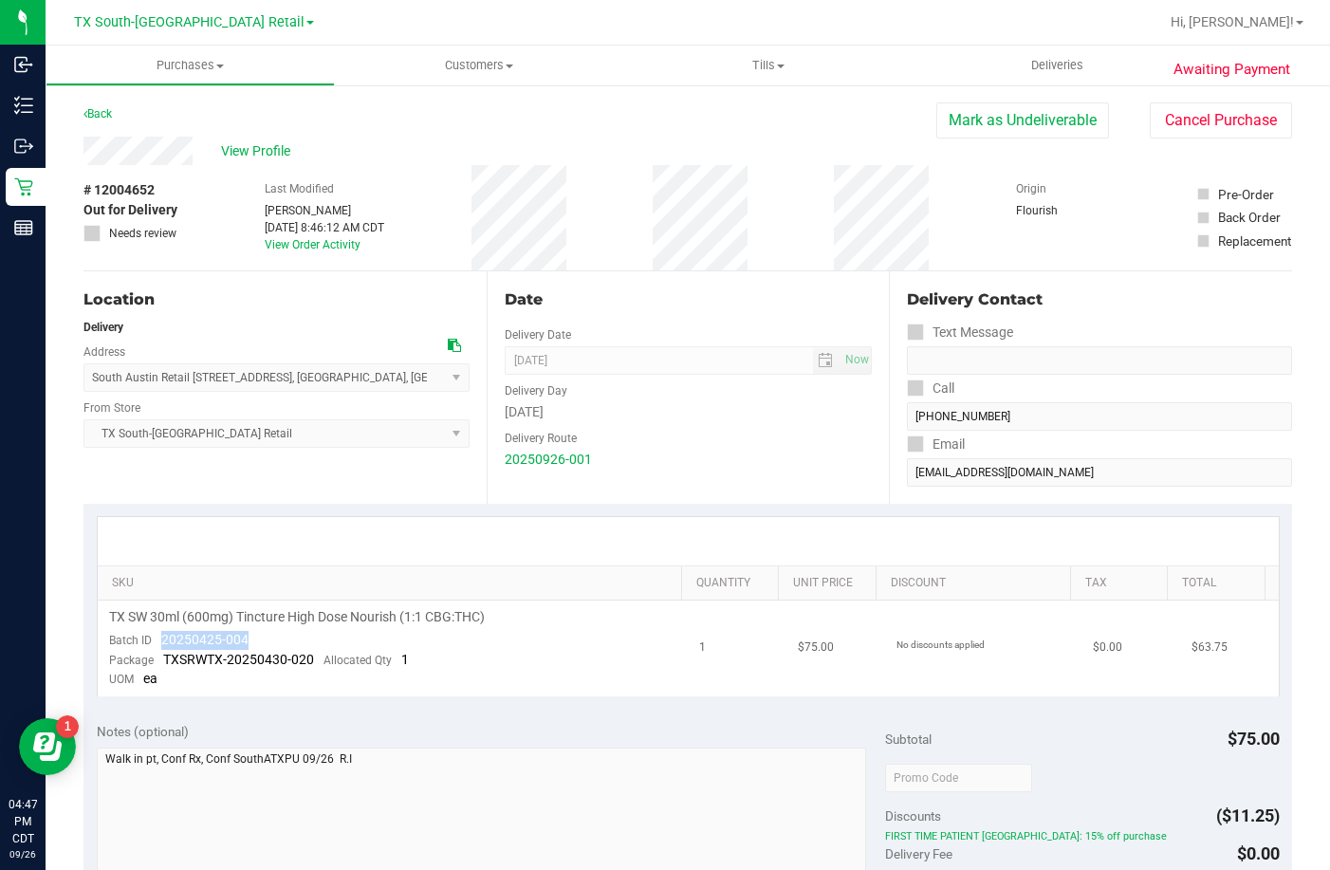
drag, startPoint x: 243, startPoint y: 640, endPoint x: 156, endPoint y: 643, distance: 87.3
click at [156, 643] on div "Batch ID 20250425-004" at bounding box center [178, 640] width 139 height 19
copy span "20250425-004"
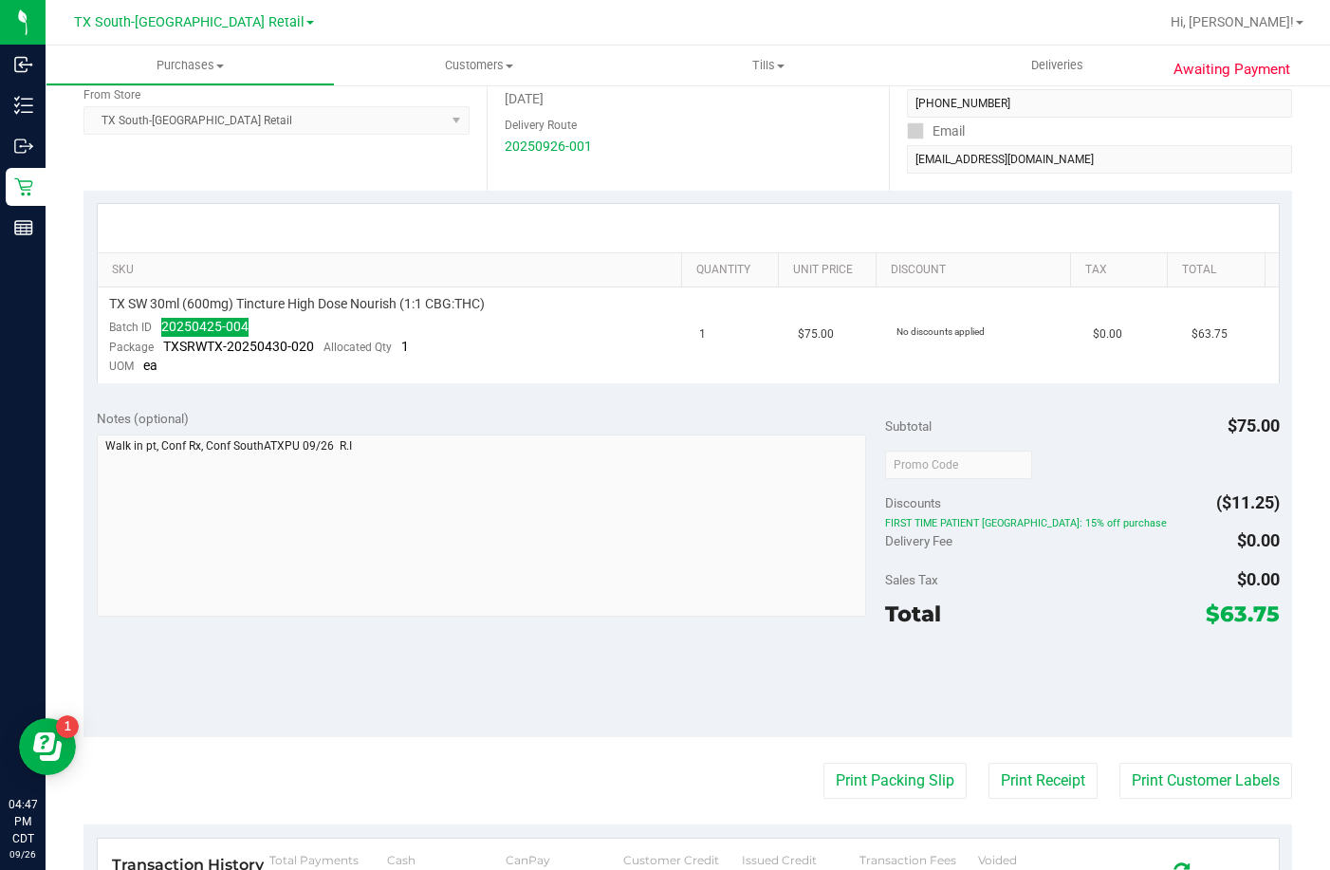
scroll to position [379, 0]
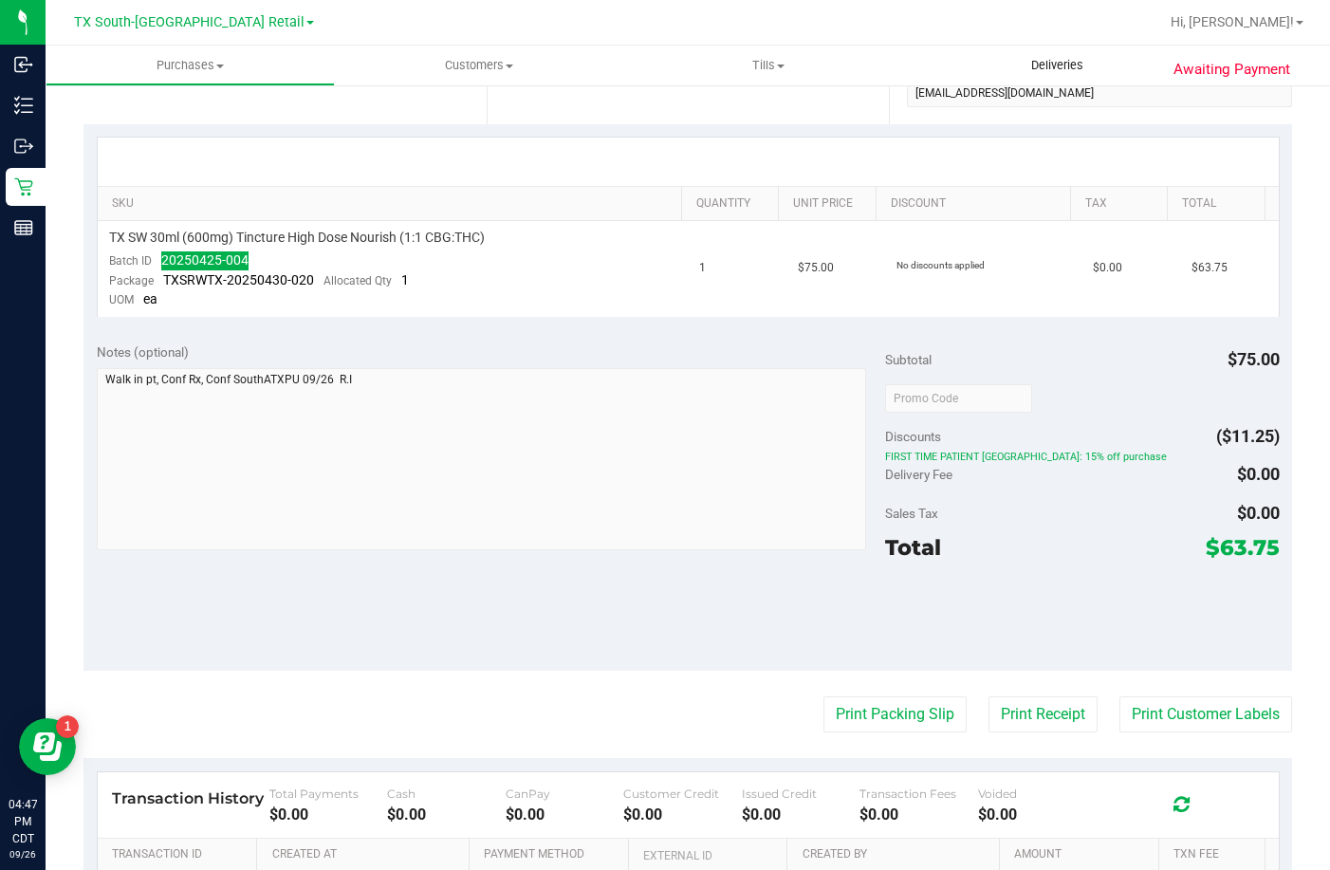
click at [1036, 62] on span "Deliveries" at bounding box center [1056, 65] width 103 height 17
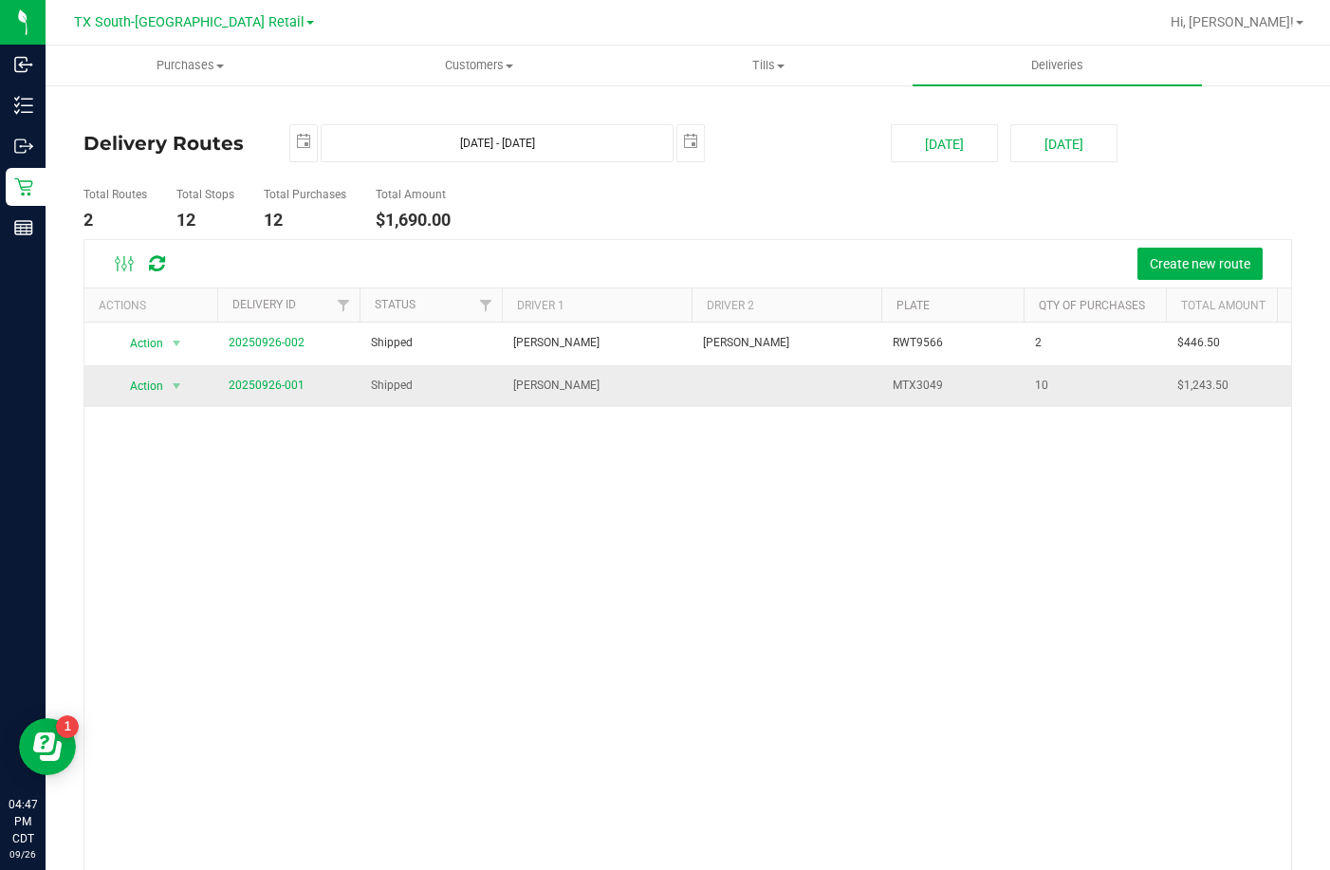
click at [247, 373] on td "20250926-001" at bounding box center [288, 386] width 142 height 42
click at [248, 381] on link "20250926-001" at bounding box center [267, 384] width 76 height 13
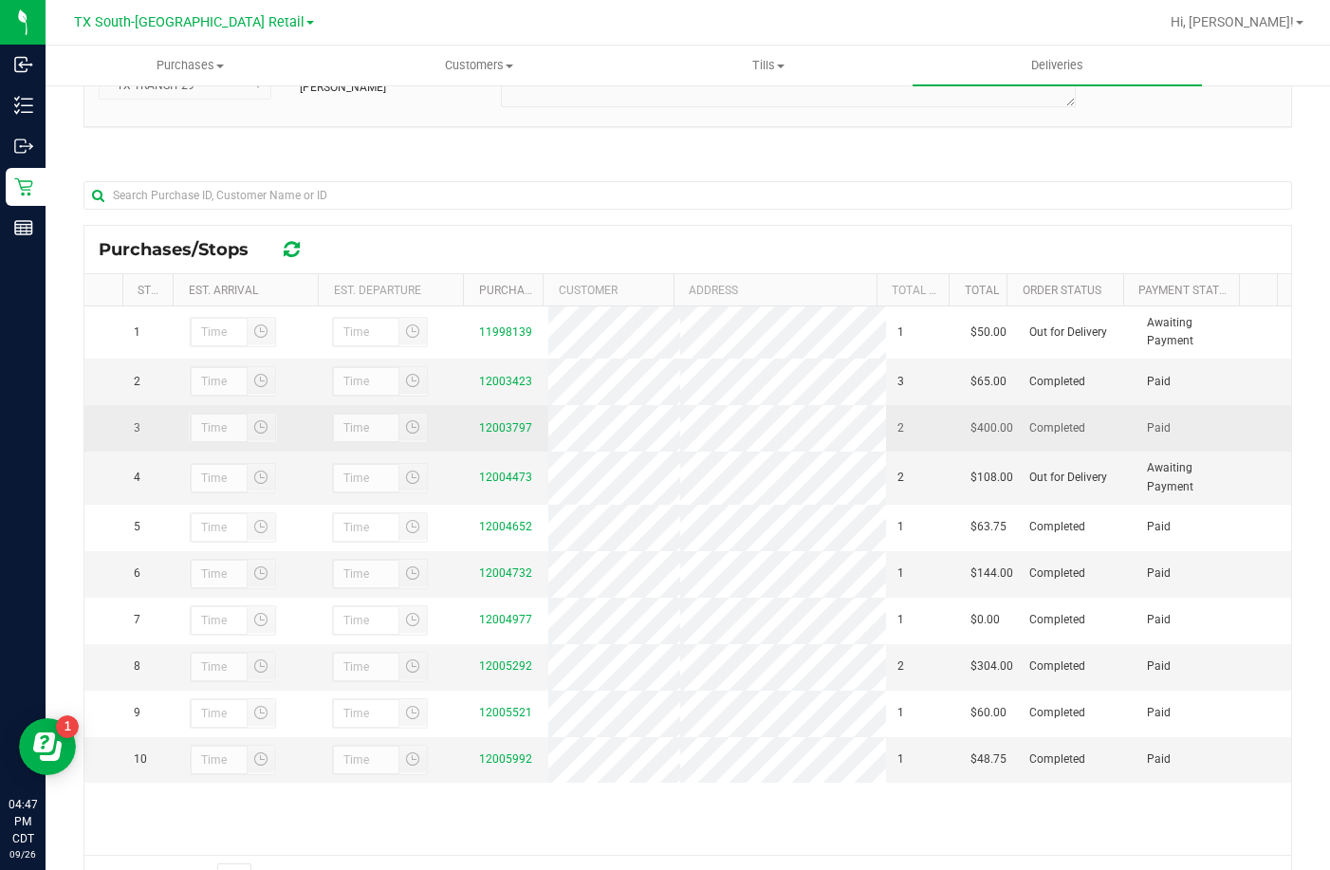
scroll to position [276, 0]
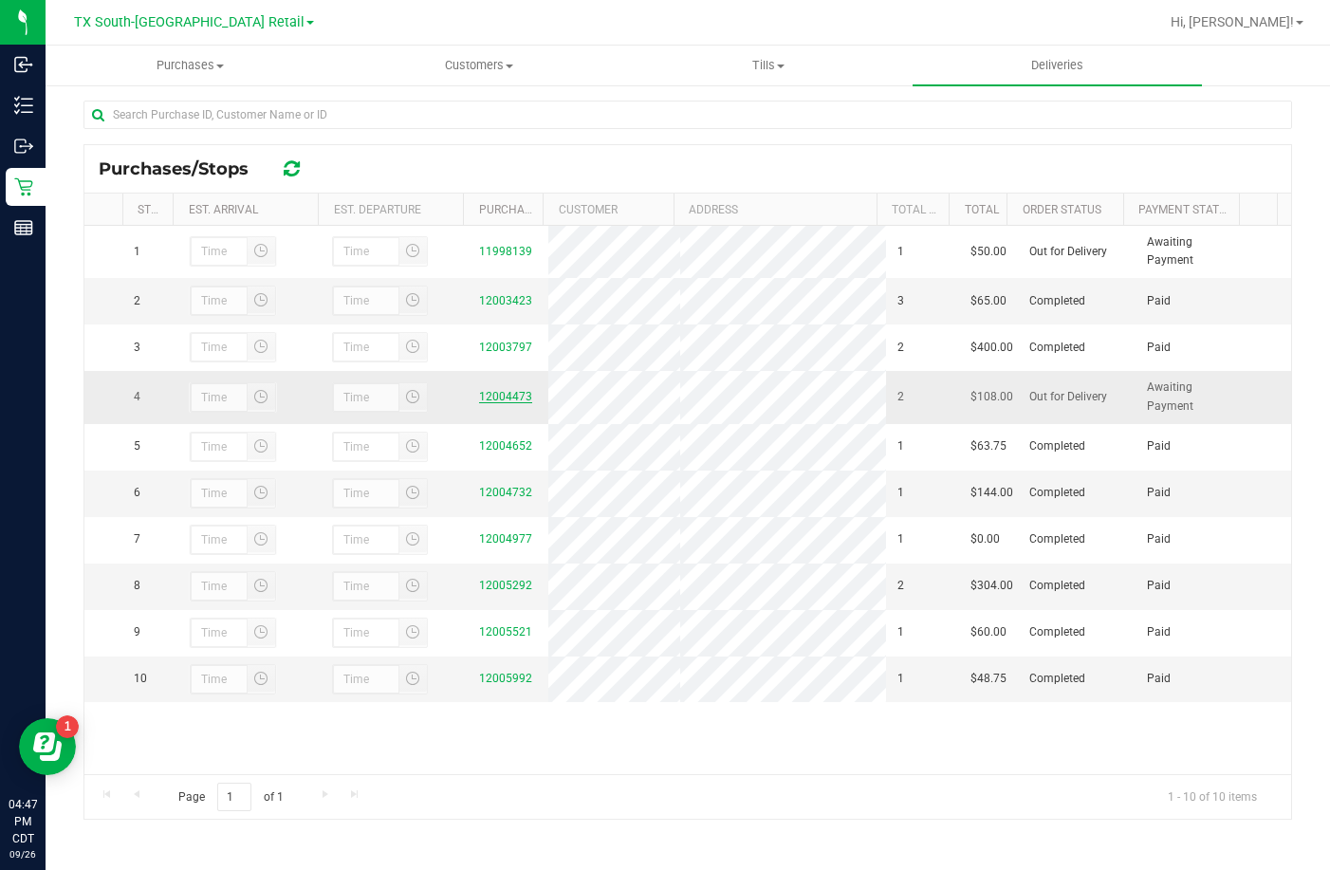
click at [496, 403] on link "12004473" at bounding box center [505, 396] width 53 height 13
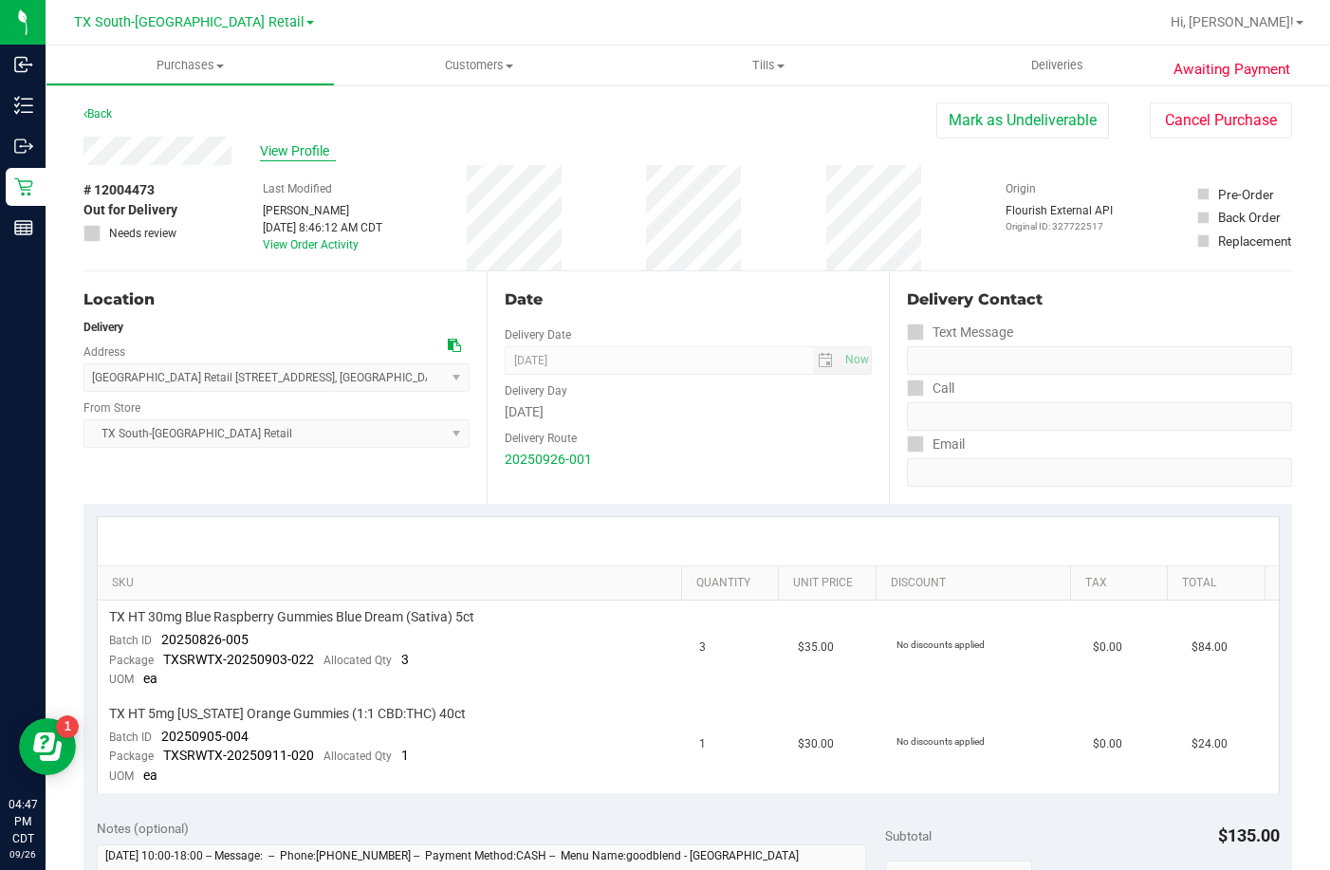
click at [298, 158] on span "View Profile" at bounding box center [298, 151] width 76 height 20
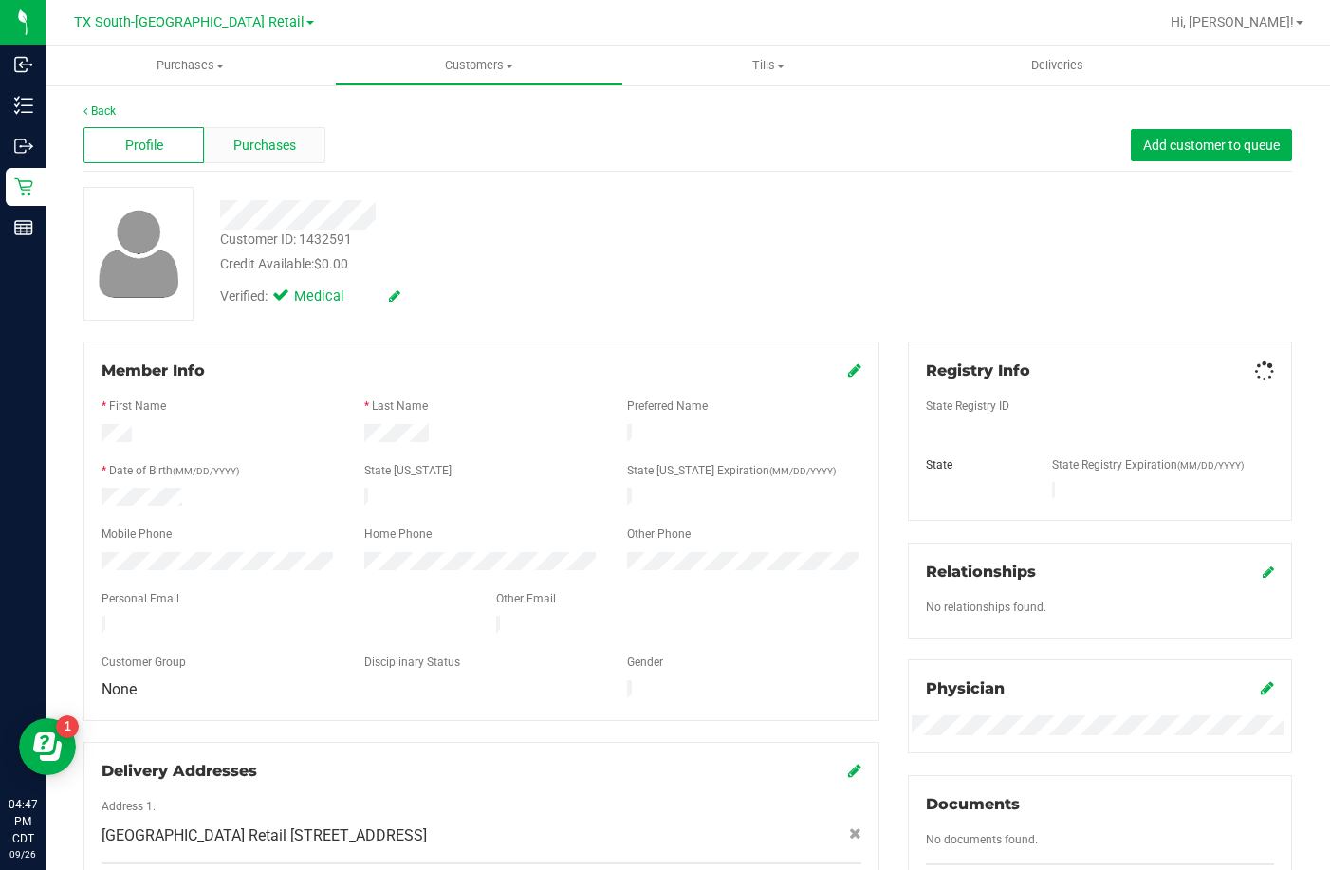
click at [298, 149] on div "Purchases" at bounding box center [264, 145] width 120 height 36
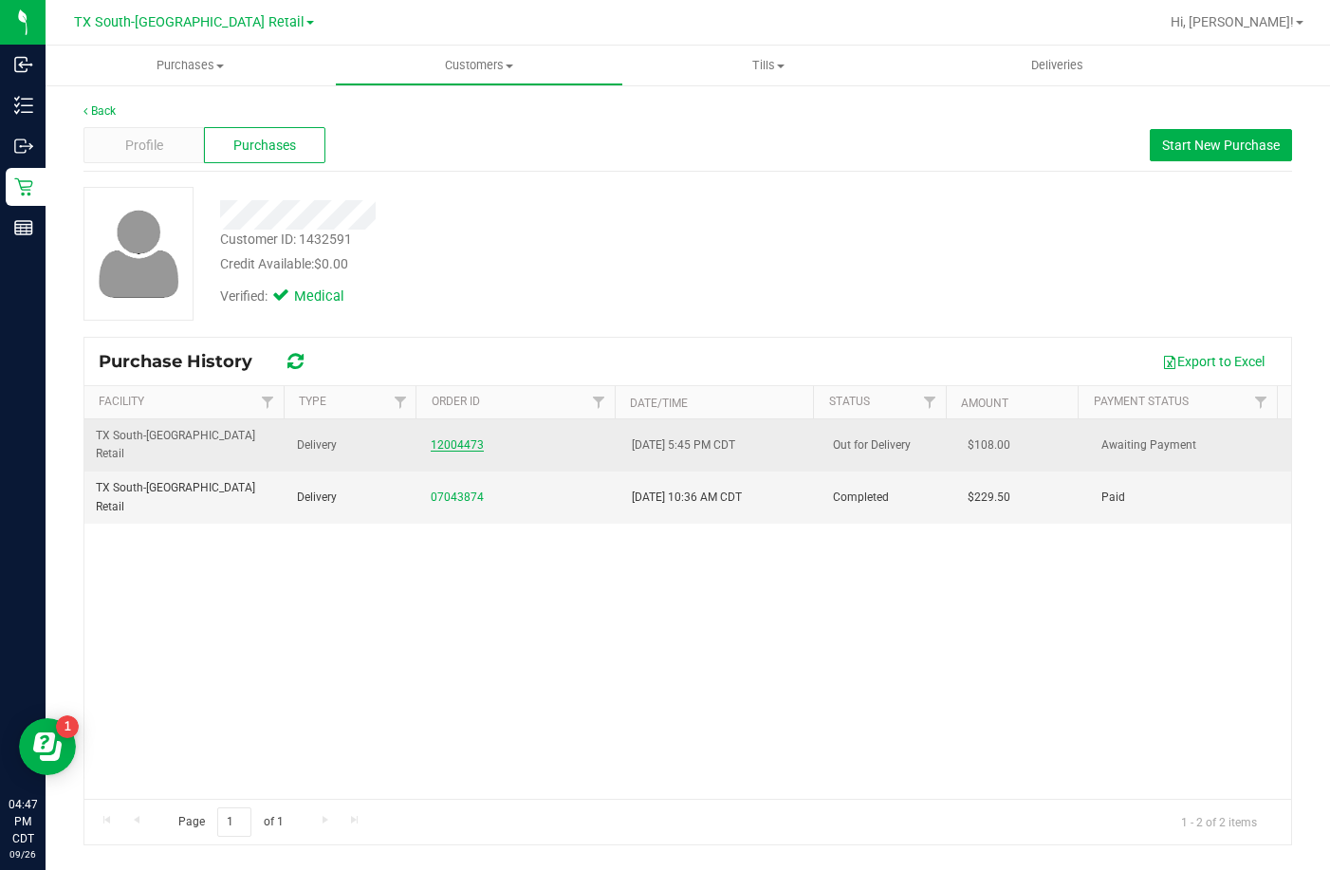
click at [451, 438] on link "12004473" at bounding box center [457, 444] width 53 height 13
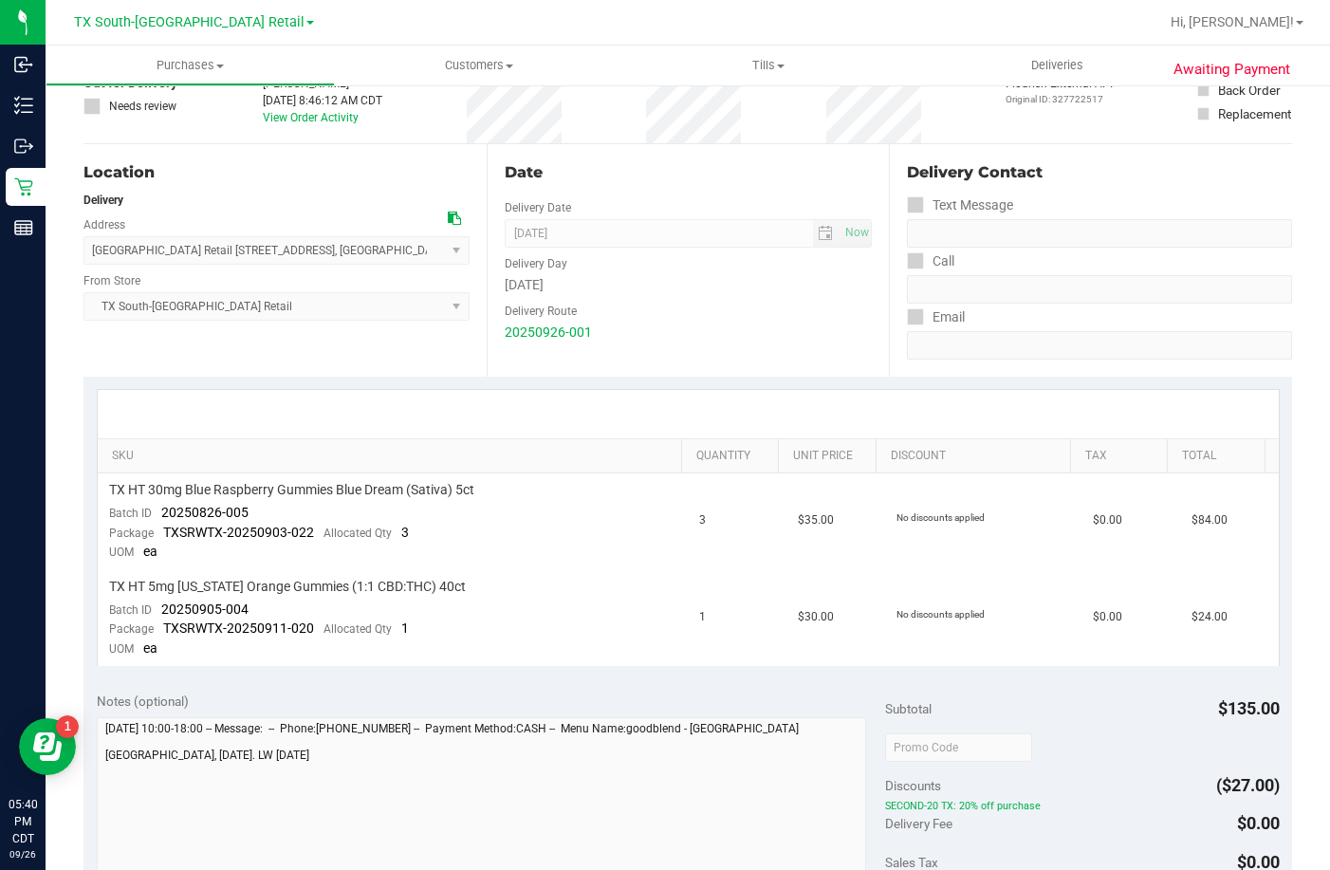
scroll to position [379, 0]
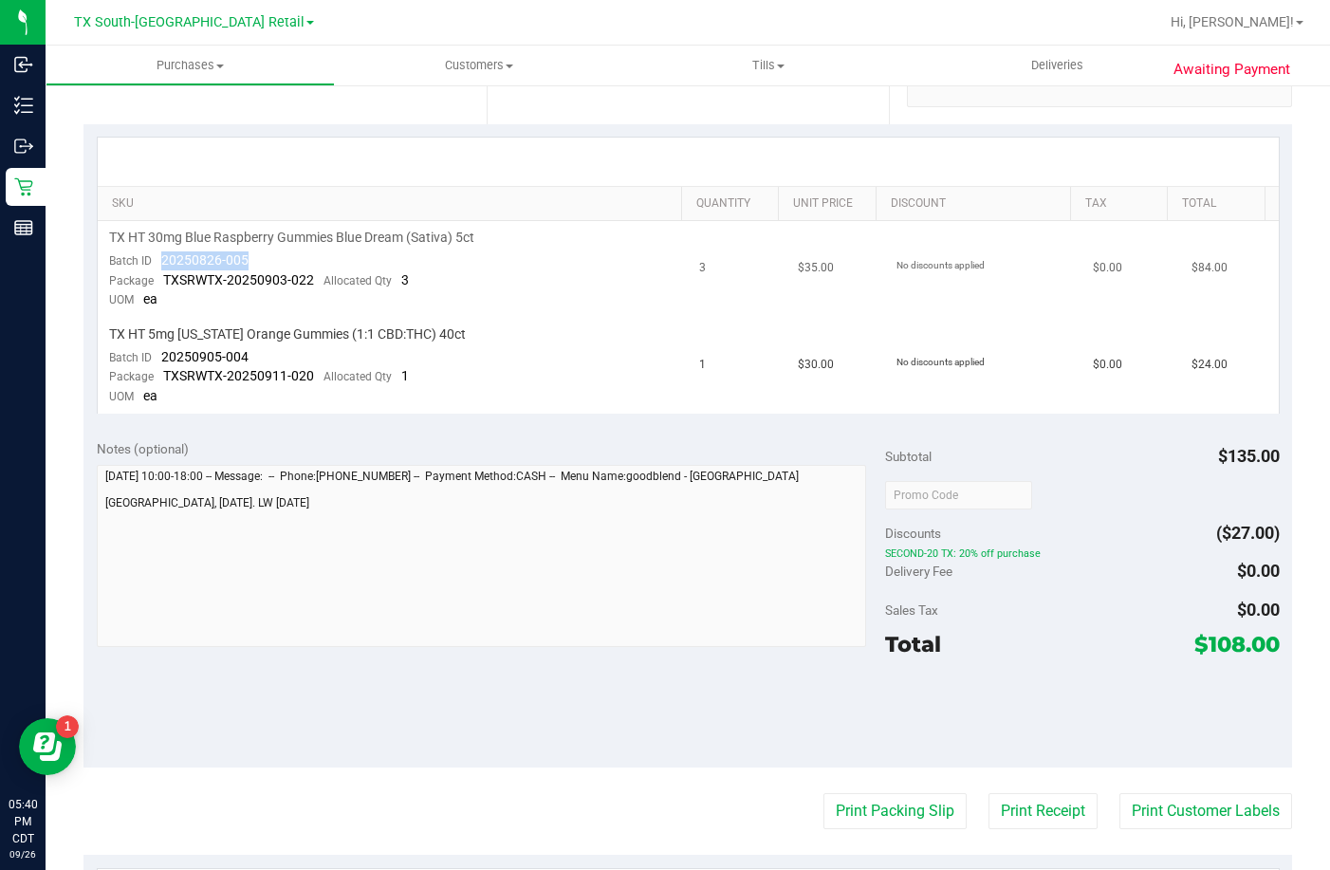
drag, startPoint x: 259, startPoint y: 263, endPoint x: 153, endPoint y: 262, distance: 106.2
click at [153, 262] on td "TX HT 30mg Blue Raspberry Gummies Blue Dream (Sativa) 5ct Batch ID 20250826-005…" at bounding box center [393, 269] width 591 height 97
drag, startPoint x: 255, startPoint y: 350, endPoint x: 152, endPoint y: 352, distance: 103.4
click at [152, 352] on td "TX HT 5mg Texas Orange Gummies (1:1 CBD:THC) 40ct Batch ID 20250905-004 Package…" at bounding box center [393, 366] width 591 height 96
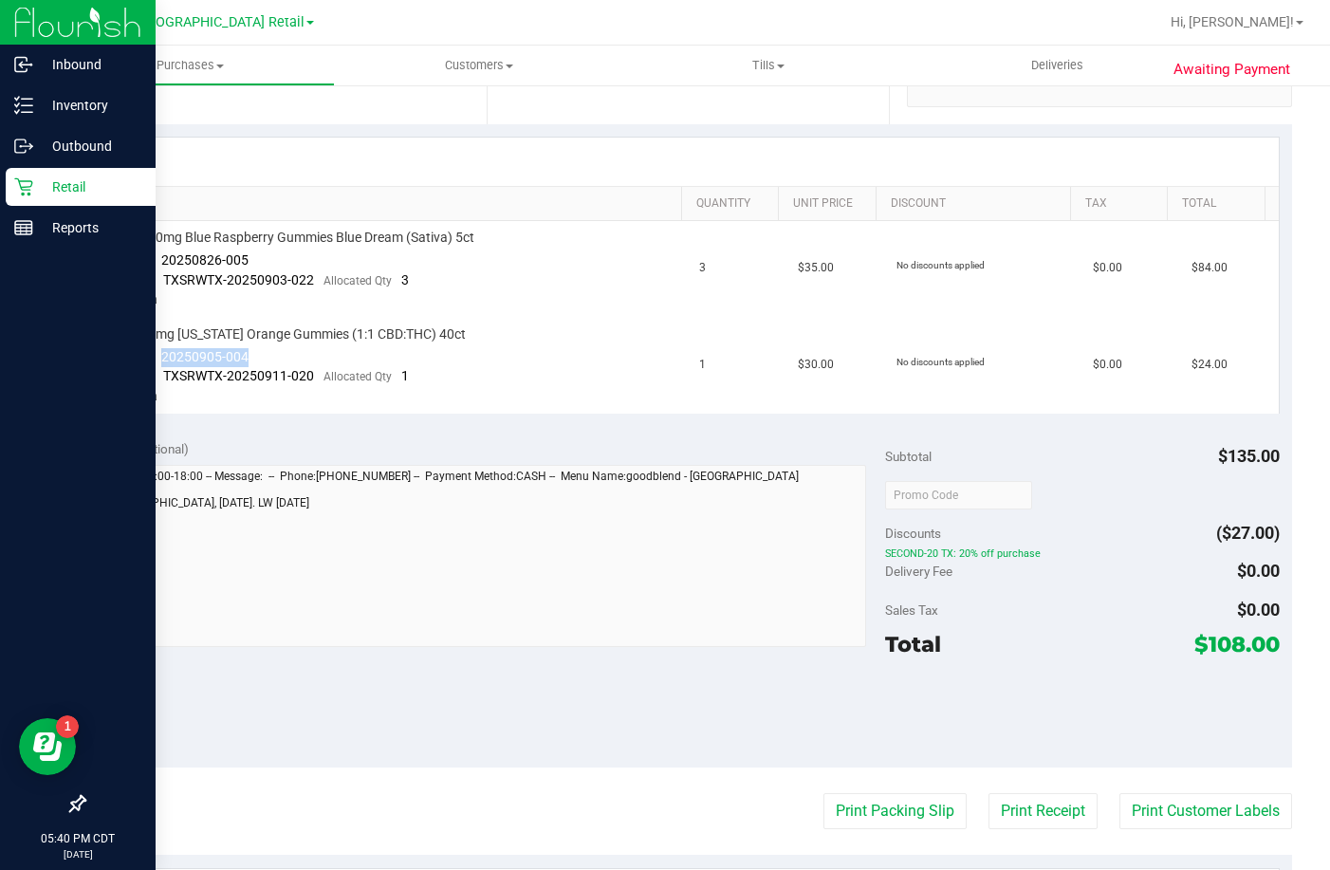
copy span "20250905-004"
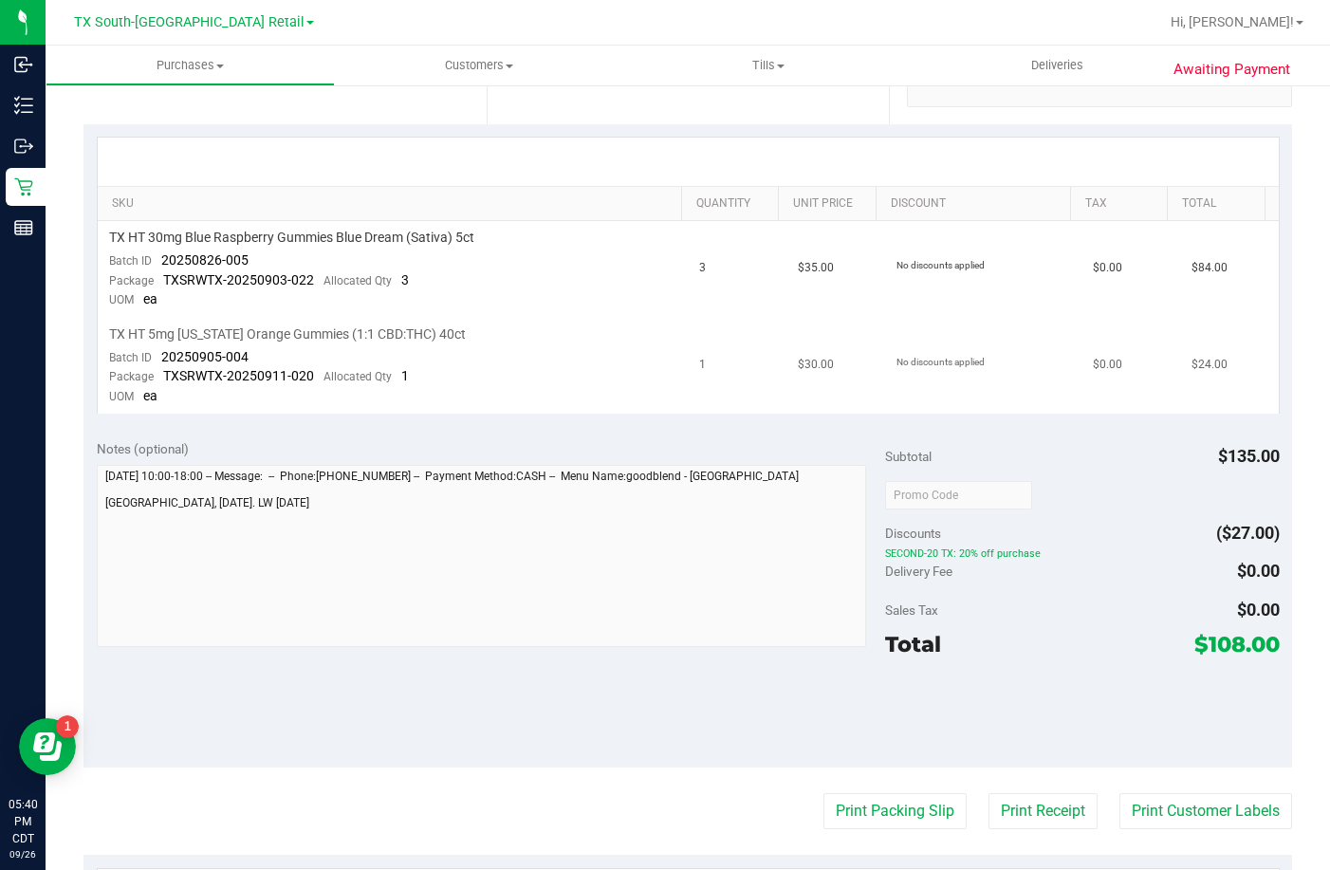
click at [360, 394] on td "TX HT 5mg Texas Orange Gummies (1:1 CBD:THC) 40ct Batch ID 20250905-004 Package…" at bounding box center [393, 366] width 591 height 96
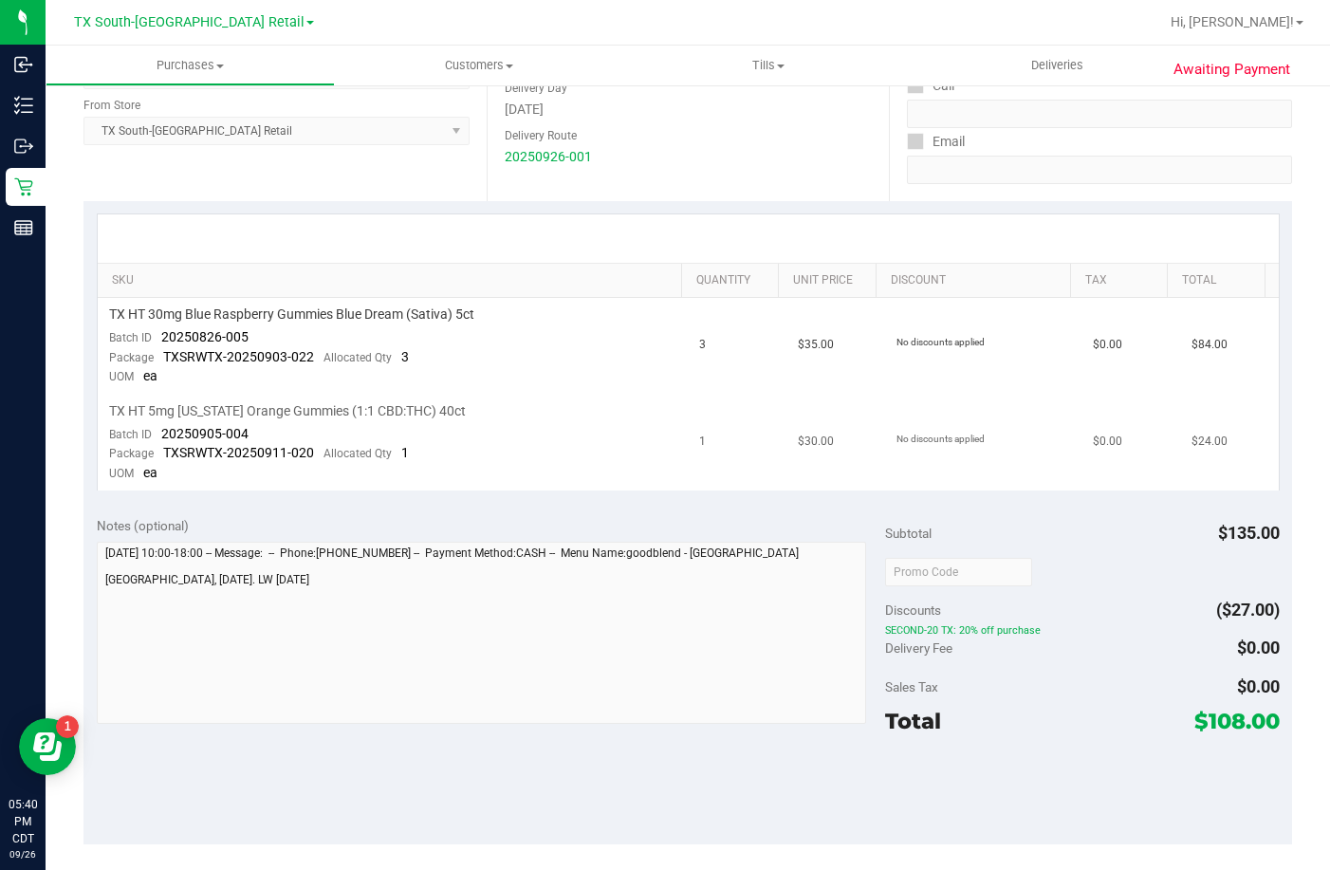
scroll to position [190, 0]
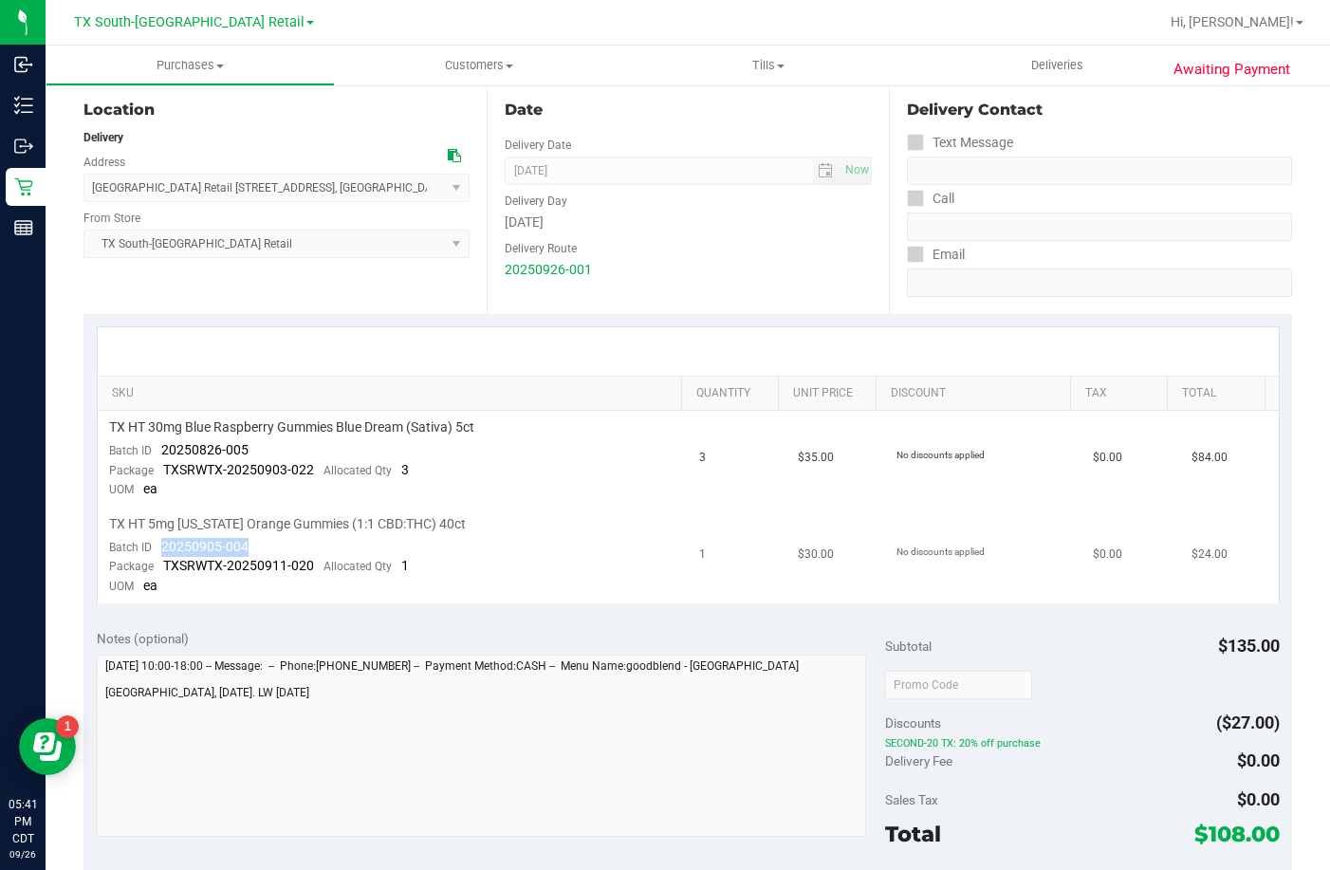
drag, startPoint x: 259, startPoint y: 551, endPoint x: 161, endPoint y: 552, distance: 97.7
click at [161, 552] on td "TX HT 5mg Texas Orange Gummies (1:1 CBD:THC) 40ct Batch ID 20250905-004 Package…" at bounding box center [393, 555] width 591 height 96
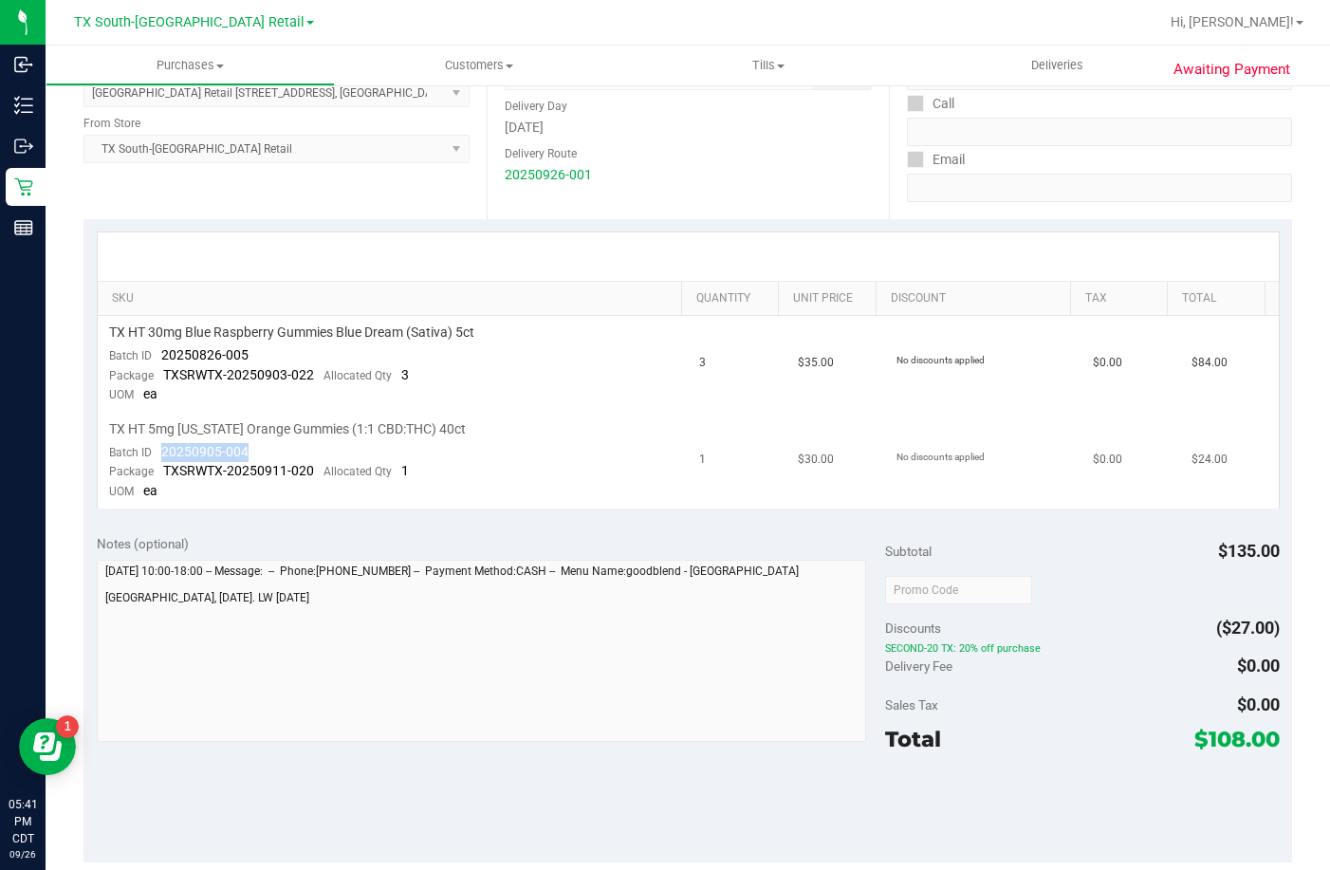
scroll to position [0, 0]
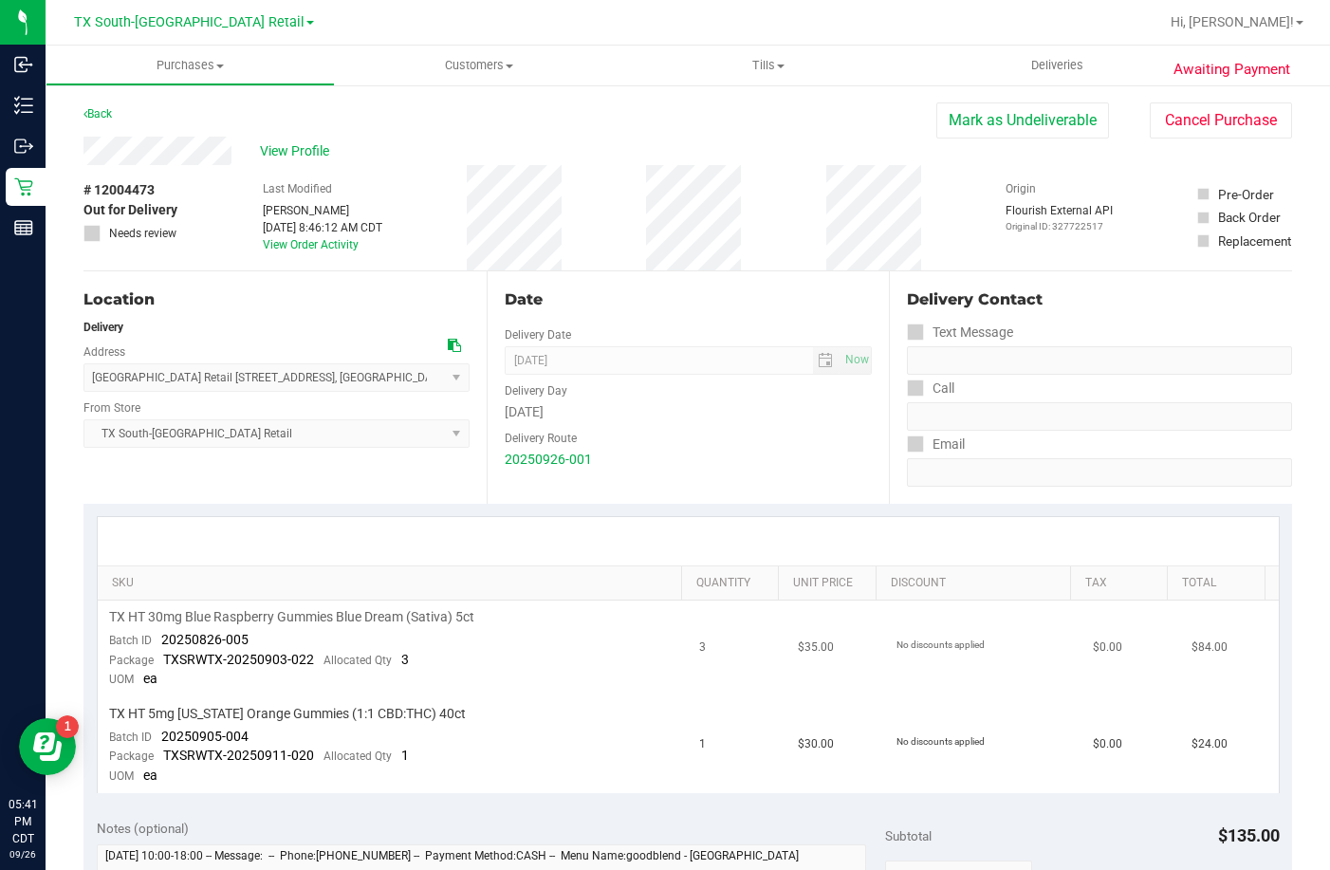
click at [258, 631] on td "TX HT 30mg Blue Raspberry Gummies Blue Dream (Sativa) 5ct Batch ID 20250826-005…" at bounding box center [393, 648] width 591 height 97
drag, startPoint x: 308, startPoint y: 657, endPoint x: 271, endPoint y: 655, distance: 37.0
click at [271, 655] on span "TXSRWTX-20250903-022" at bounding box center [238, 659] width 151 height 15
click at [261, 639] on td "TX HT 30mg Blue Raspberry Gummies Blue Dream (Sativa) 5ct Batch ID 20250826-005…" at bounding box center [393, 648] width 591 height 97
drag, startPoint x: 250, startPoint y: 638, endPoint x: 158, endPoint y: 639, distance: 92.0
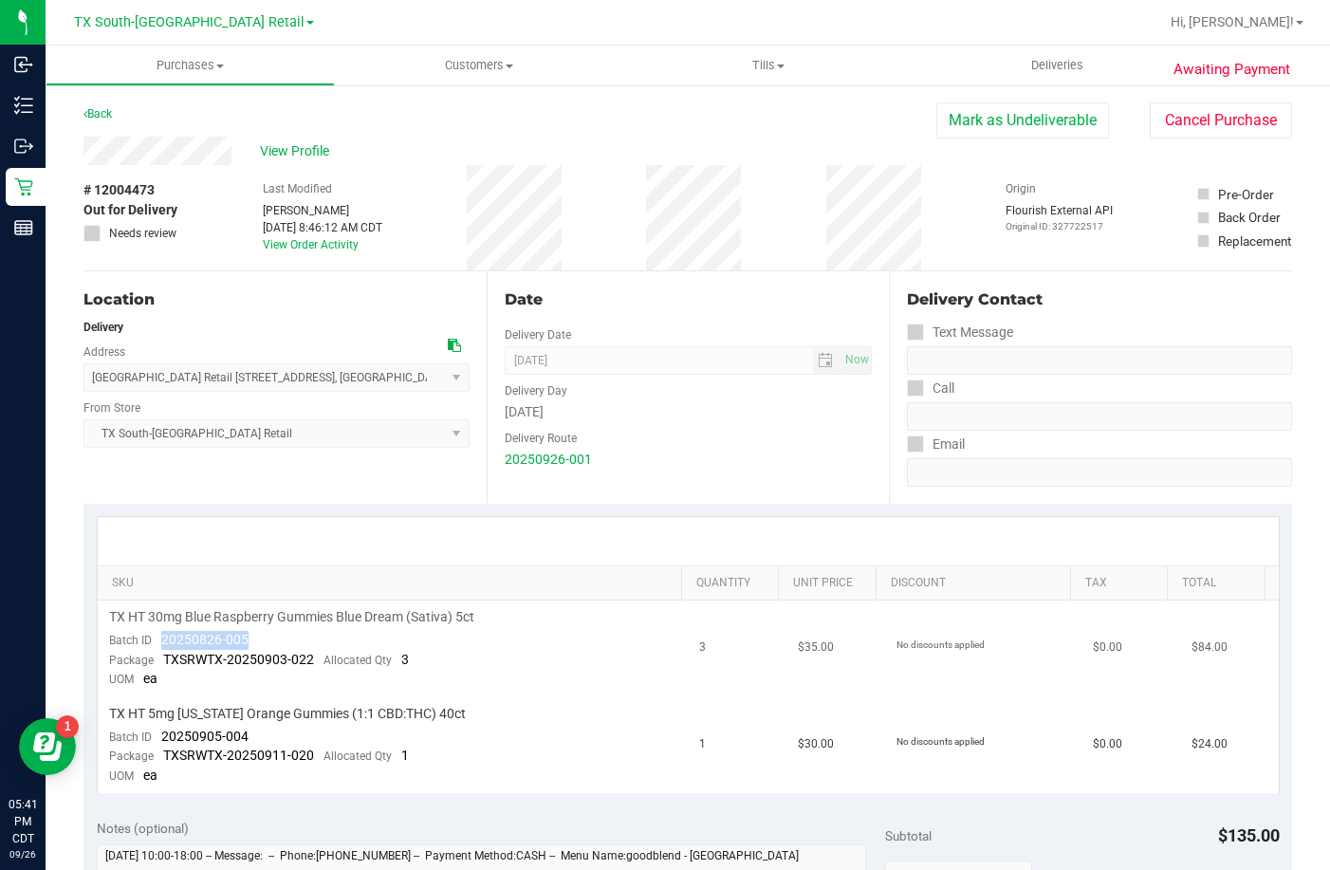
click at [158, 639] on td "TX HT 30mg Blue Raspberry Gummies Blue Dream (Sativa) 5ct Batch ID 20250826-005…" at bounding box center [393, 648] width 591 height 97
copy span "20250826-005"
click at [985, 128] on button "Mark as Undeliverable" at bounding box center [1022, 120] width 173 height 36
click at [966, 125] on button "Mark as Packed" at bounding box center [1037, 120] width 142 height 36
click at [960, 123] on button "Send Back to Created" at bounding box center [1025, 120] width 168 height 36
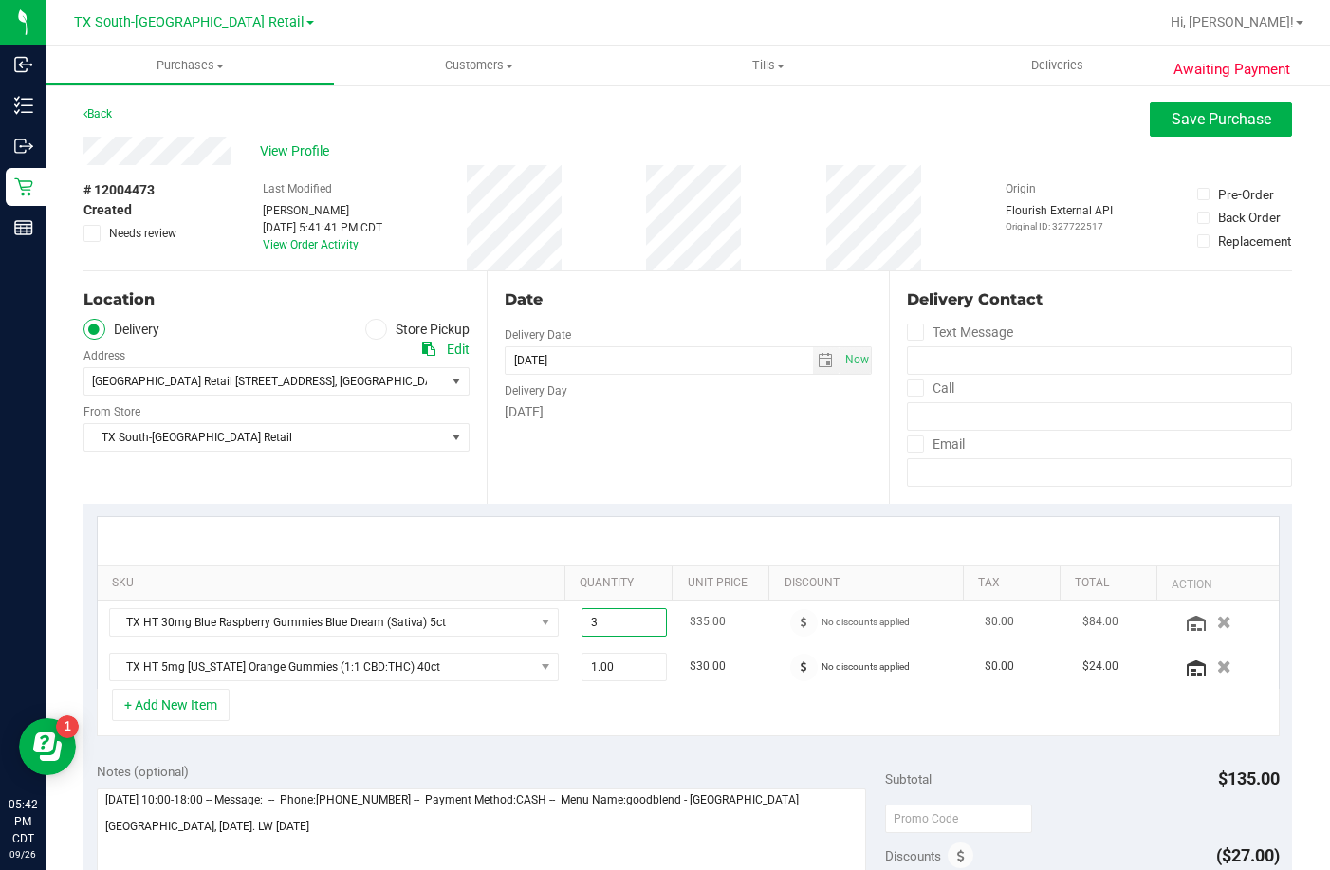
drag, startPoint x: 615, startPoint y: 622, endPoint x: 580, endPoint y: 622, distance: 35.1
click at [581, 622] on span "3.00 3" at bounding box center [624, 622] width 86 height 28
type input "3"
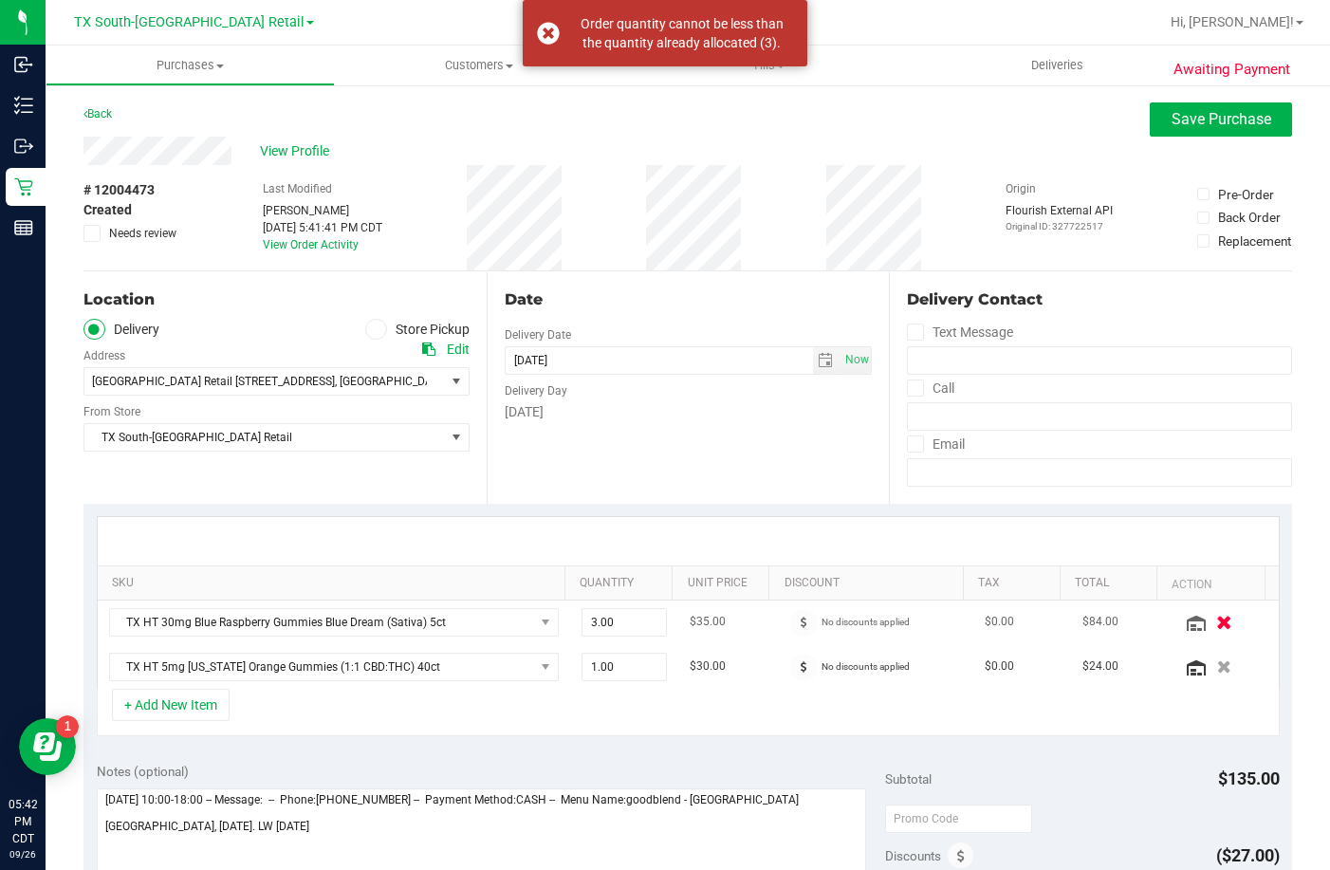
click at [1216, 629] on icon "button" at bounding box center [1224, 622] width 16 height 14
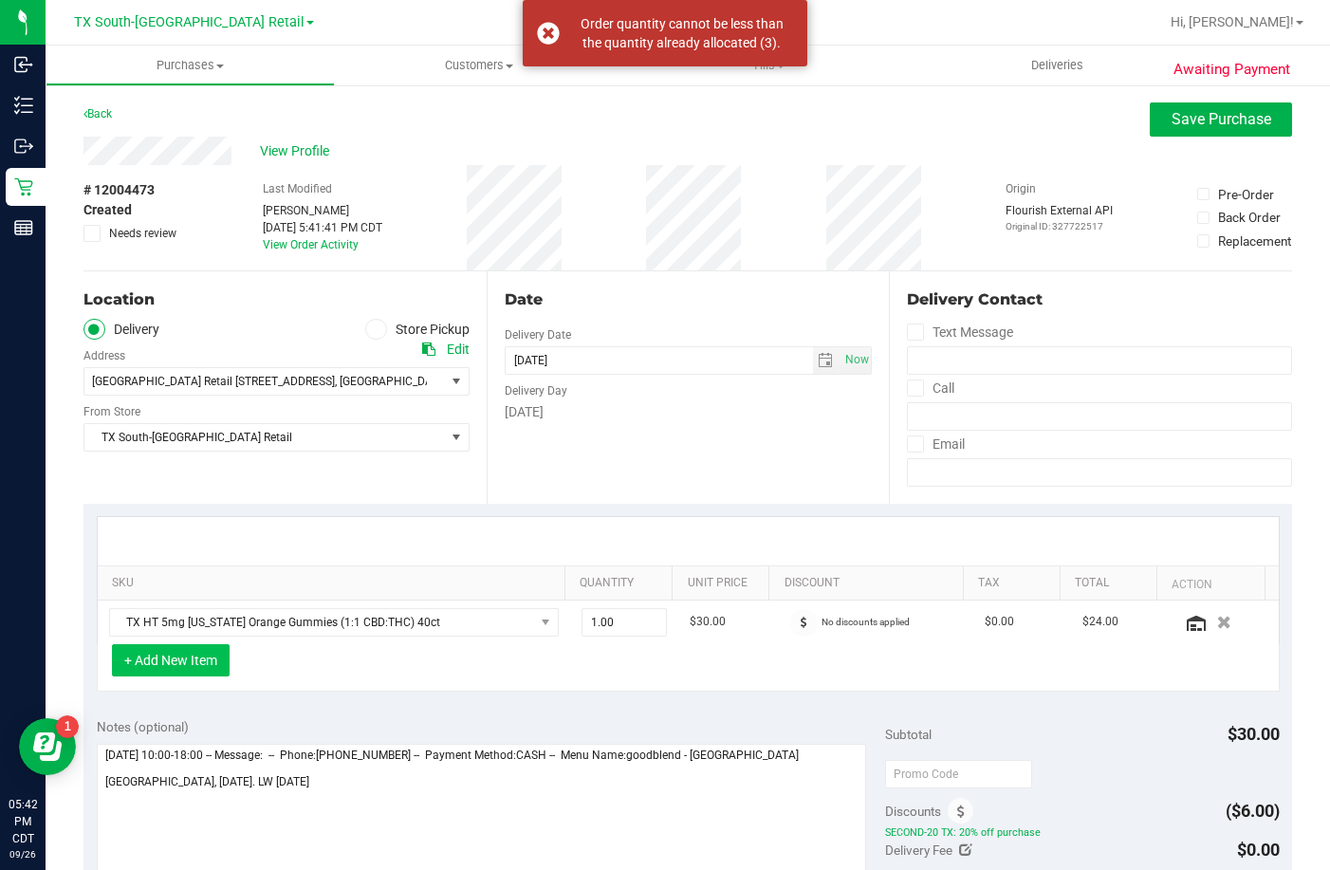
click at [165, 663] on button "+ Add New Item" at bounding box center [171, 660] width 118 height 32
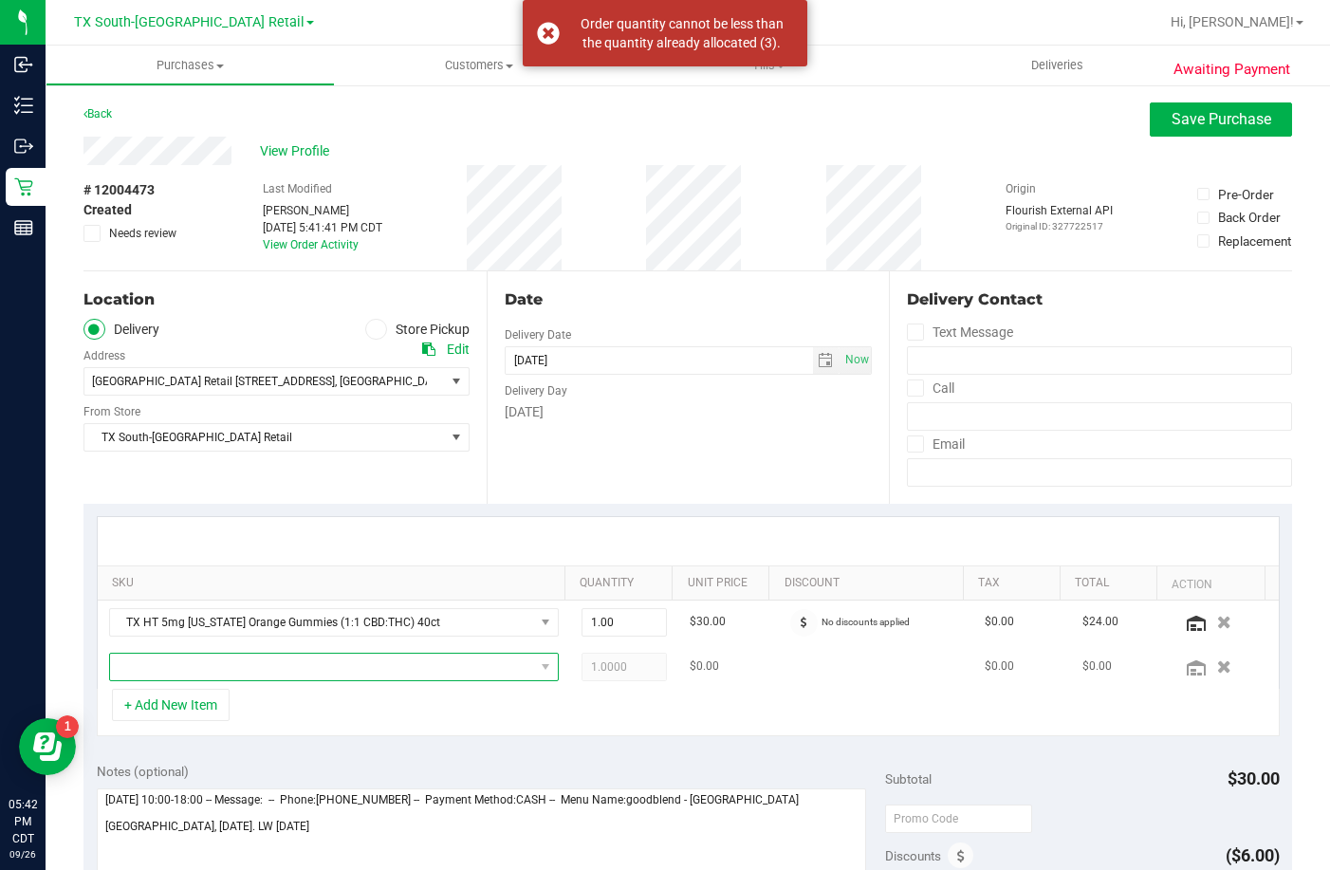
click at [184, 663] on span "NO DATA FOUND" at bounding box center [322, 666] width 424 height 27
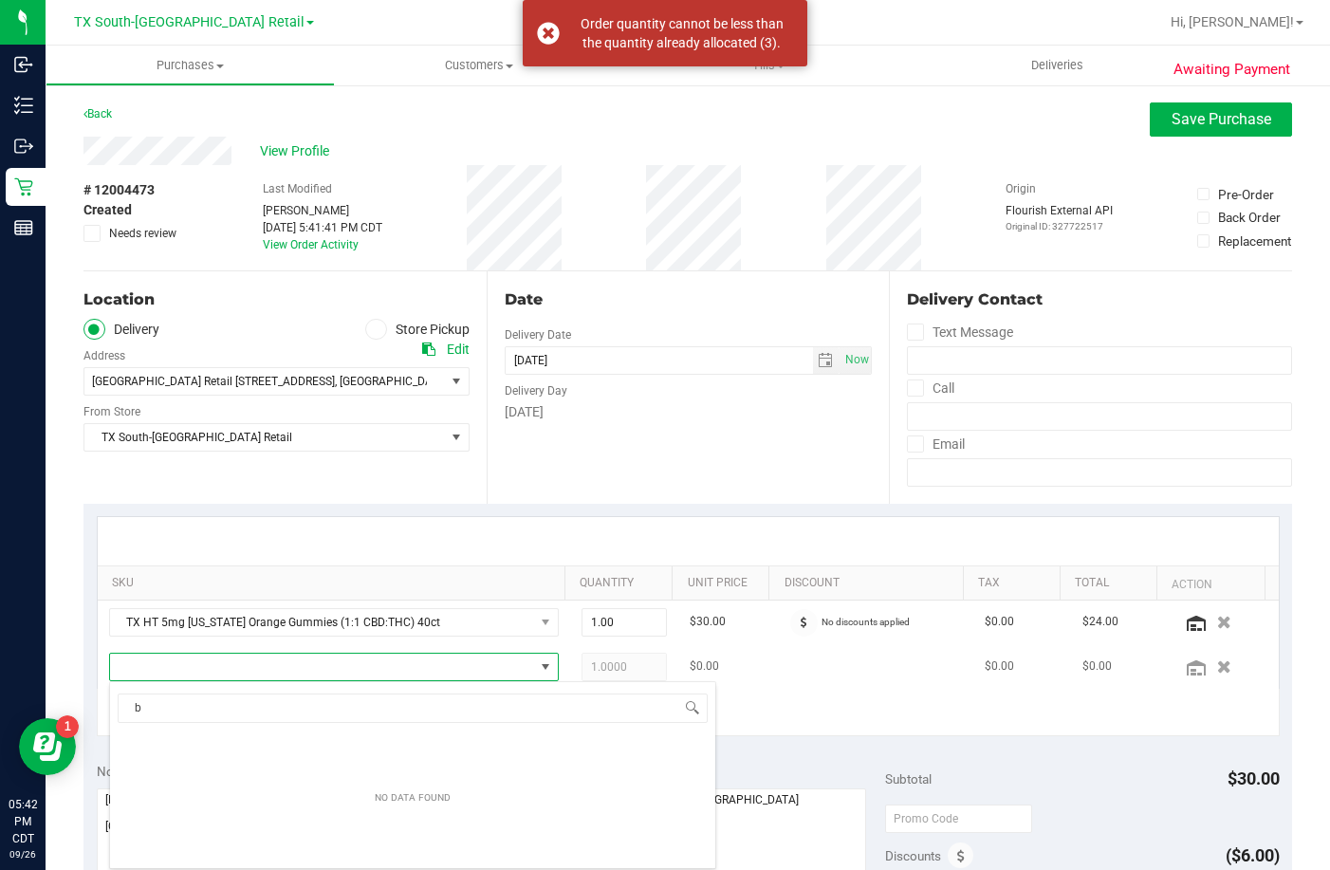
scroll to position [28, 432]
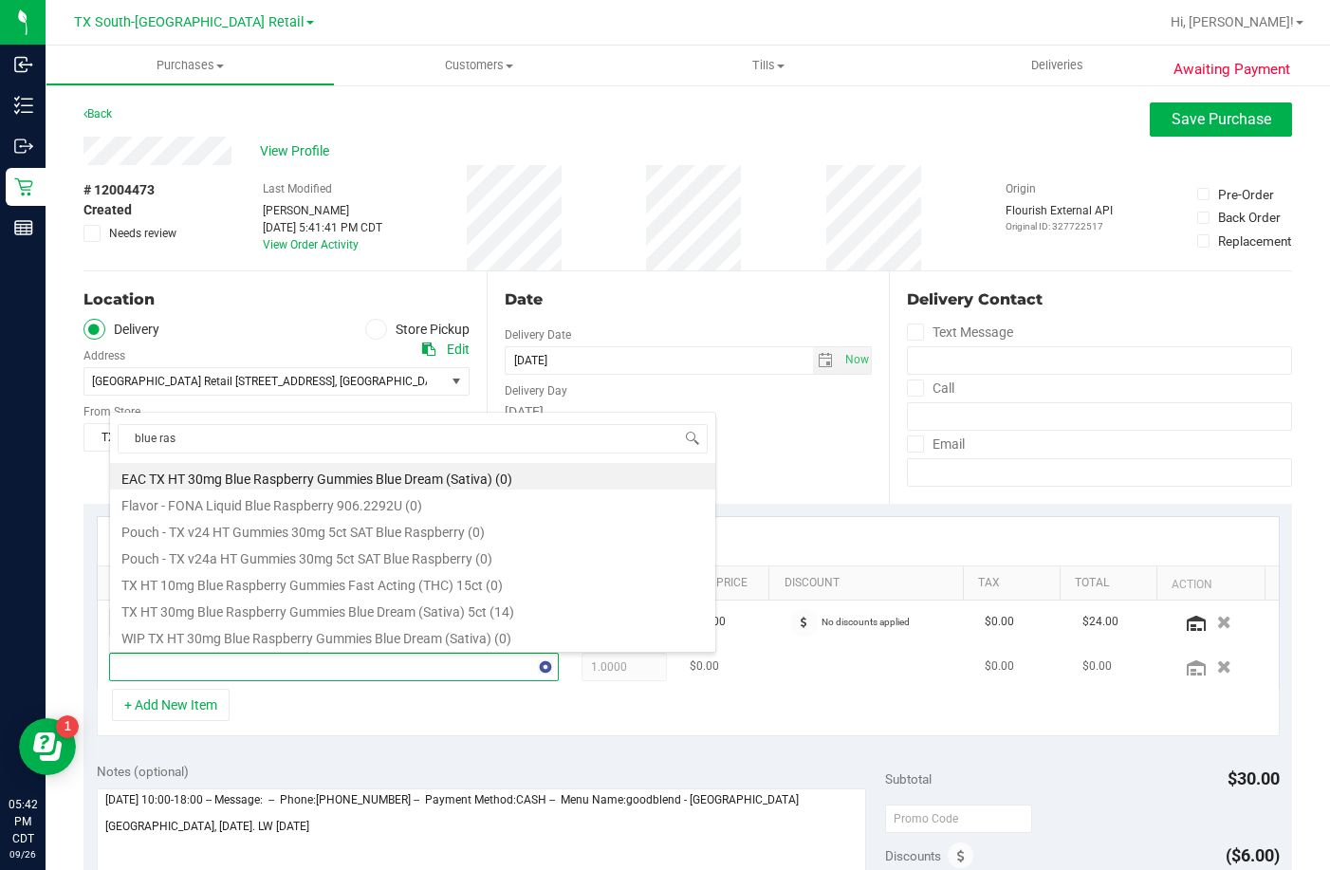
type input "blue rasp"
click at [329, 609] on li "TX HT 30mg Blue Raspberry Gummies Blue Dream (Sativa) 5ct (14)" at bounding box center [412, 609] width 605 height 27
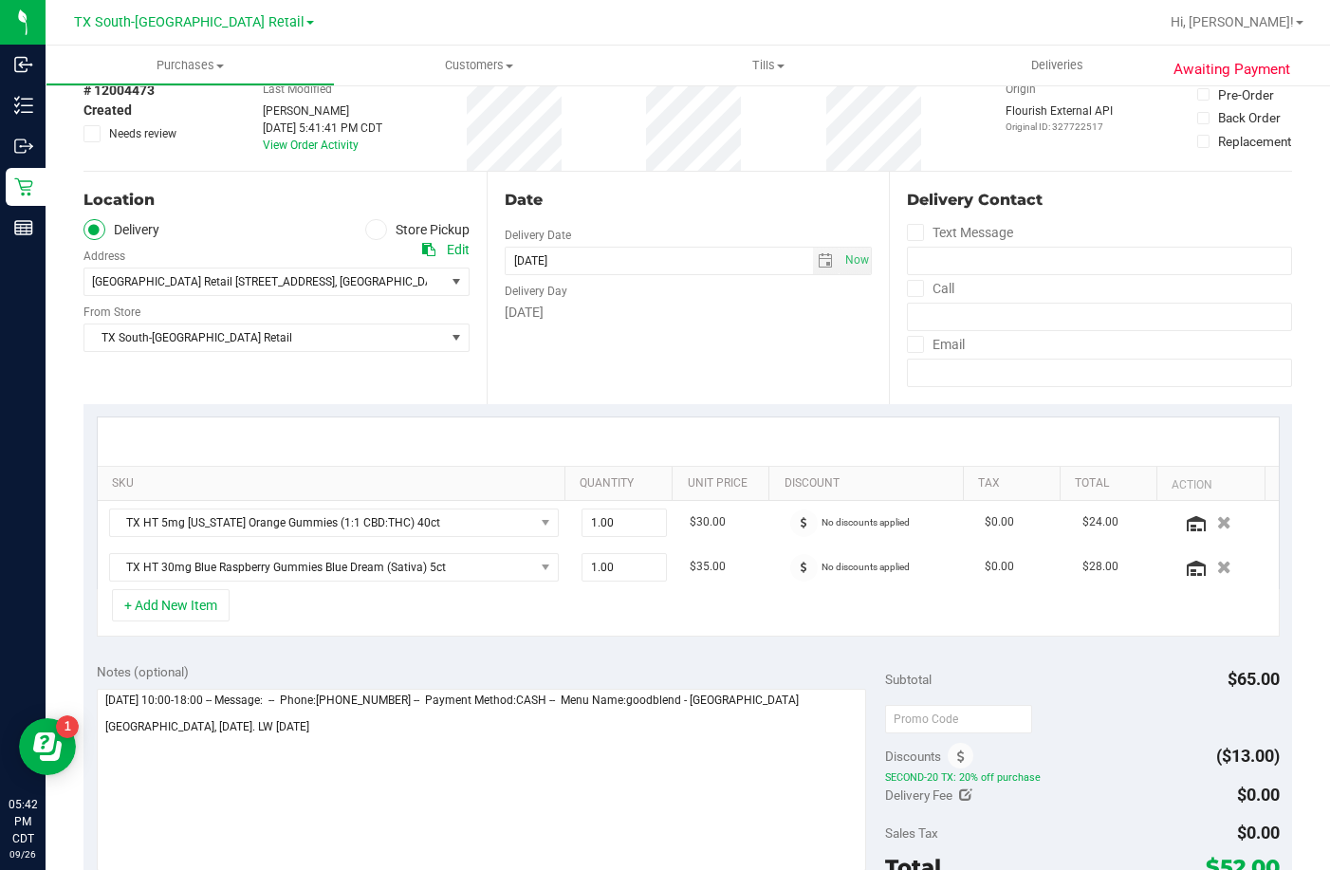
scroll to position [0, 0]
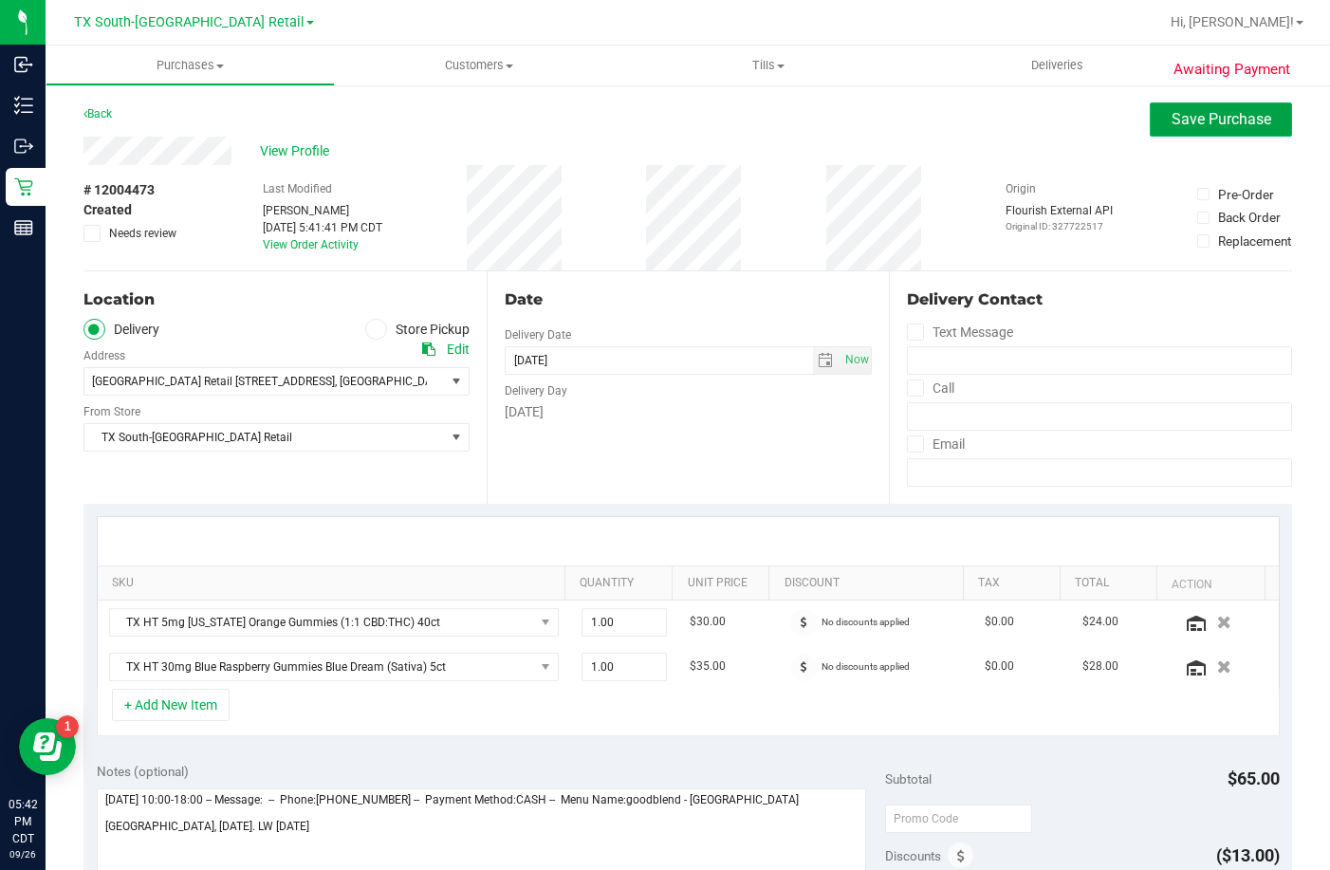
click at [1171, 127] on span "Save Purchase" at bounding box center [1221, 119] width 100 height 18
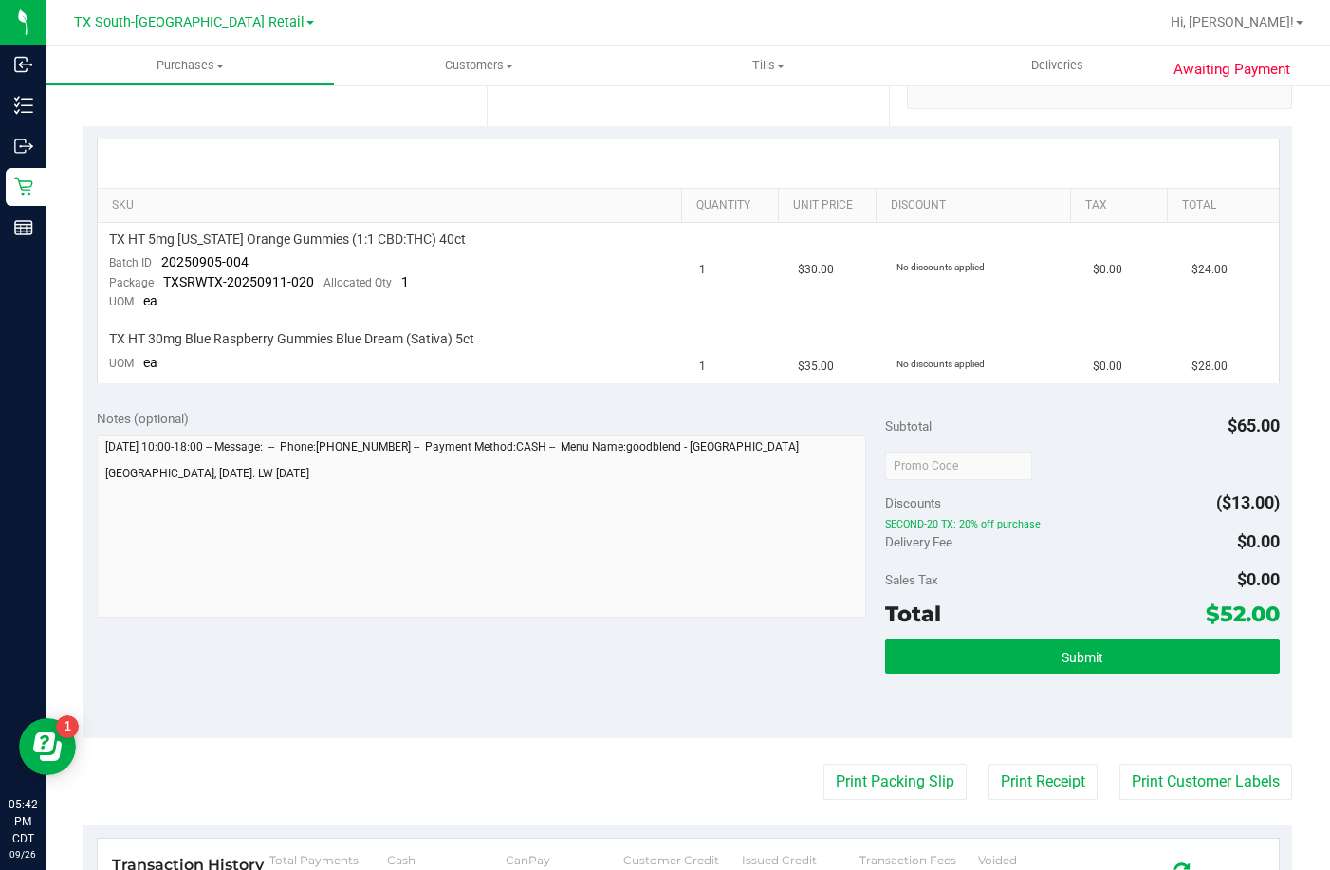
scroll to position [379, 0]
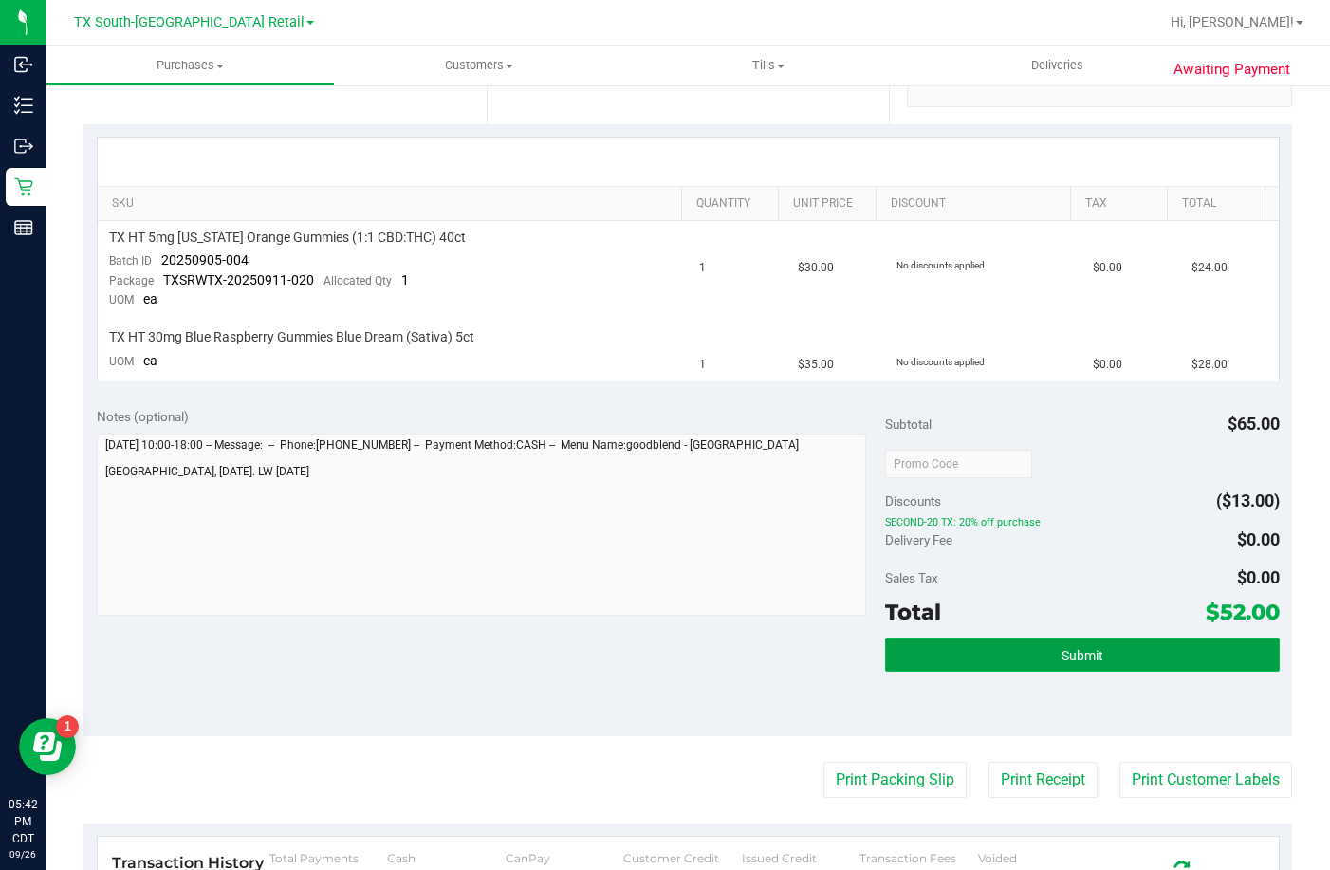
click at [921, 643] on button "Submit" at bounding box center [1082, 654] width 395 height 34
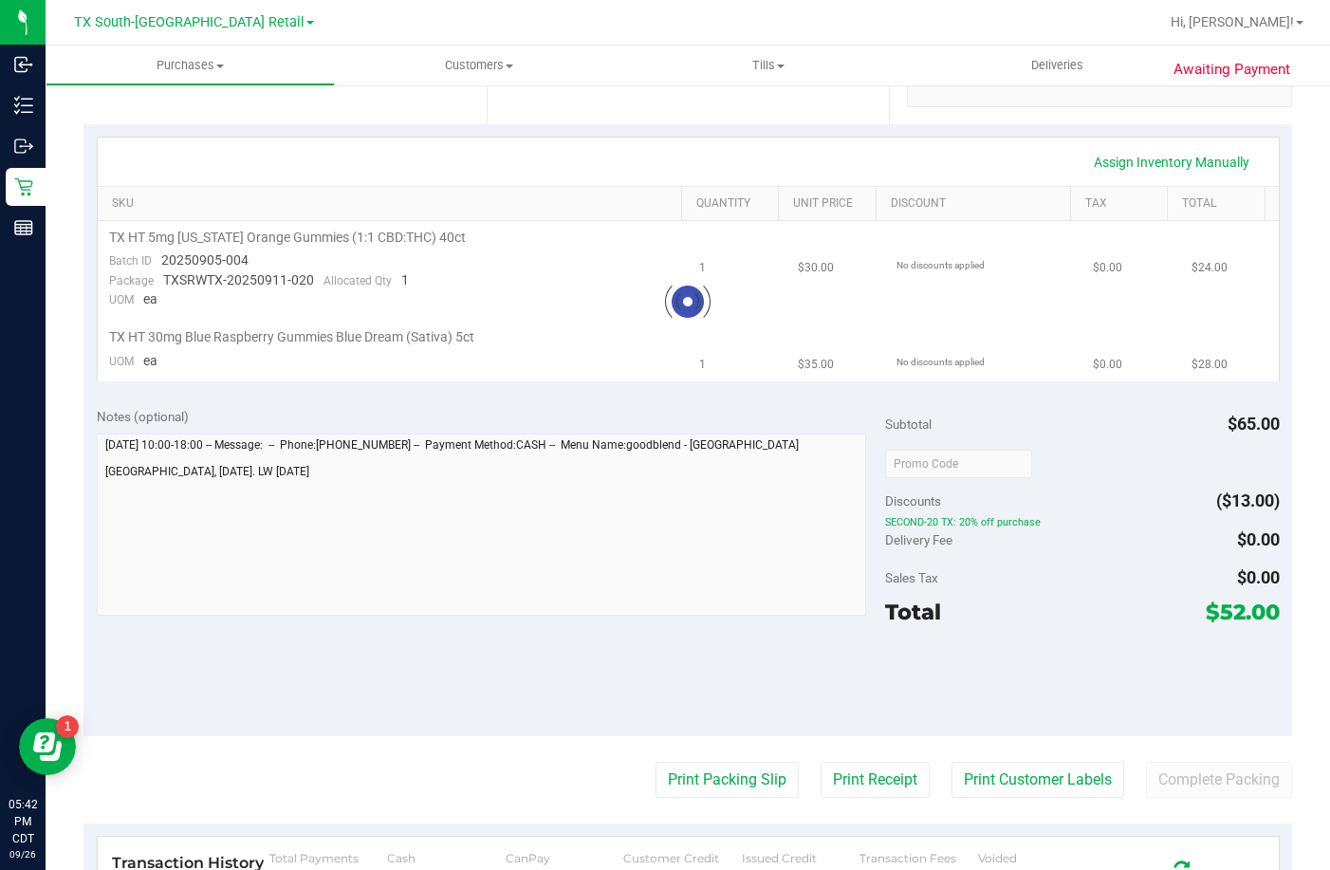
scroll to position [0, 0]
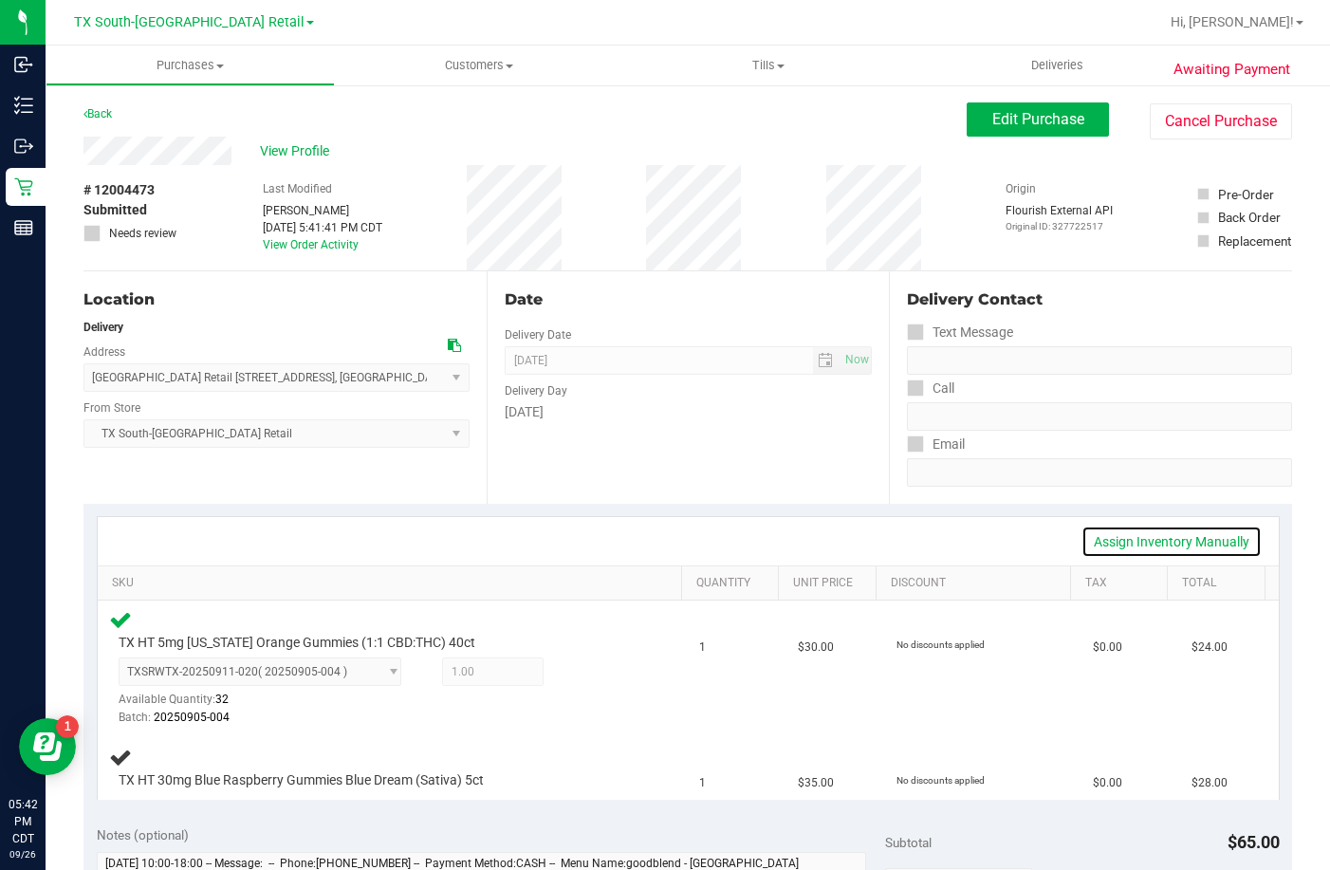
click at [1092, 541] on link "Assign Inventory Manually" at bounding box center [1171, 541] width 180 height 32
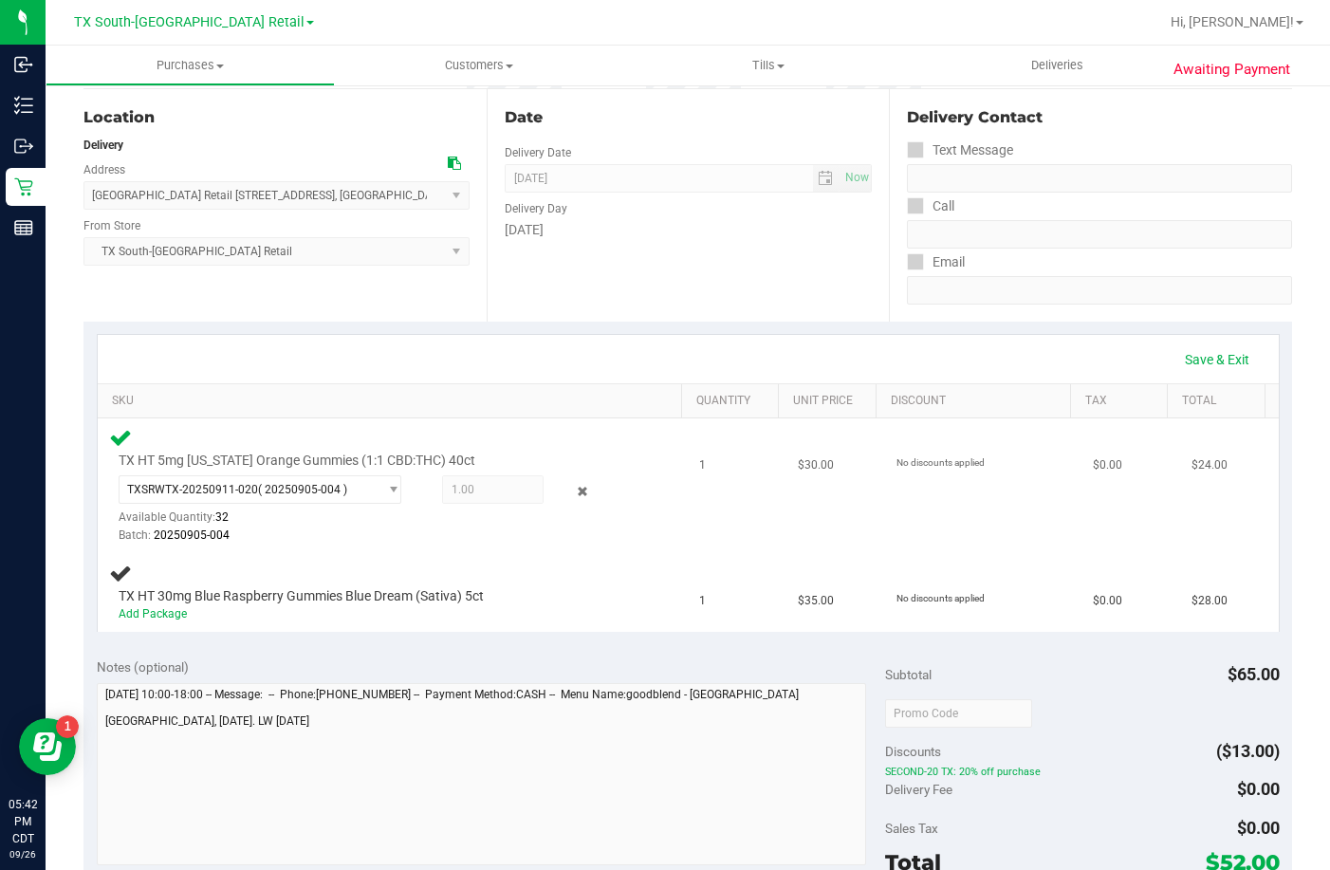
scroll to position [190, 0]
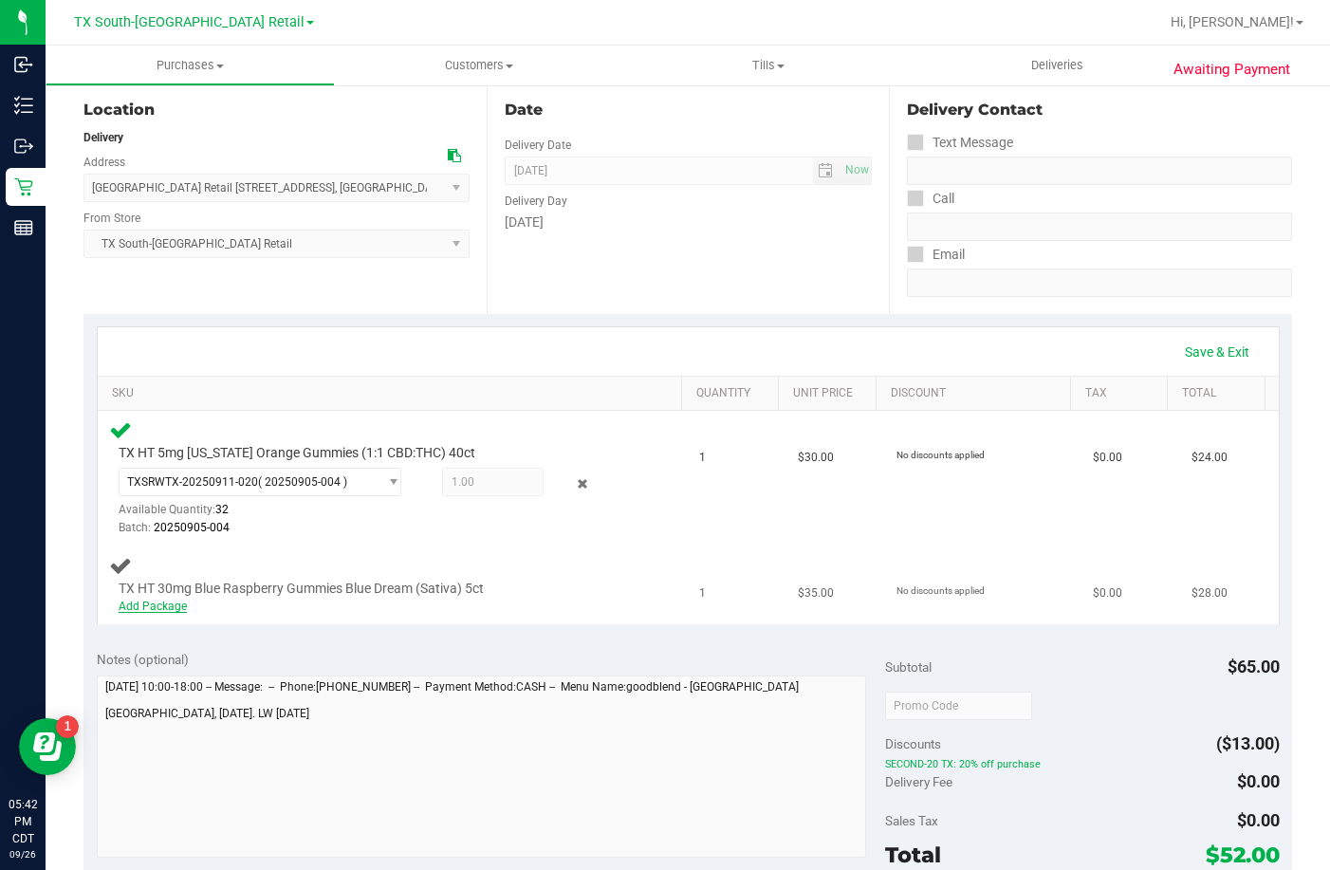
click at [164, 607] on link "Add Package" at bounding box center [153, 605] width 68 height 13
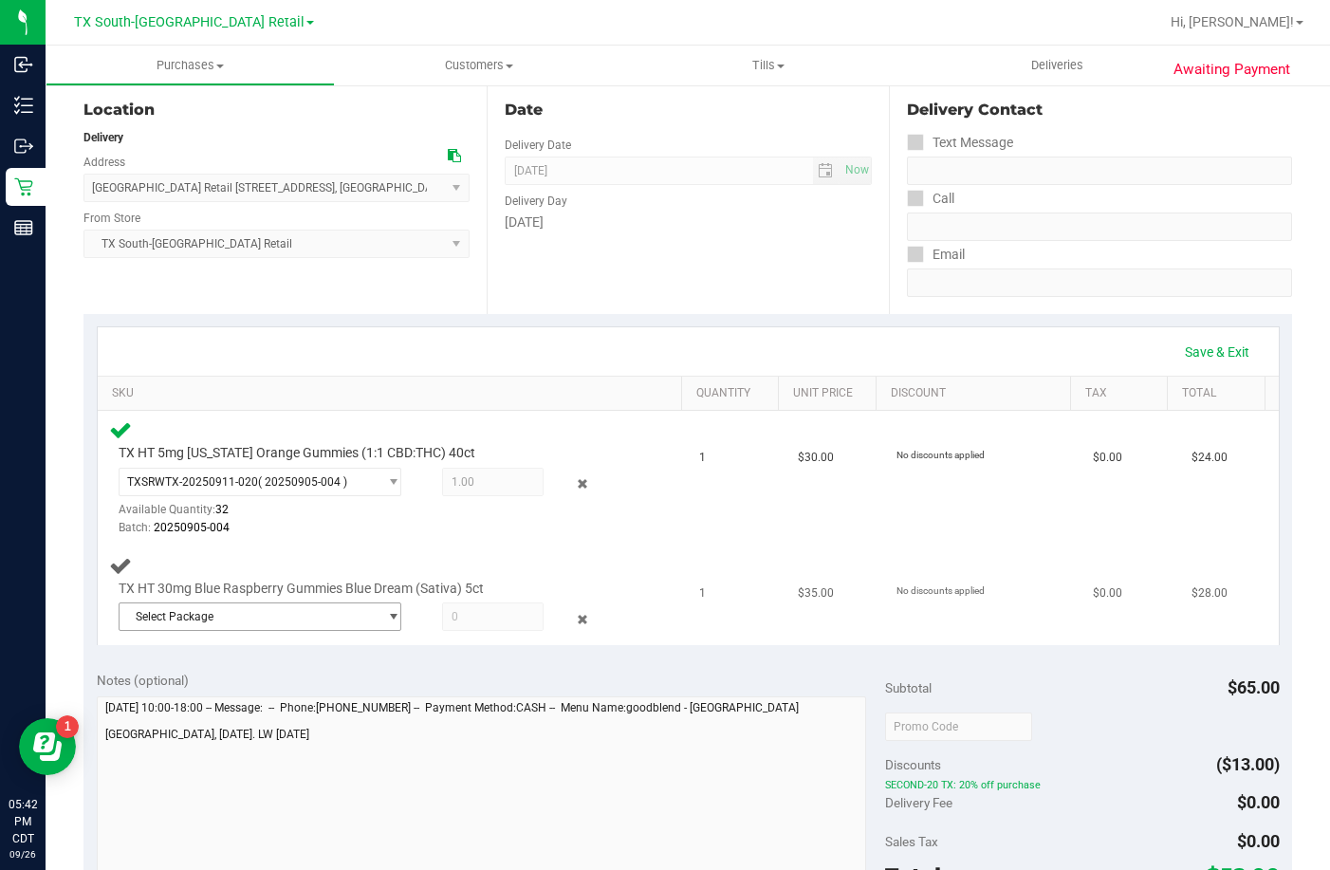
click at [190, 619] on span "Select Package" at bounding box center [248, 616] width 257 height 27
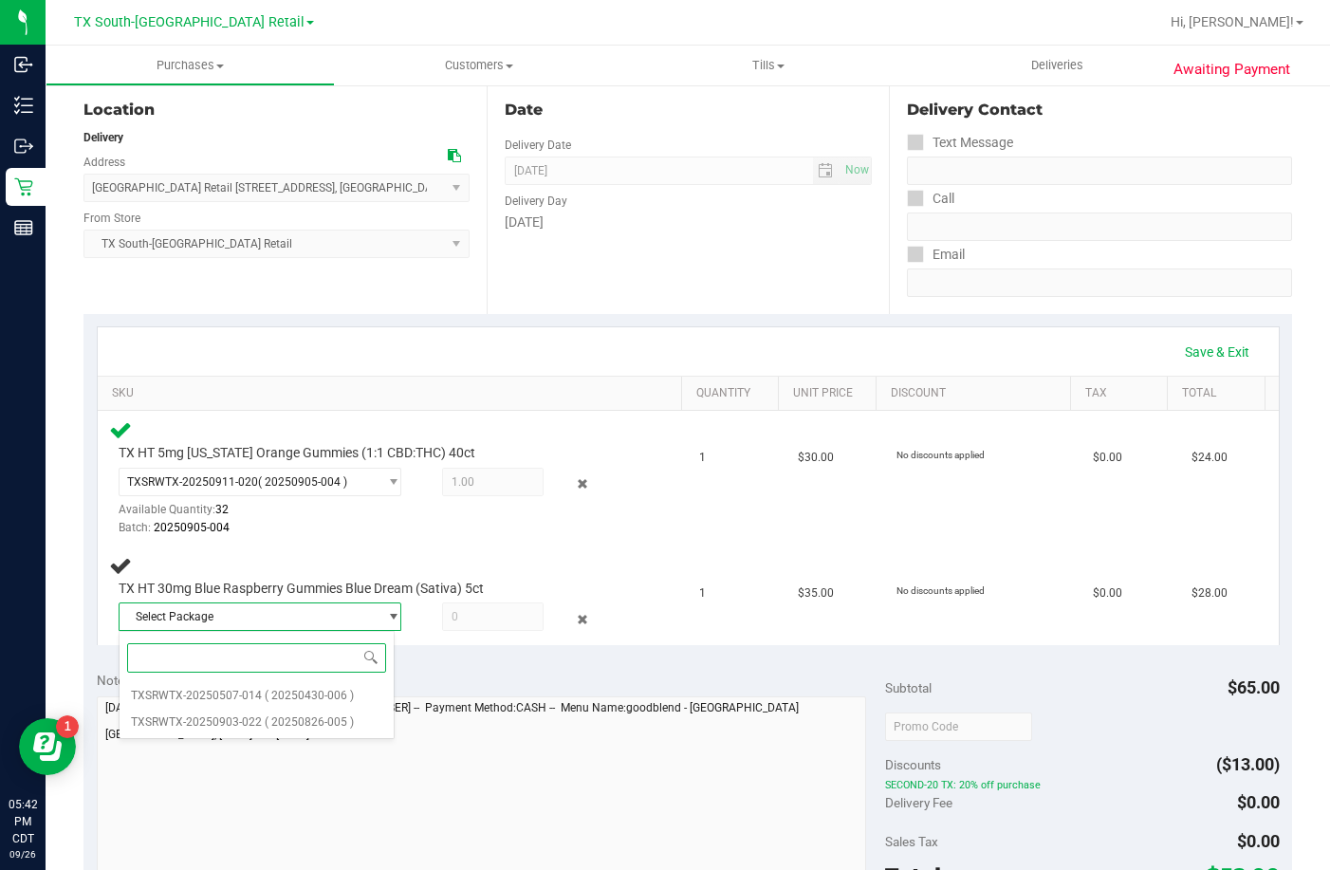
paste input "20250826-005"
type input "20250826-005"
click at [248, 693] on span "TXSRWTX-20250903-022" at bounding box center [196, 695] width 131 height 13
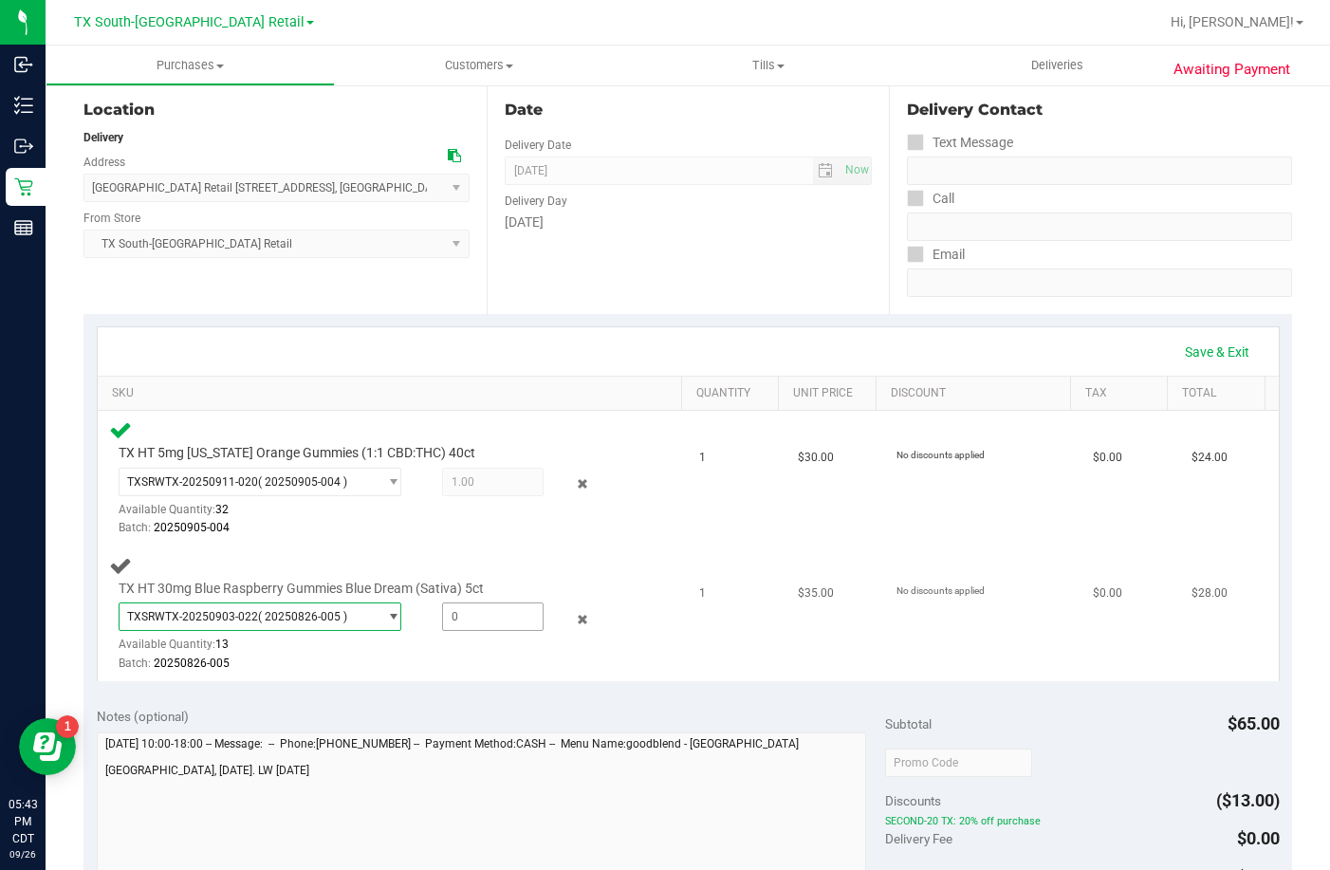
click at [489, 623] on span at bounding box center [493, 616] width 102 height 28
type input "1"
type input "1.0000"
click at [482, 654] on div "Batch: 20250826-005" at bounding box center [374, 663] width 511 height 18
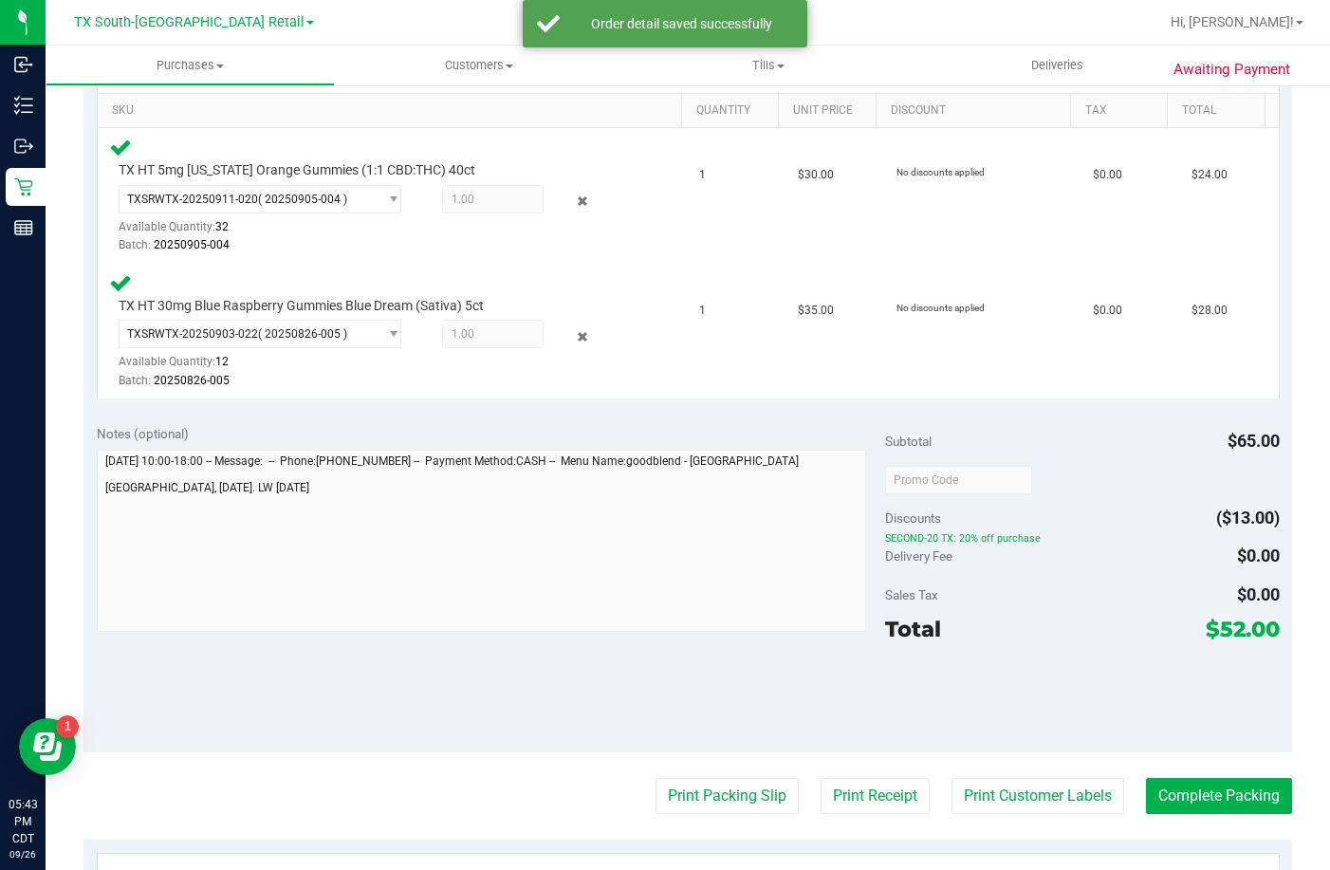
scroll to position [474, 0]
click at [1054, 480] on div at bounding box center [1082, 477] width 395 height 34
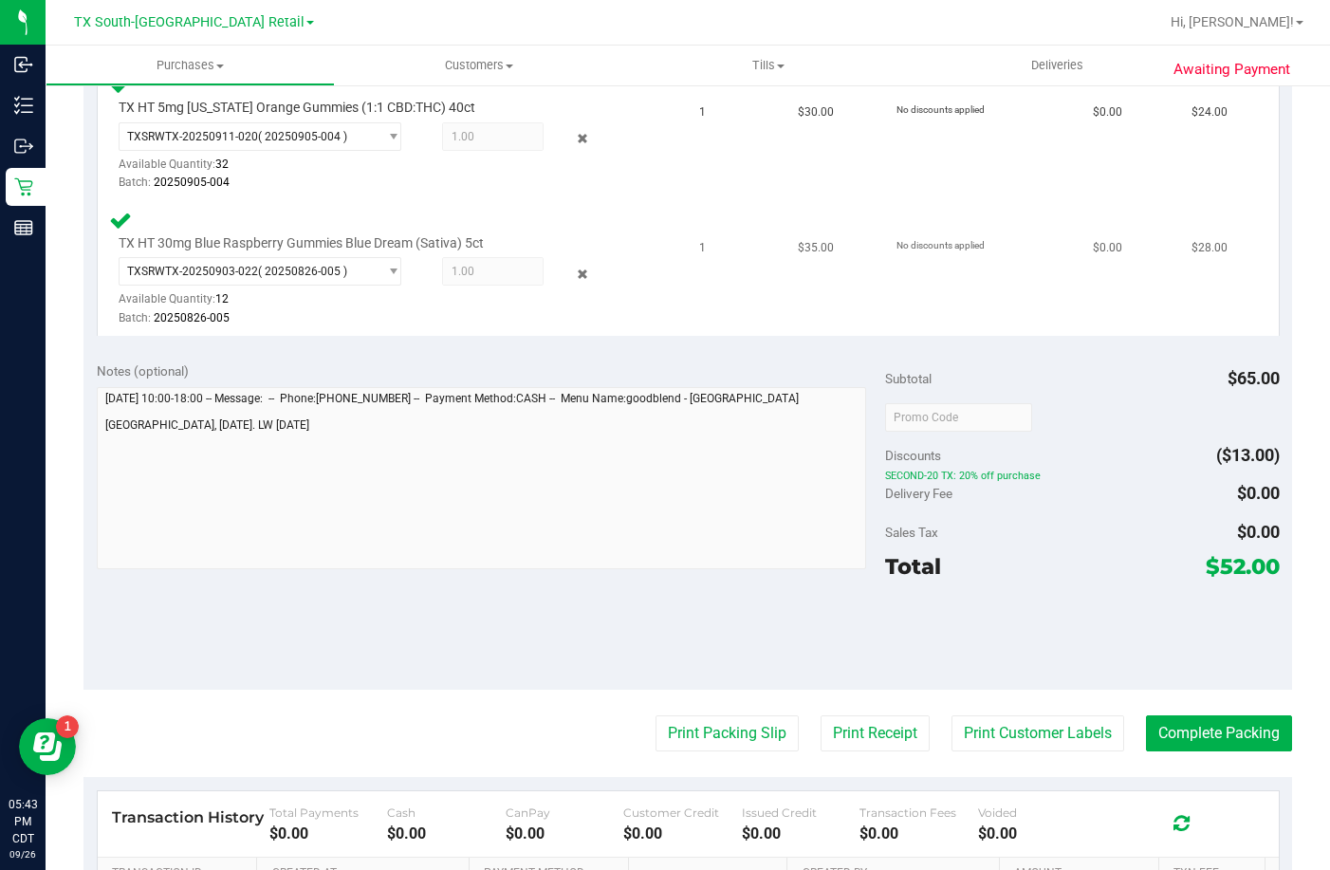
scroll to position [569, 0]
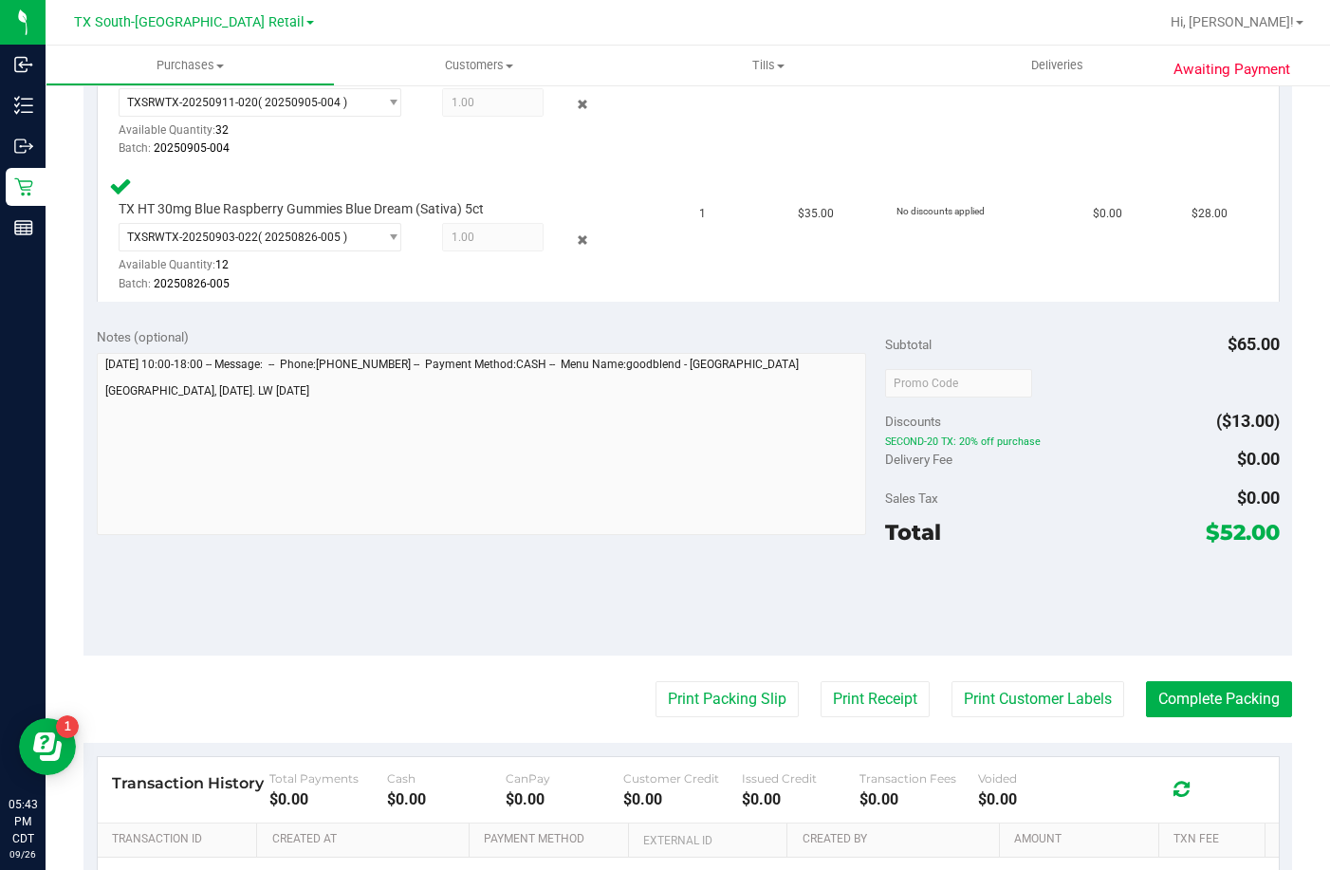
click at [1003, 303] on div "Save & Exit SKU Quantity Unit Price Discount Tax Total TX HT 5mg Texas Orange G…" at bounding box center [687, 124] width 1208 height 379
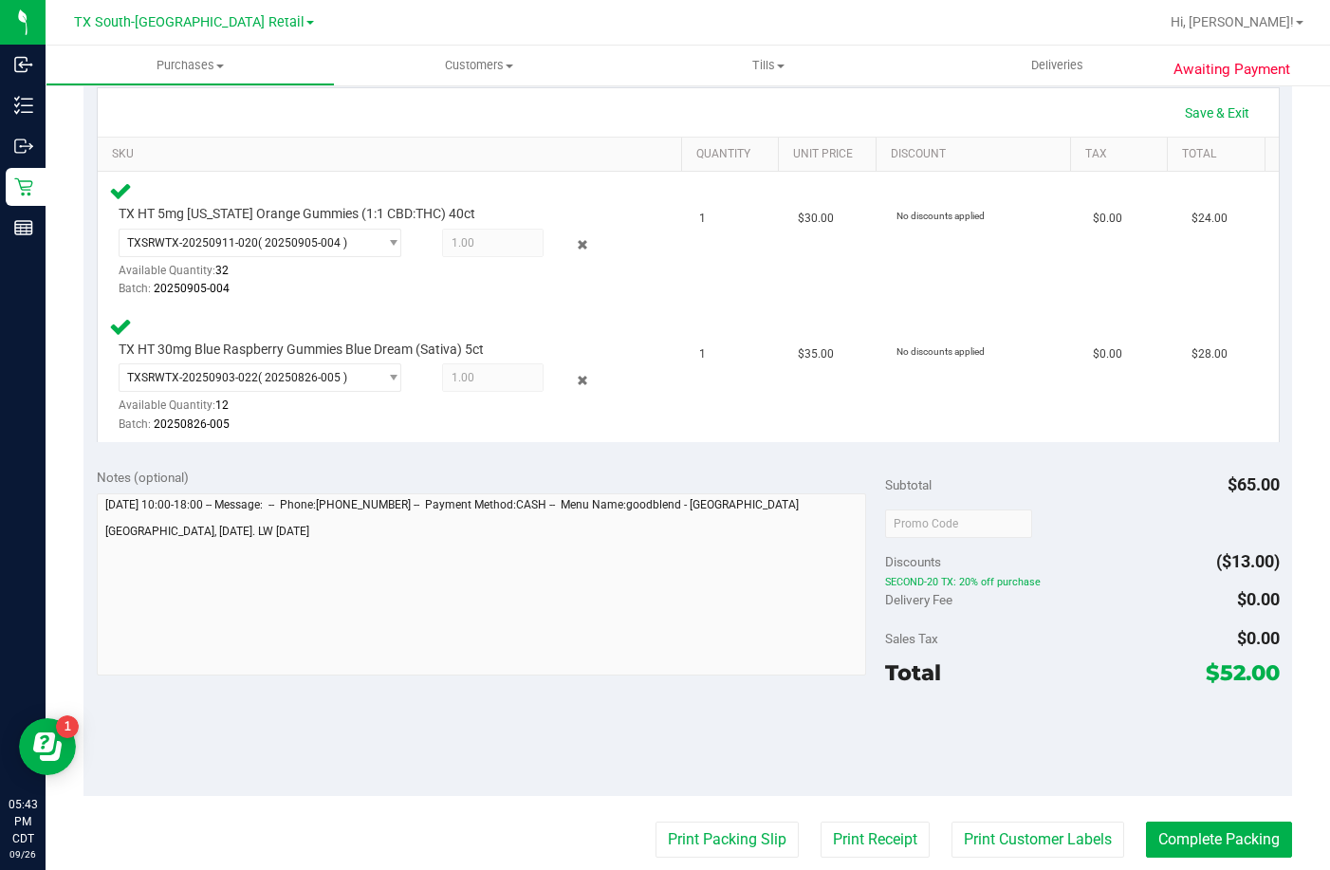
scroll to position [379, 0]
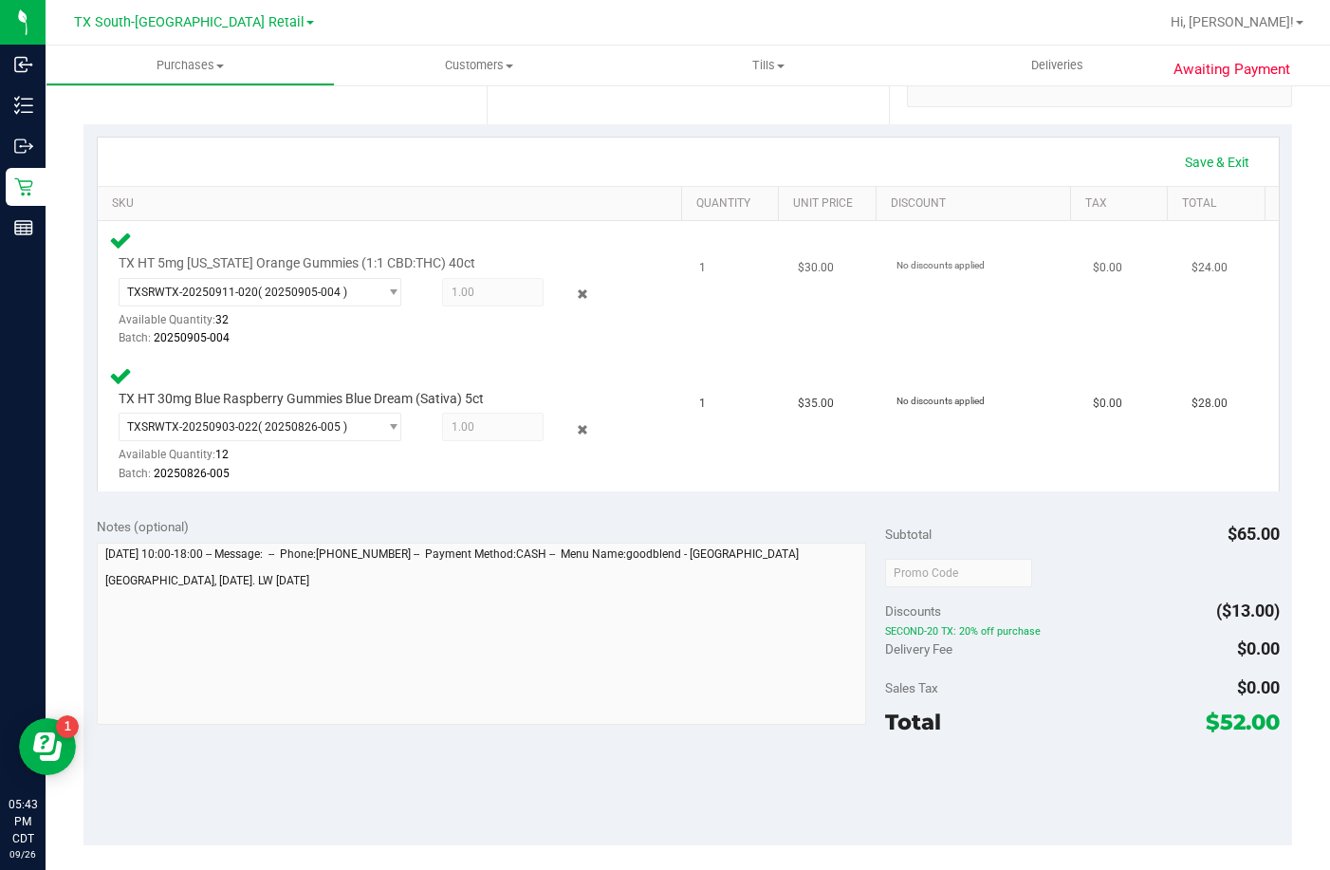
click at [495, 295] on span "1.00 1" at bounding box center [493, 292] width 102 height 28
click at [885, 280] on td "No discounts applied" at bounding box center [983, 289] width 197 height 136
click at [823, 256] on td "$30.00" at bounding box center [835, 289] width 99 height 136
click at [1006, 510] on div "Notes (optional) Subtotal $65.00 Discounts ($13.00) SECOND-20 TX: 20% off purch…" at bounding box center [687, 674] width 1208 height 341
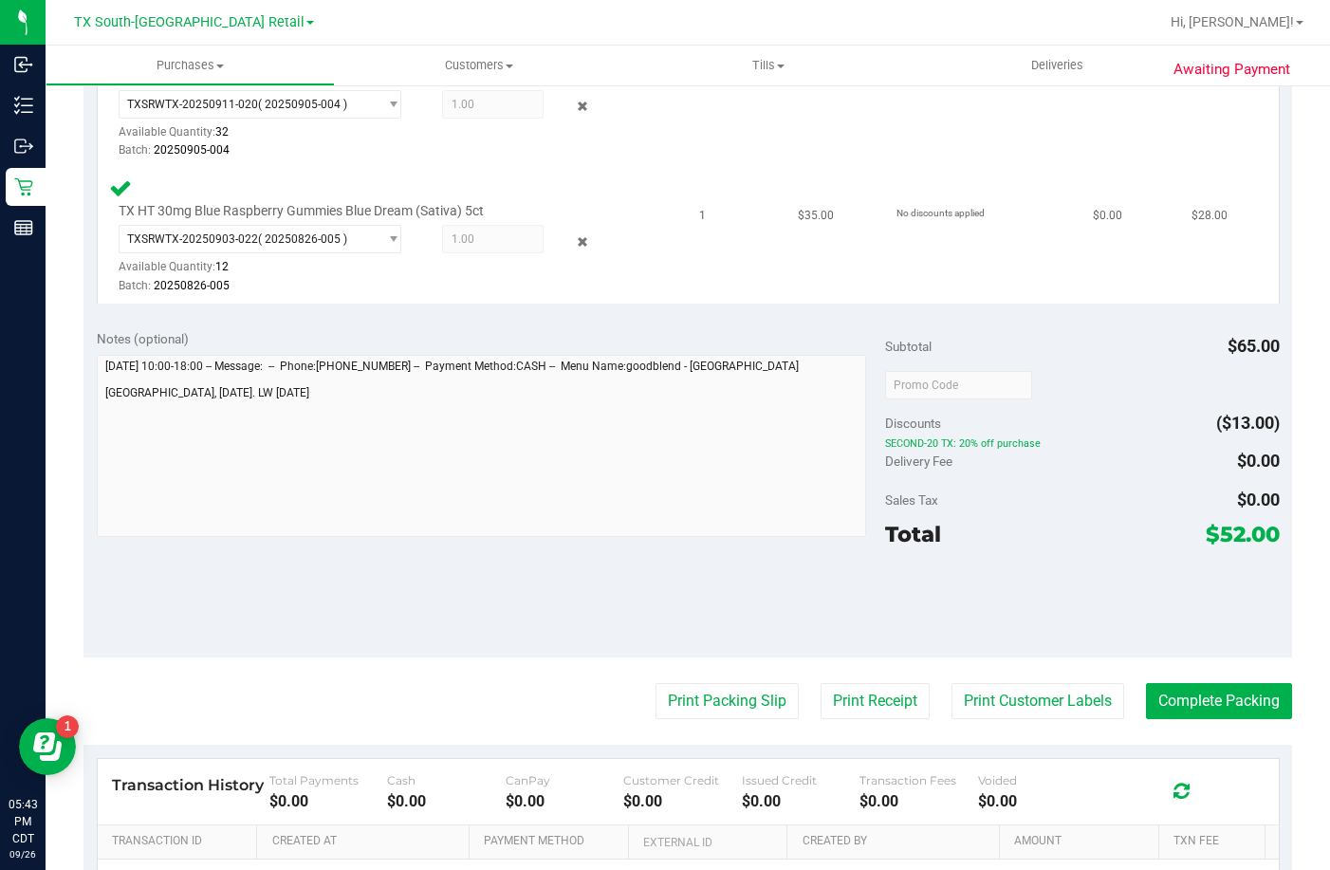
scroll to position [569, 0]
click at [750, 325] on div "Notes (optional) Subtotal $65.00 Discounts ($13.00) SECOND-20 TX: 20% off purch…" at bounding box center [687, 484] width 1208 height 341
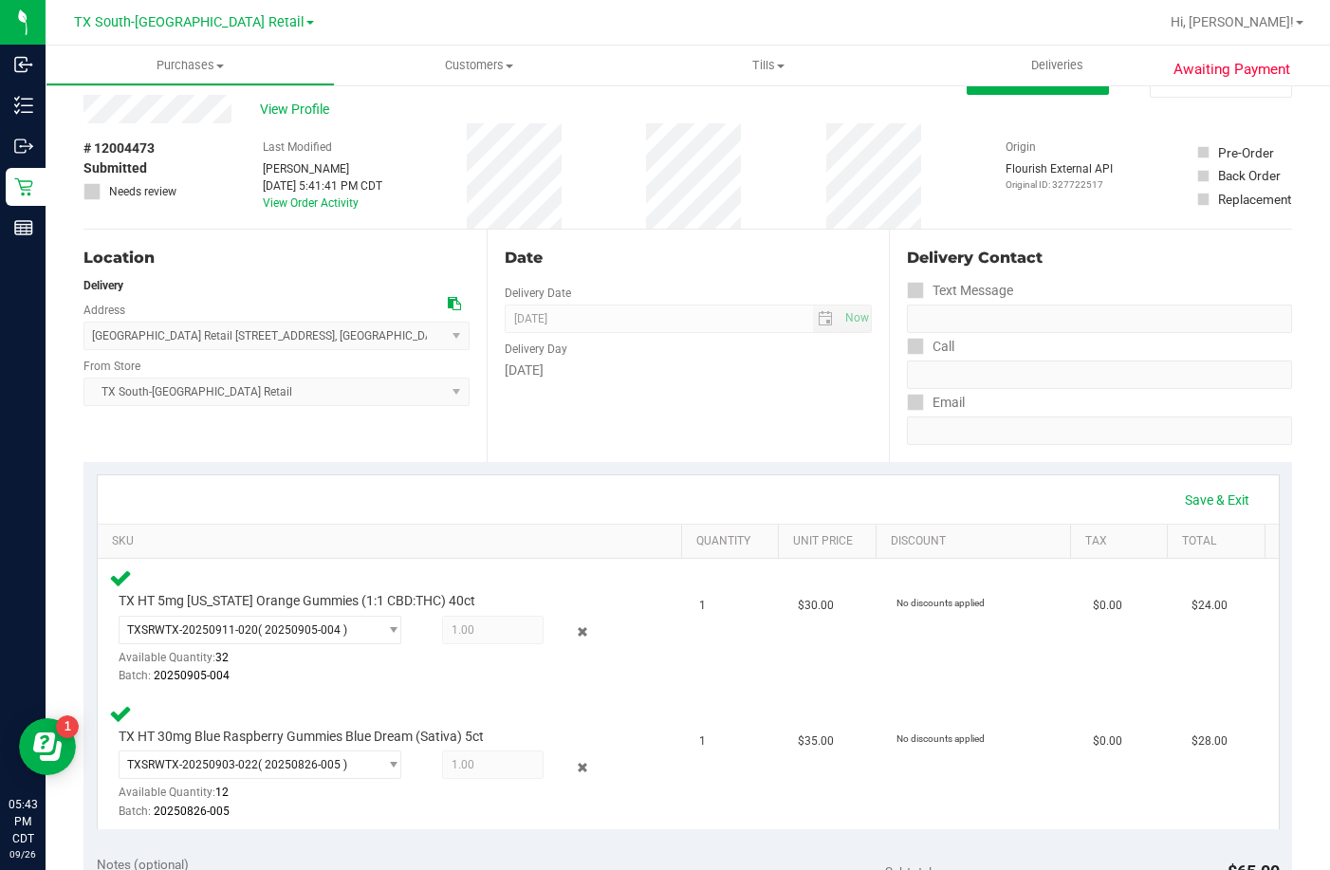
scroll to position [0, 0]
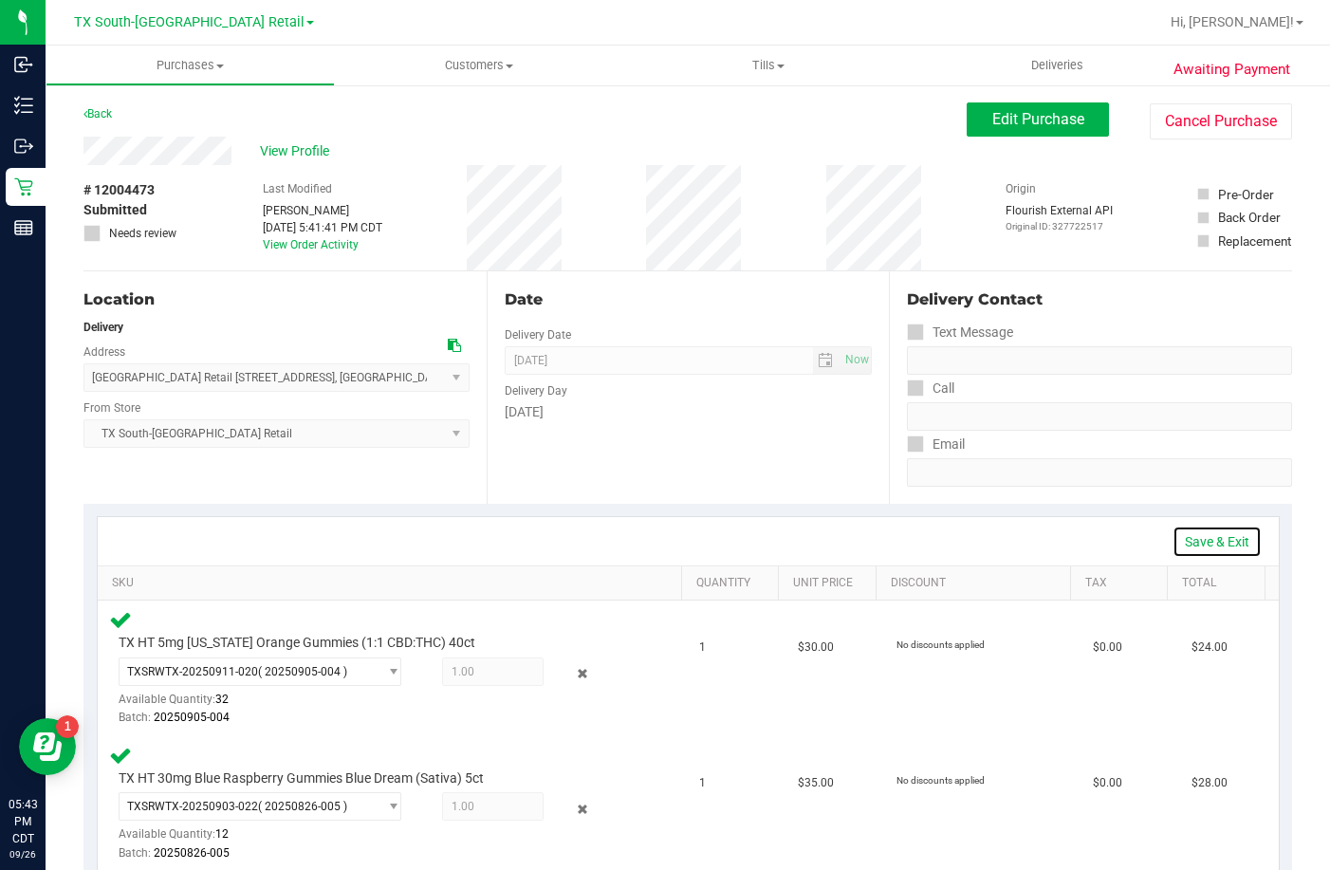
click at [1196, 536] on link "Save & Exit" at bounding box center [1216, 541] width 89 height 32
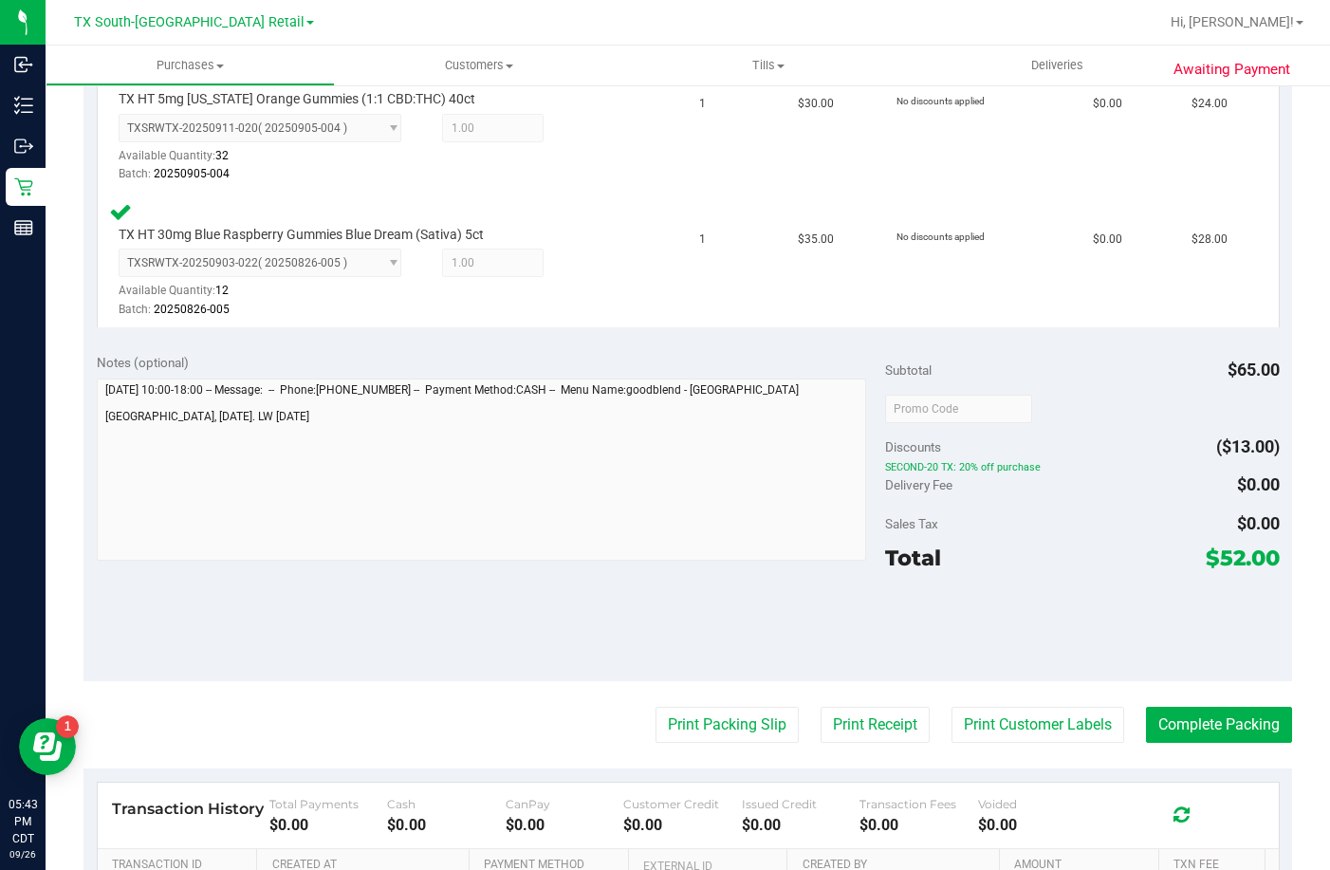
scroll to position [569, 0]
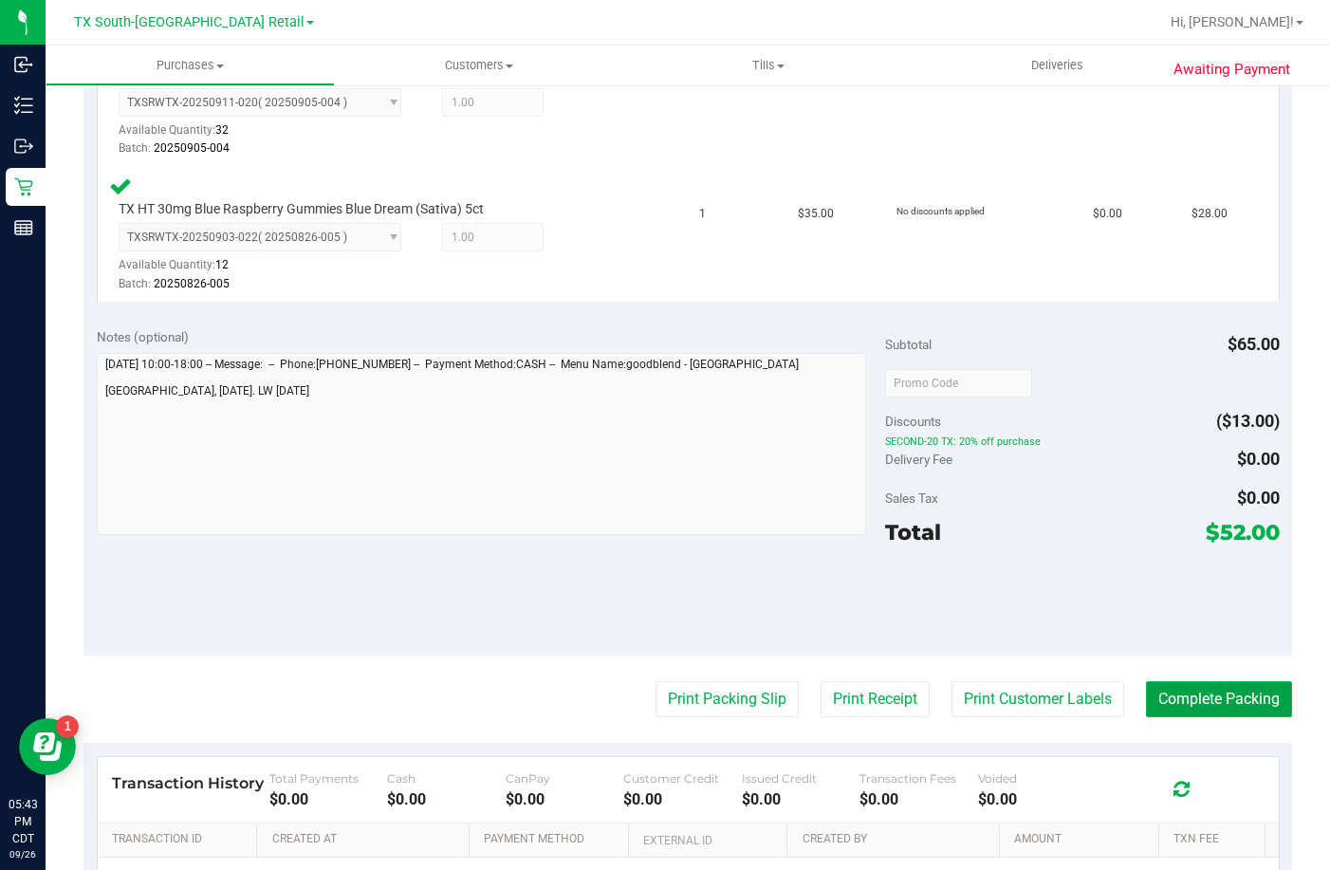
click at [1178, 702] on button "Complete Packing" at bounding box center [1219, 699] width 146 height 36
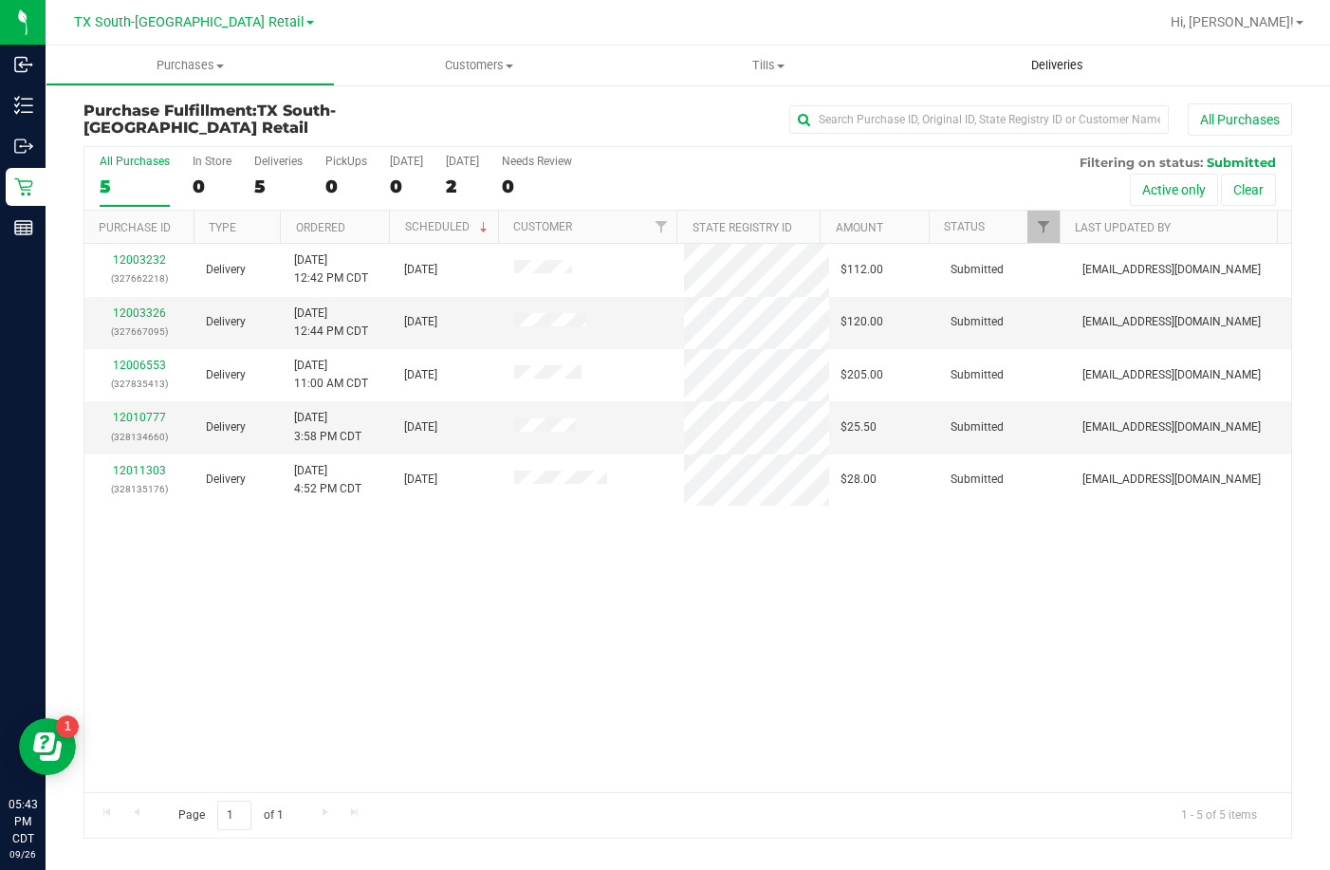
click at [1039, 63] on span "Deliveries" at bounding box center [1056, 65] width 103 height 17
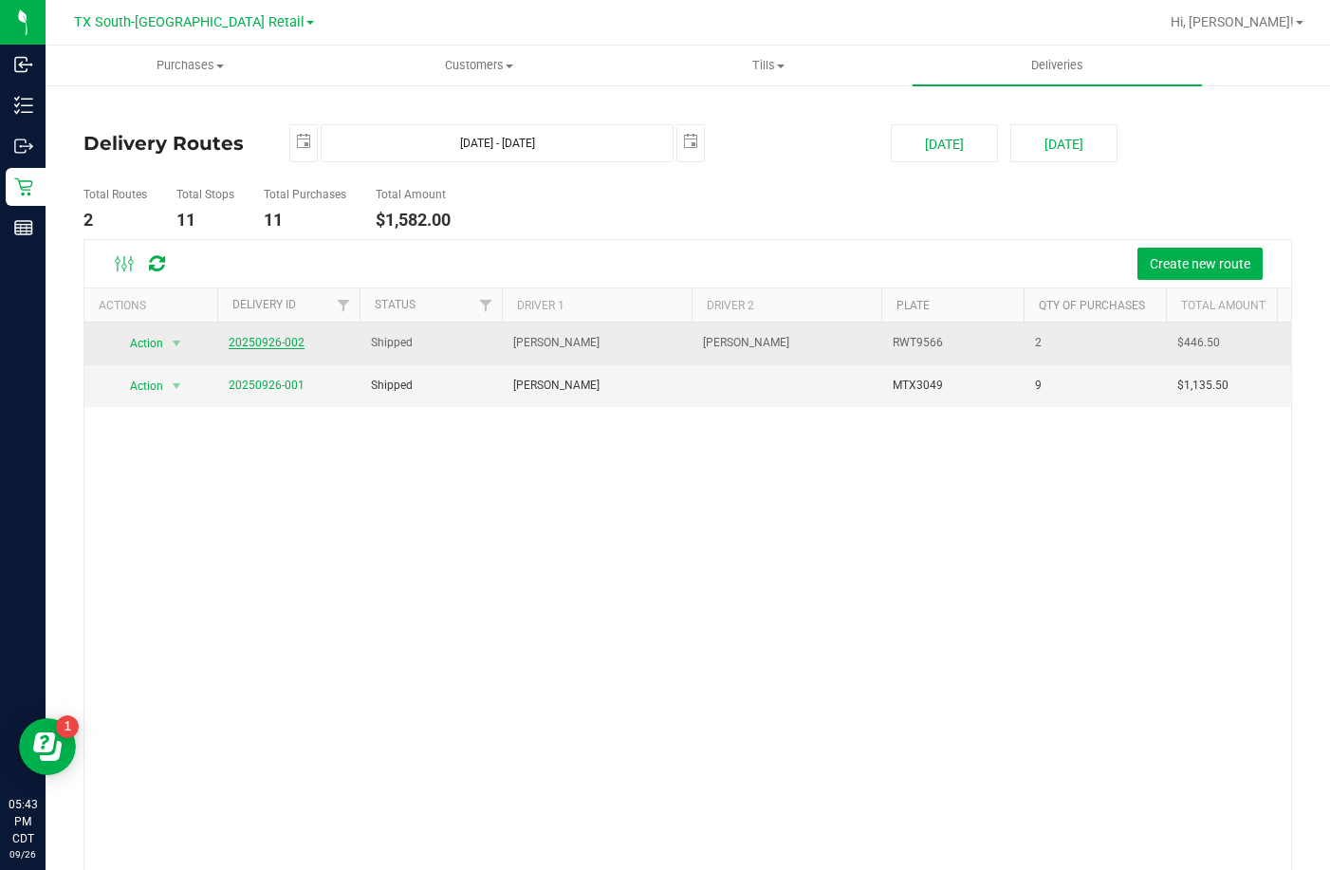
click at [286, 341] on link "20250926-002" at bounding box center [267, 342] width 76 height 13
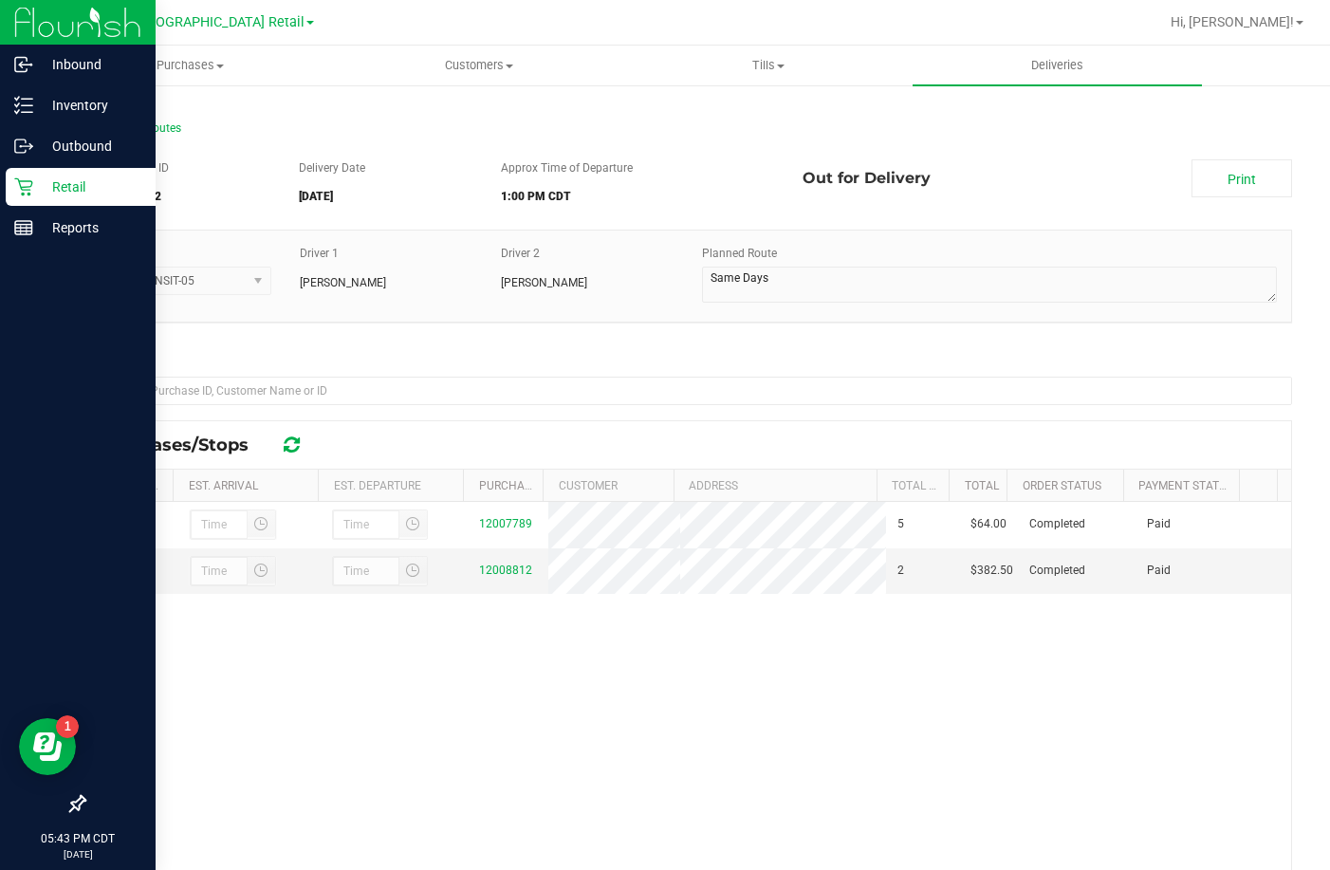
click at [21, 175] on div "Retail" at bounding box center [81, 187] width 150 height 38
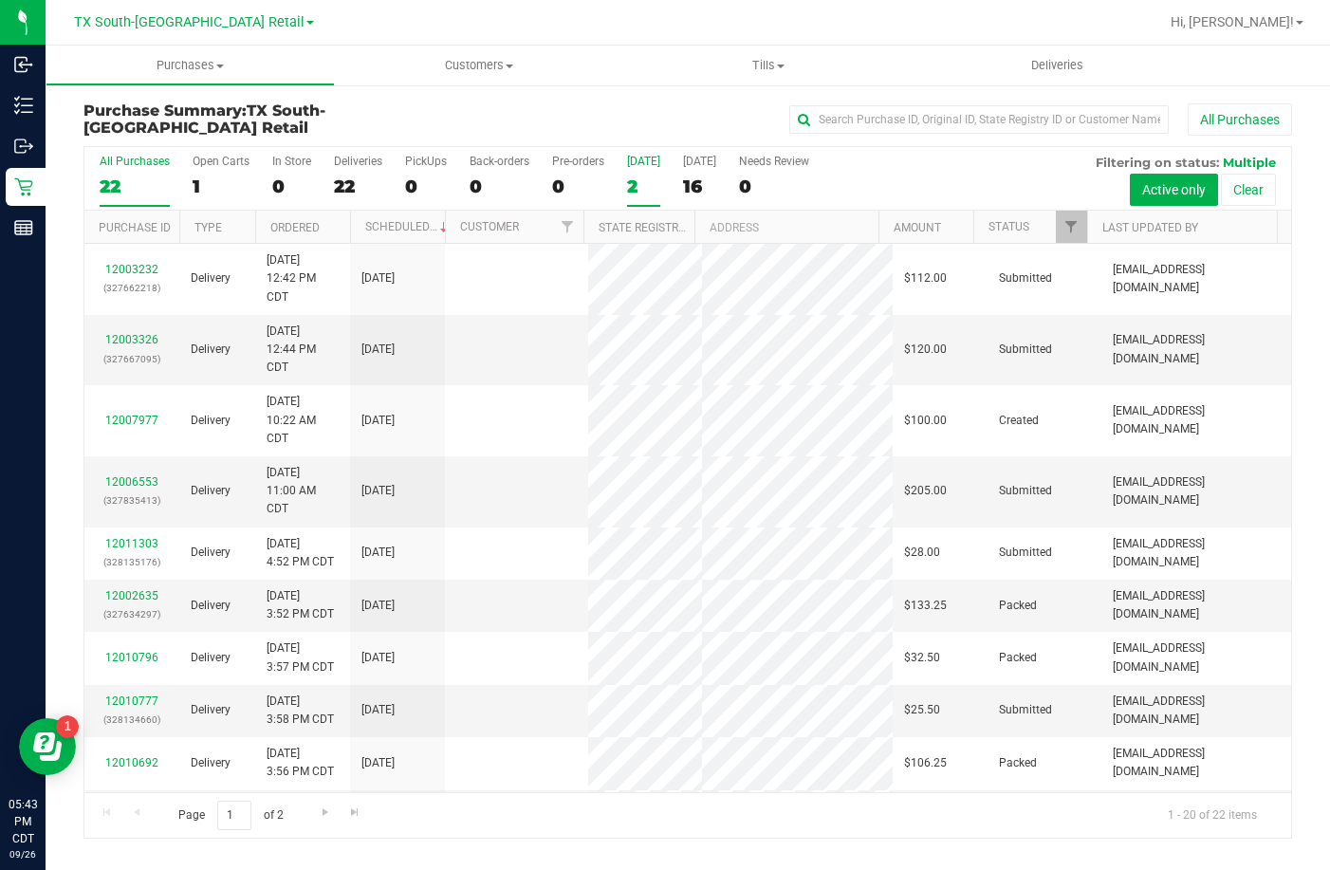
click at [653, 183] on div "2" at bounding box center [643, 186] width 33 height 22
click at [0, 0] on input "Today 2" at bounding box center [0, 0] width 0 height 0
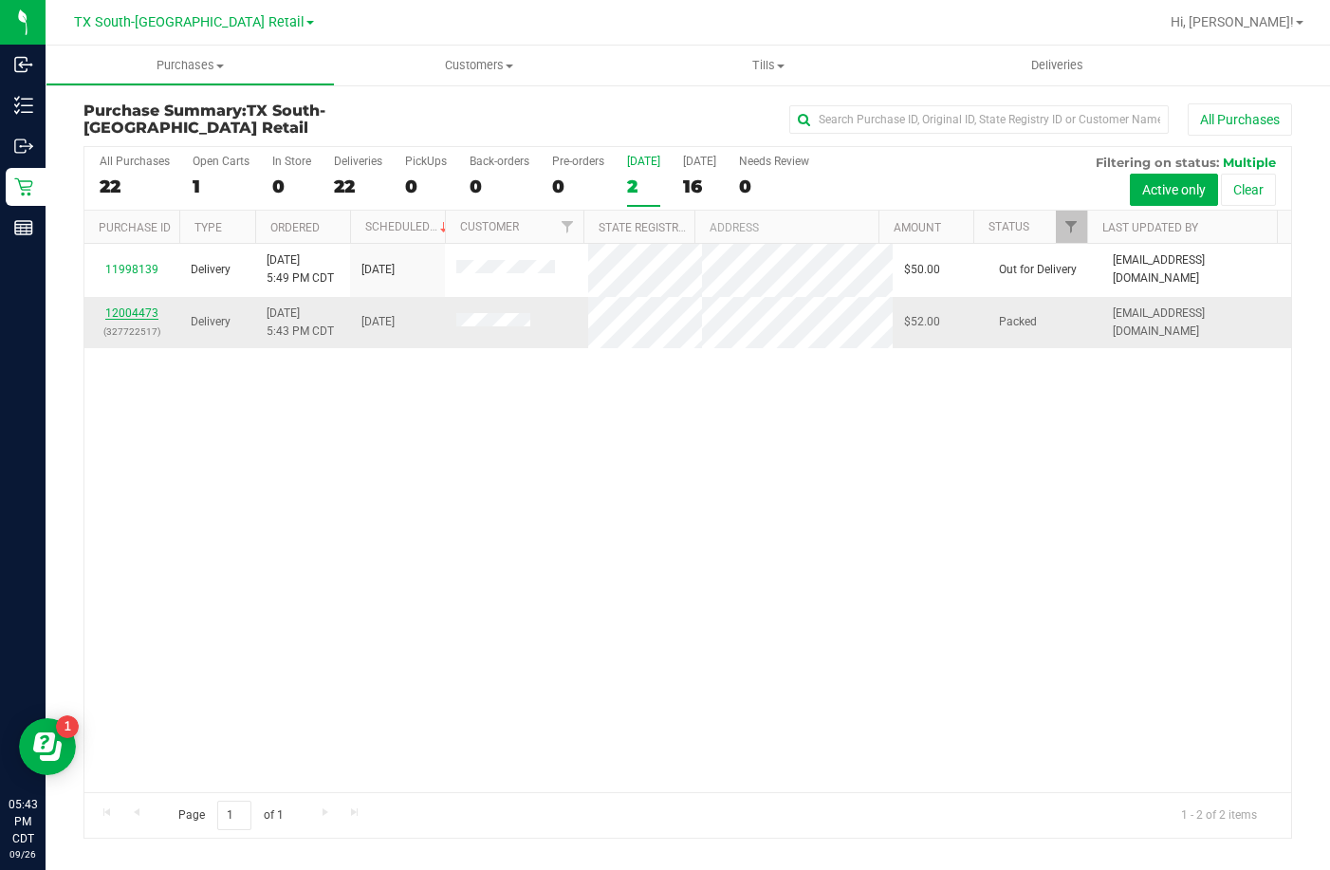
click at [121, 320] on link "12004473" at bounding box center [131, 312] width 53 height 13
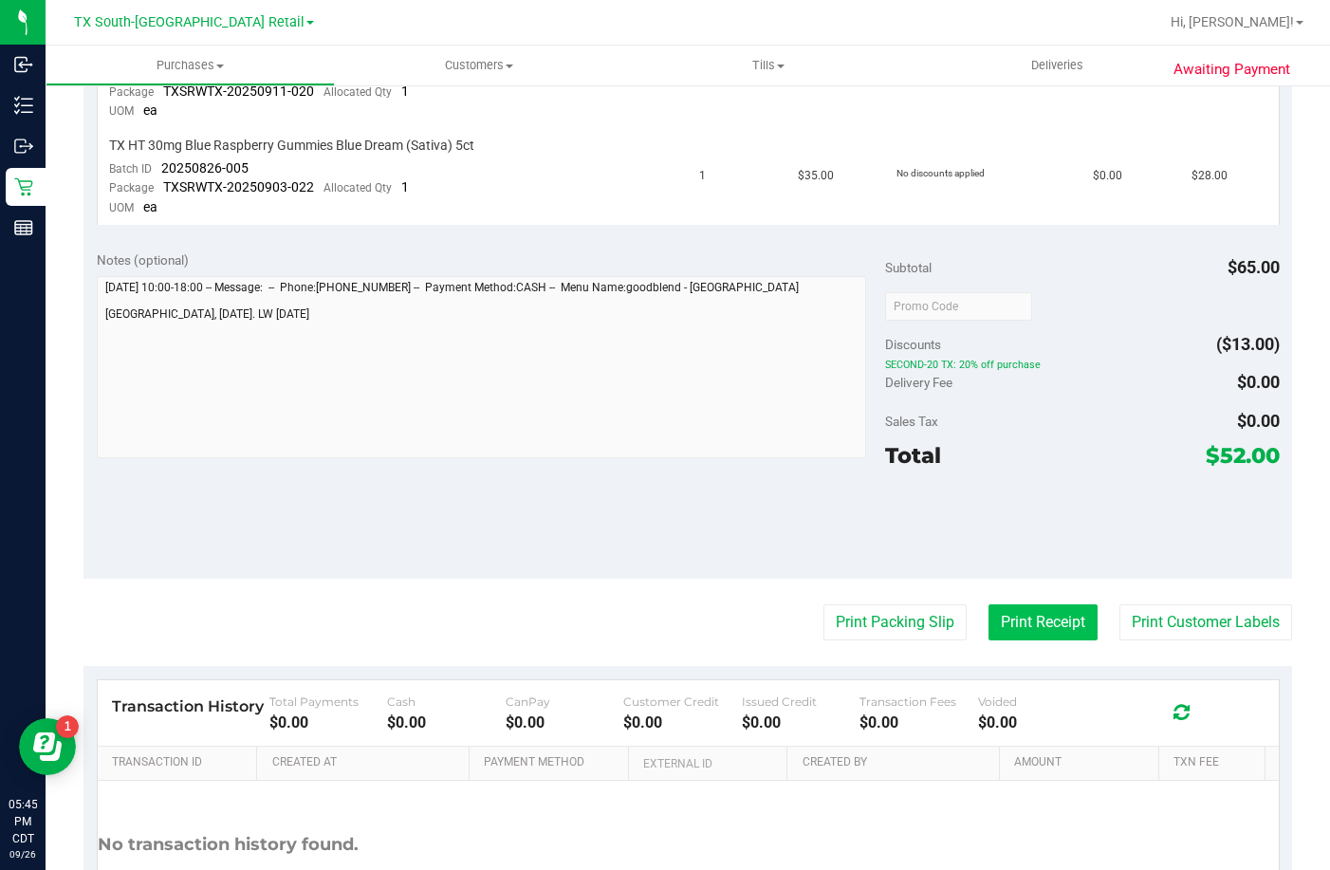
scroll to position [569, 0]
click at [1024, 617] on button "Print Receipt" at bounding box center [1042, 621] width 109 height 36
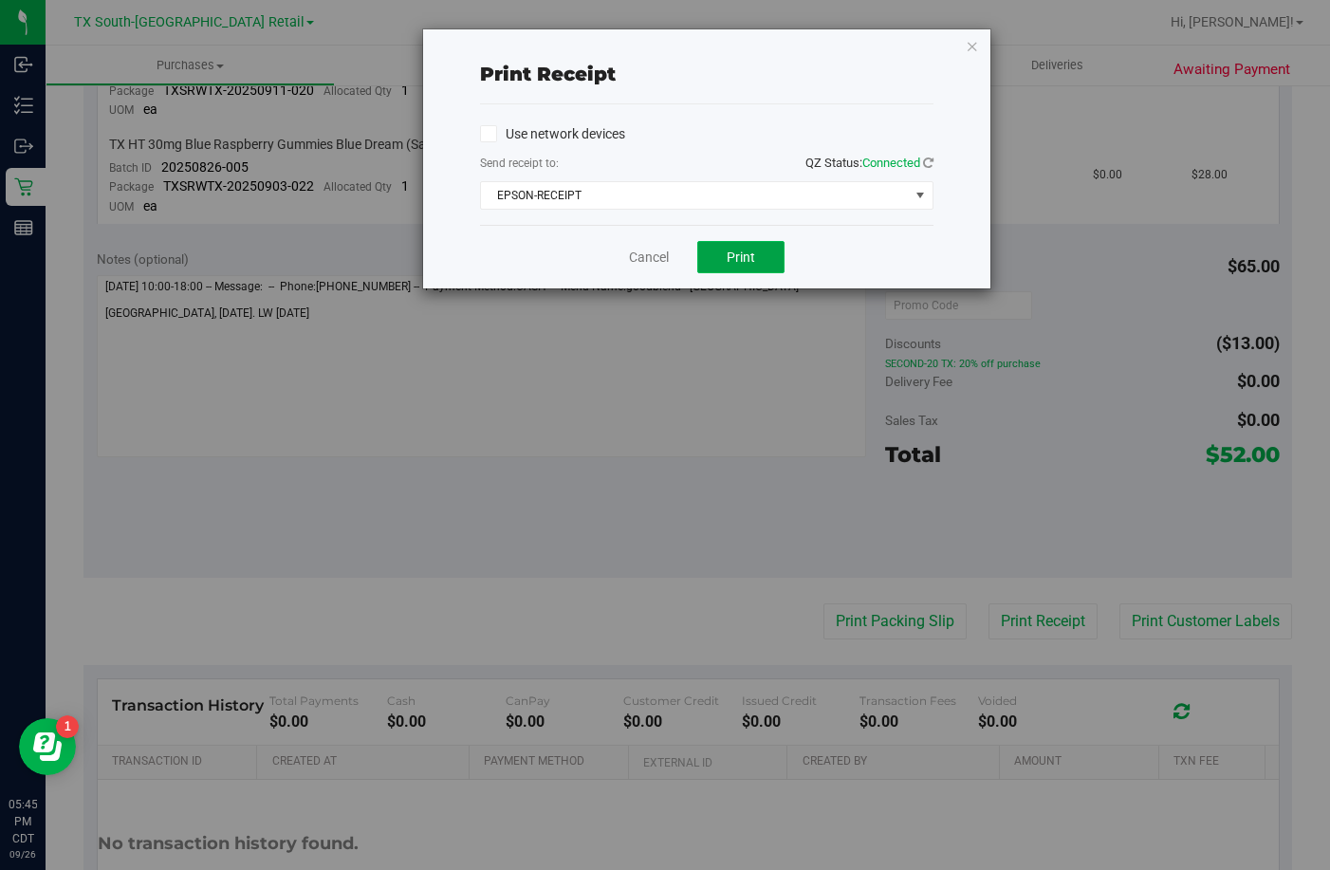
click at [759, 253] on button "Print" at bounding box center [740, 257] width 87 height 32
click at [652, 266] on link "Cancel" at bounding box center [649, 258] width 40 height 20
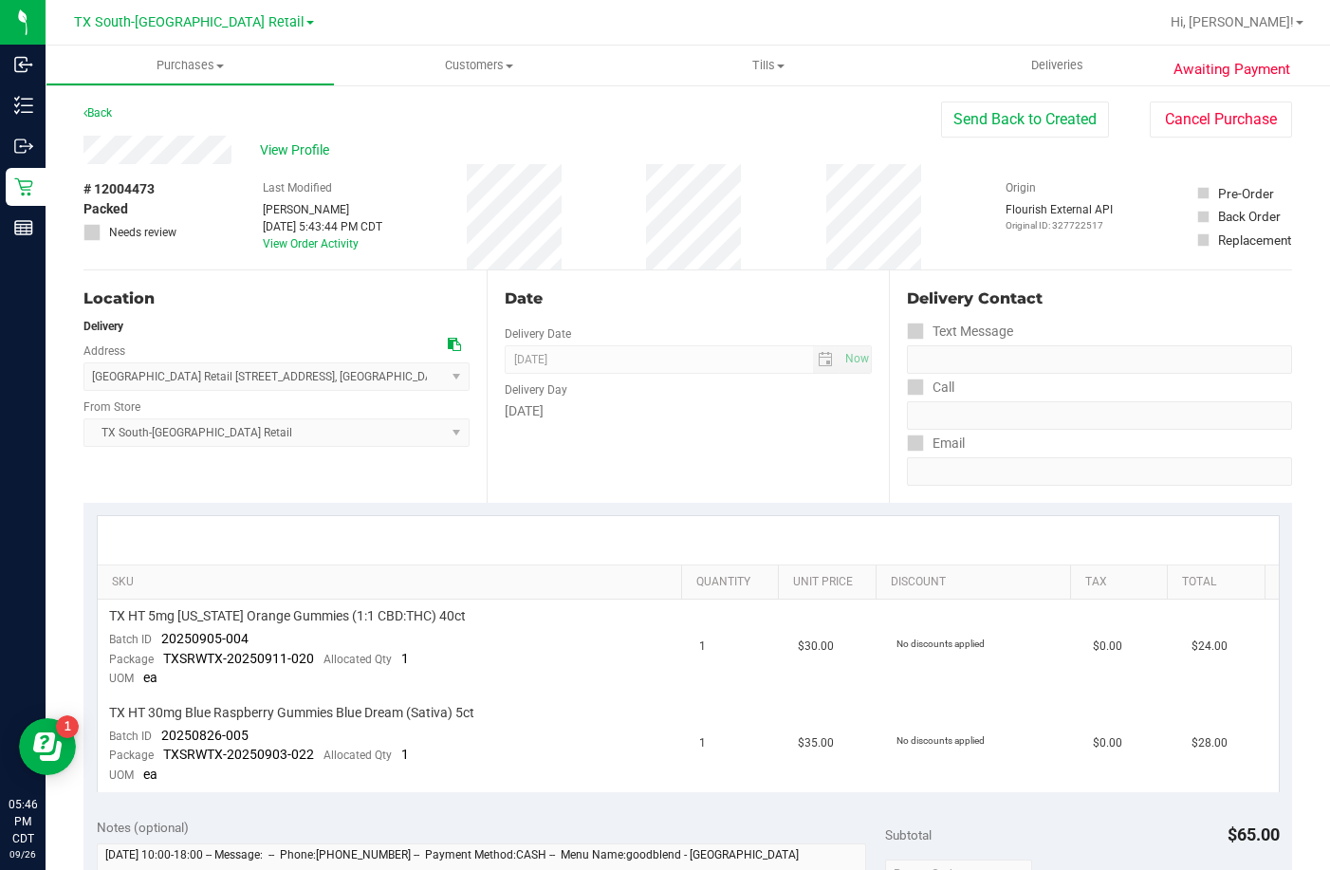
scroll to position [0, 0]
drag, startPoint x: 261, startPoint y: 731, endPoint x: 162, endPoint y: 735, distance: 98.7
click at [162, 735] on td "TX HT 30mg Blue Raspberry Gummies Blue Dream (Sativa) 5ct Batch ID 20250826-005…" at bounding box center [393, 745] width 591 height 96
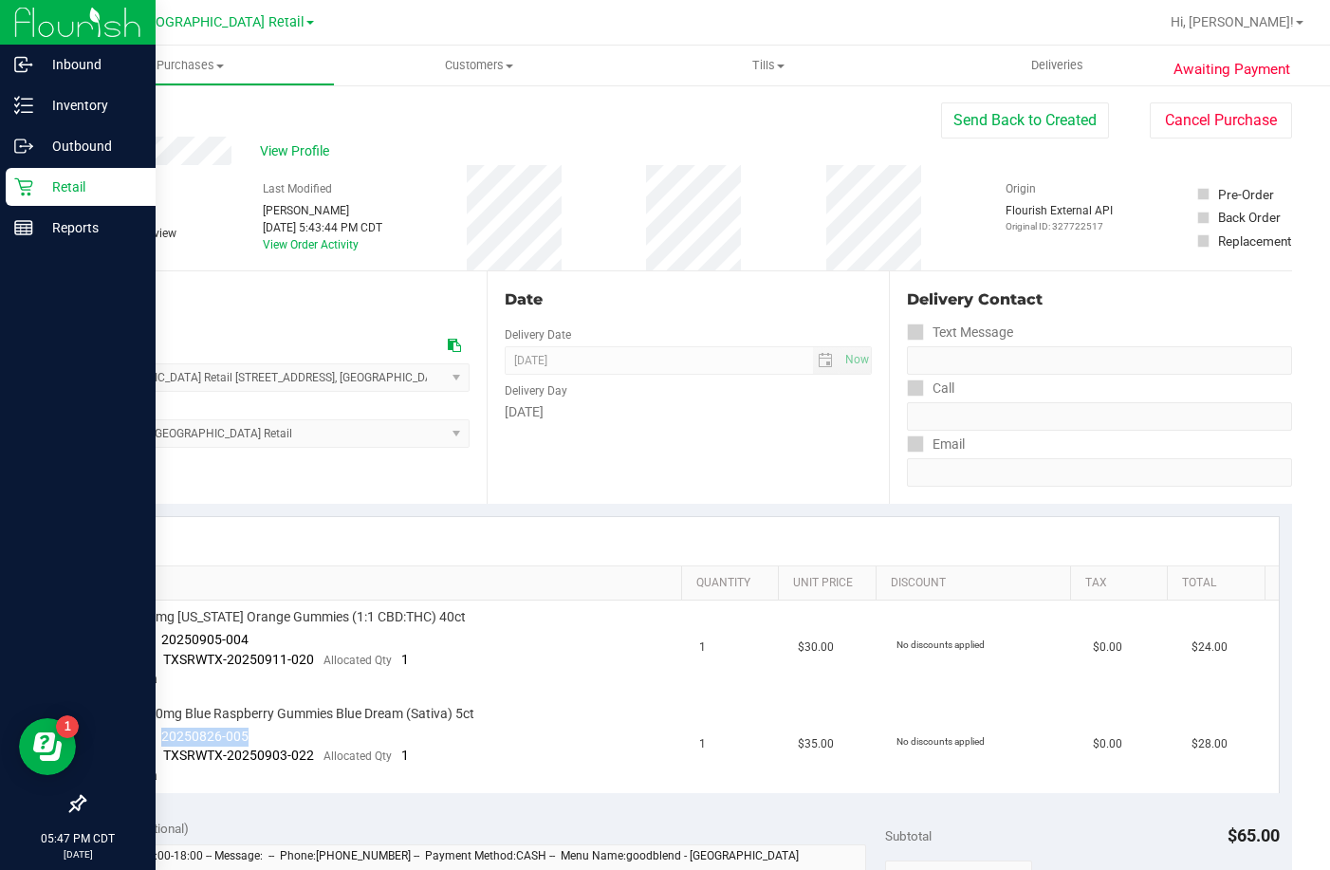
copy span "20250826-005"
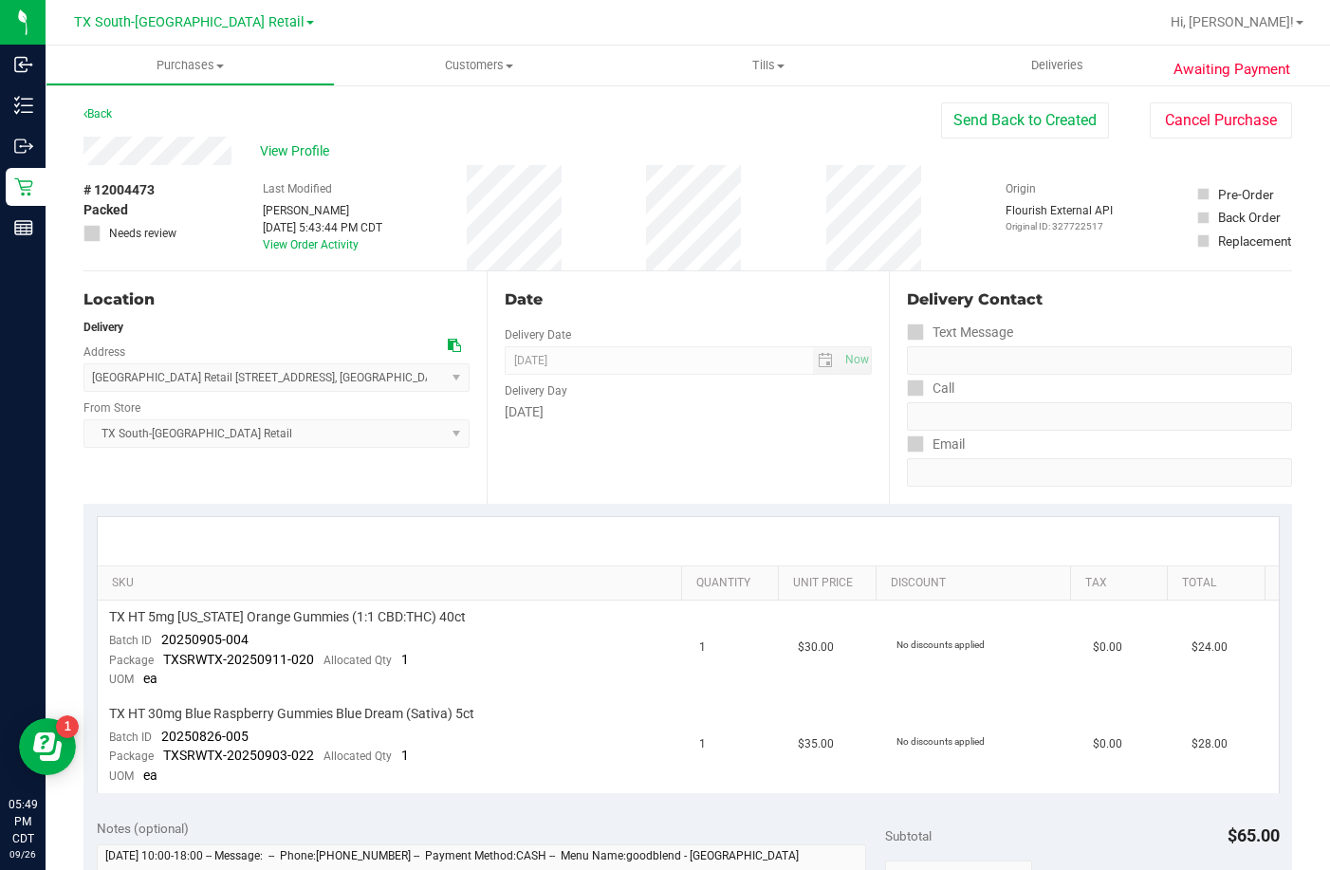
click at [321, 323] on div "Delivery" at bounding box center [276, 327] width 386 height 17
click at [1047, 61] on span "Deliveries" at bounding box center [1056, 65] width 103 height 17
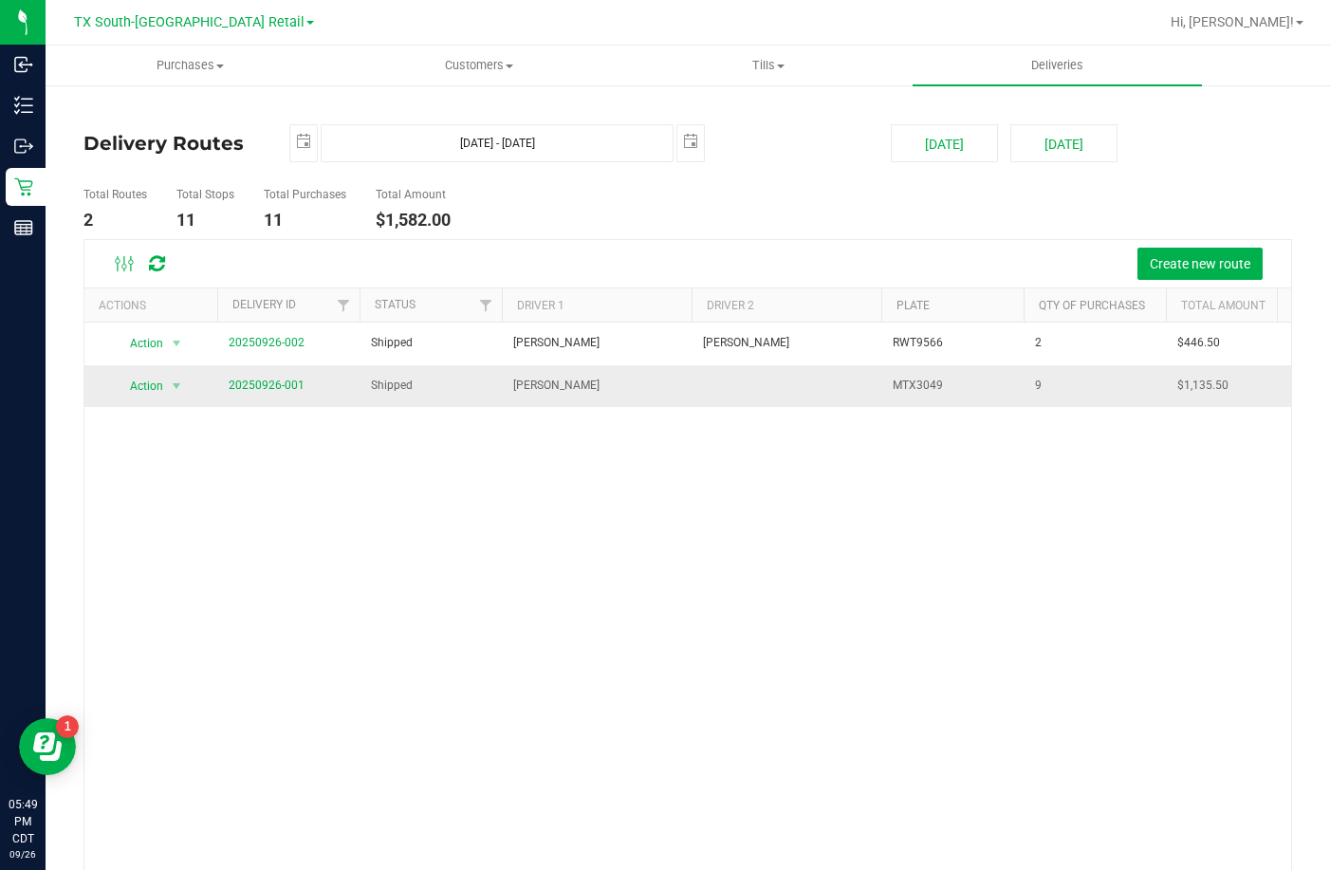
click at [279, 377] on span "20250926-001" at bounding box center [267, 386] width 76 height 18
click at [279, 379] on link "20250926-001" at bounding box center [267, 384] width 76 height 13
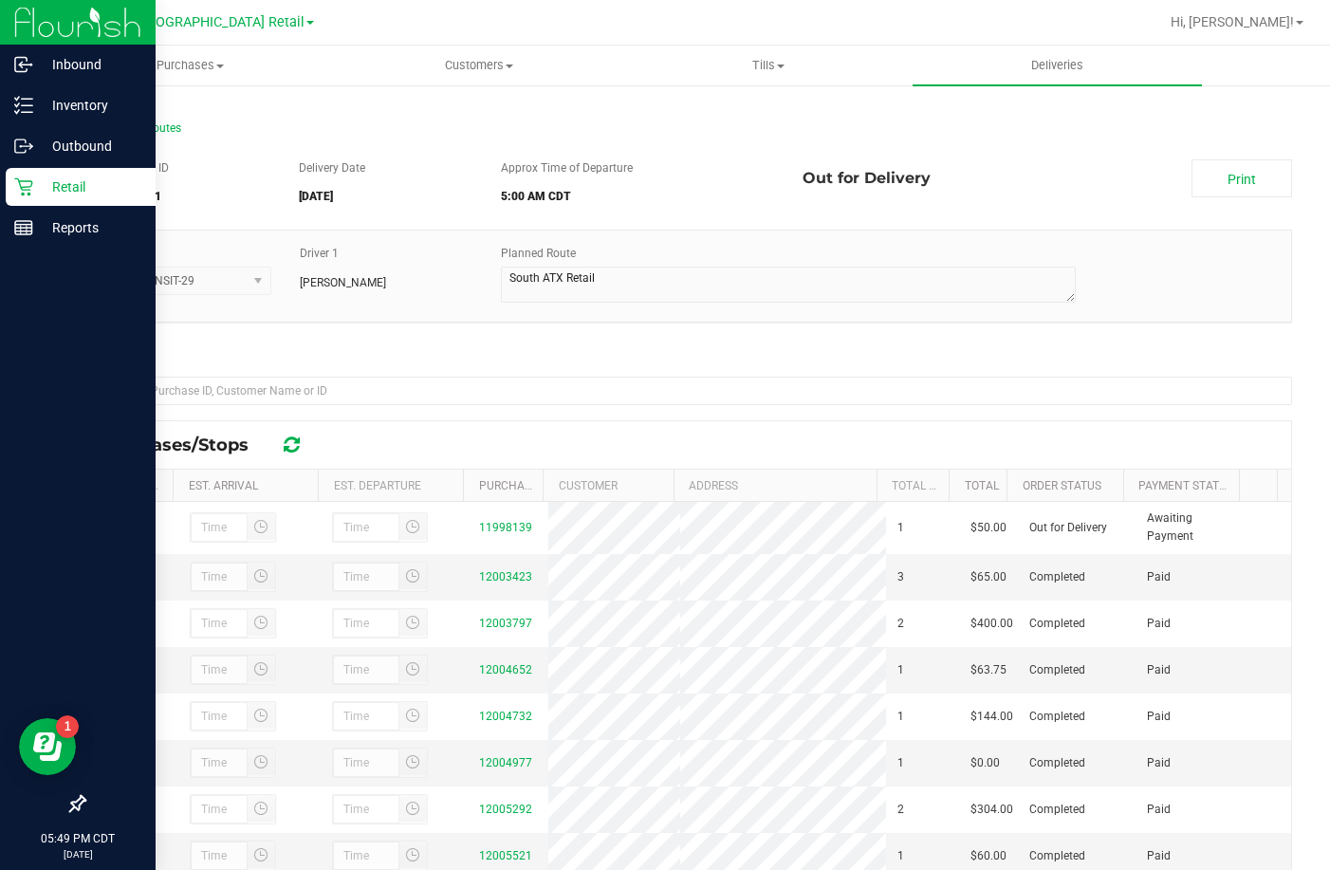
click at [25, 189] on icon at bounding box center [23, 186] width 19 height 19
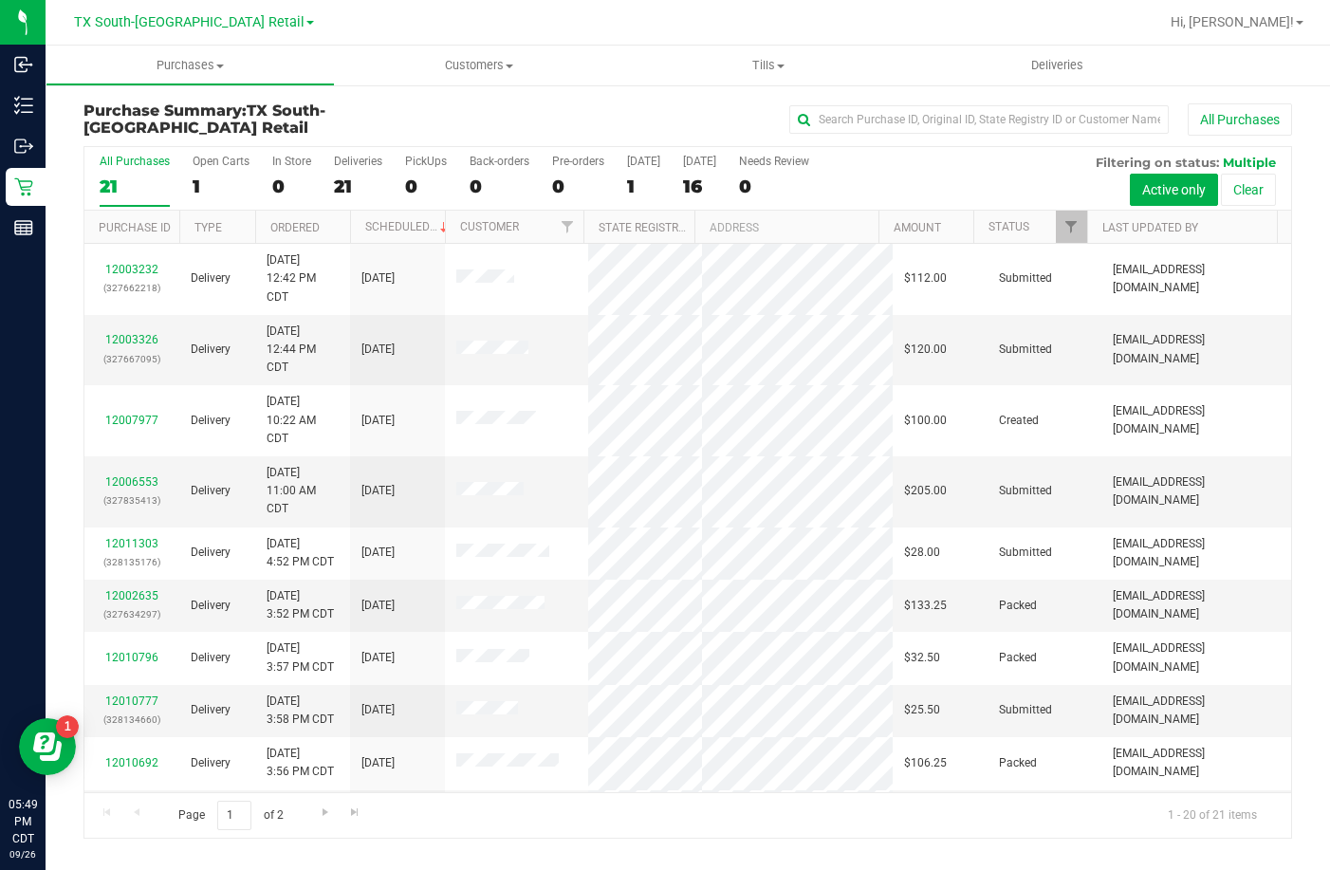
click at [622, 173] on div "All Purchases 21 Open Carts 1 In Store 0 Deliveries 21 PickUps 0 Back-orders 0 …" at bounding box center [687, 179] width 1206 height 64
click at [629, 182] on div "1" at bounding box center [643, 186] width 33 height 22
click at [0, 0] on input "Today 1" at bounding box center [0, 0] width 0 height 0
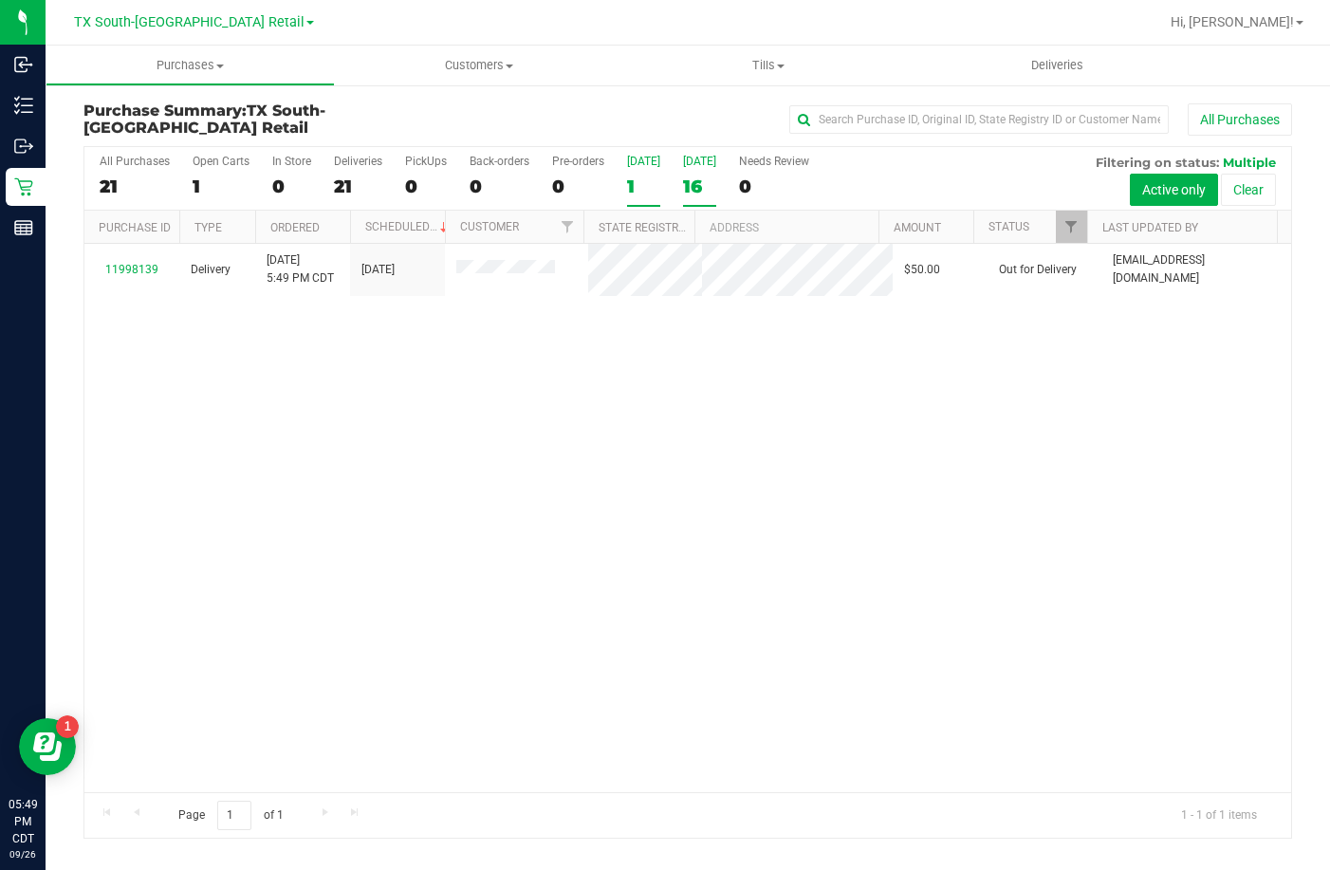
click at [690, 169] on label "Tomorrow 16" at bounding box center [699, 181] width 33 height 52
click at [0, 0] on input "Tomorrow 16" at bounding box center [0, 0] width 0 height 0
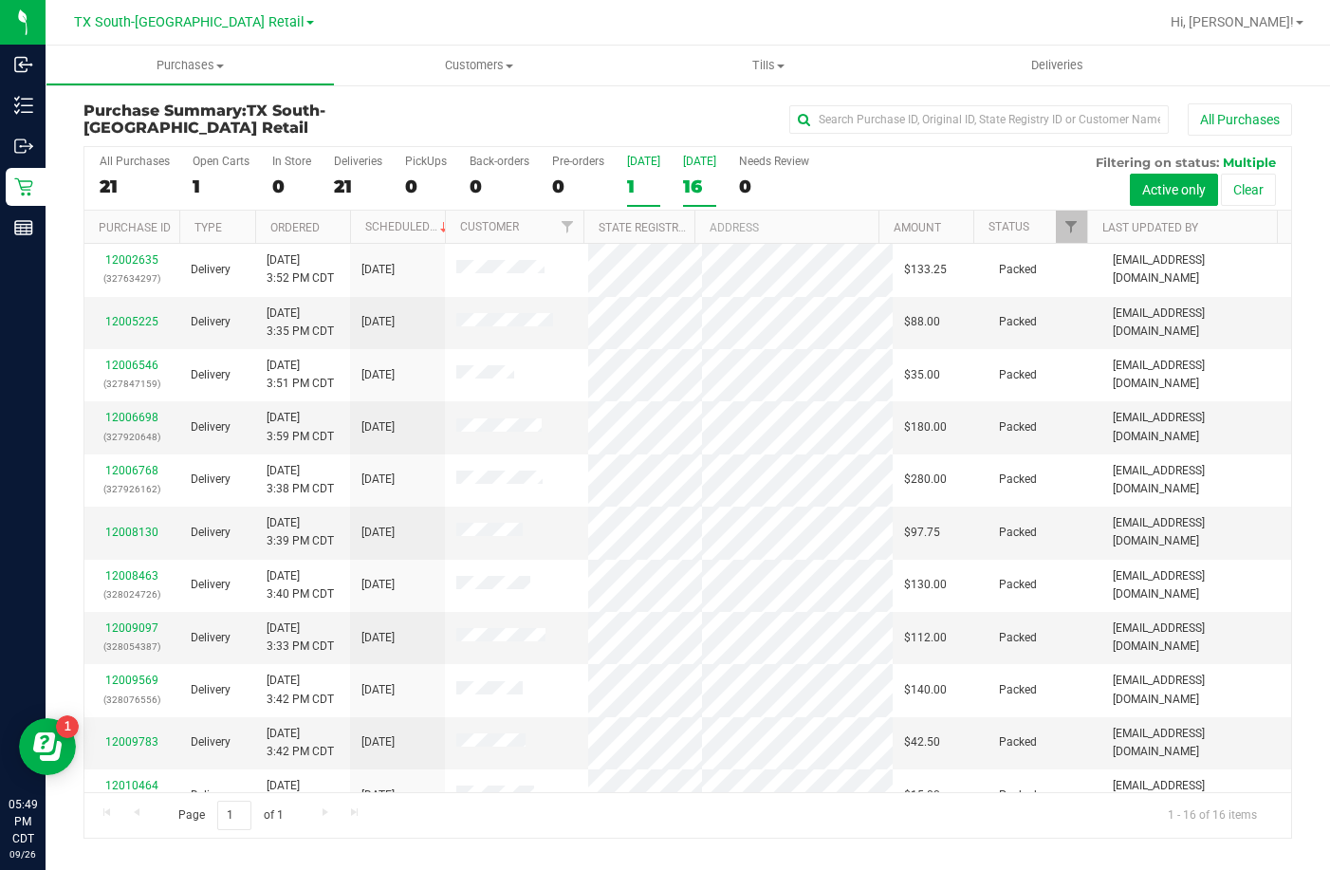
click at [648, 173] on label "Today 1" at bounding box center [643, 181] width 33 height 52
click at [0, 0] on input "Today 1" at bounding box center [0, 0] width 0 height 0
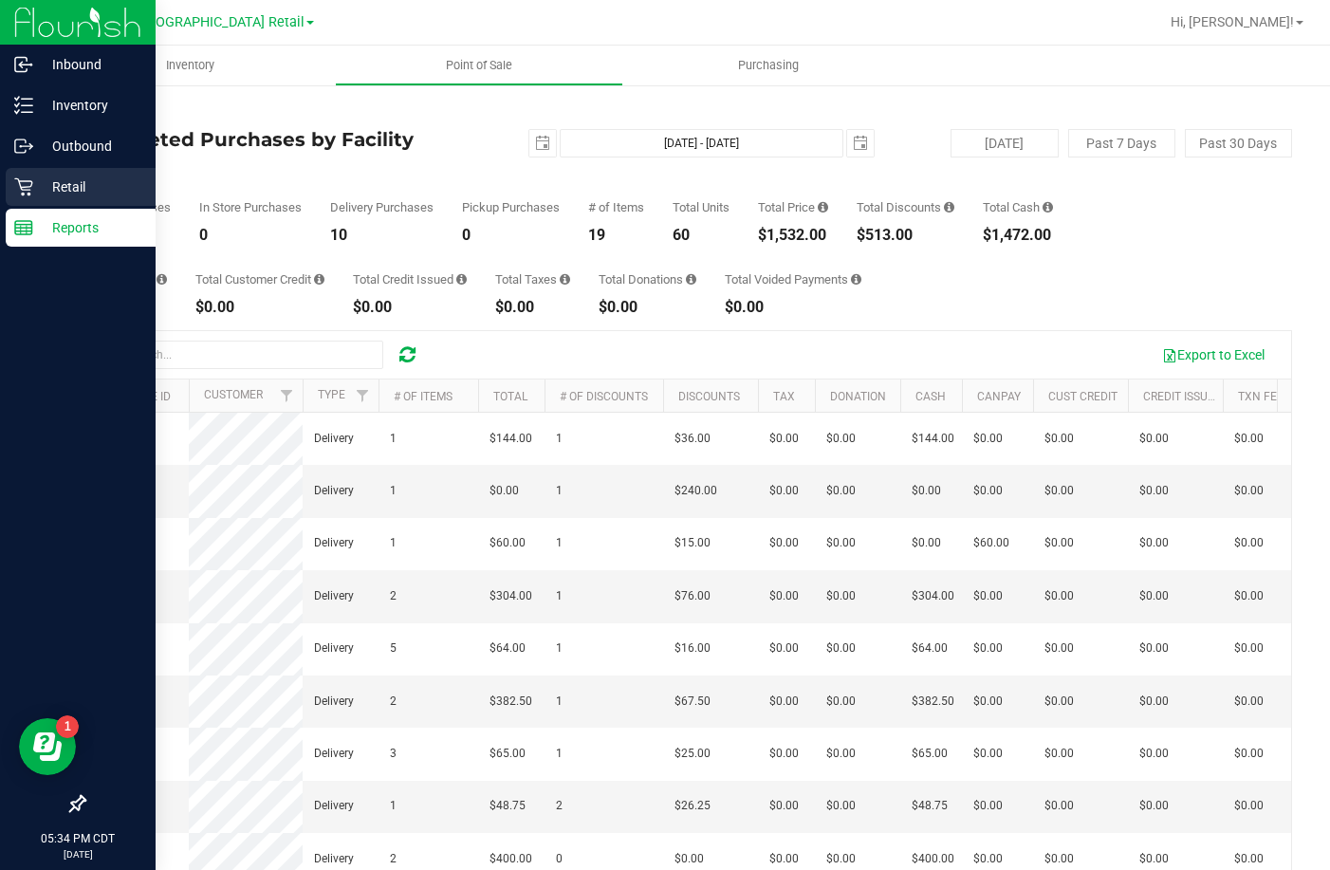
drag, startPoint x: 29, startPoint y: 210, endPoint x: 36, endPoint y: 179, distance: 31.1
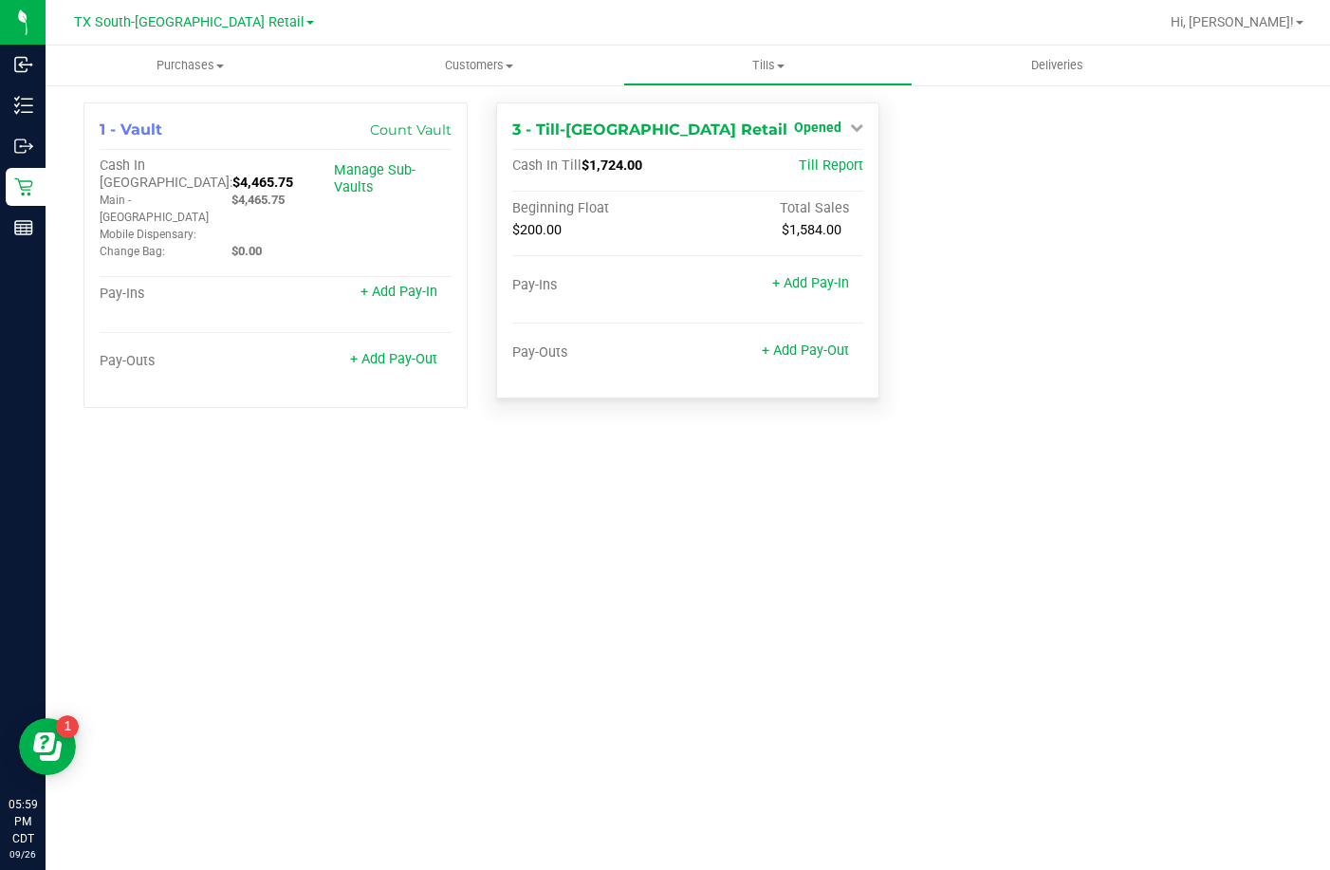
click at [842, 120] on link "Opened" at bounding box center [828, 127] width 69 height 15
click at [822, 154] on div "Close Till" at bounding box center [820, 166] width 142 height 51
click at [822, 159] on link "Close Till" at bounding box center [820, 166] width 51 height 15
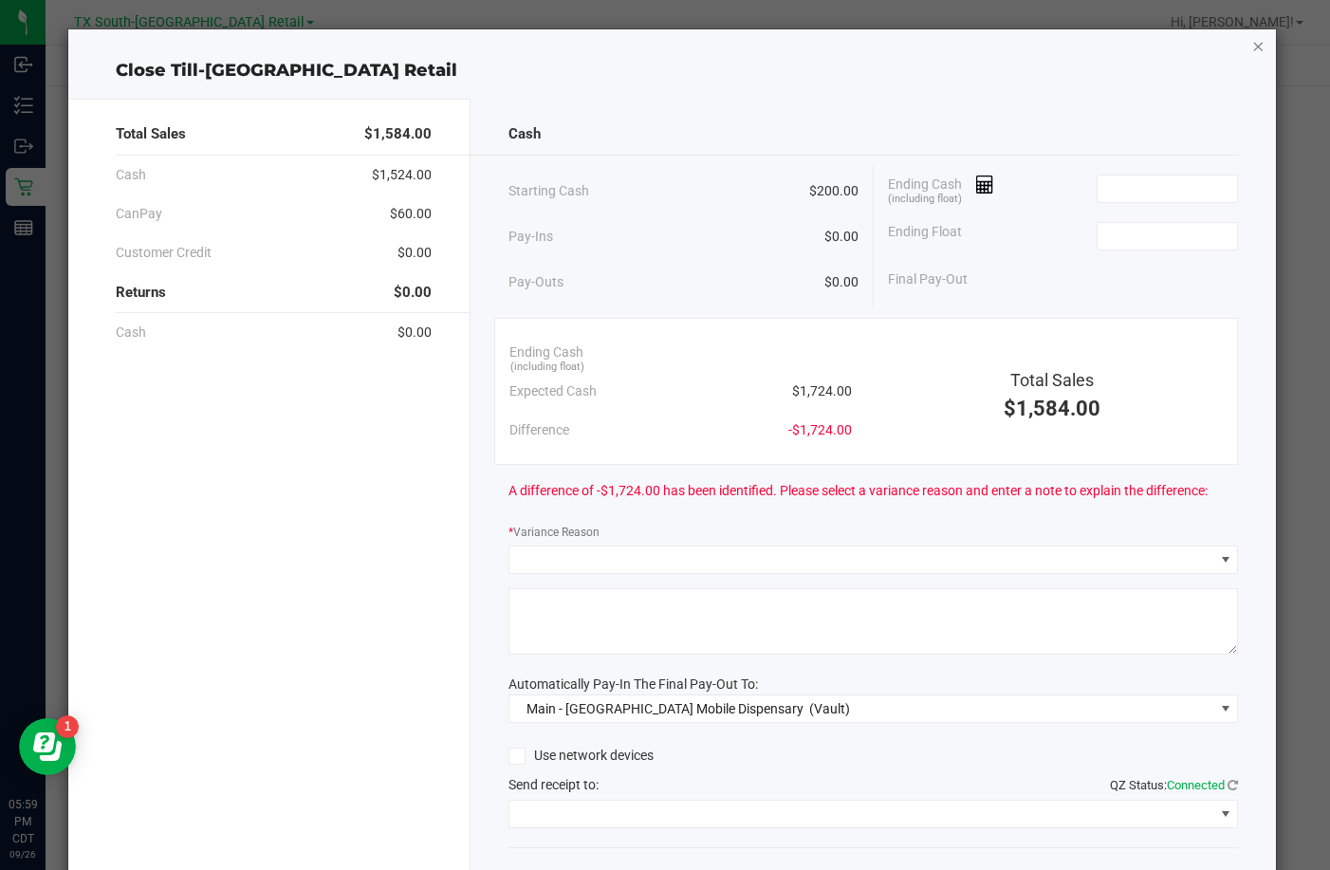
click at [1252, 43] on icon "button" at bounding box center [1258, 45] width 13 height 23
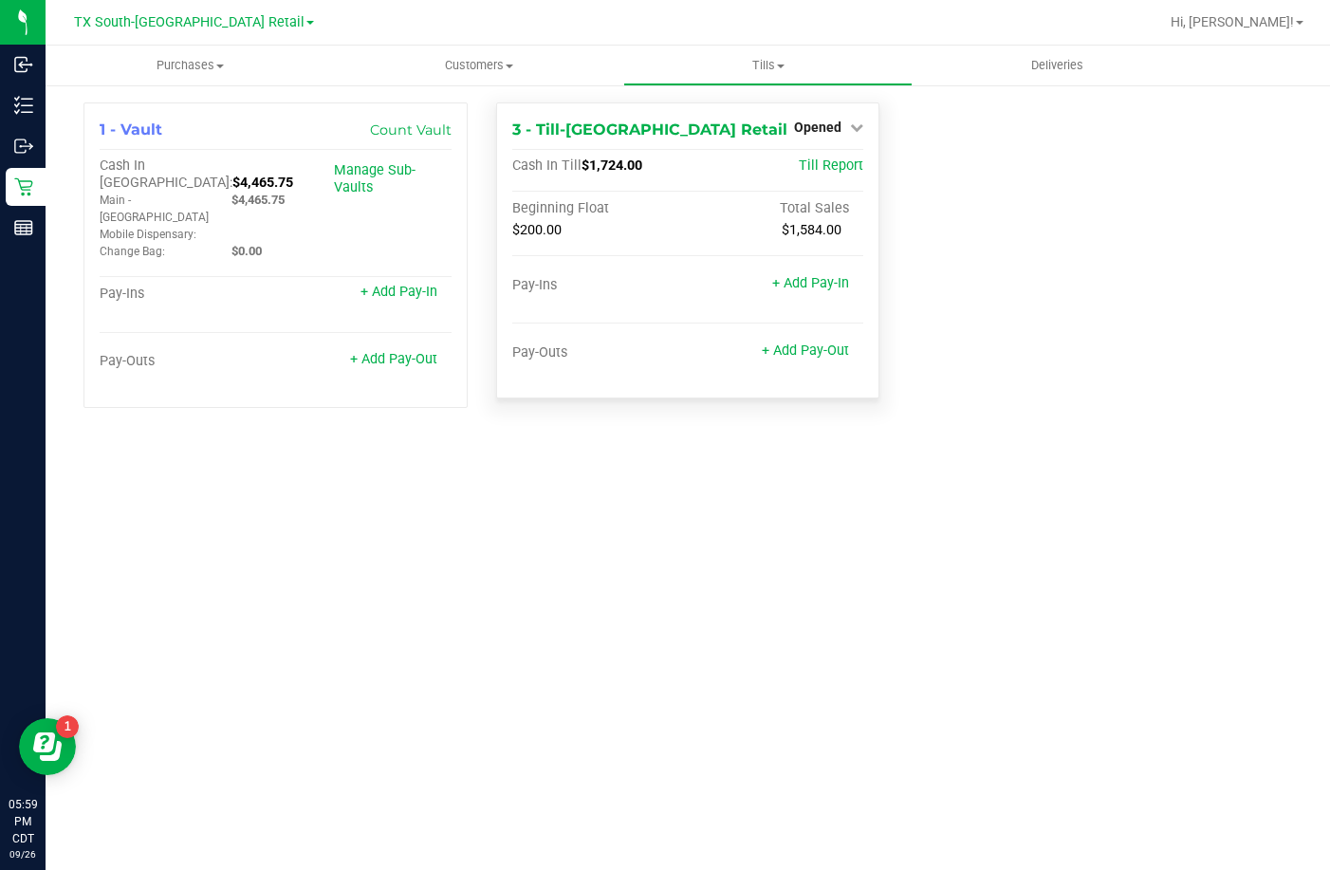
click at [797, 117] on div "Opened" at bounding box center [828, 127] width 69 height 23
click at [814, 129] on span "Opened" at bounding box center [817, 127] width 47 height 15
click at [816, 166] on link "Close Till" at bounding box center [820, 166] width 51 height 15
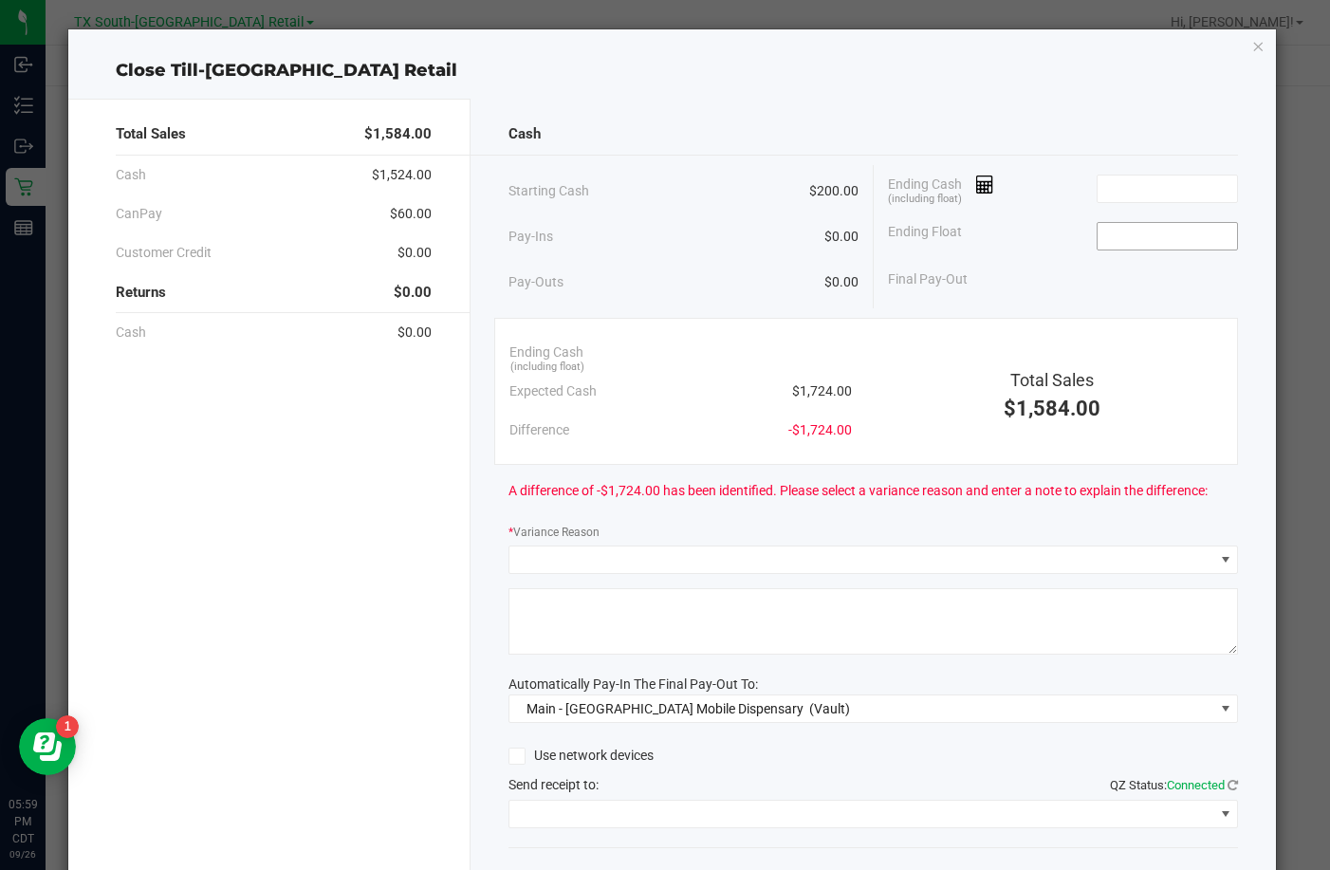
click at [1117, 231] on input at bounding box center [1166, 236] width 139 height 27
type input "$200.00"
click at [1137, 197] on input at bounding box center [1166, 188] width 139 height 27
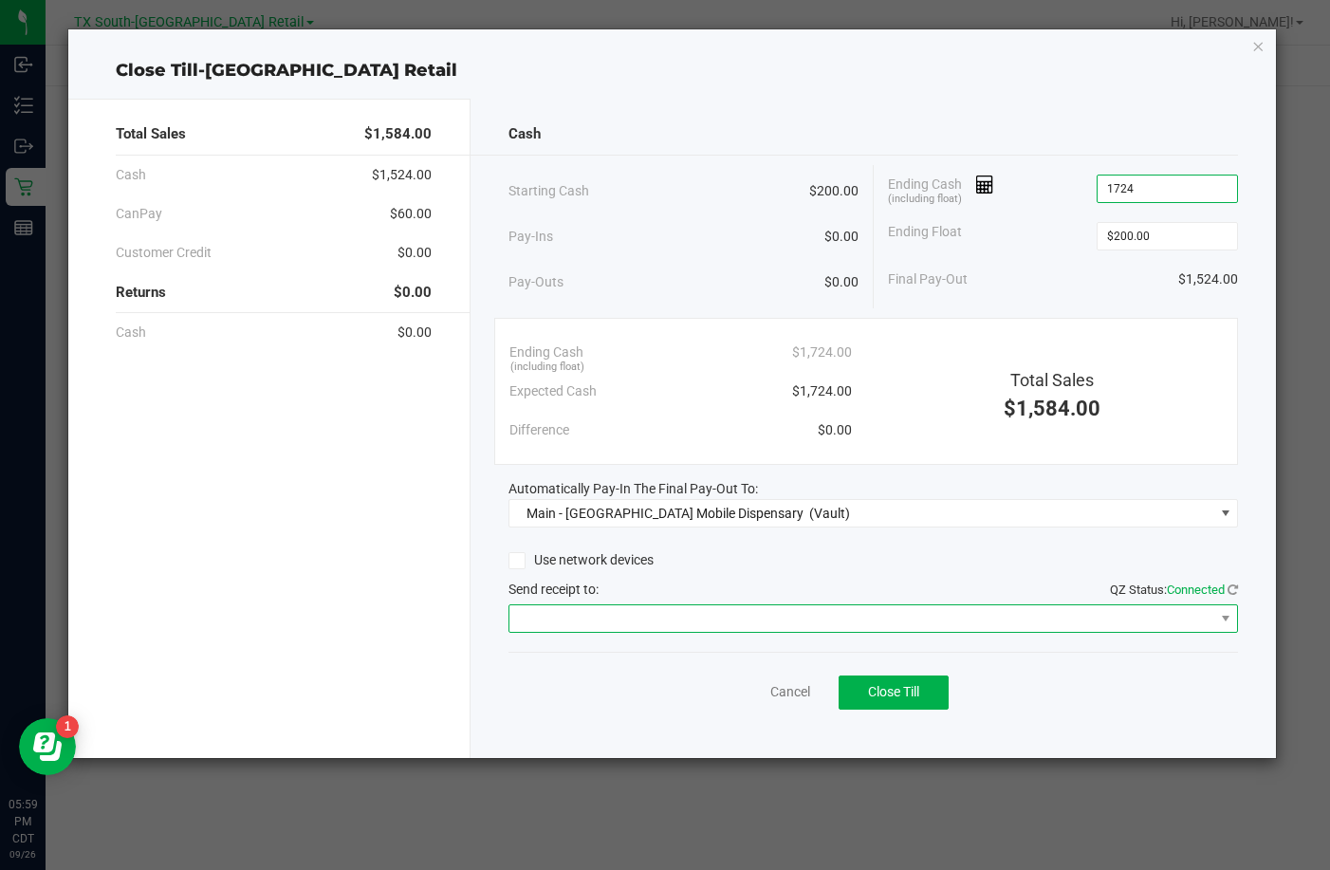
type input "$1,724.00"
click at [594, 605] on span at bounding box center [861, 618] width 704 height 27
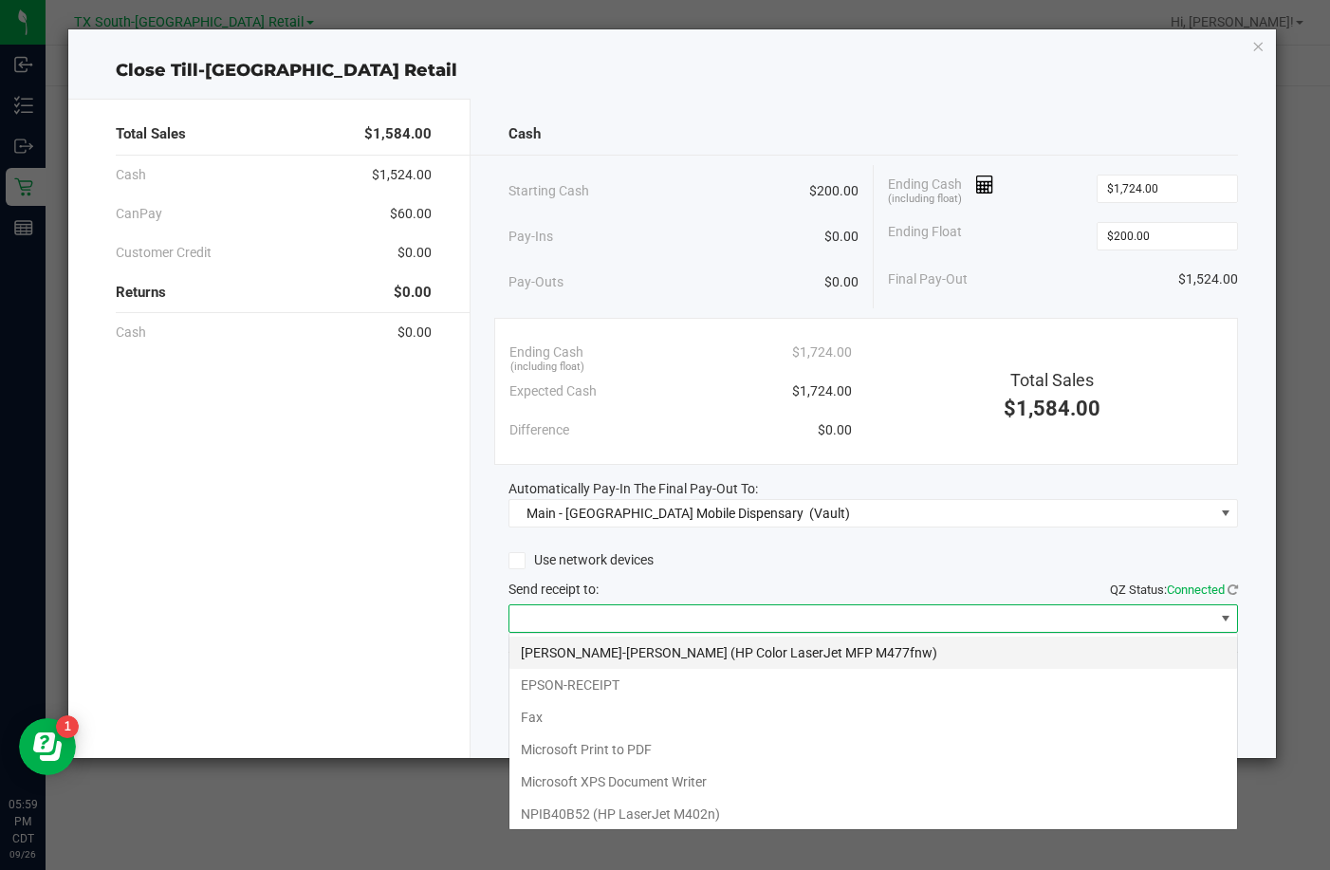
scroll to position [28, 729]
click at [580, 674] on li "EPSON-RECEIPT" at bounding box center [872, 685] width 727 height 32
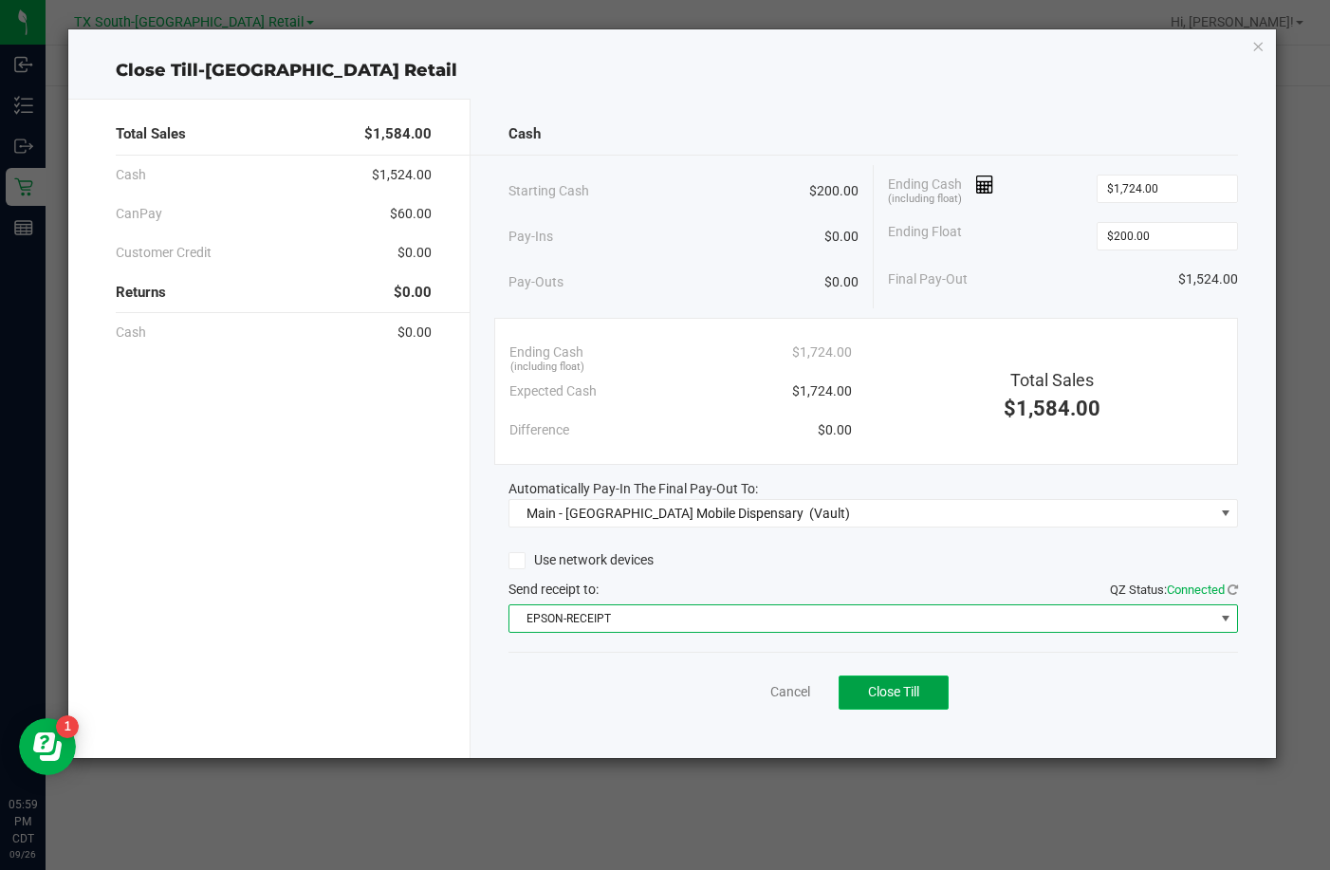
click at [929, 702] on button "Close Till" at bounding box center [893, 692] width 110 height 34
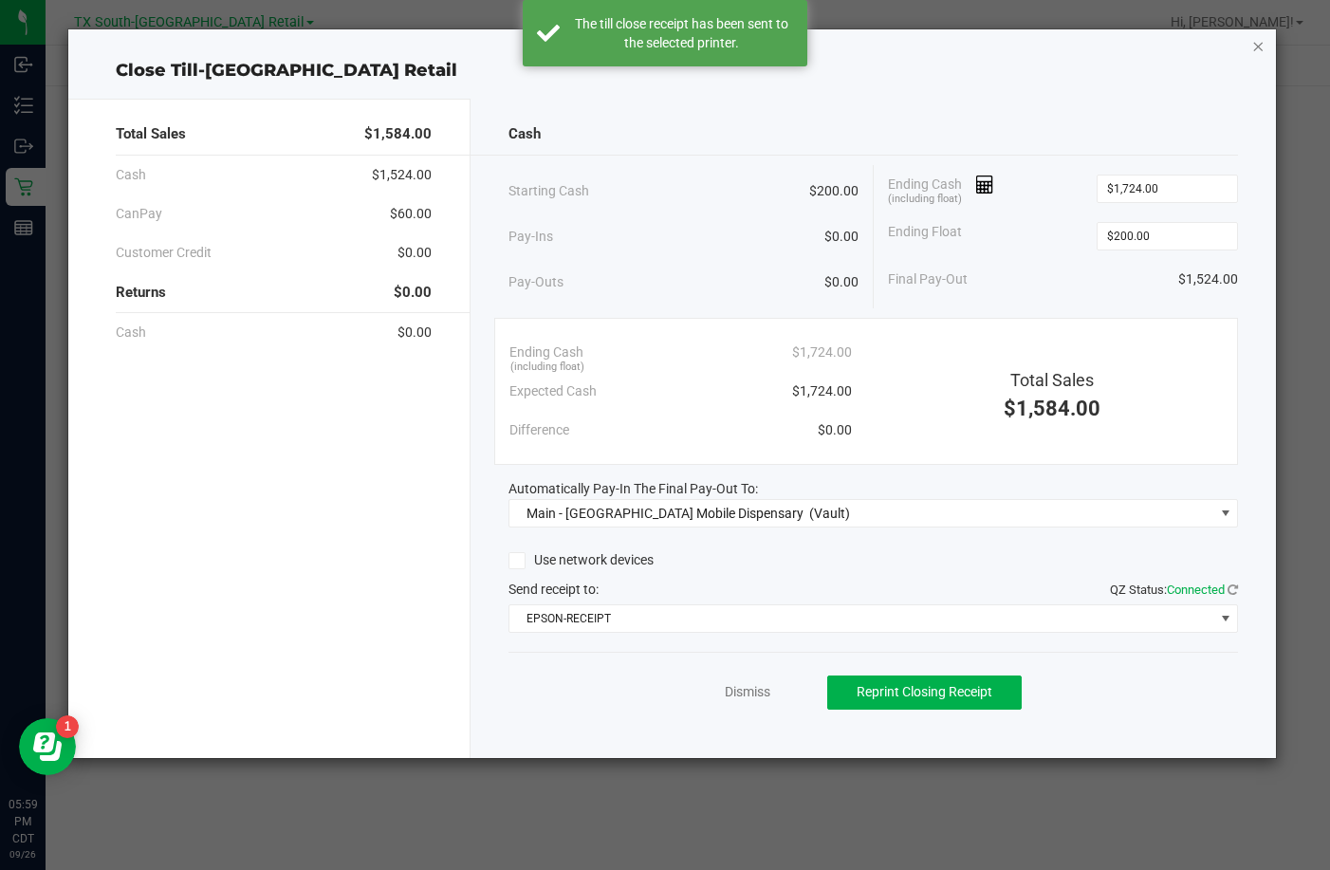
click at [1258, 45] on icon "button" at bounding box center [1258, 45] width 13 height 23
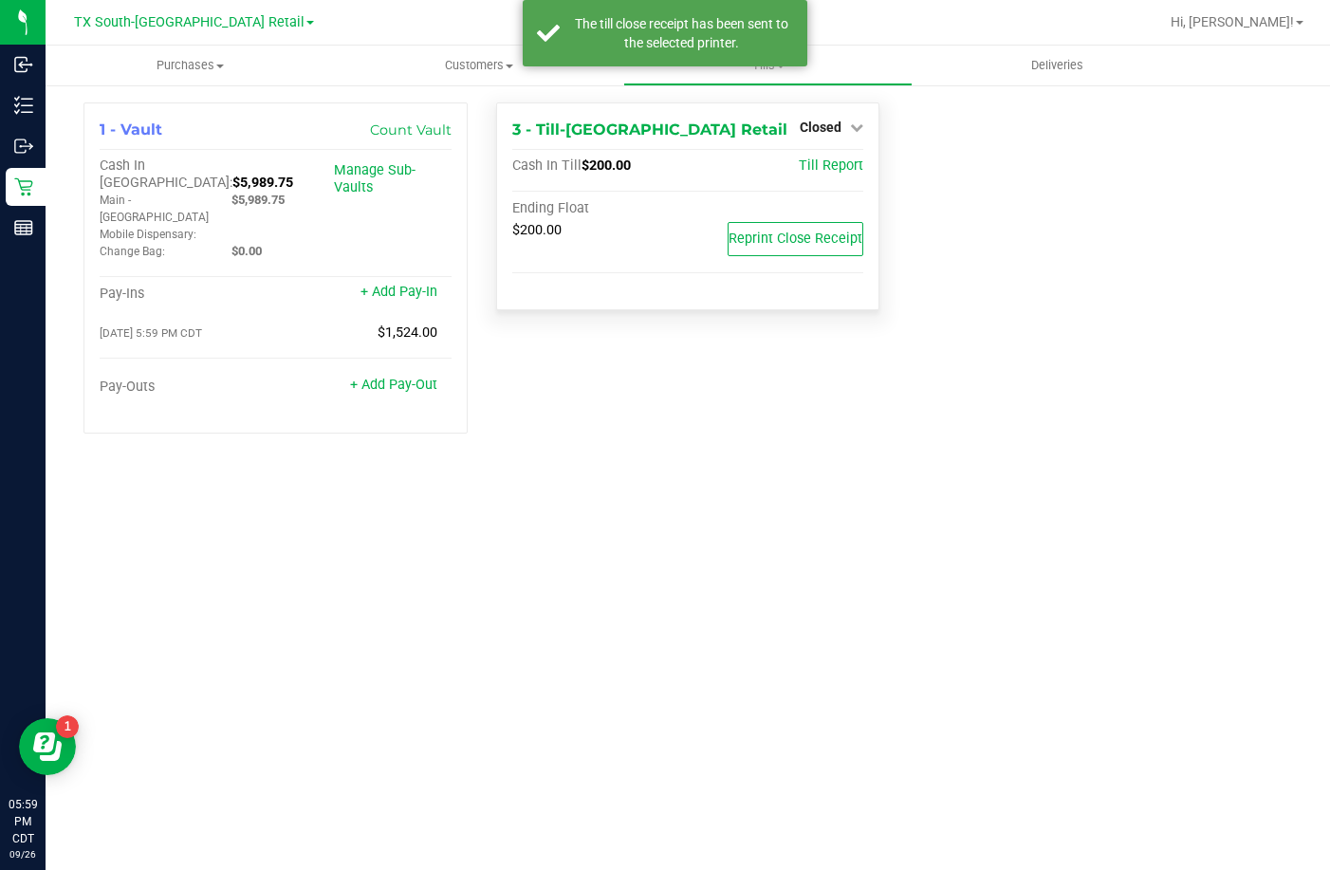
drag, startPoint x: 842, startPoint y: 128, endPoint x: 828, endPoint y: 181, distance: 55.0
click at [841, 128] on link "Closed" at bounding box center [832, 127] width 64 height 15
click at [828, 181] on div at bounding box center [820, 181] width 140 height 5
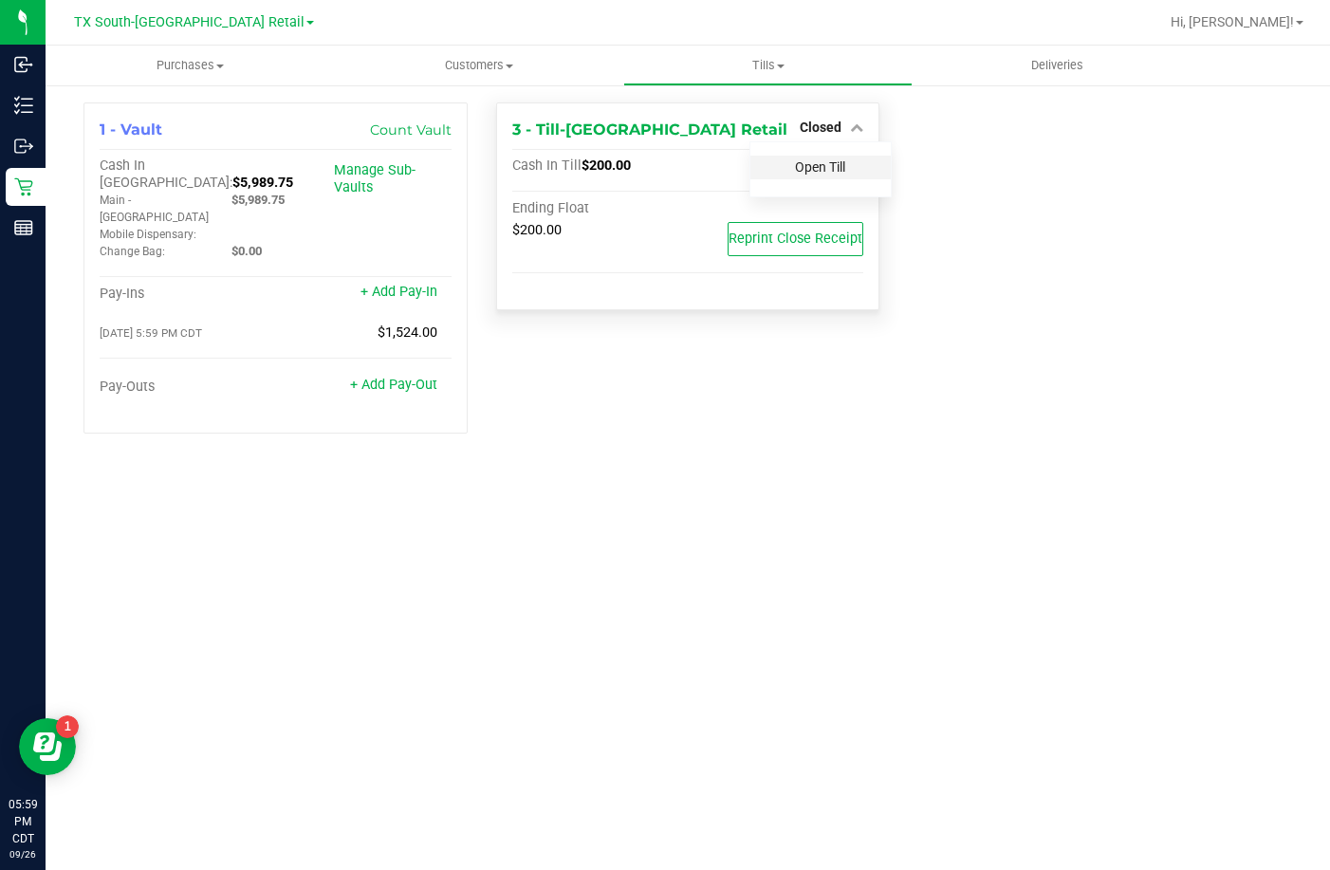
click at [827, 171] on link "Open Till" at bounding box center [820, 166] width 50 height 15
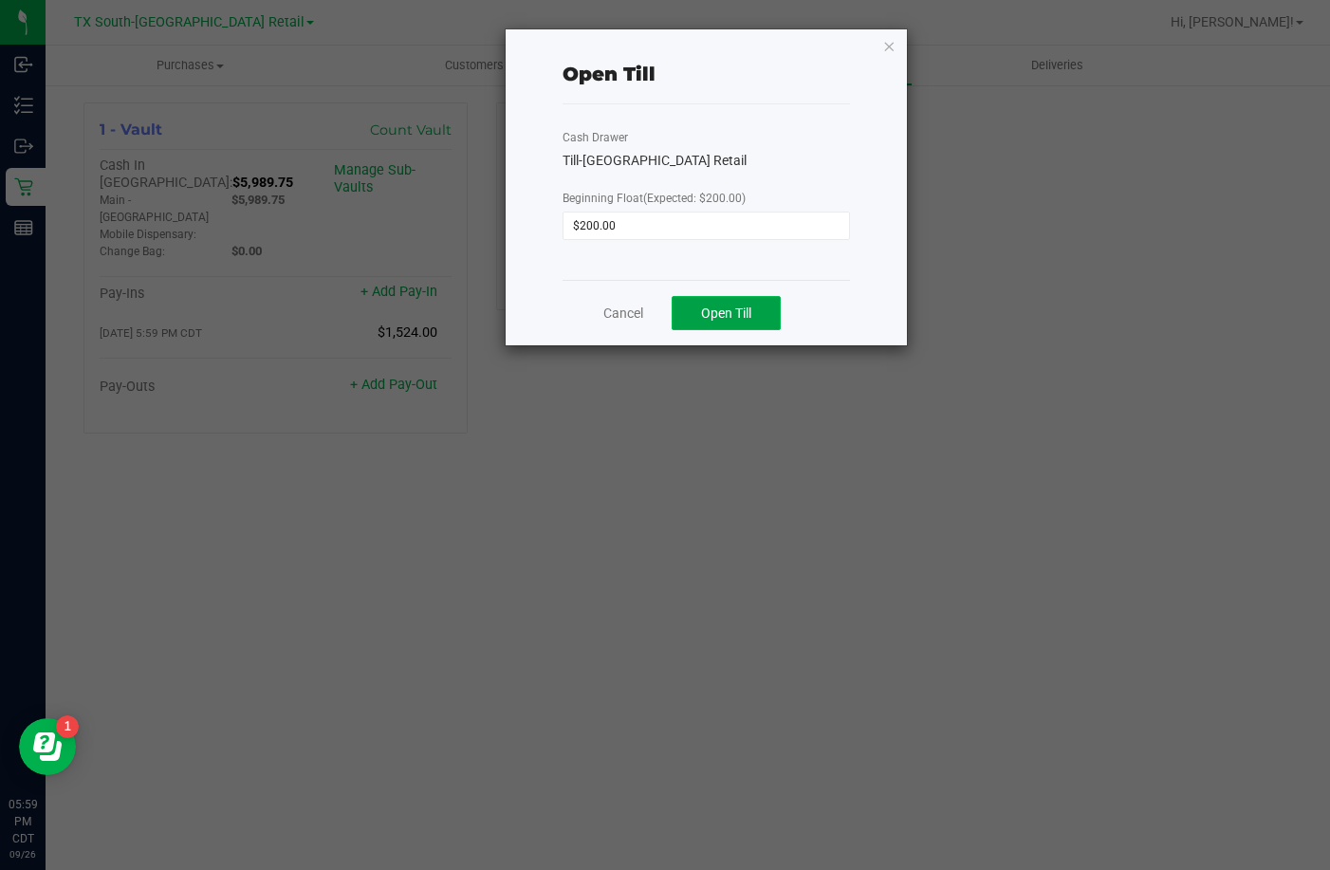
click at [763, 305] on button "Open Till" at bounding box center [726, 313] width 109 height 34
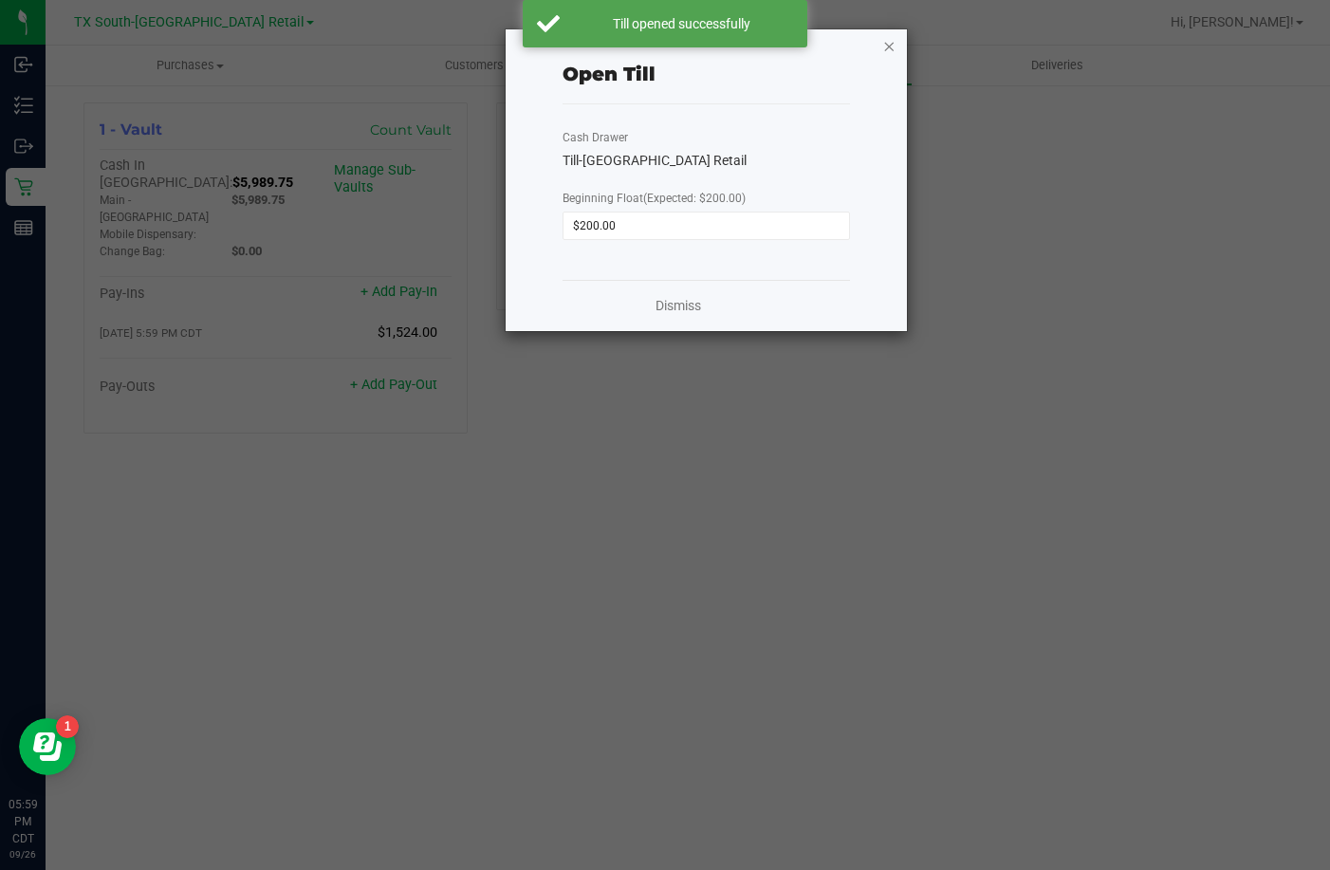
click at [890, 46] on icon "button" at bounding box center [889, 45] width 13 height 23
